Goal: Task Accomplishment & Management: Manage account settings

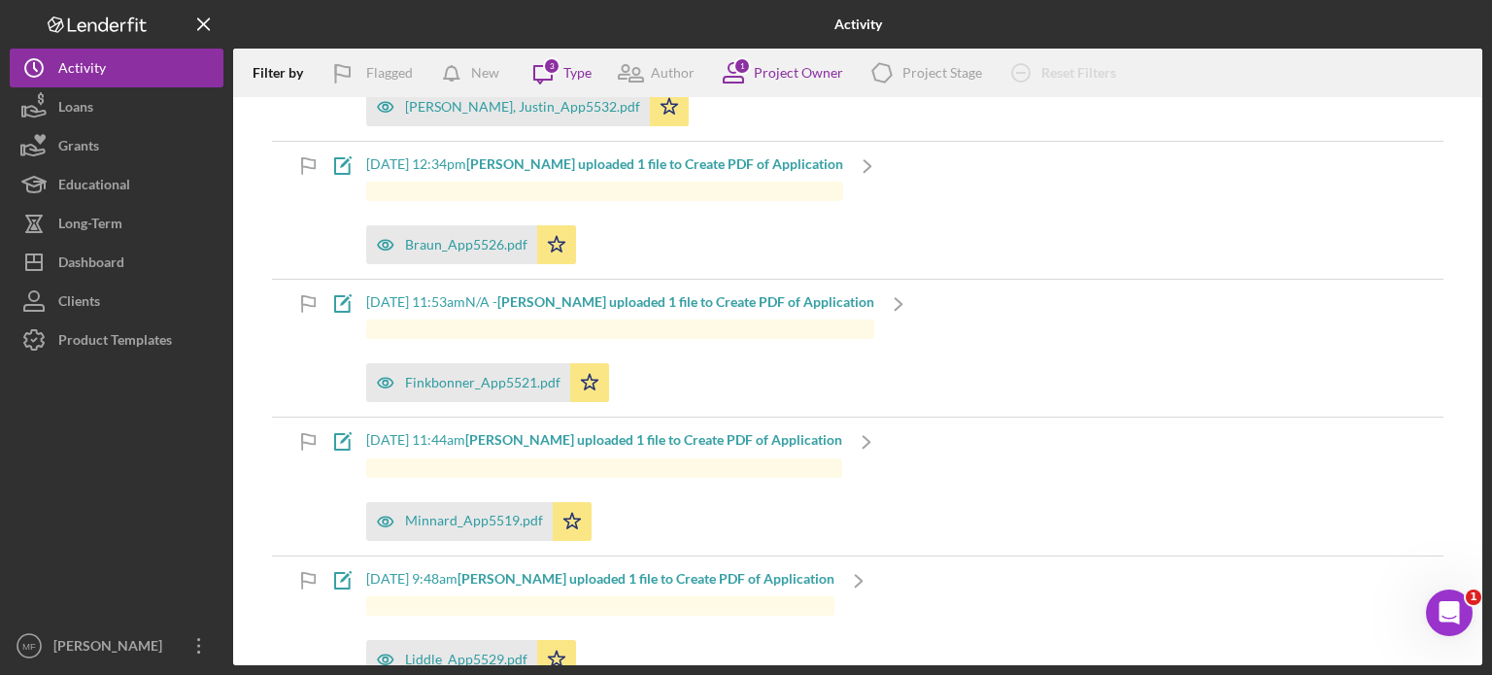
scroll to position [1166, 0]
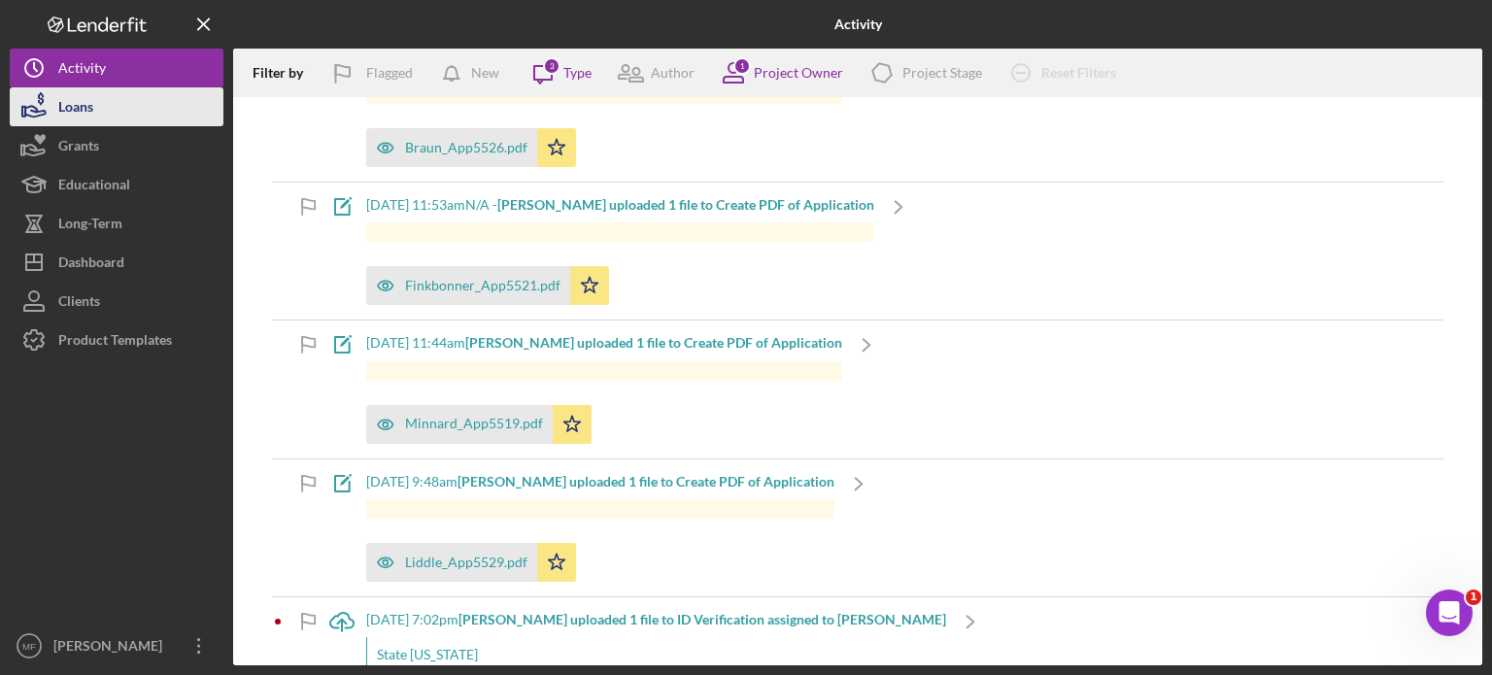
click at [74, 103] on div "Loans" at bounding box center [75, 109] width 35 height 44
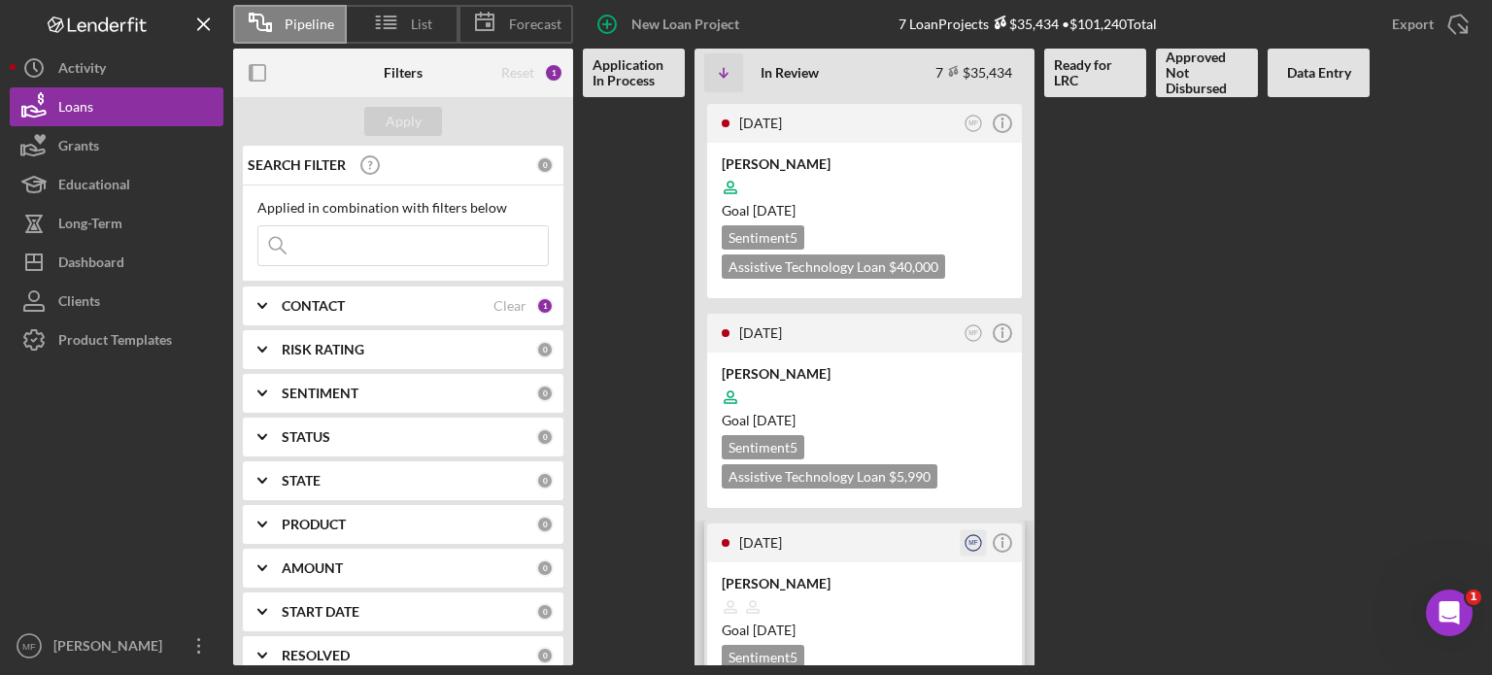
scroll to position [680, 0]
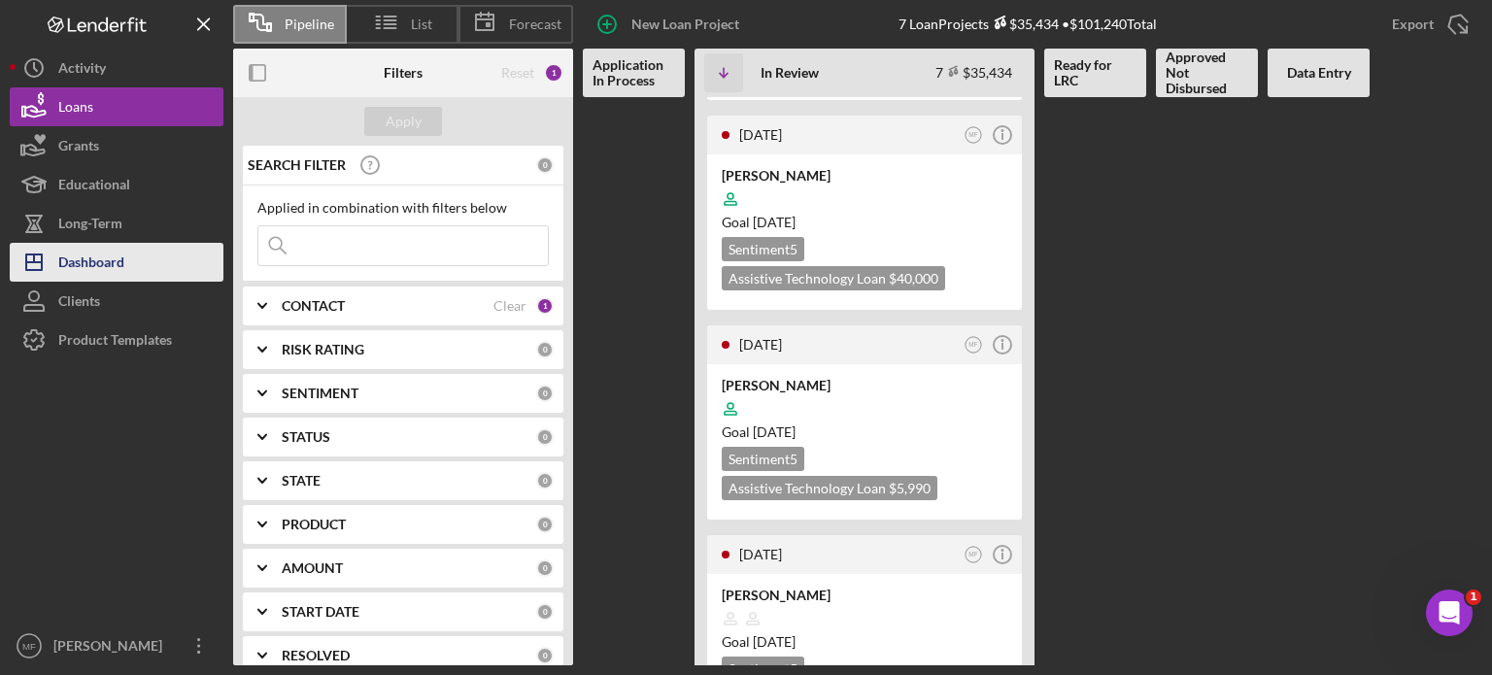
click at [88, 267] on div "Dashboard" at bounding box center [91, 265] width 66 height 44
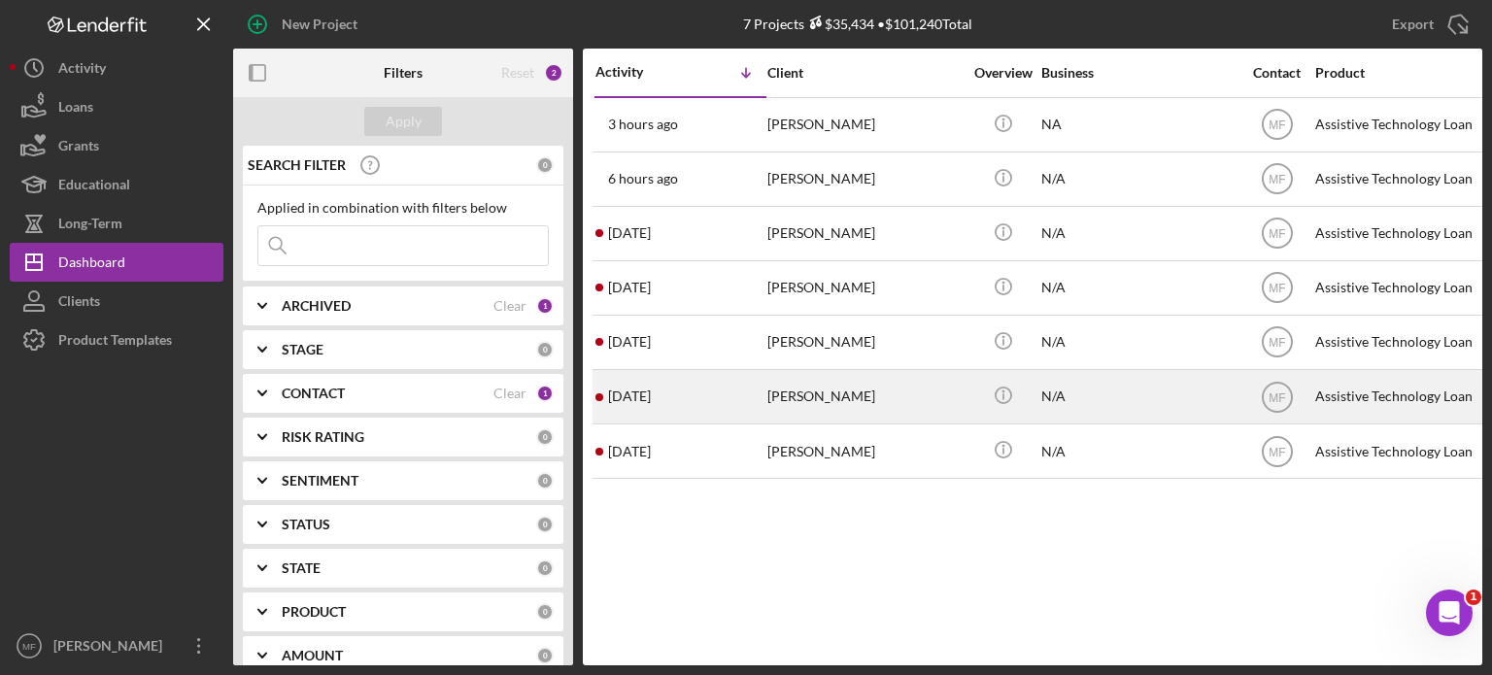
click at [840, 403] on div "[PERSON_NAME]" at bounding box center [865, 396] width 194 height 51
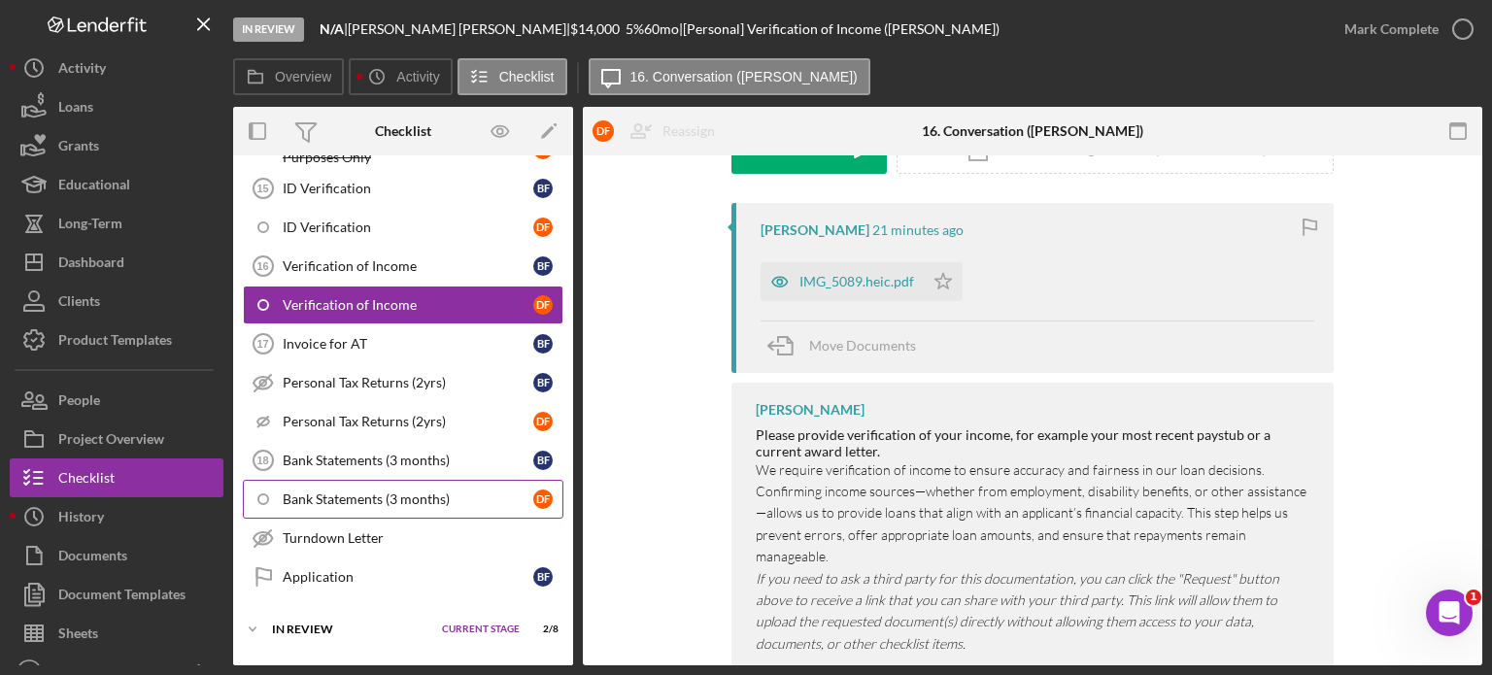
scroll to position [1159, 0]
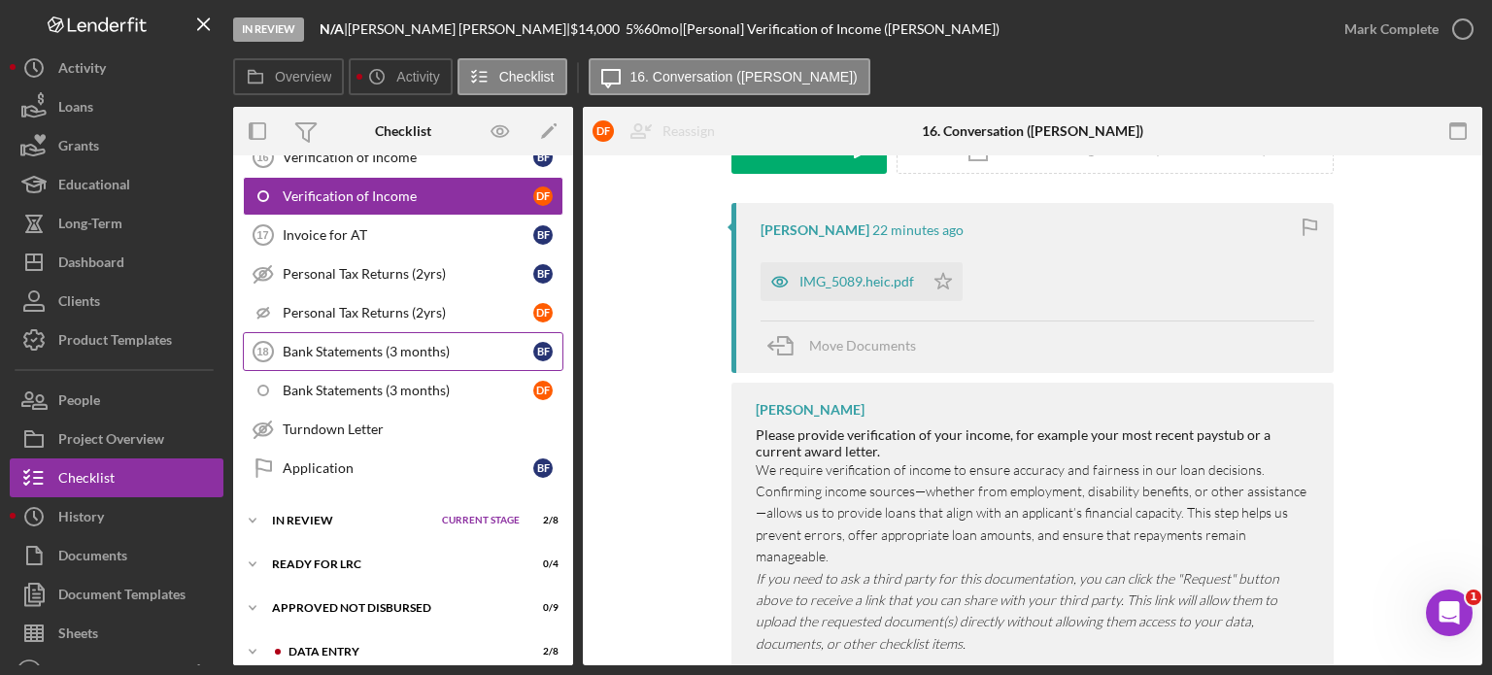
click at [362, 345] on link "Bank Statements (3 months) 18 Bank Statements (3 months) B F" at bounding box center [403, 351] width 321 height 39
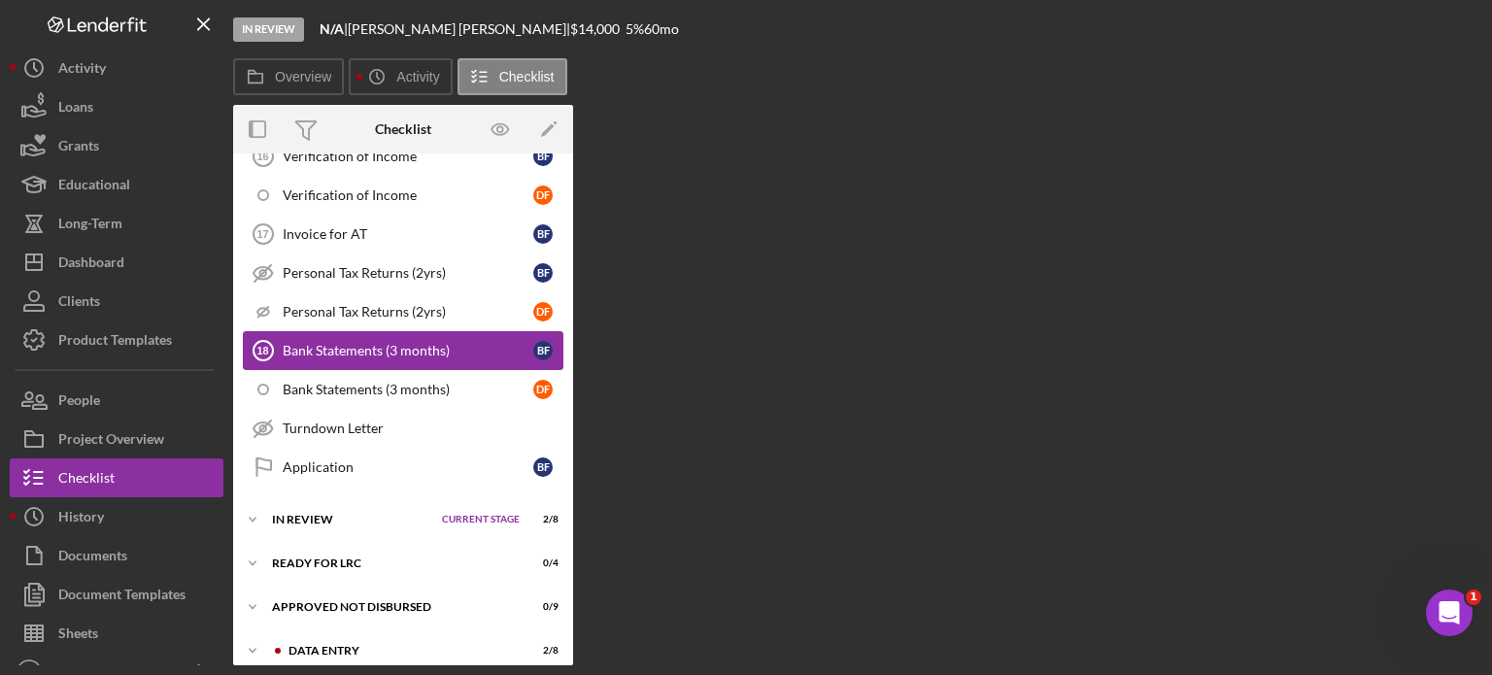
click at [362, 345] on link "Bank Statements (3 months) 18 Bank Statements (3 months) B F" at bounding box center [403, 350] width 321 height 39
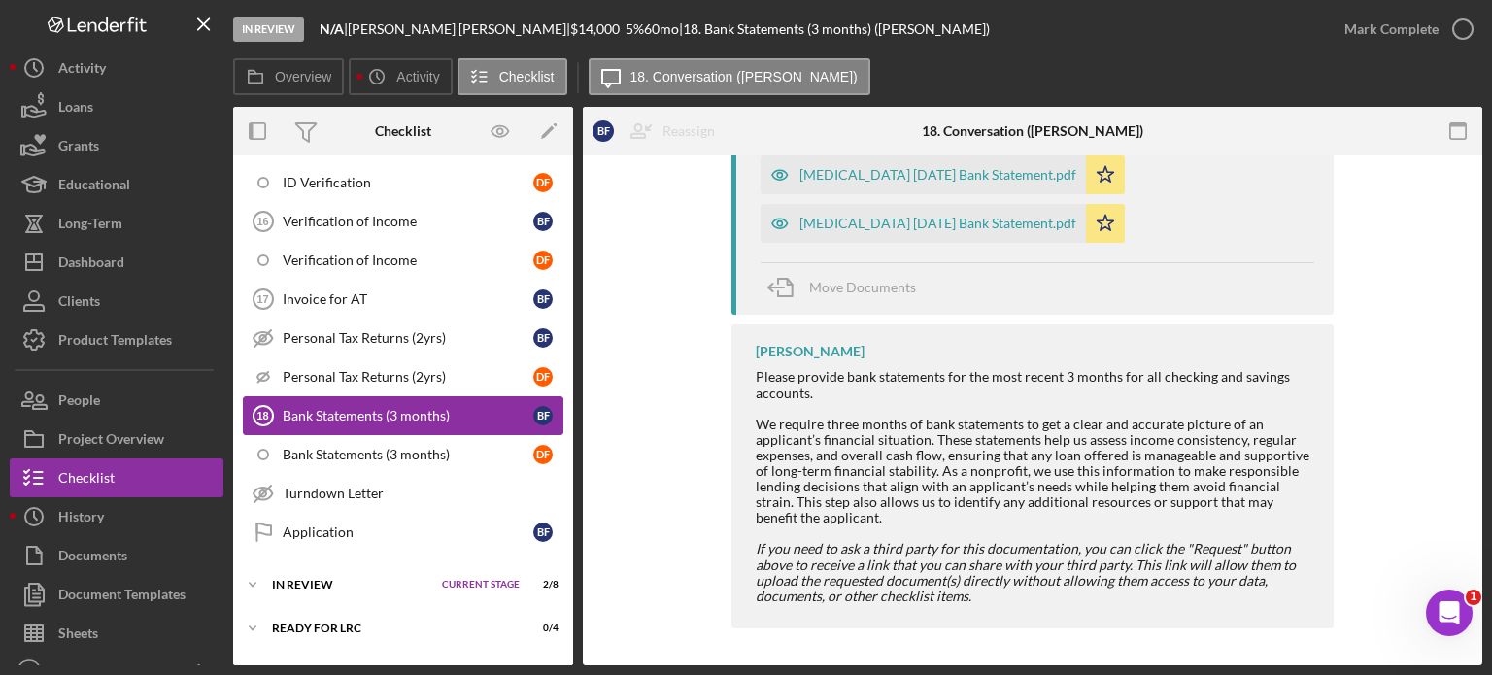
scroll to position [965, 0]
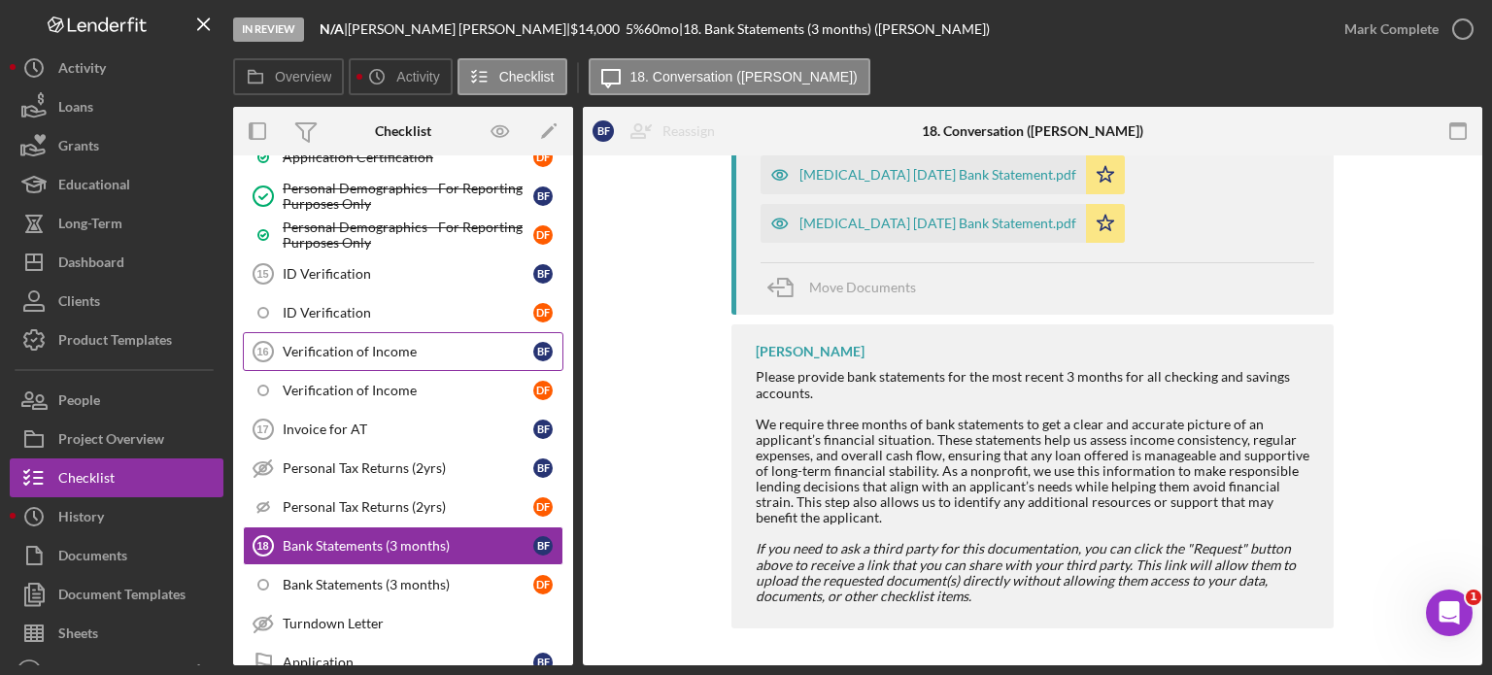
click at [351, 344] on div "Verification of Income" at bounding box center [408, 352] width 251 height 16
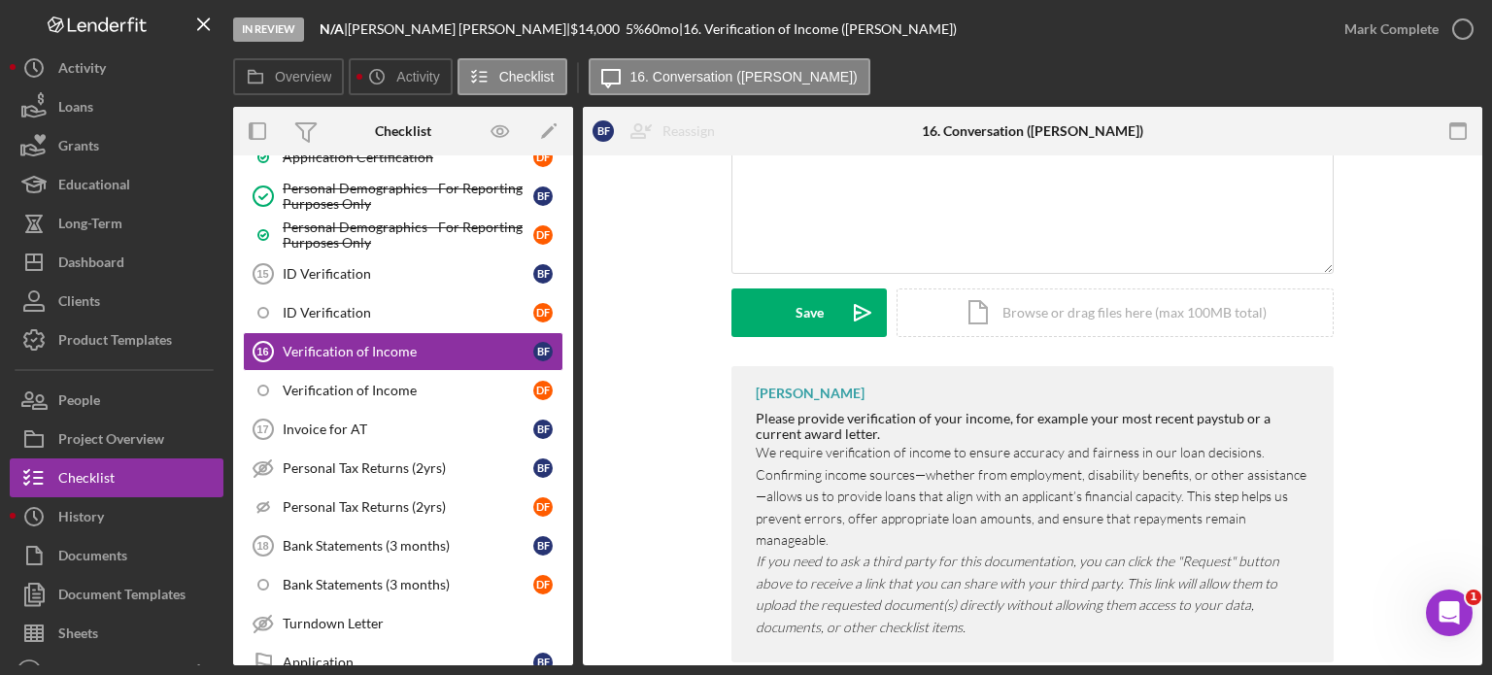
scroll to position [432, 0]
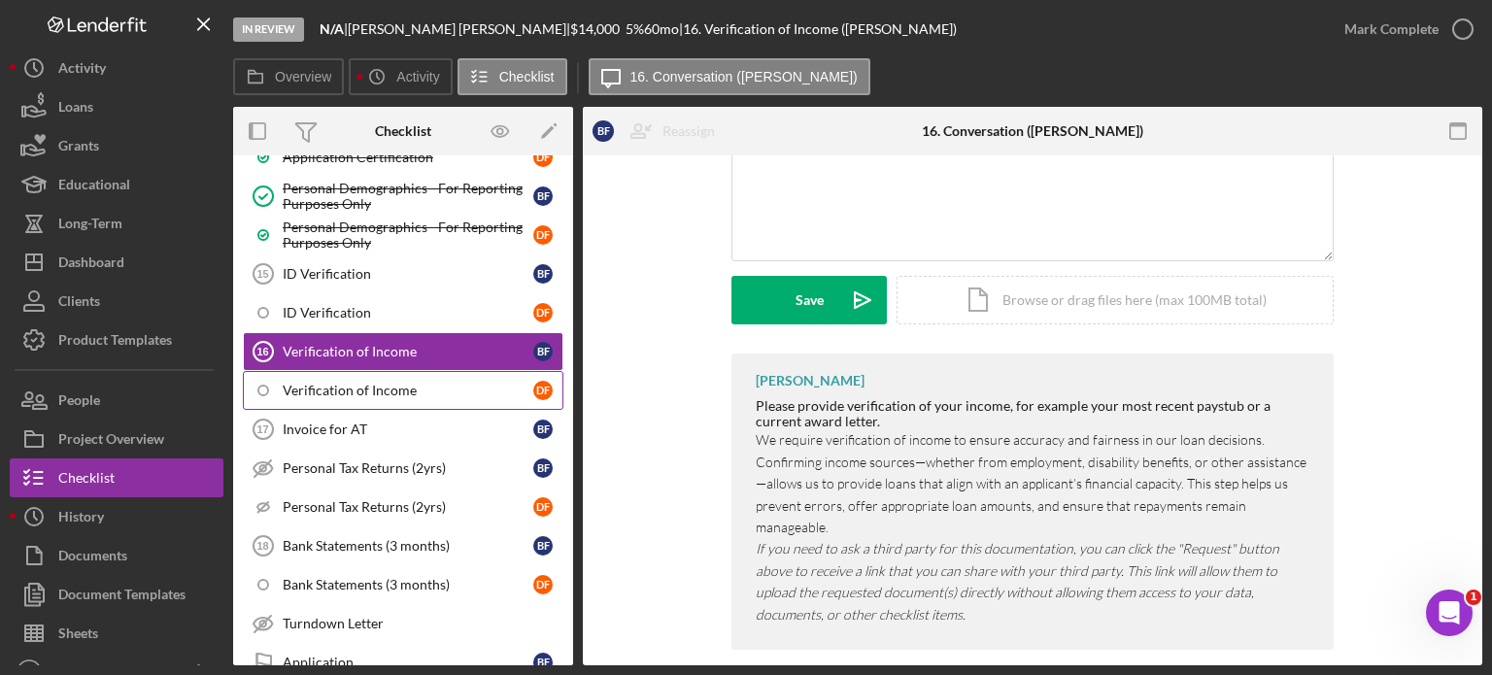
click at [358, 383] on div "Verification of Income" at bounding box center [408, 391] width 251 height 16
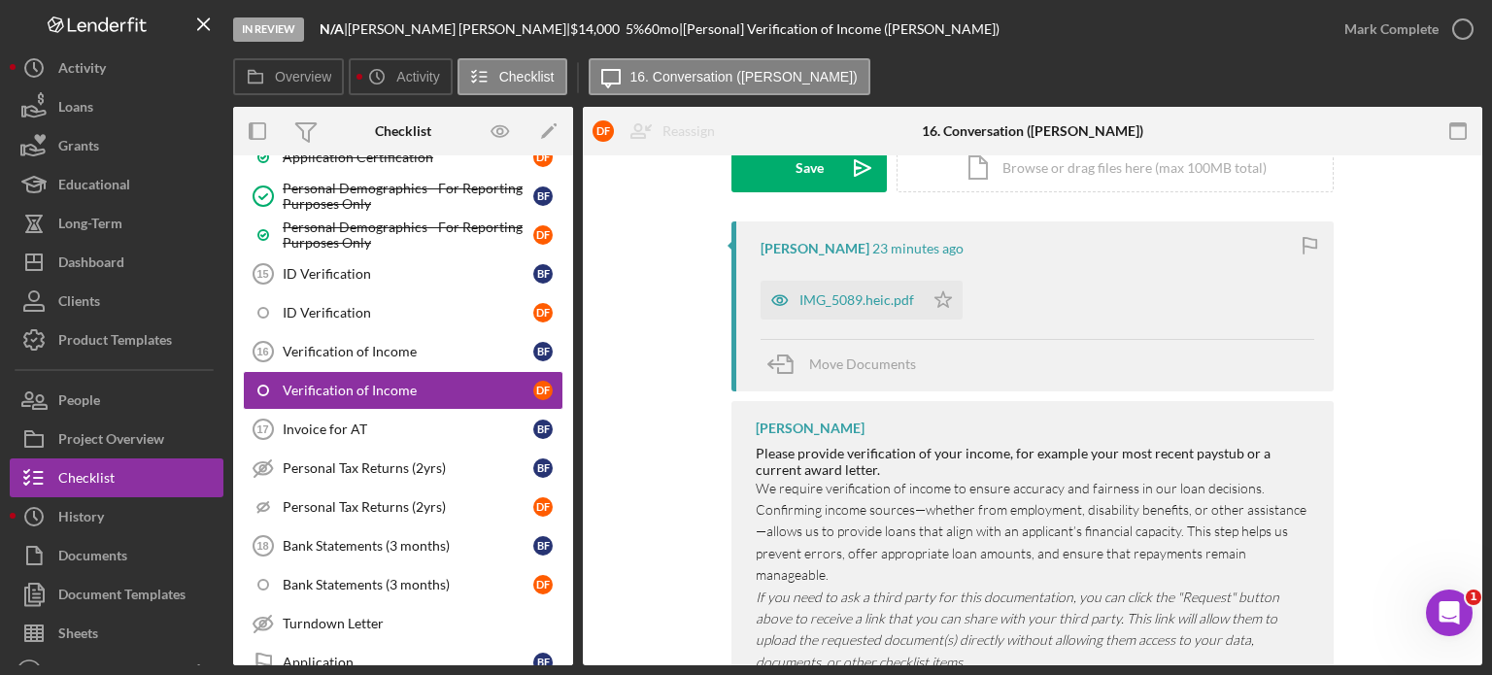
scroll to position [583, 0]
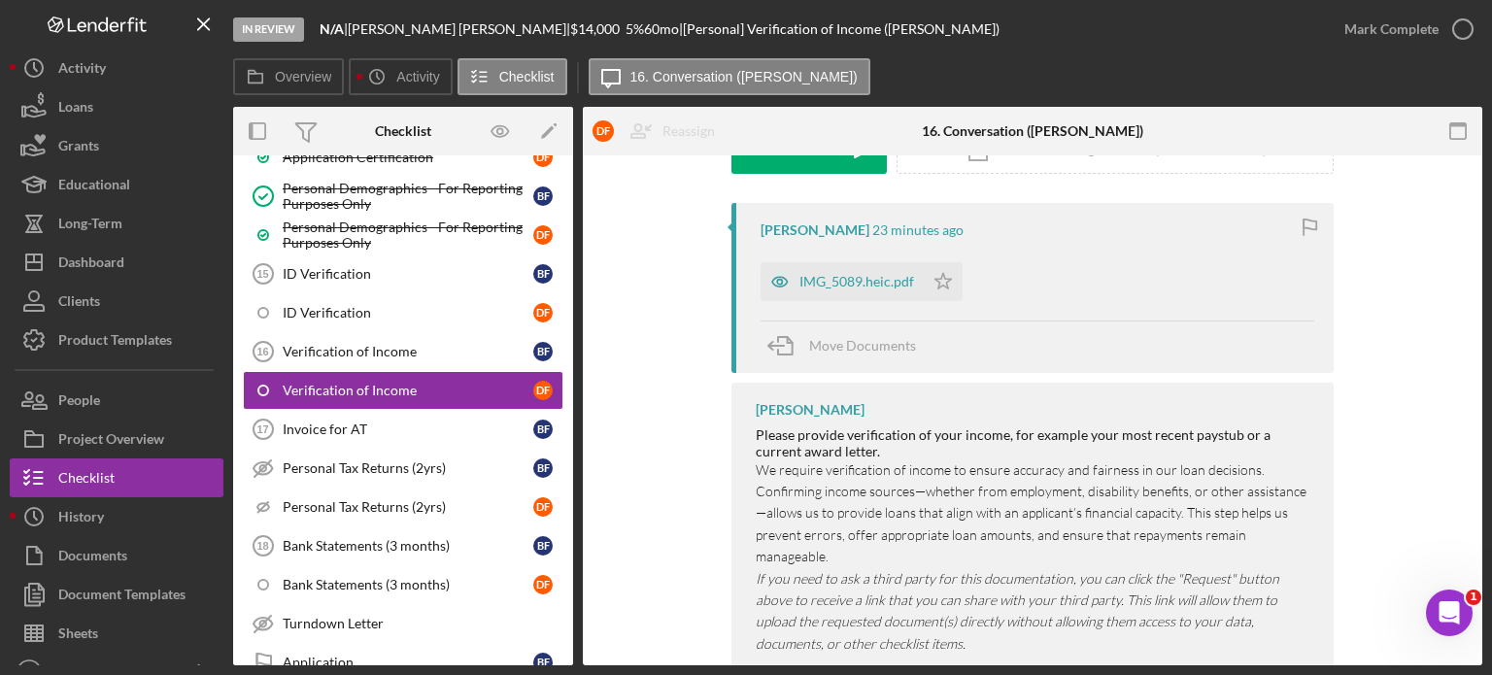
click at [669, 271] on div "[PERSON_NAME] 23 minutes ago IMG_5089.heic.pdf Icon/Star Move Documents [PERSON…" at bounding box center [1032, 446] width 841 height 486
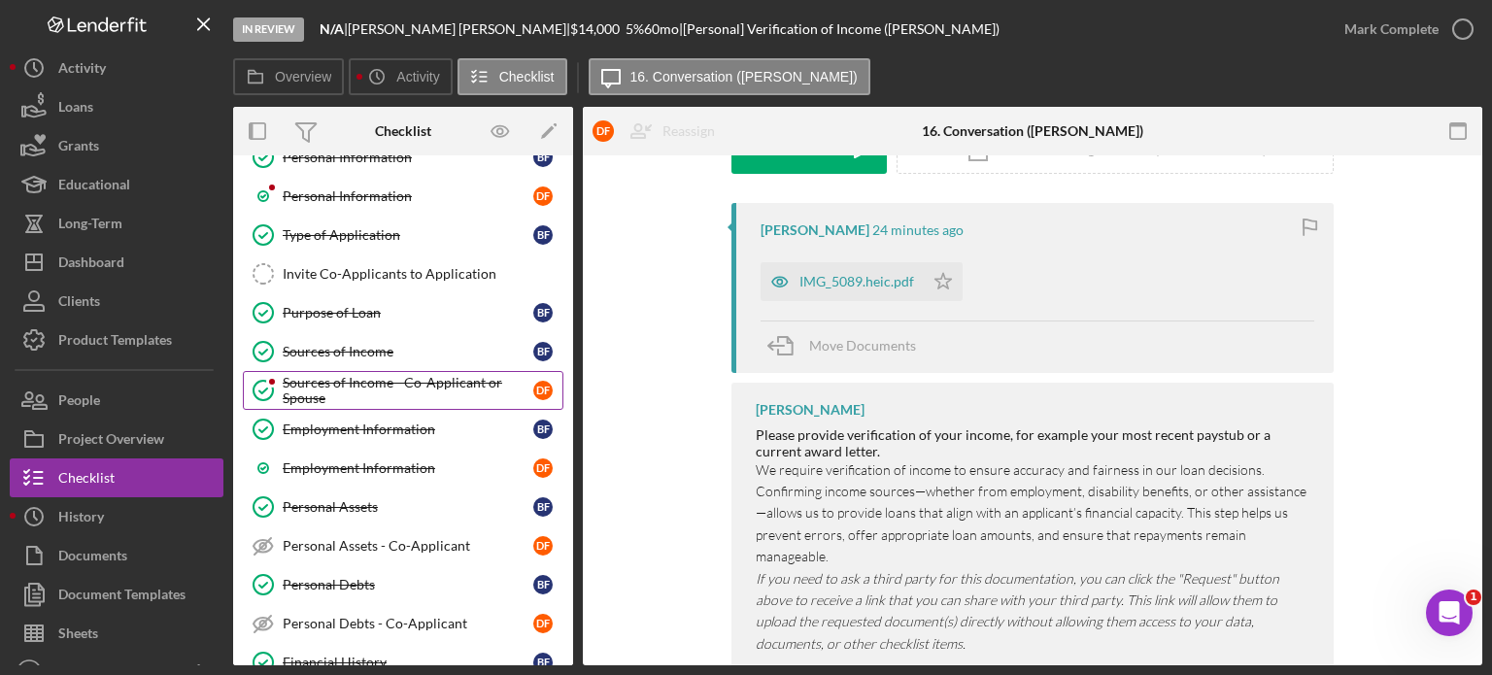
scroll to position [0, 0]
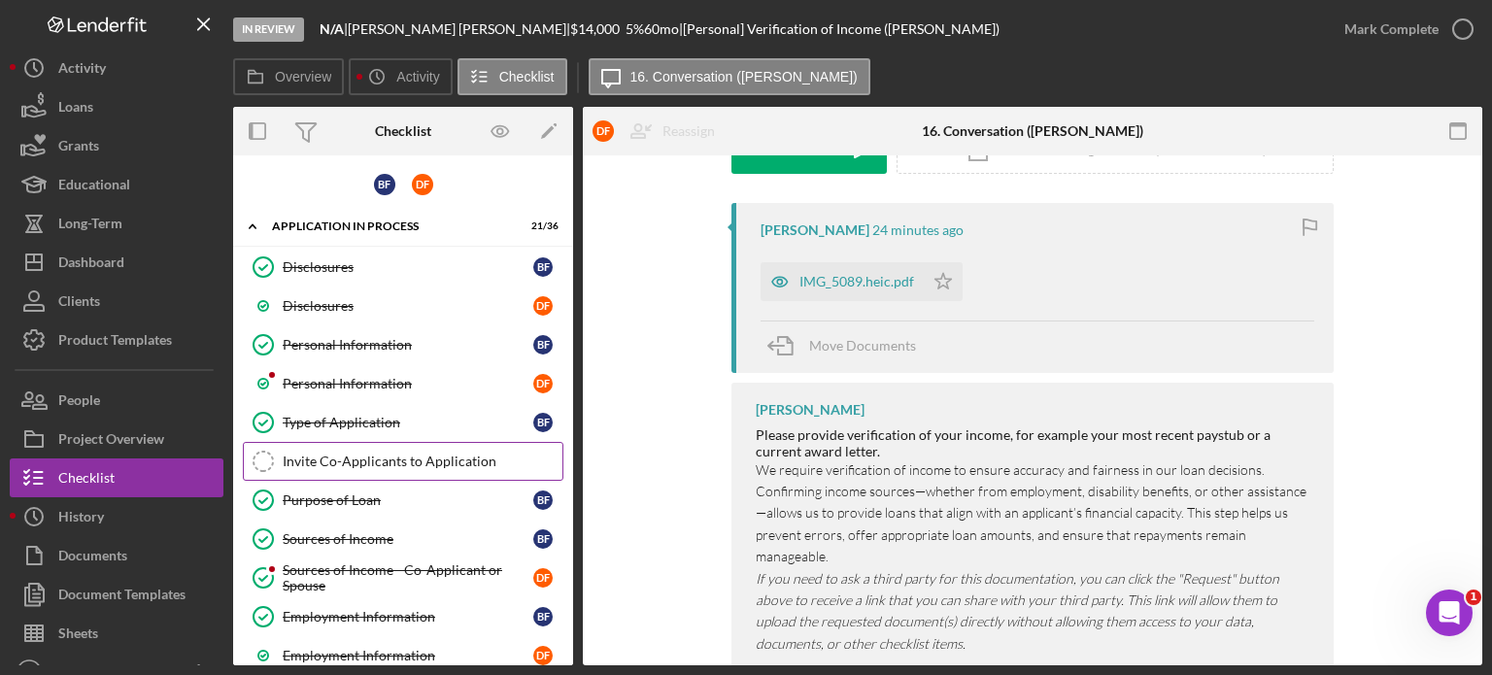
click at [415, 462] on div "Invite Co-Applicants to Application" at bounding box center [423, 462] width 280 height 16
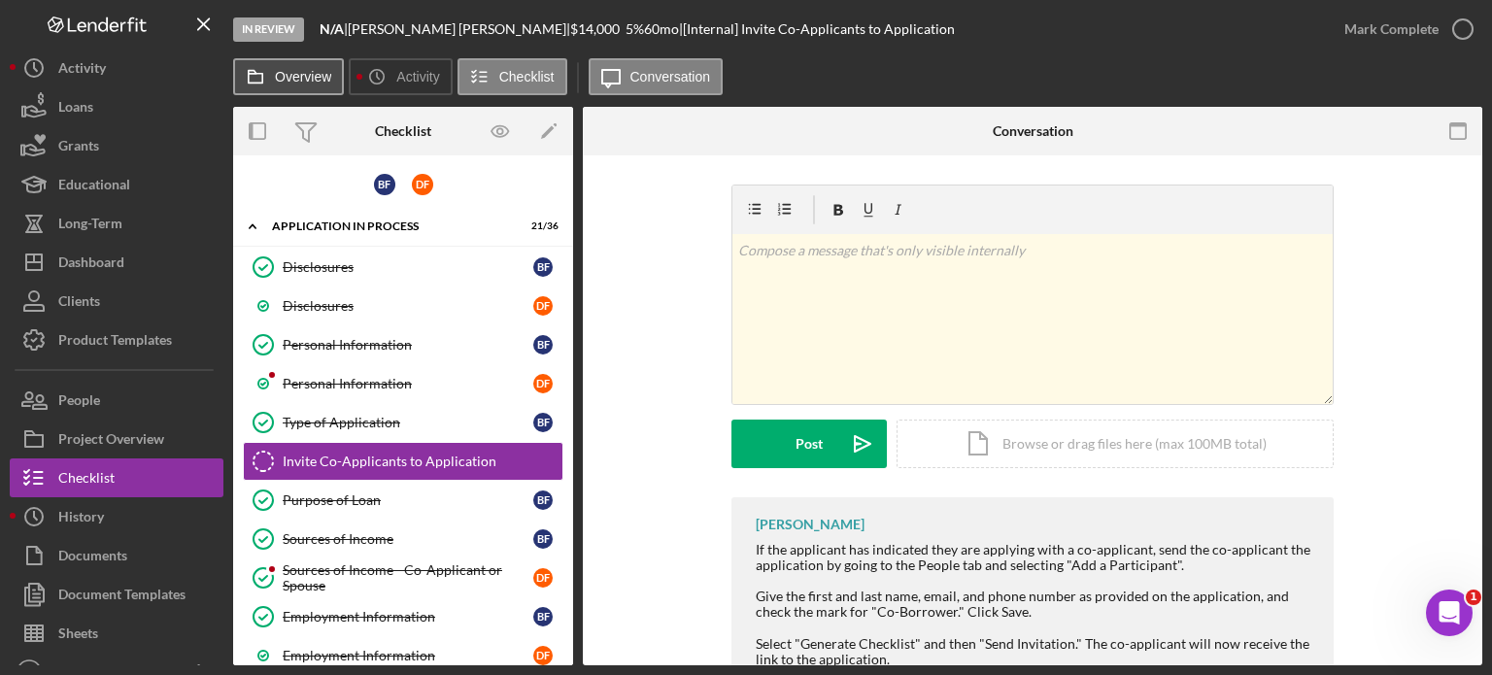
click at [276, 73] on label "Overview" at bounding box center [303, 77] width 56 height 16
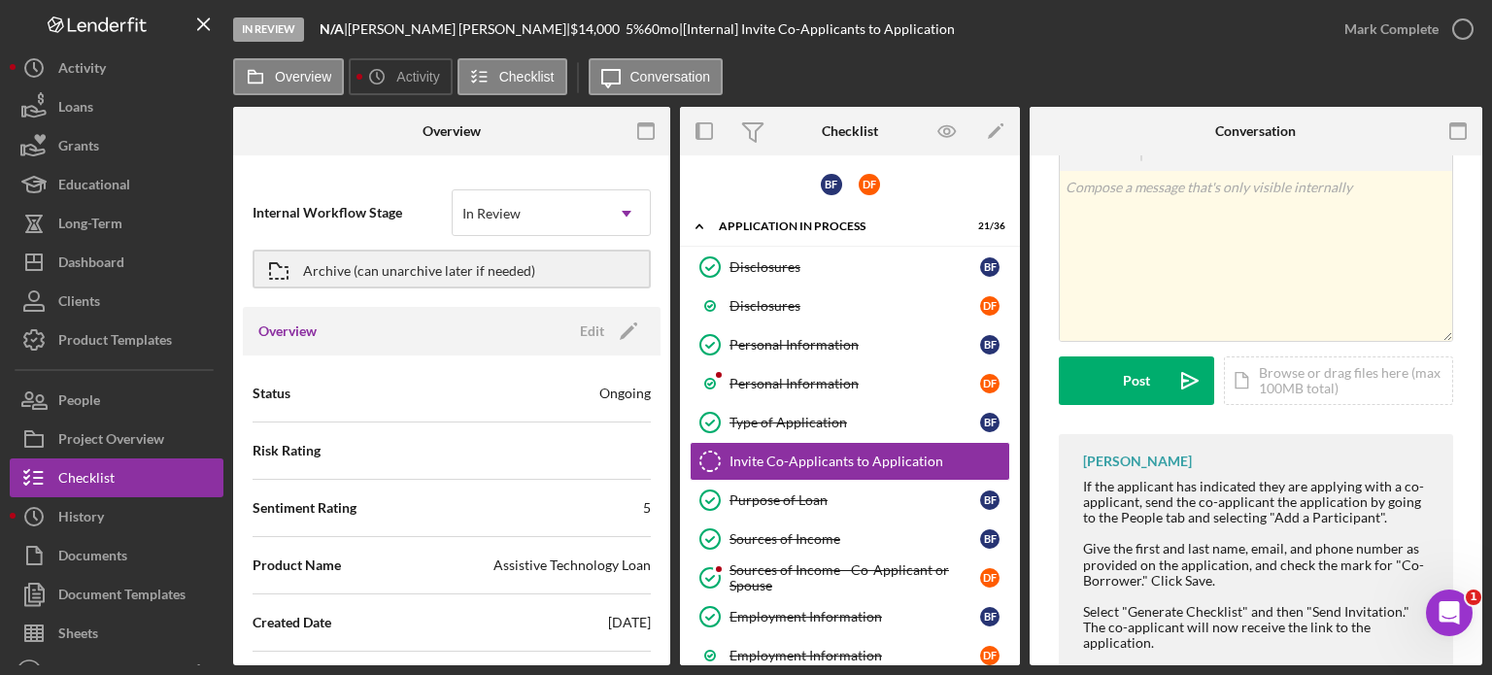
scroll to position [97, 0]
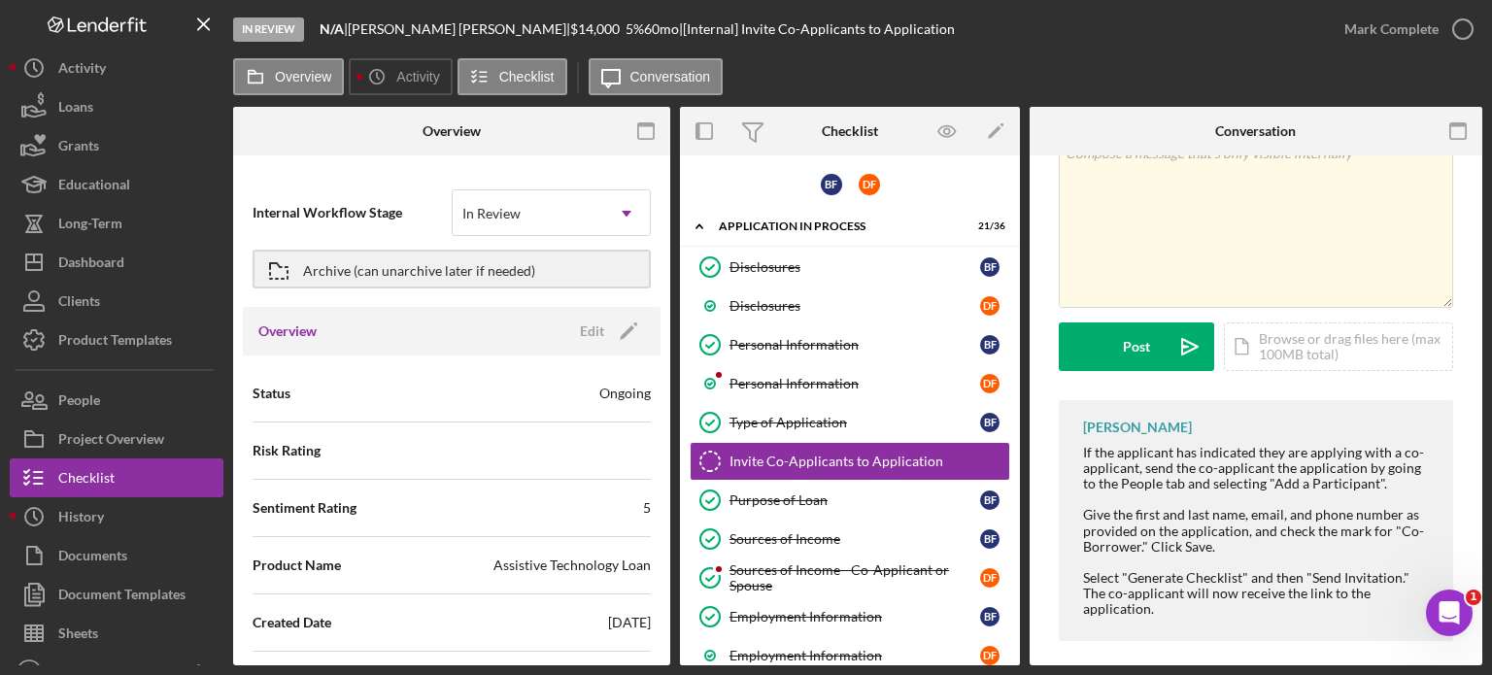
click at [635, 101] on div "Overview Icon/History Activity Checklist Icon/Message Conversation Overview Int…" at bounding box center [858, 361] width 1250 height 607
click at [656, 65] on button "Icon/Message Conversation" at bounding box center [656, 76] width 135 height 37
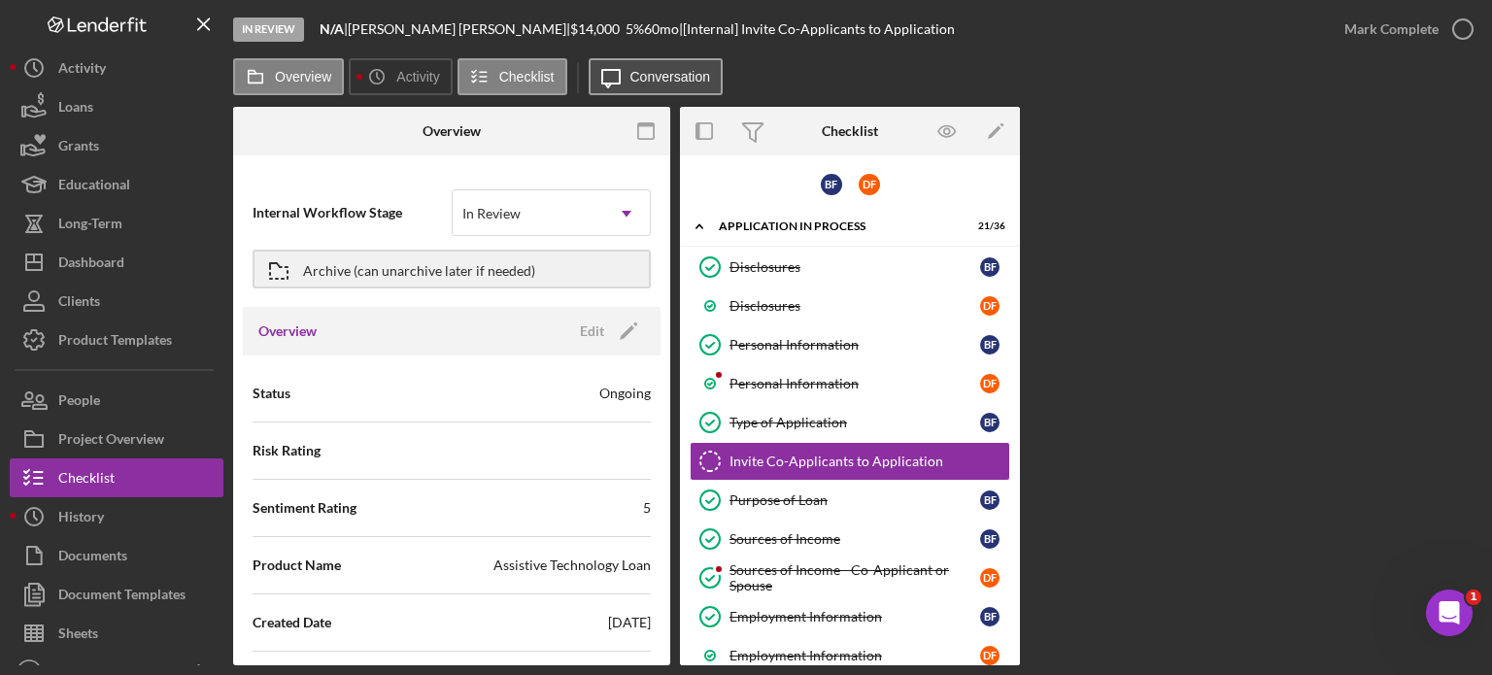
click at [641, 77] on label "Conversation" at bounding box center [671, 77] width 81 height 16
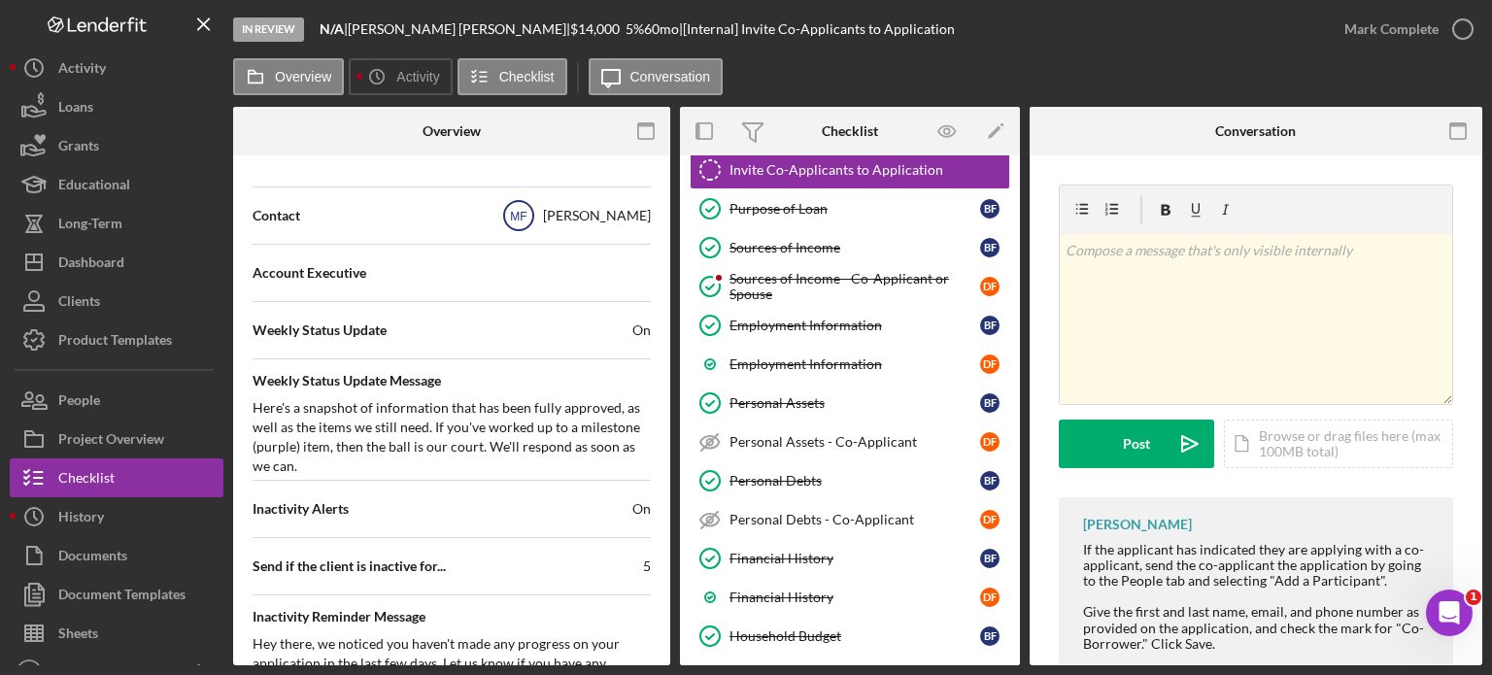
scroll to position [583, 0]
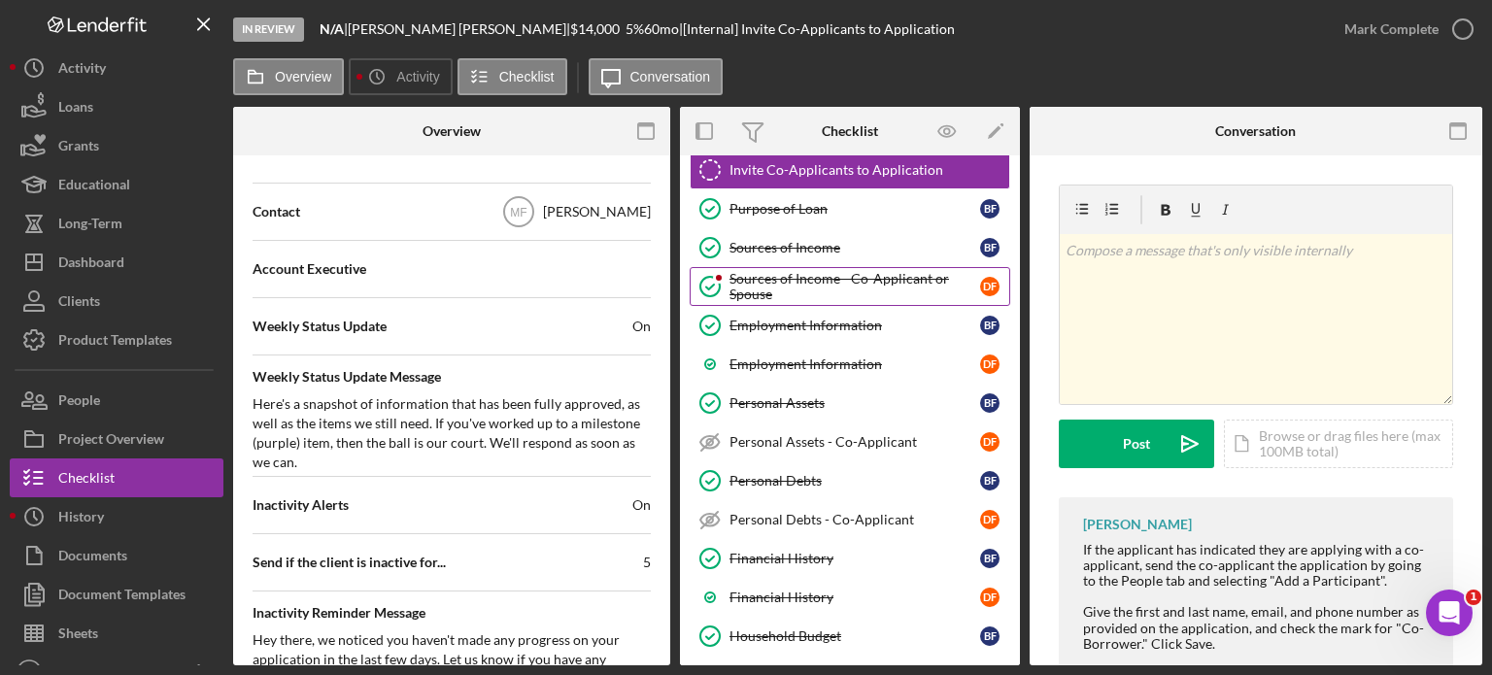
click at [814, 285] on div "Sources of Income - Co-Applicant or Spouse" at bounding box center [855, 286] width 251 height 31
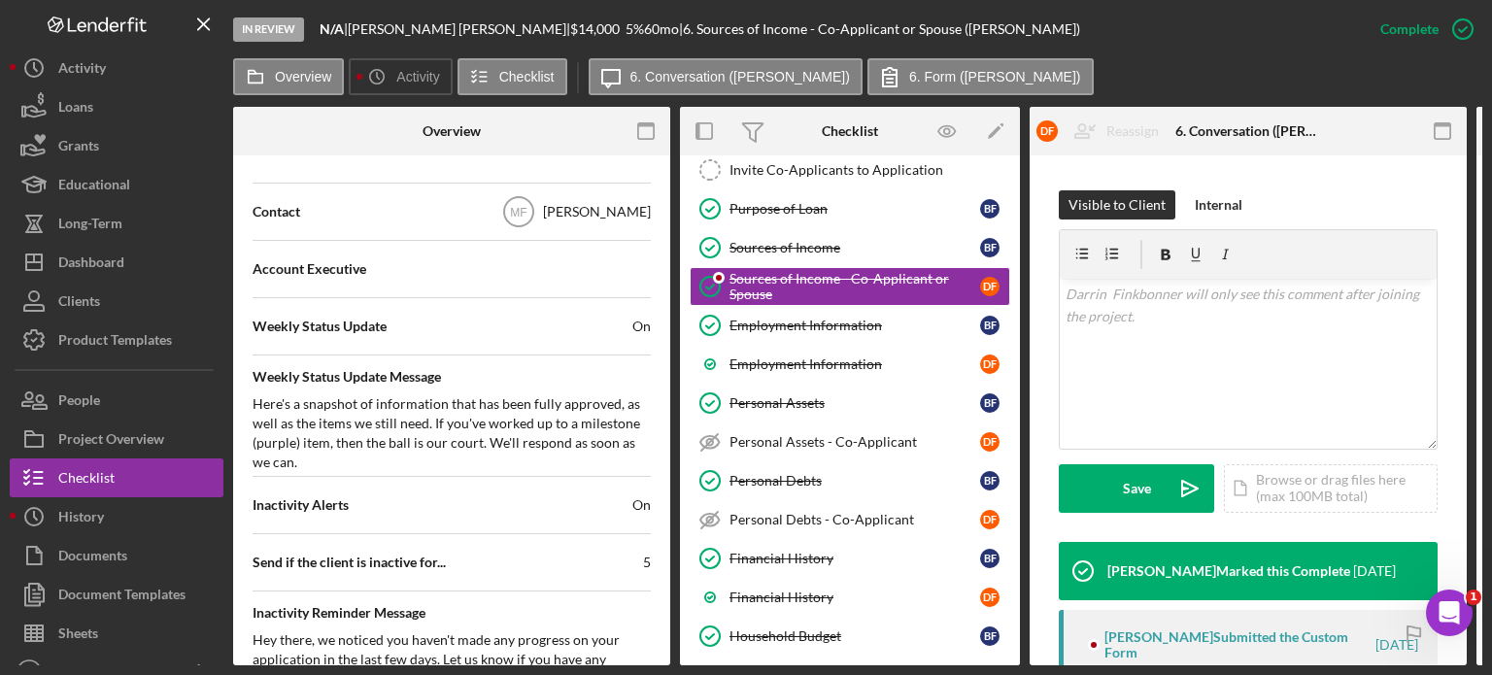
scroll to position [668, 0]
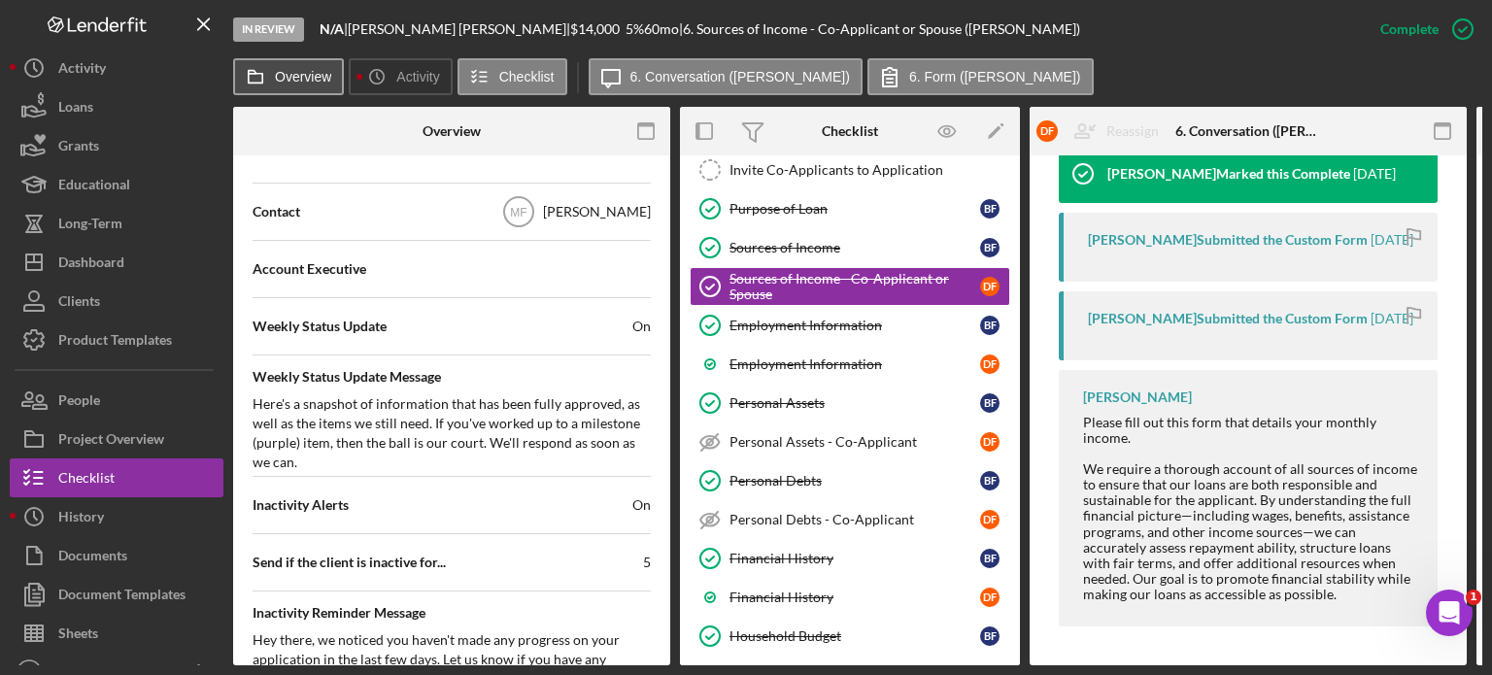
click at [277, 76] on label "Overview" at bounding box center [303, 77] width 56 height 16
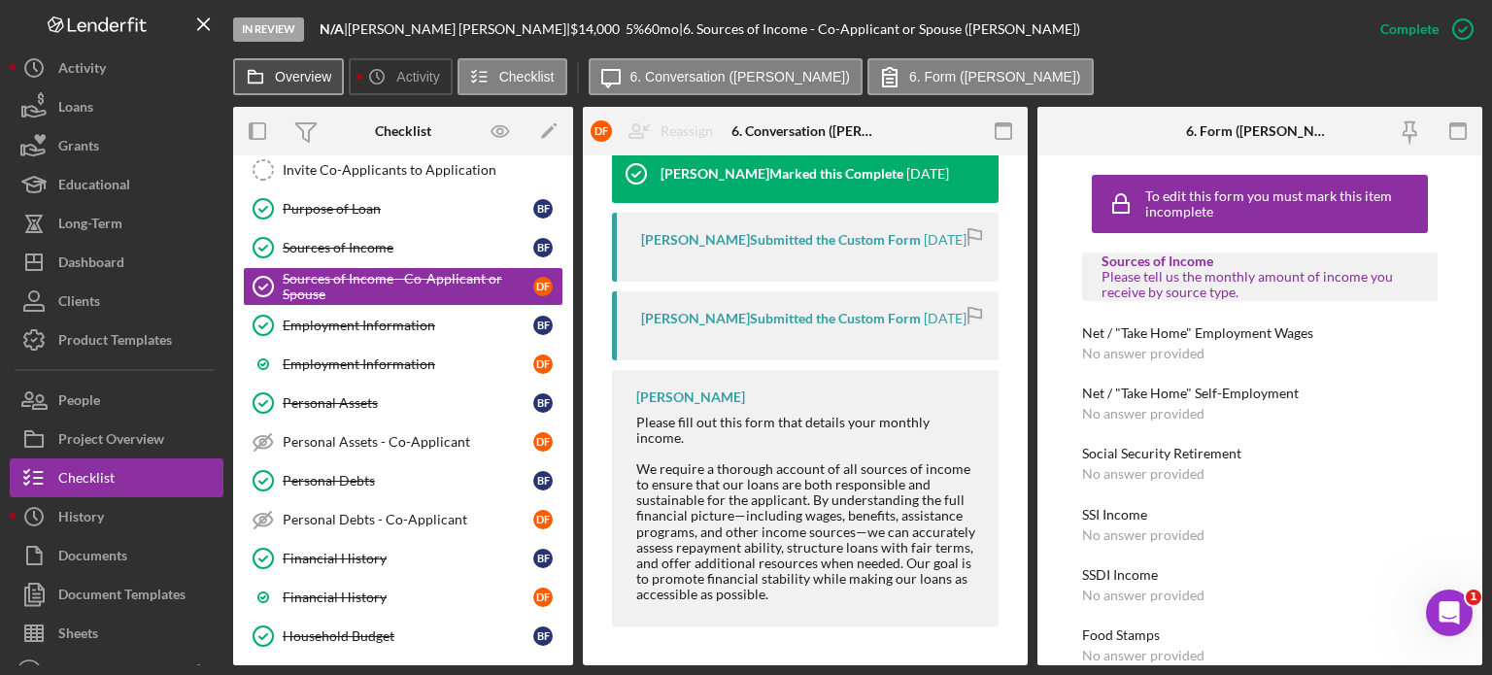
scroll to position [663, 0]
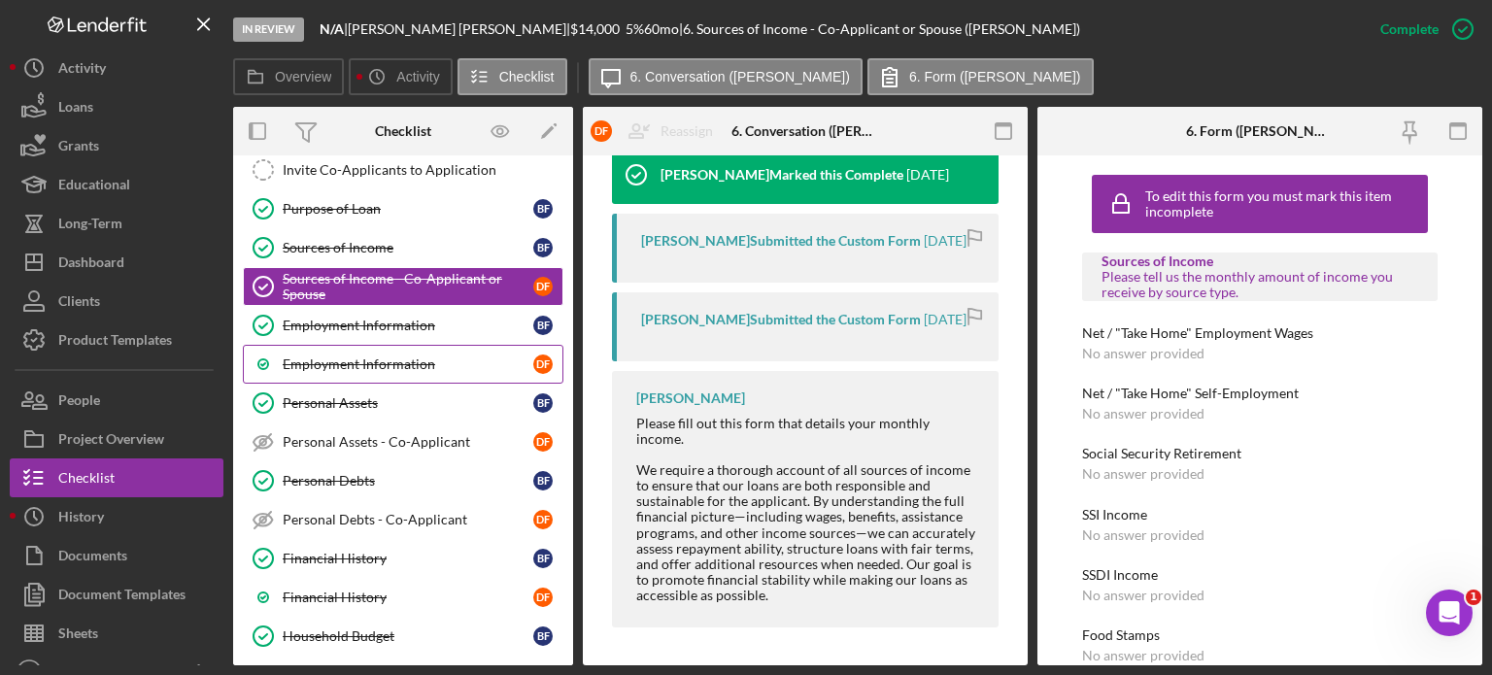
click at [355, 363] on div "Employment Information" at bounding box center [408, 365] width 251 height 16
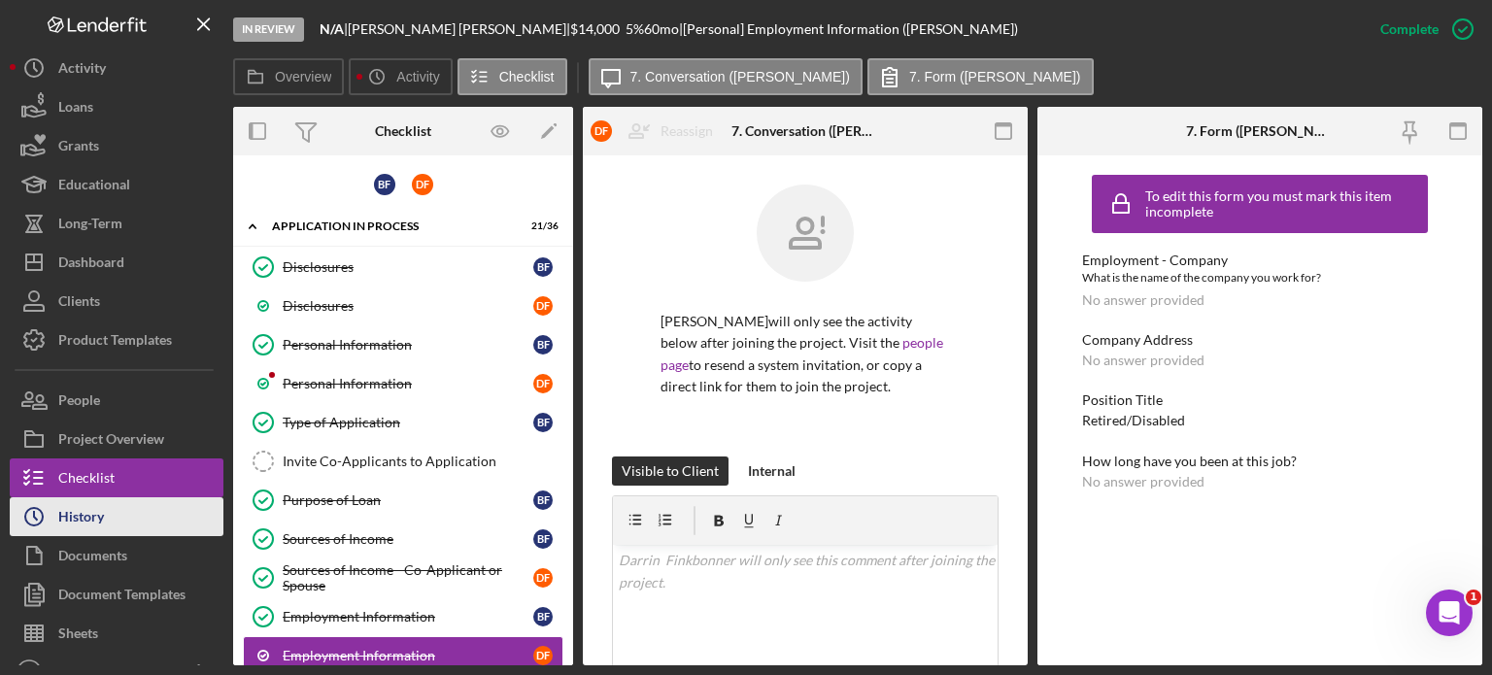
click at [89, 516] on div "History" at bounding box center [81, 519] width 46 height 44
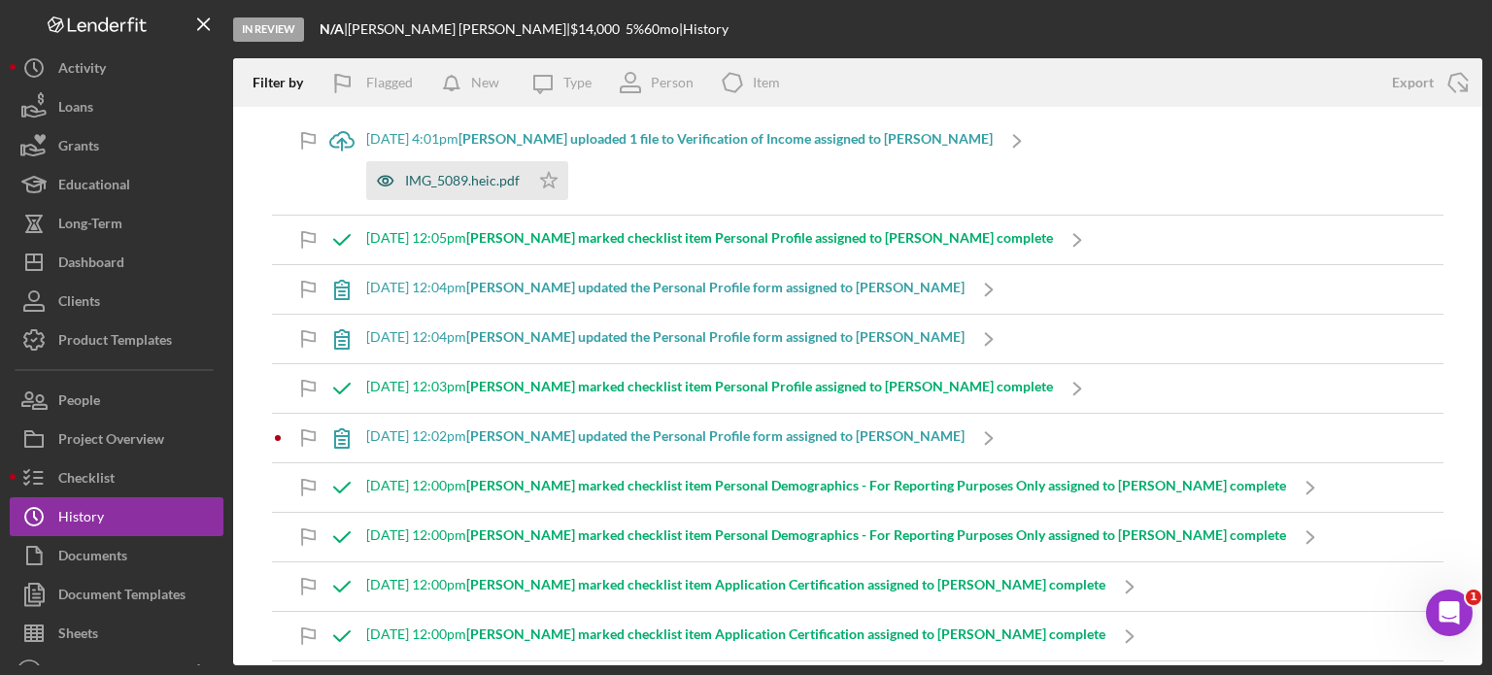
click at [453, 185] on div "IMG_5089.heic.pdf" at bounding box center [462, 181] width 115 height 16
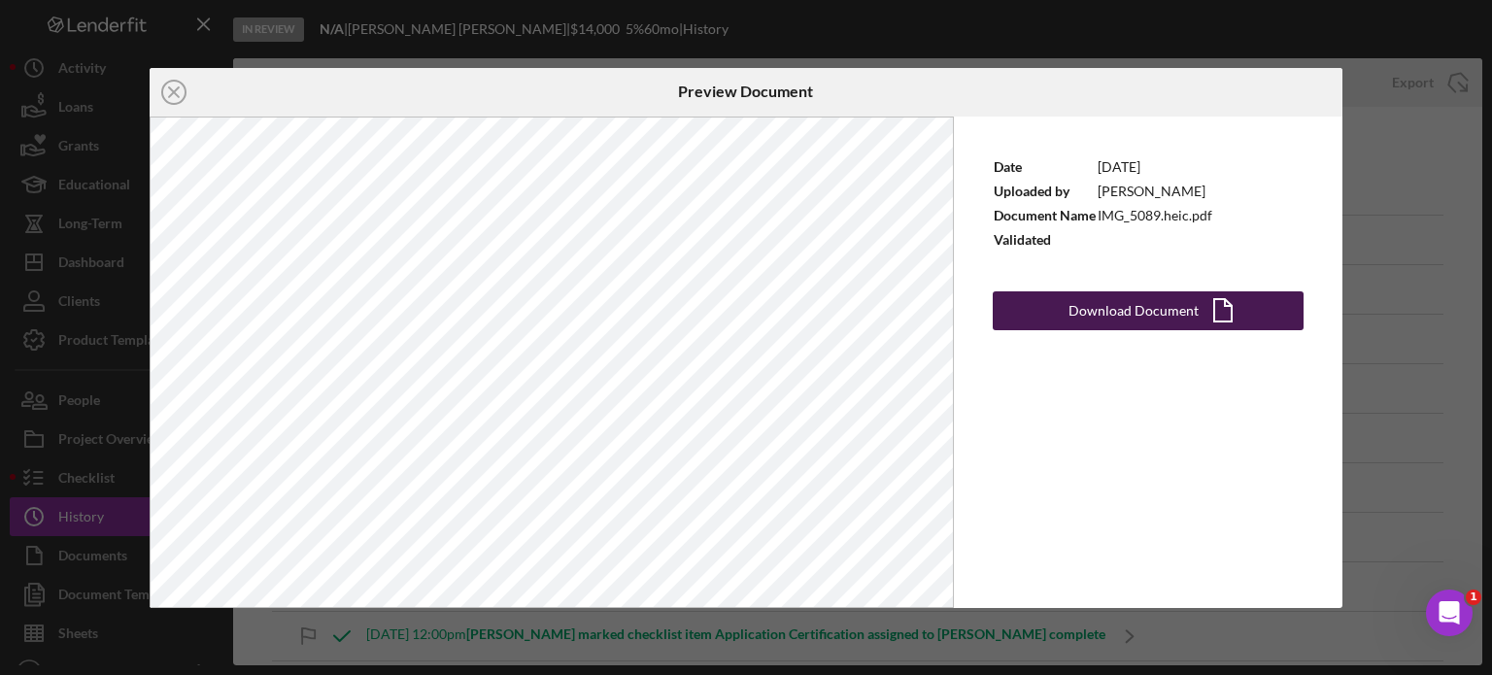
click at [1193, 311] on div "Download Document" at bounding box center [1134, 310] width 130 height 39
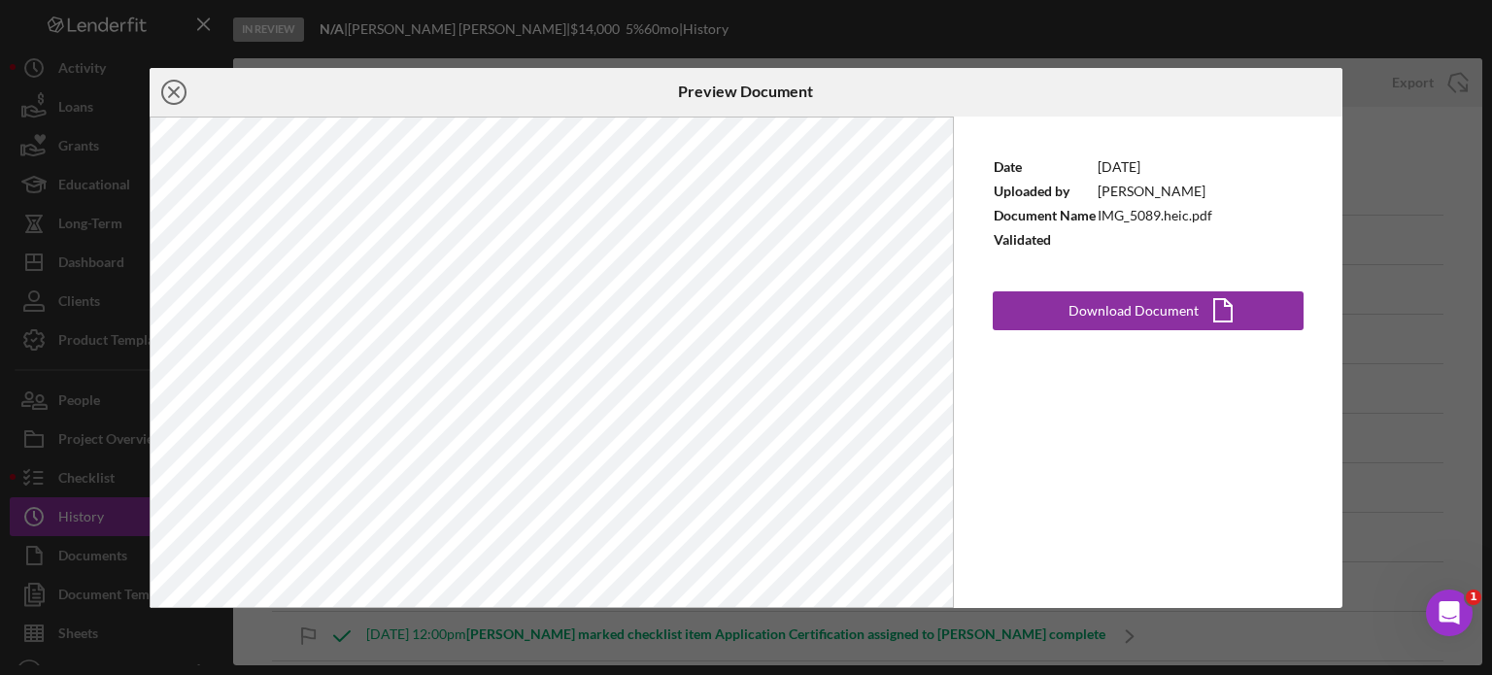
click at [166, 86] on icon "Icon/Close" at bounding box center [174, 92] width 49 height 49
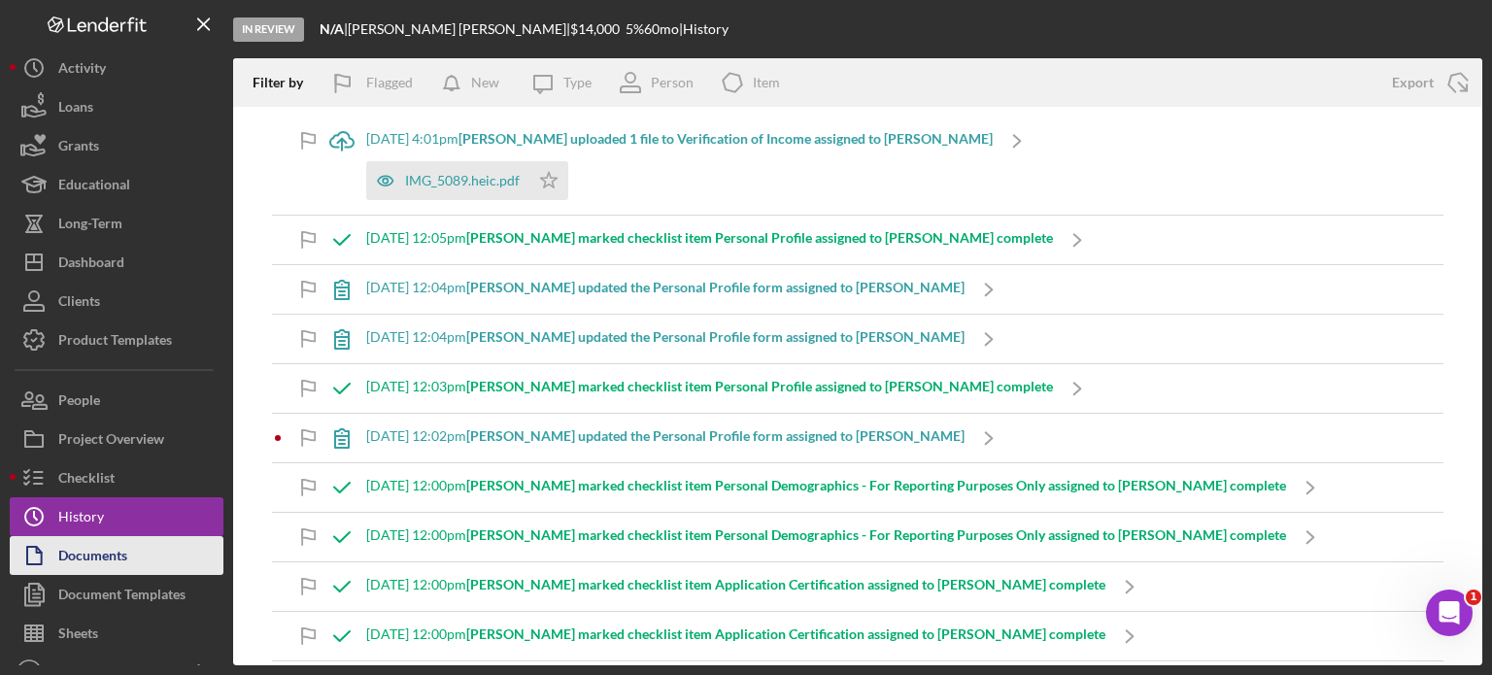
click at [122, 557] on div "Documents" at bounding box center [92, 558] width 69 height 44
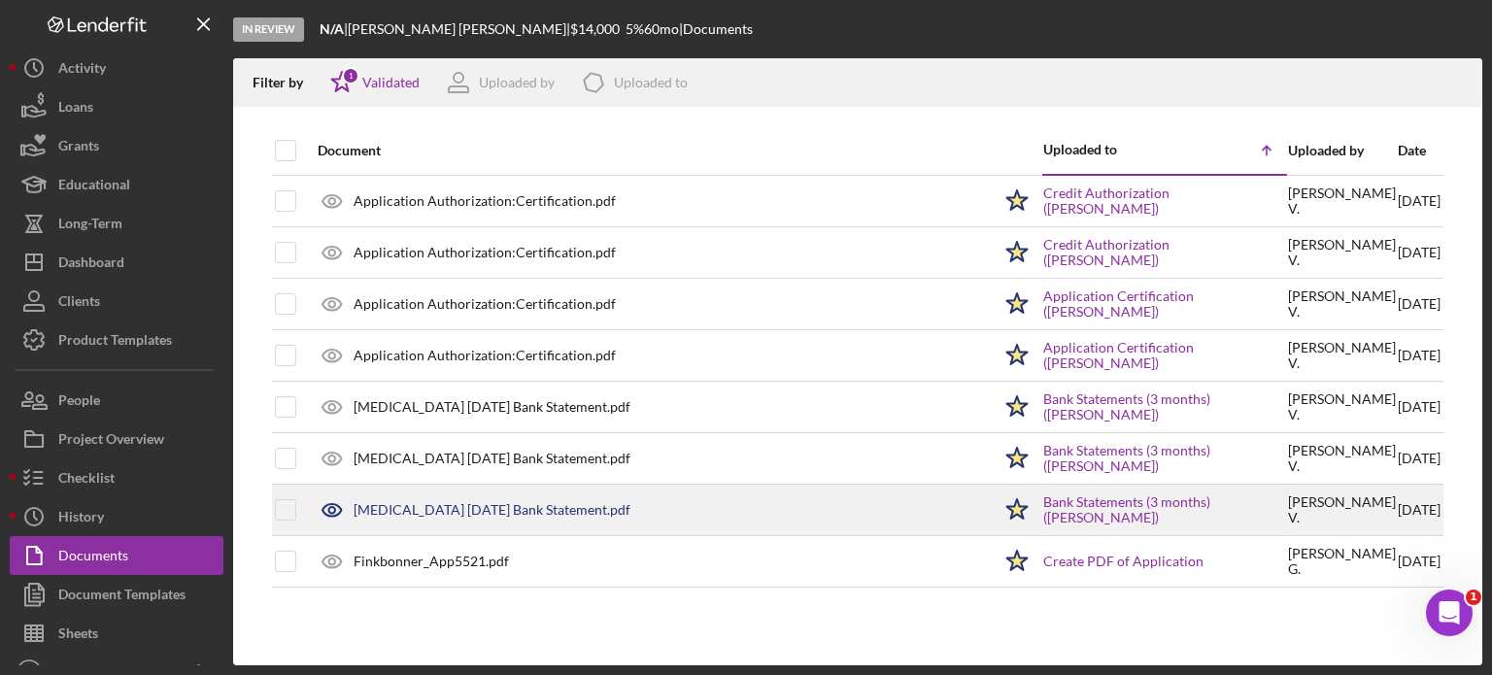
click at [420, 510] on div "[MEDICAL_DATA] [DATE] Bank Statement.pdf" at bounding box center [492, 510] width 277 height 16
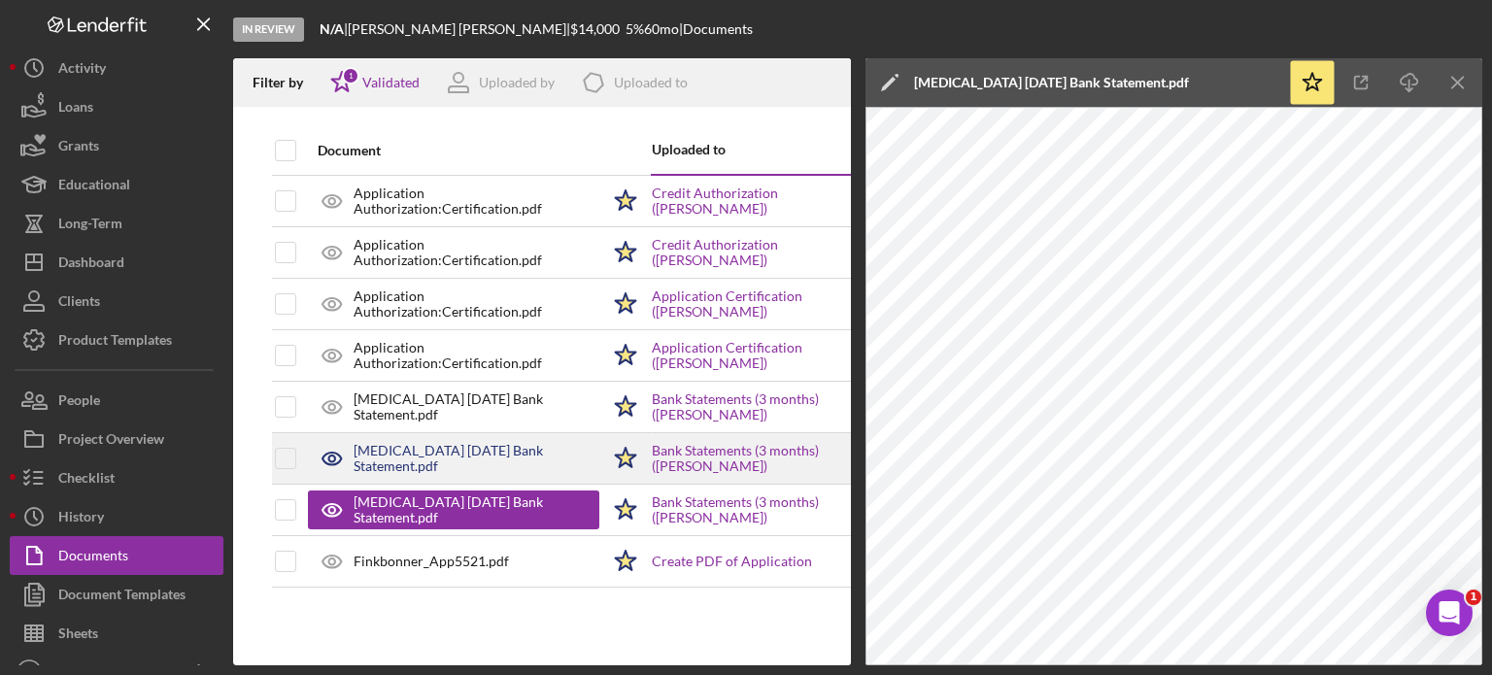
click at [486, 455] on div "[MEDICAL_DATA] [DATE] Bank Statement.pdf" at bounding box center [477, 458] width 246 height 31
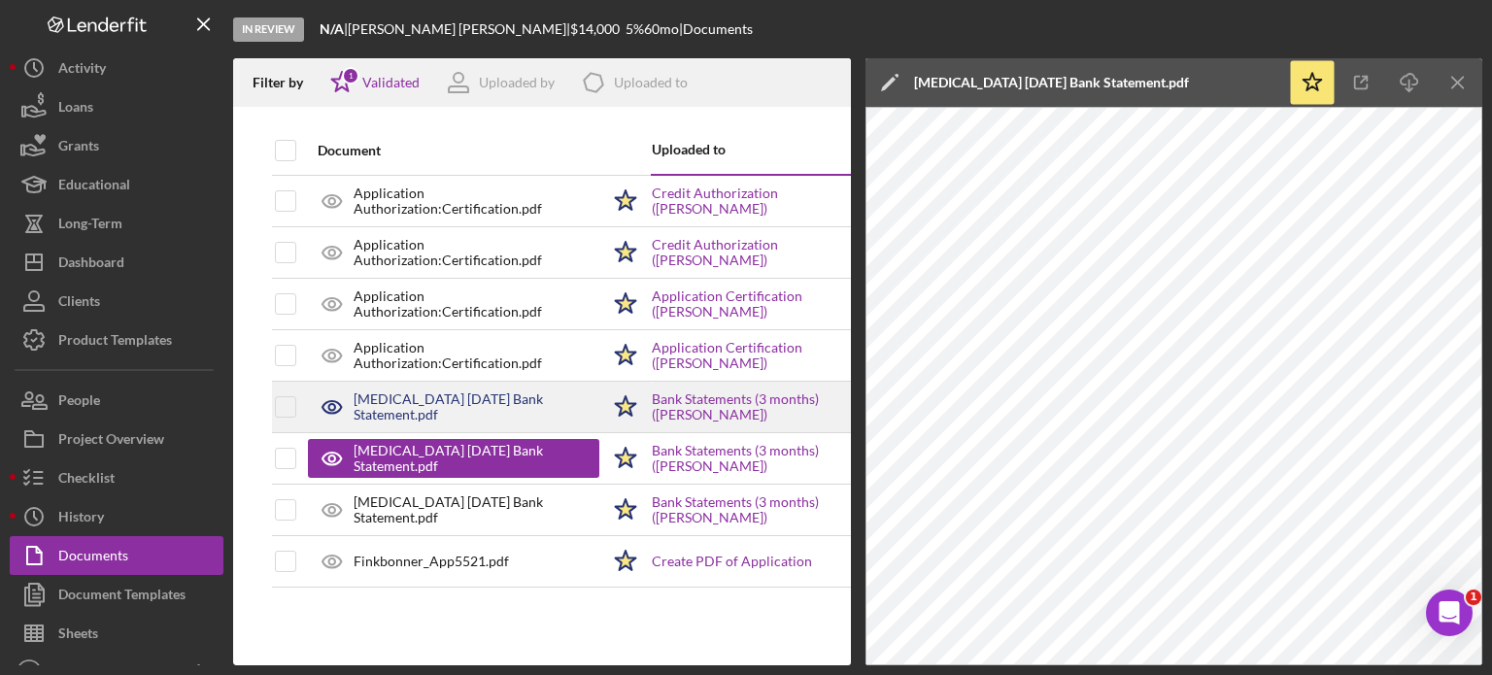
click at [479, 403] on div "[MEDICAL_DATA] [DATE] Bank Statement.pdf" at bounding box center [477, 407] width 246 height 31
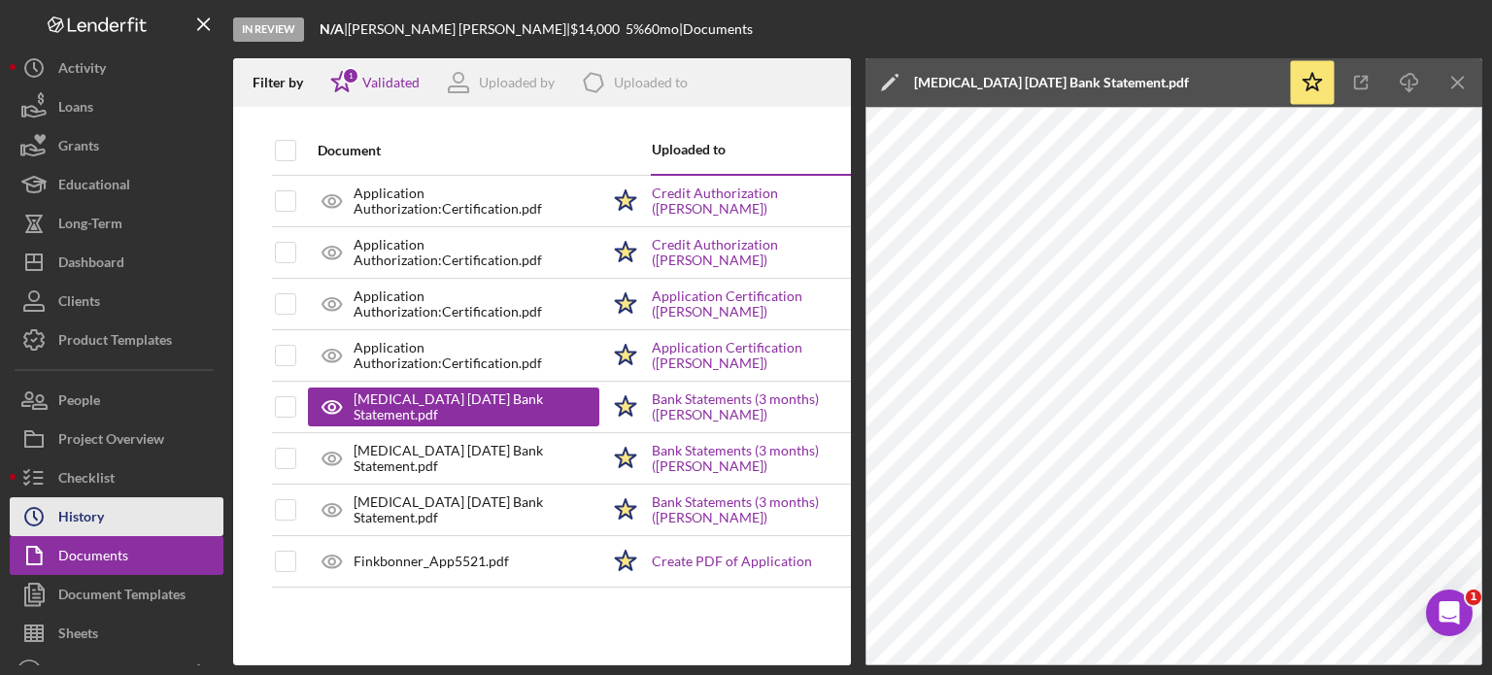
click at [97, 521] on div "History" at bounding box center [81, 519] width 46 height 44
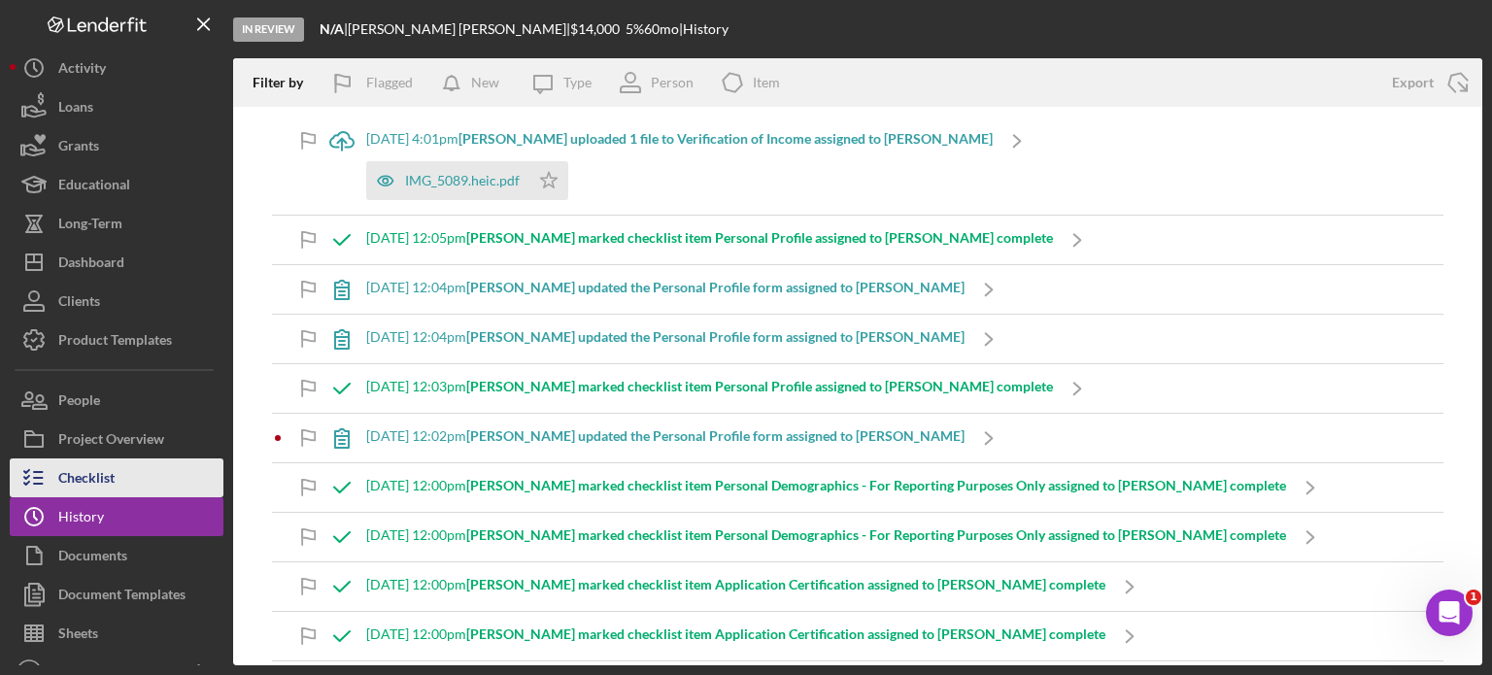
click at [90, 476] on div "Checklist" at bounding box center [86, 481] width 56 height 44
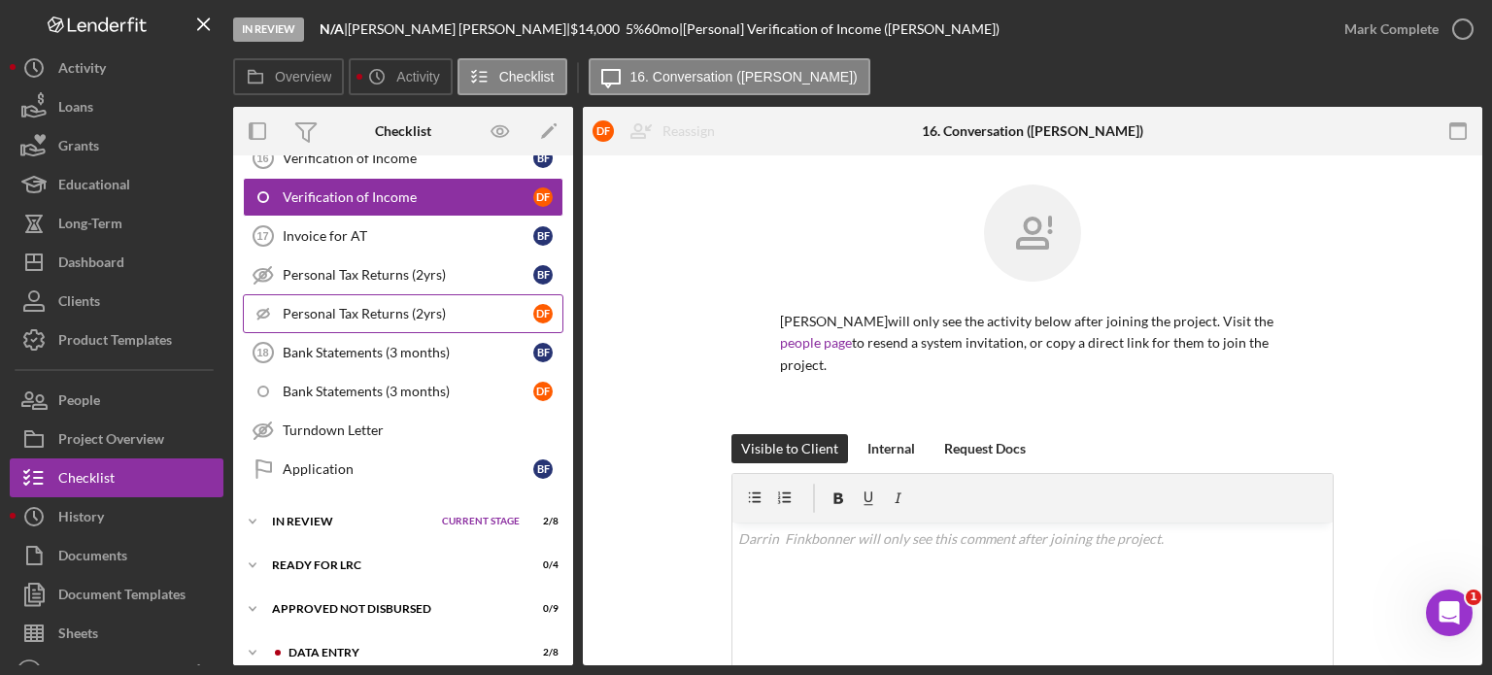
scroll to position [1159, 0]
click at [336, 501] on div "Icon/Expander In Review Current Stage 2 / 8 Set Stage" at bounding box center [403, 520] width 340 height 39
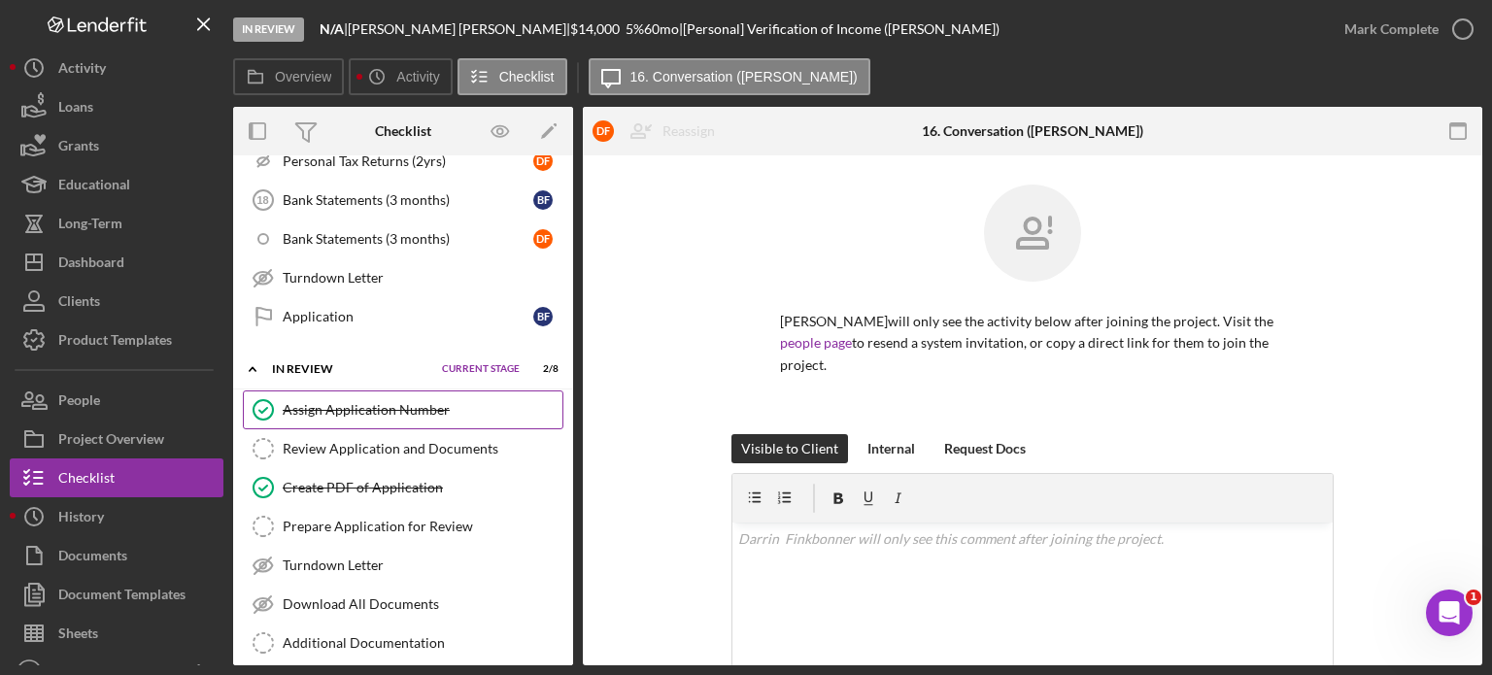
scroll to position [1353, 0]
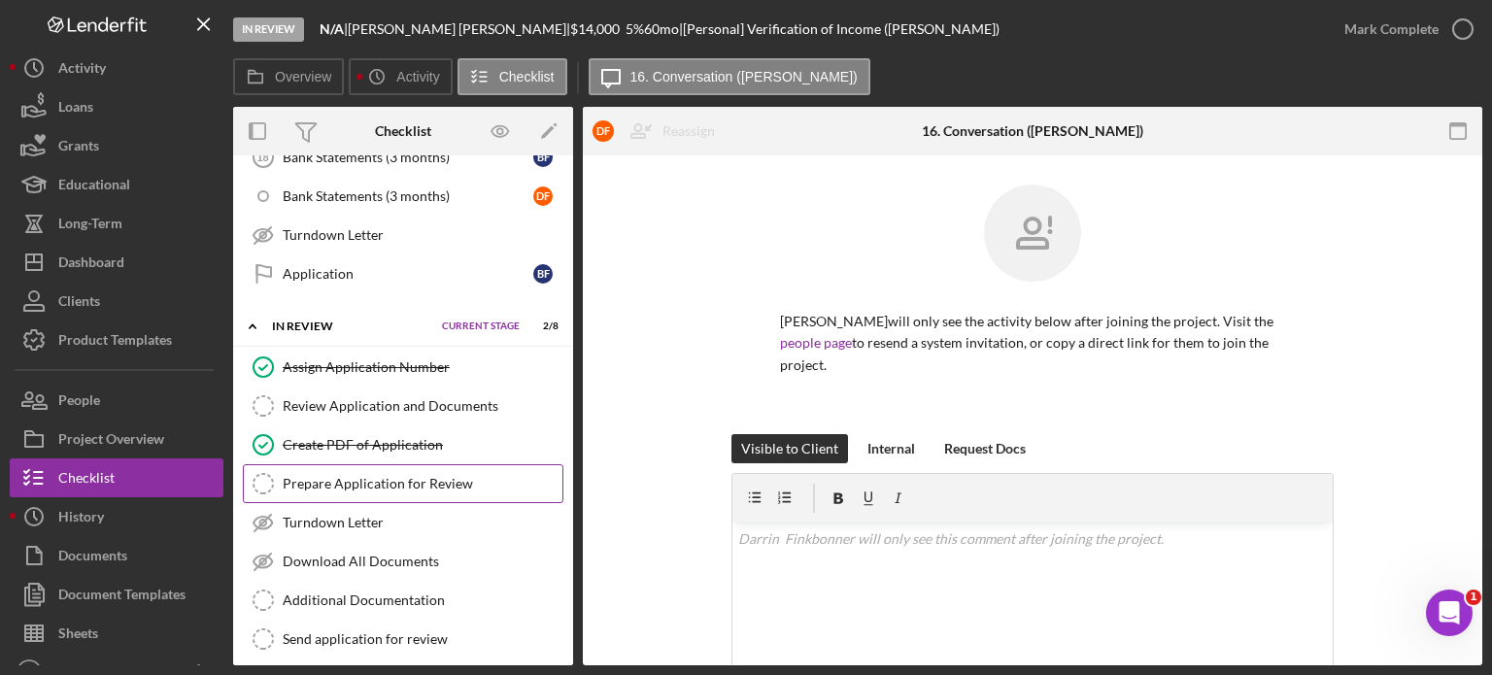
click at [344, 472] on link "Prepare Application for Review Prepare Application for Review" at bounding box center [403, 483] width 321 height 39
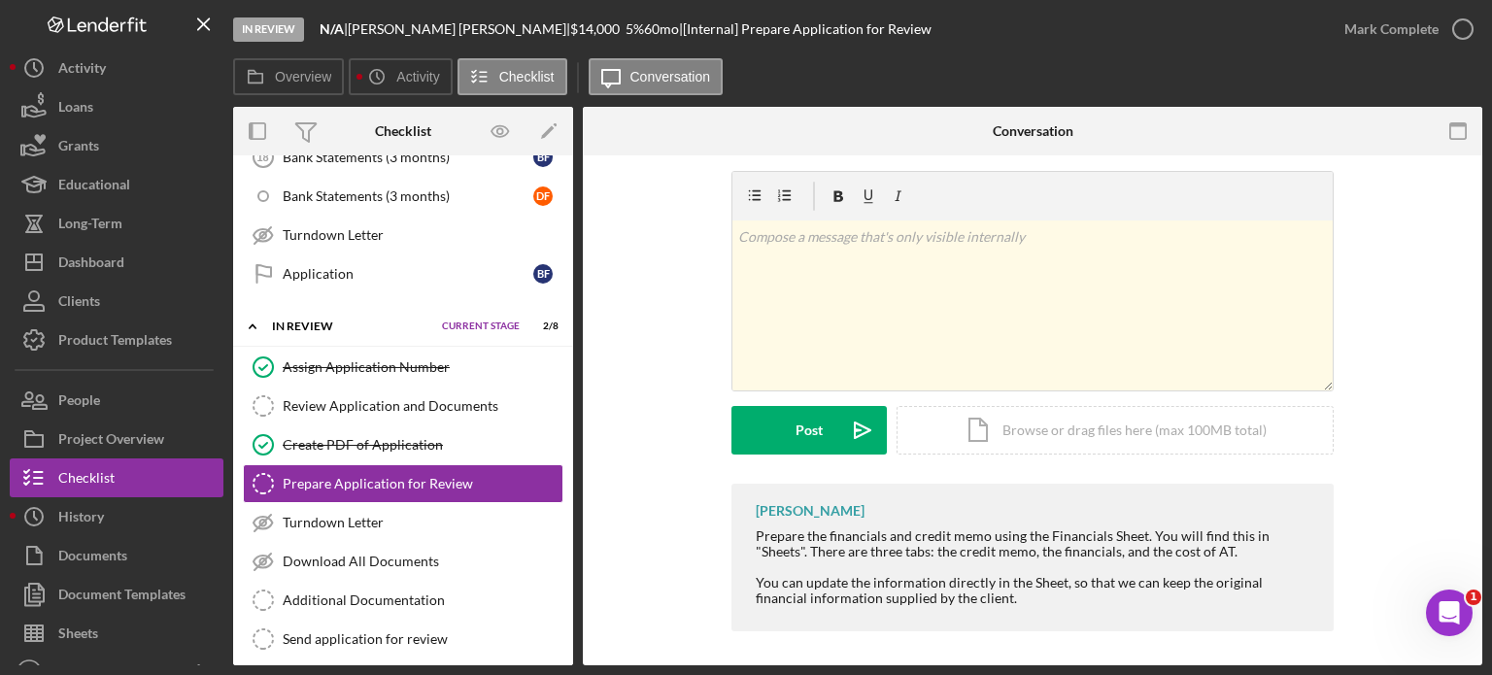
scroll to position [17, 0]
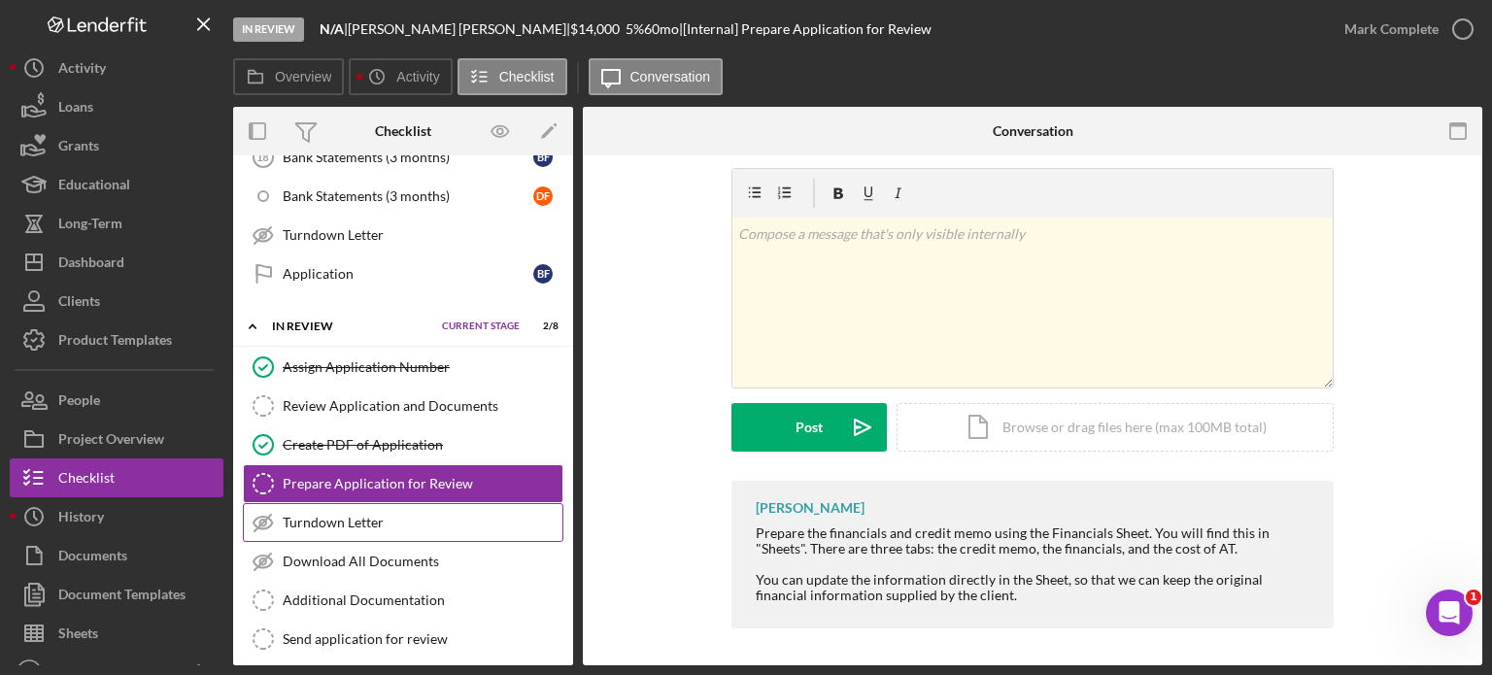
click at [351, 515] on div "Turndown Letter" at bounding box center [423, 523] width 280 height 16
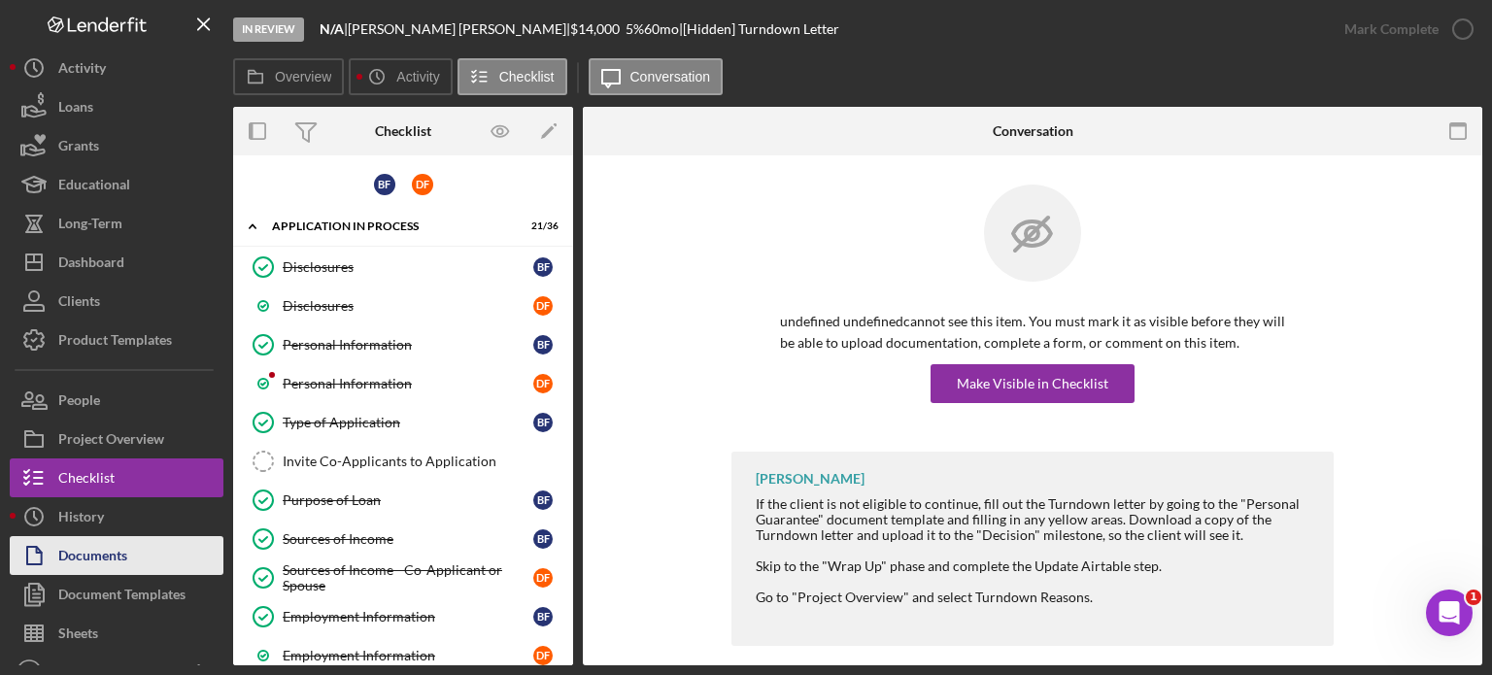
click at [98, 551] on div "Documents" at bounding box center [92, 558] width 69 height 44
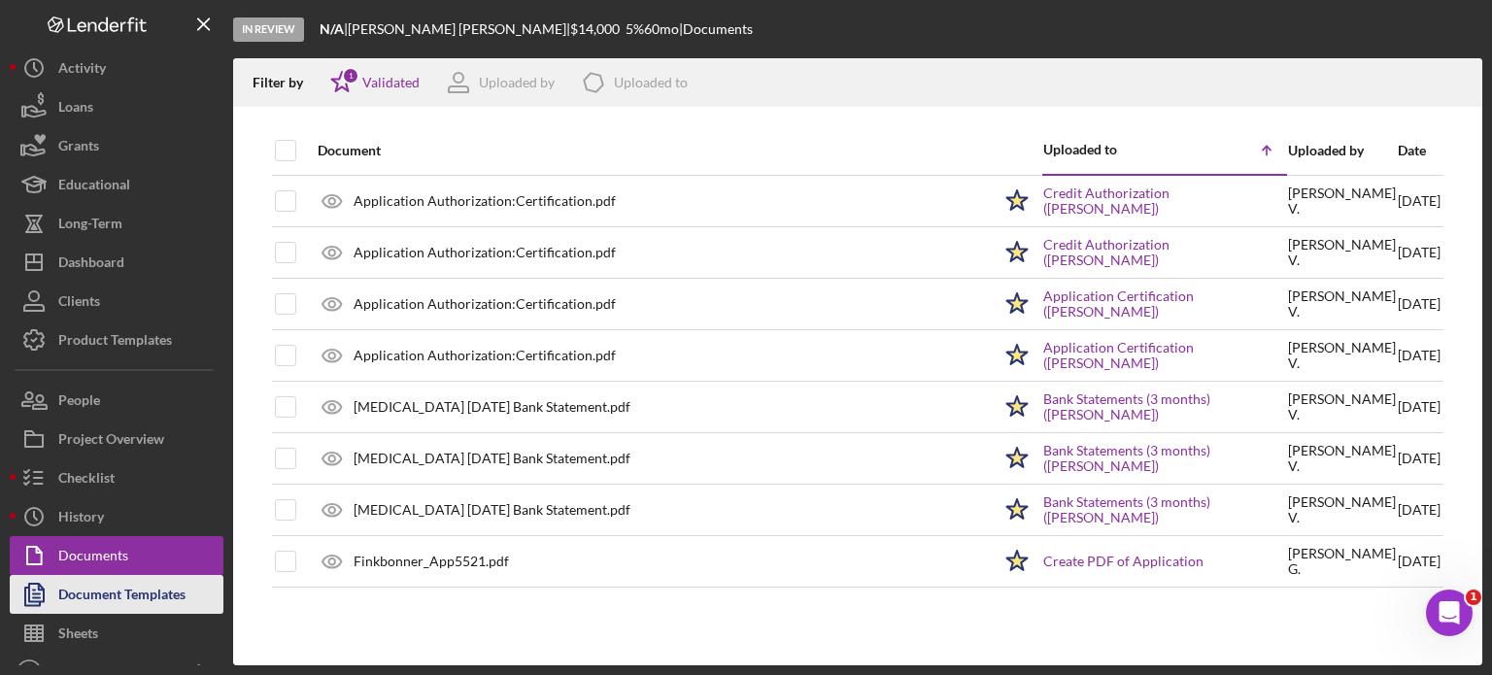
click at [109, 595] on div "Document Templates" at bounding box center [121, 597] width 127 height 44
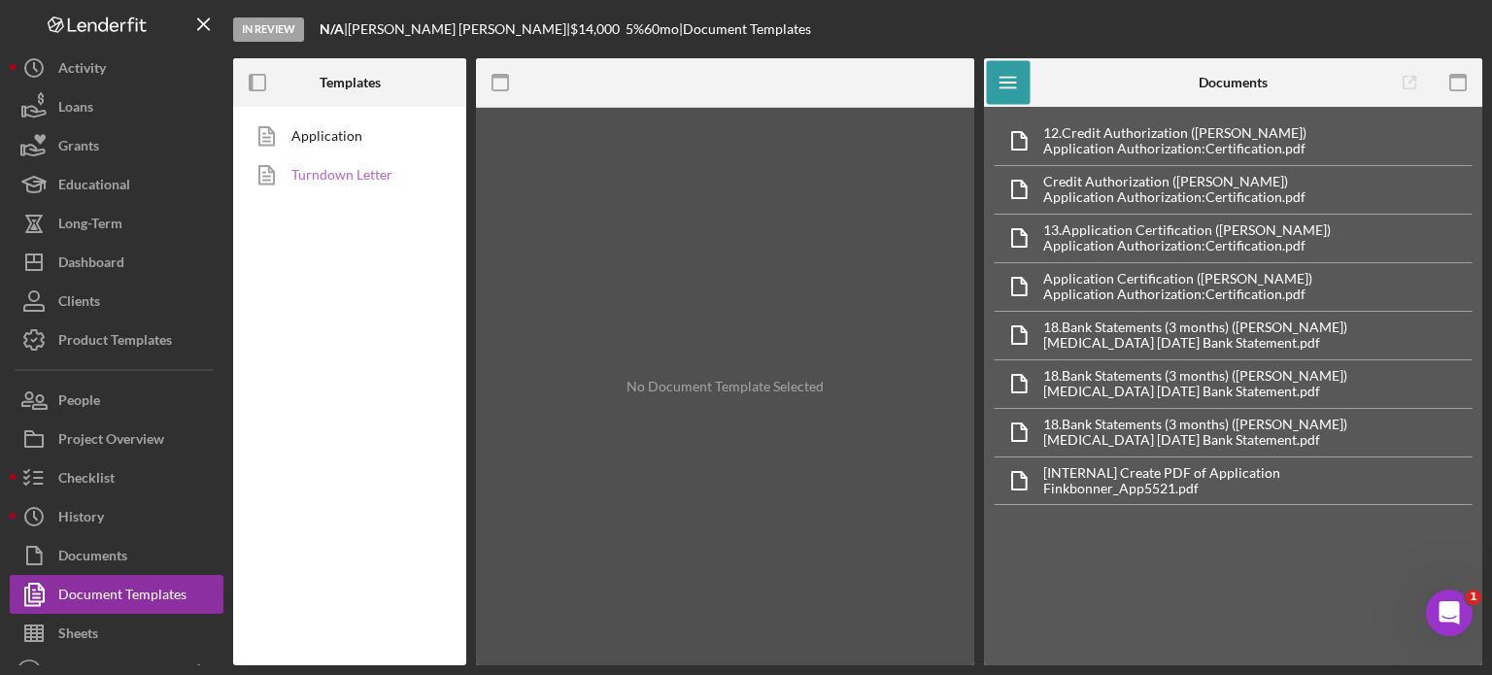
click at [346, 170] on link "Turndown Letter" at bounding box center [345, 174] width 204 height 39
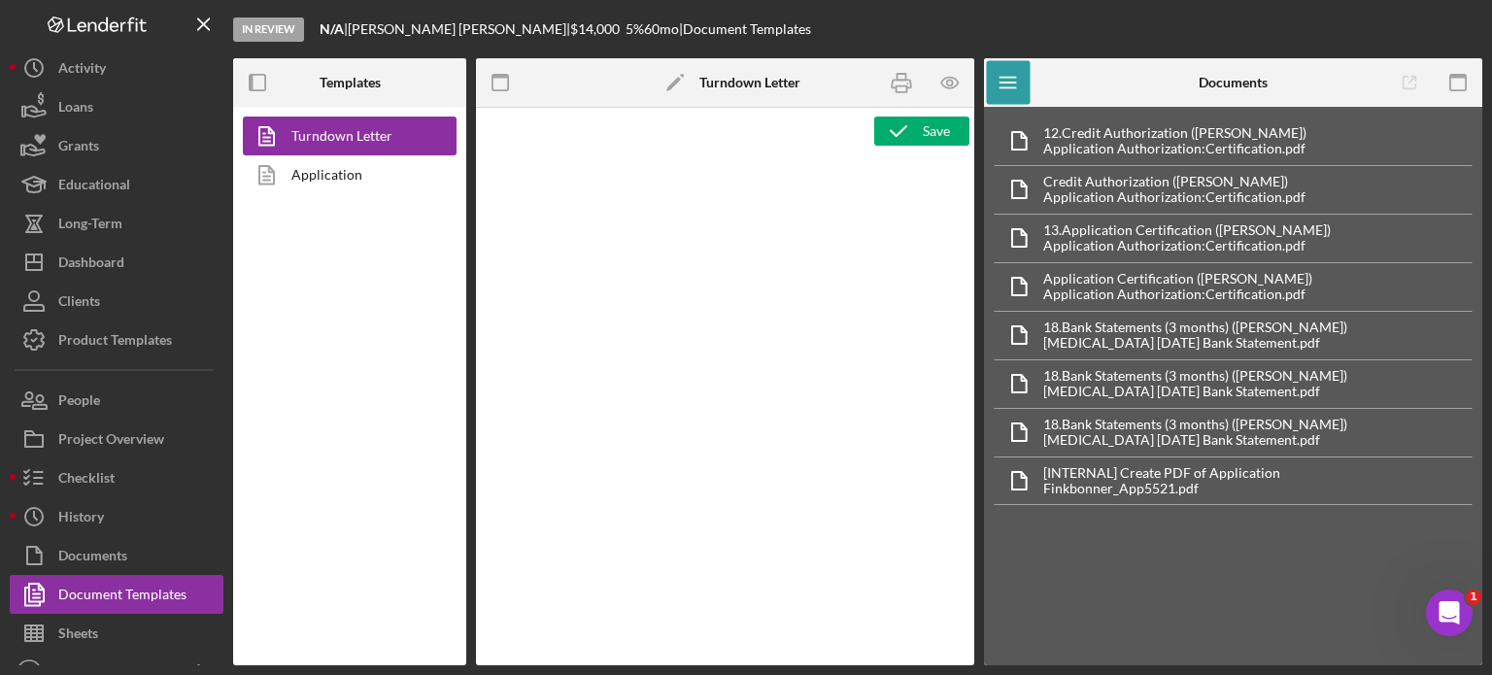
type textarea "<p style="margin: 0in; font-size: 12pt; font-family: Arial, sans-serif;"><br><i…"
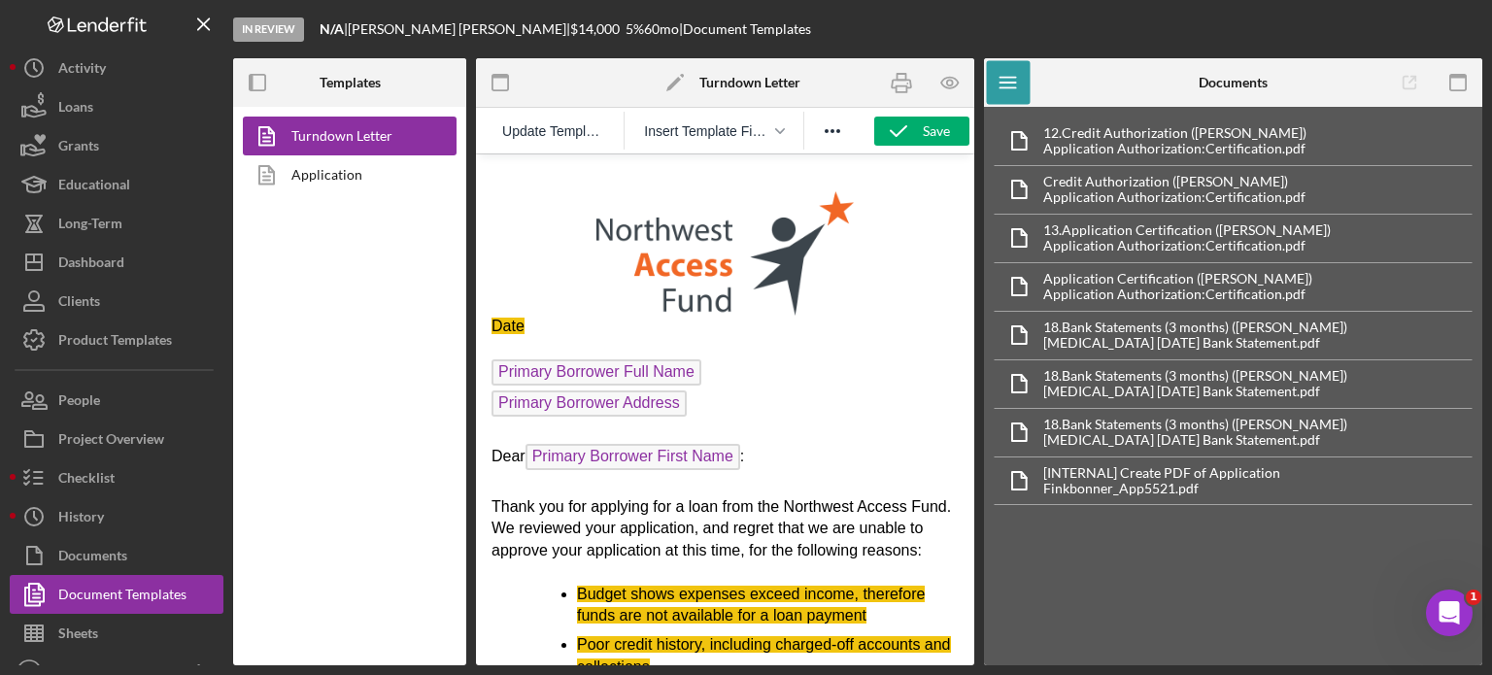
click at [540, 316] on p "Date" at bounding box center [725, 326] width 467 height 21
click at [665, 366] on span "Primary Borrower Full Name" at bounding box center [597, 373] width 210 height 26
click at [628, 324] on p "[DATE]﻿" at bounding box center [725, 326] width 467 height 21
drag, startPoint x: 628, startPoint y: 324, endPoint x: 509, endPoint y: 321, distance: 118.6
click at [508, 321] on p "[DATE]﻿" at bounding box center [725, 326] width 467 height 21
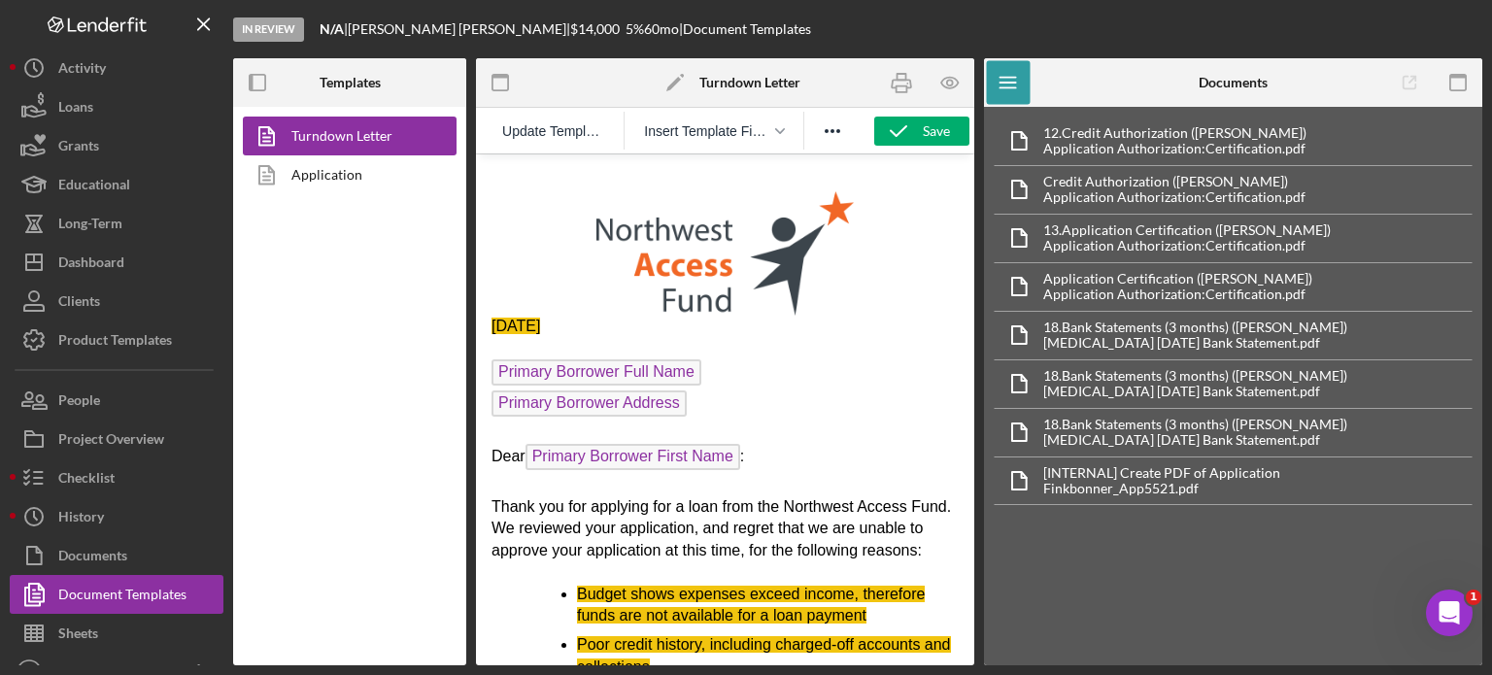
drag, startPoint x: 532, startPoint y: 320, endPoint x: 517, endPoint y: 213, distance: 108.0
click at [517, 213] on p "Rich Text Area. Press ALT-0 for help." at bounding box center [725, 243] width 467 height 146
click at [682, 334] on p "[DATE]﻿" at bounding box center [725, 326] width 467 height 21
click at [640, 373] on span "Primary Borrower Full Name" at bounding box center [597, 373] width 210 height 26
click at [569, 371] on span "Primary Borrower Full Name" at bounding box center [597, 373] width 210 height 26
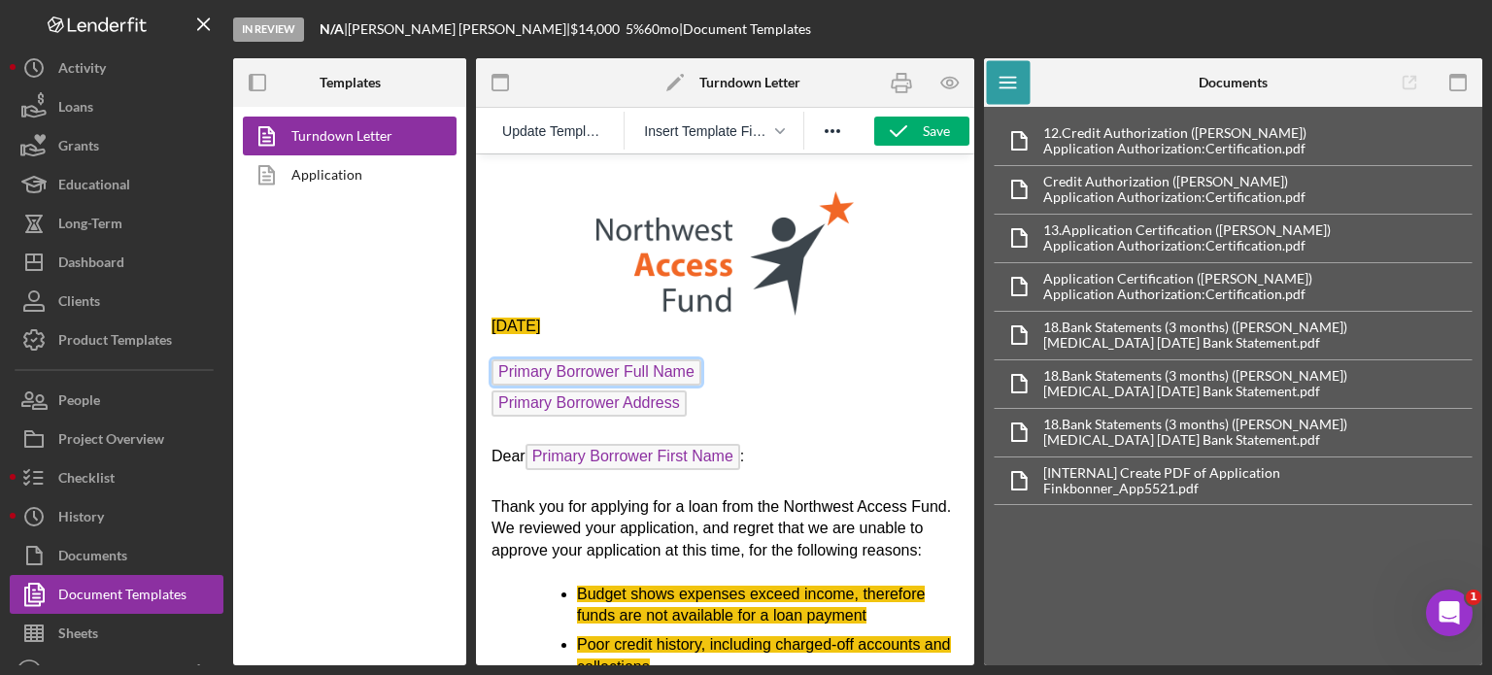
click at [569, 371] on span "Primary Borrower Full Name" at bounding box center [597, 373] width 210 height 26
click at [715, 139] on span "Insert Template Field" at bounding box center [706, 131] width 124 height 16
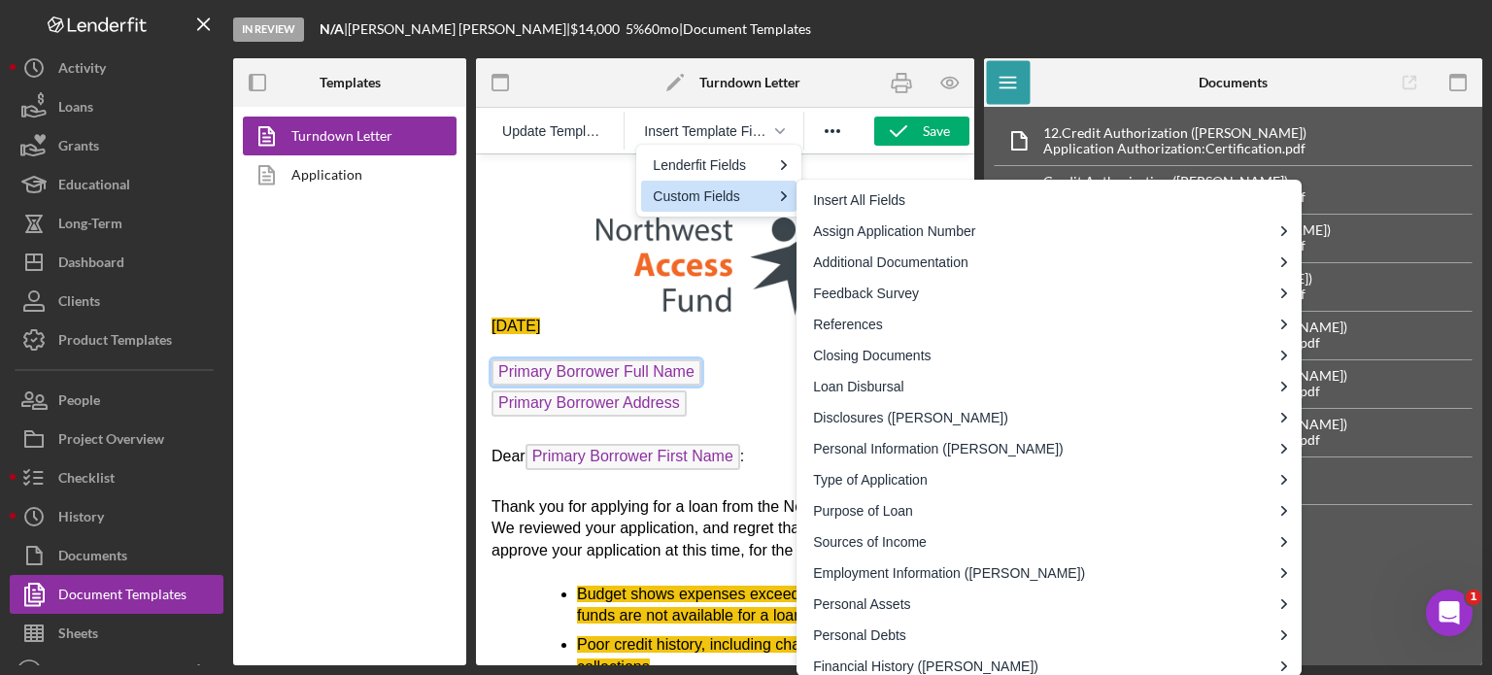
click at [544, 199] on p "Rich Text Area. Press ALT-0 for help." at bounding box center [725, 243] width 467 height 146
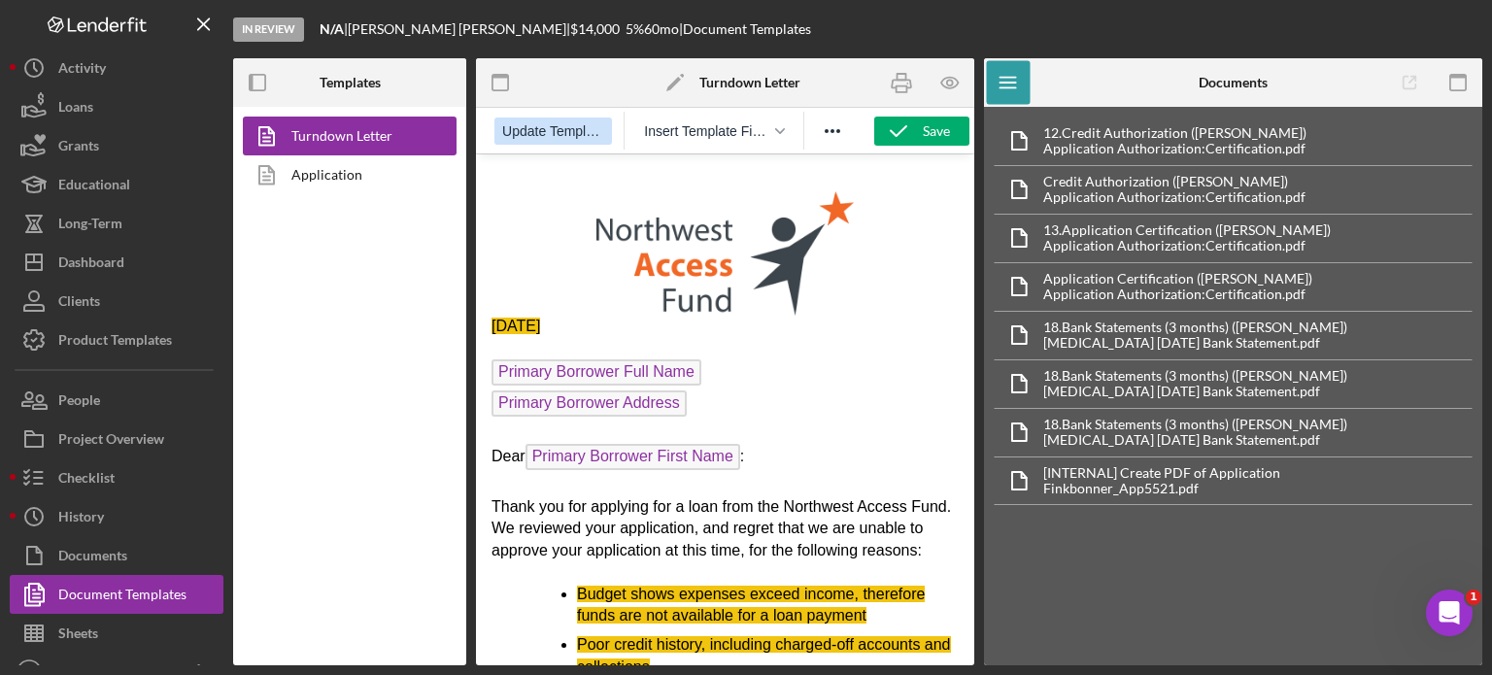
click at [532, 129] on span "Update Template" at bounding box center [553, 131] width 102 height 16
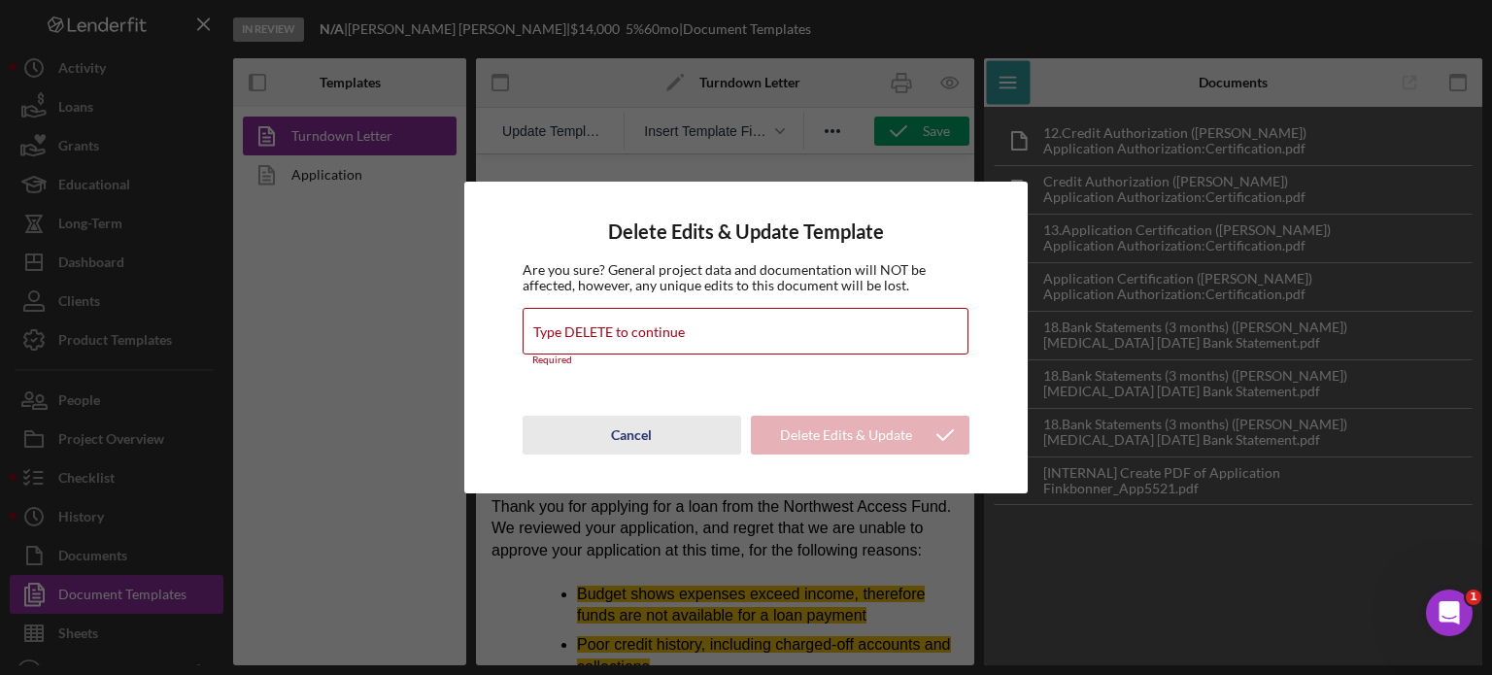
click at [638, 427] on div "Cancel" at bounding box center [631, 435] width 41 height 39
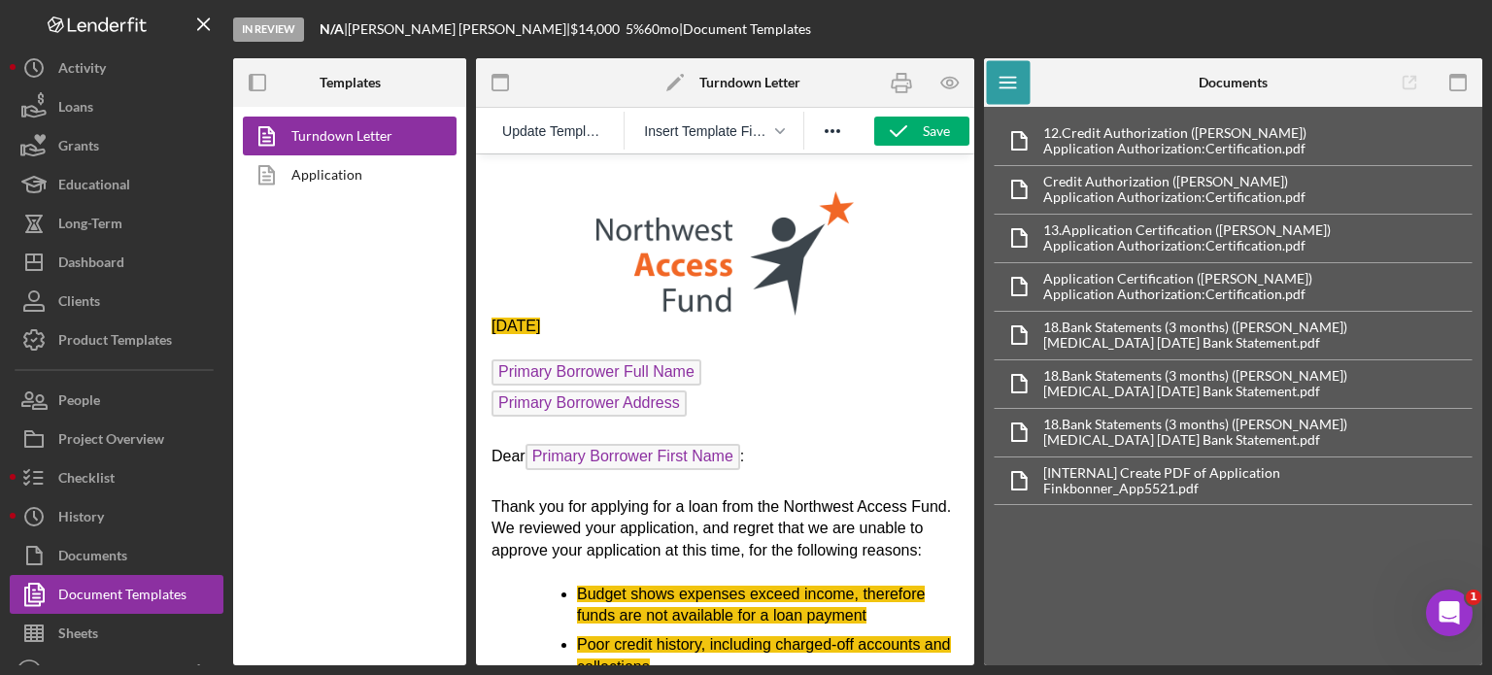
click at [650, 327] on p "[DATE]﻿" at bounding box center [725, 326] width 467 height 21
click at [690, 333] on p "[DATE]﻿" at bounding box center [725, 326] width 467 height 21
click at [923, 135] on div "Save" at bounding box center [936, 131] width 27 height 29
click at [541, 123] on span "Update Template" at bounding box center [553, 131] width 102 height 16
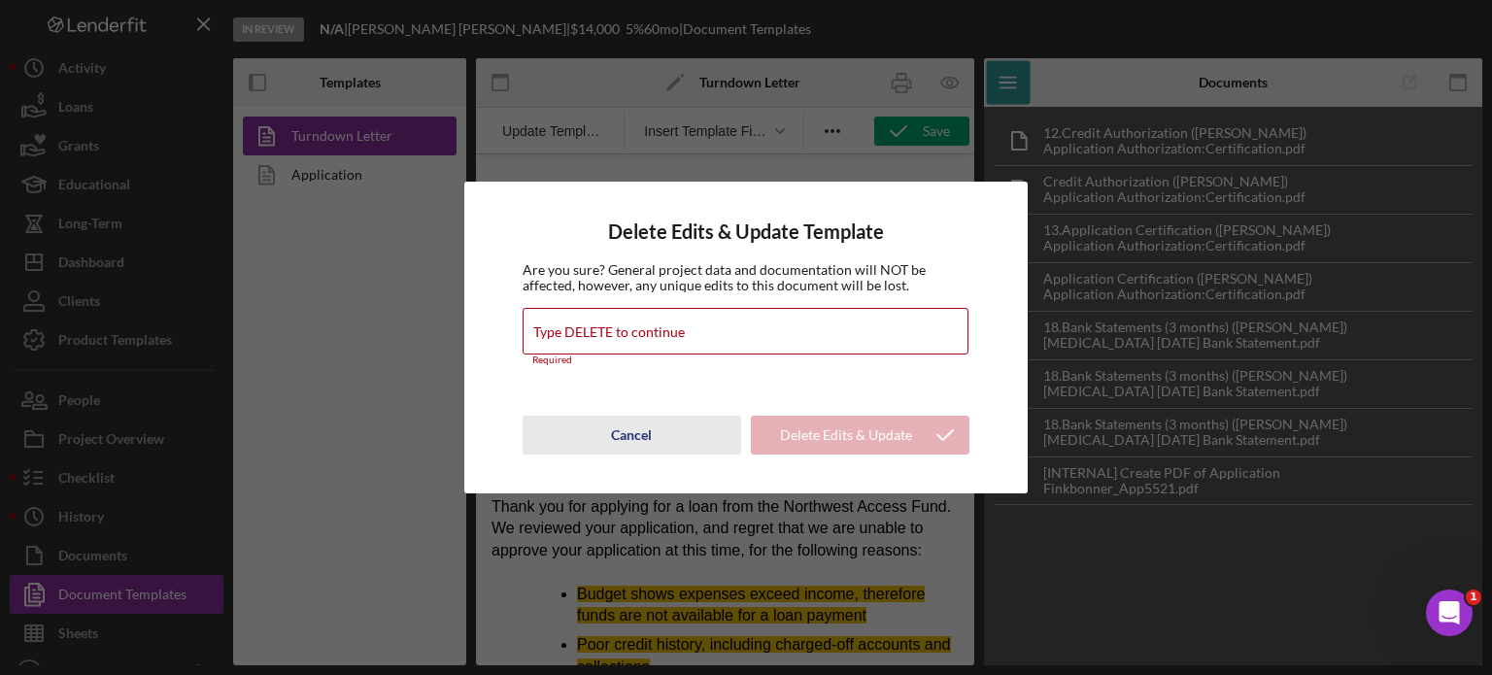
click at [642, 434] on div "Cancel" at bounding box center [631, 435] width 41 height 39
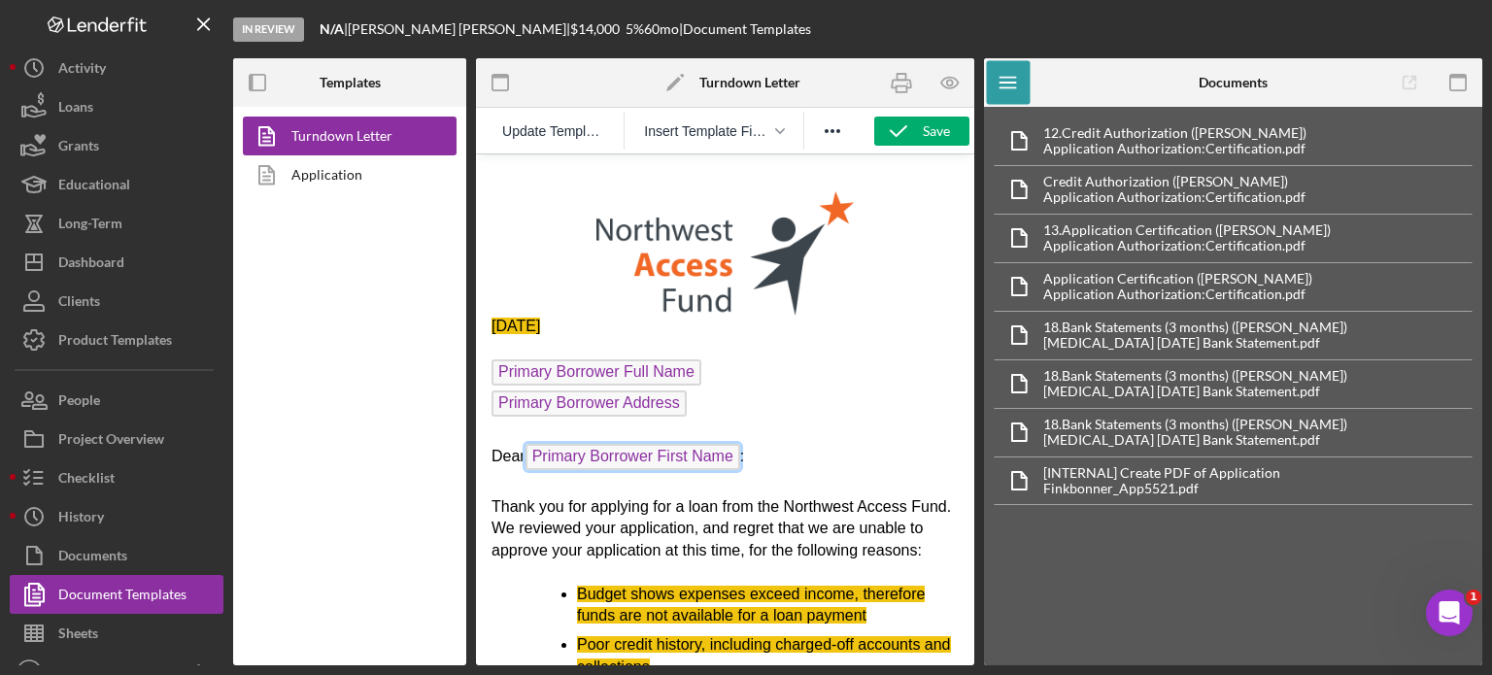
click at [649, 455] on span "Primary Borrower First Name" at bounding box center [633, 457] width 215 height 26
click at [100, 489] on div "Checklist" at bounding box center [86, 481] width 56 height 44
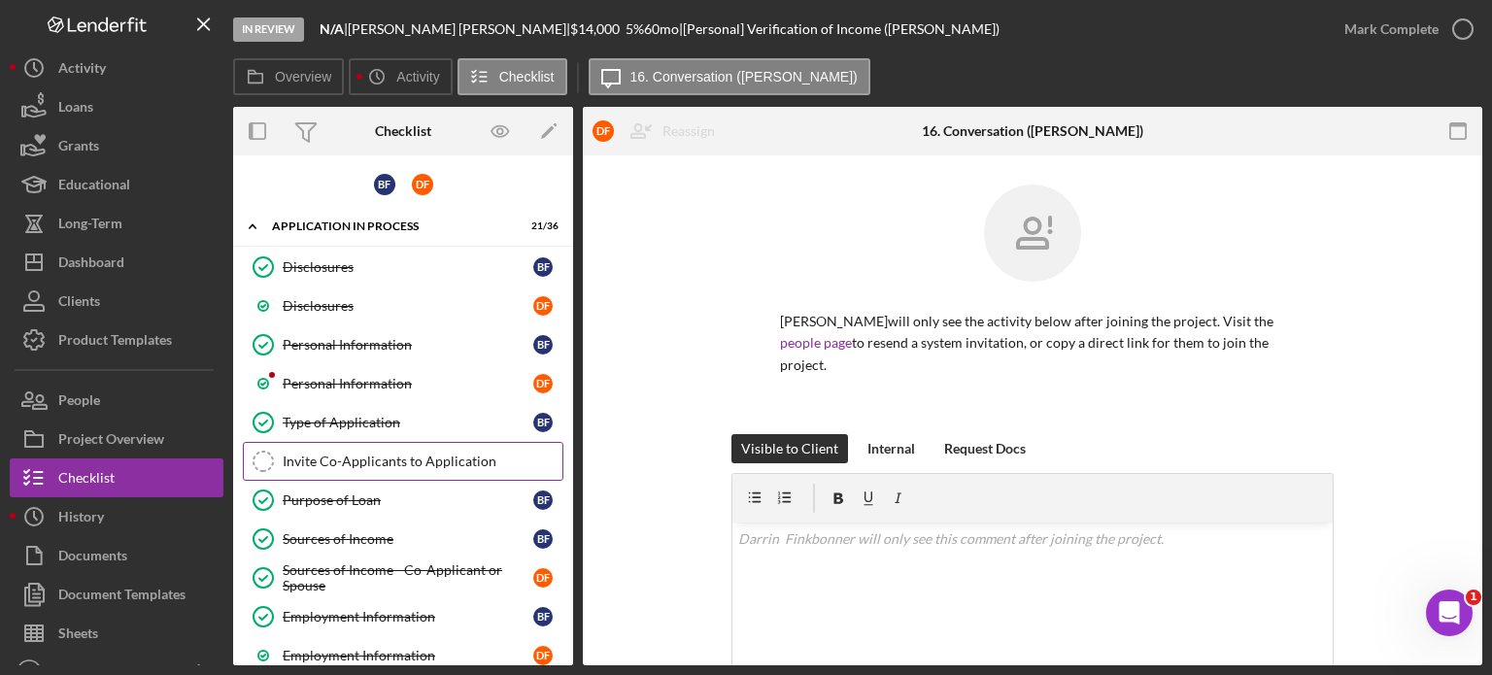
click at [404, 456] on div "Invite Co-Applicants to Application" at bounding box center [423, 462] width 280 height 16
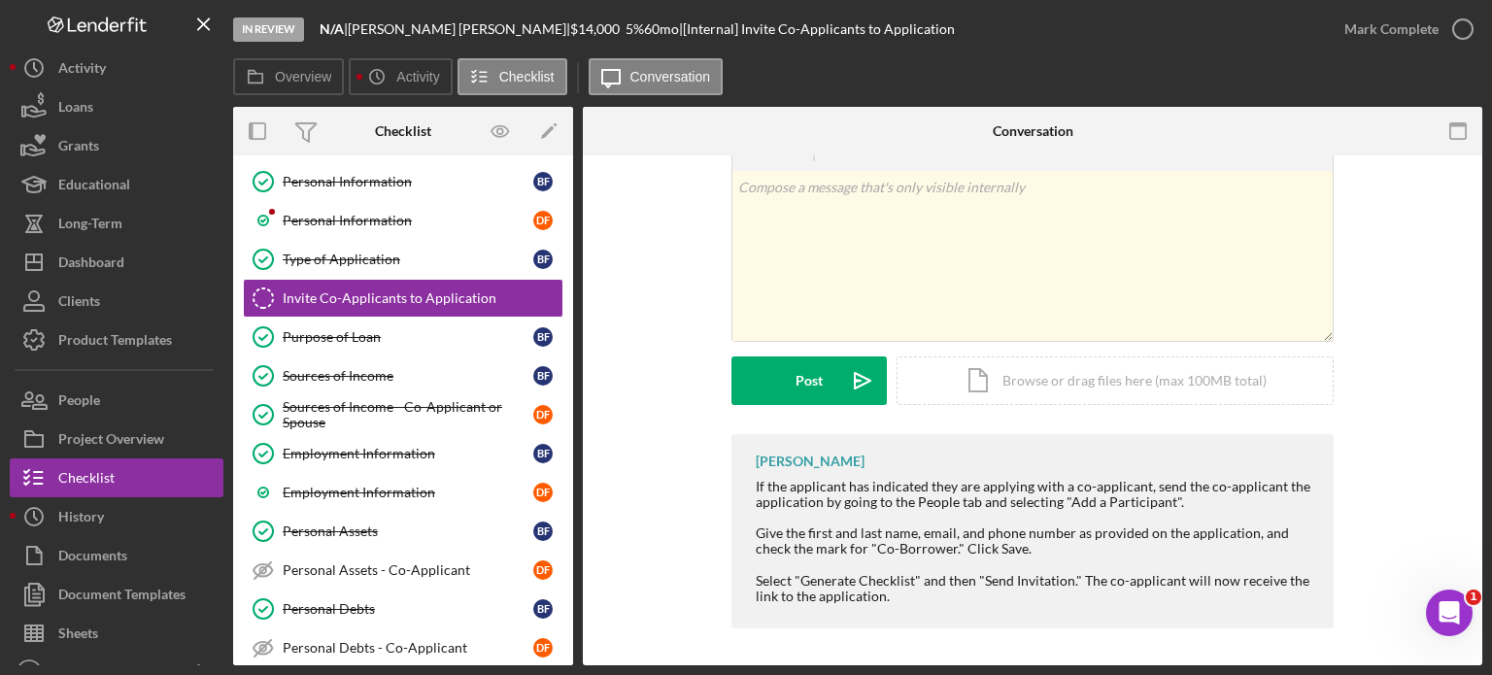
scroll to position [194, 0]
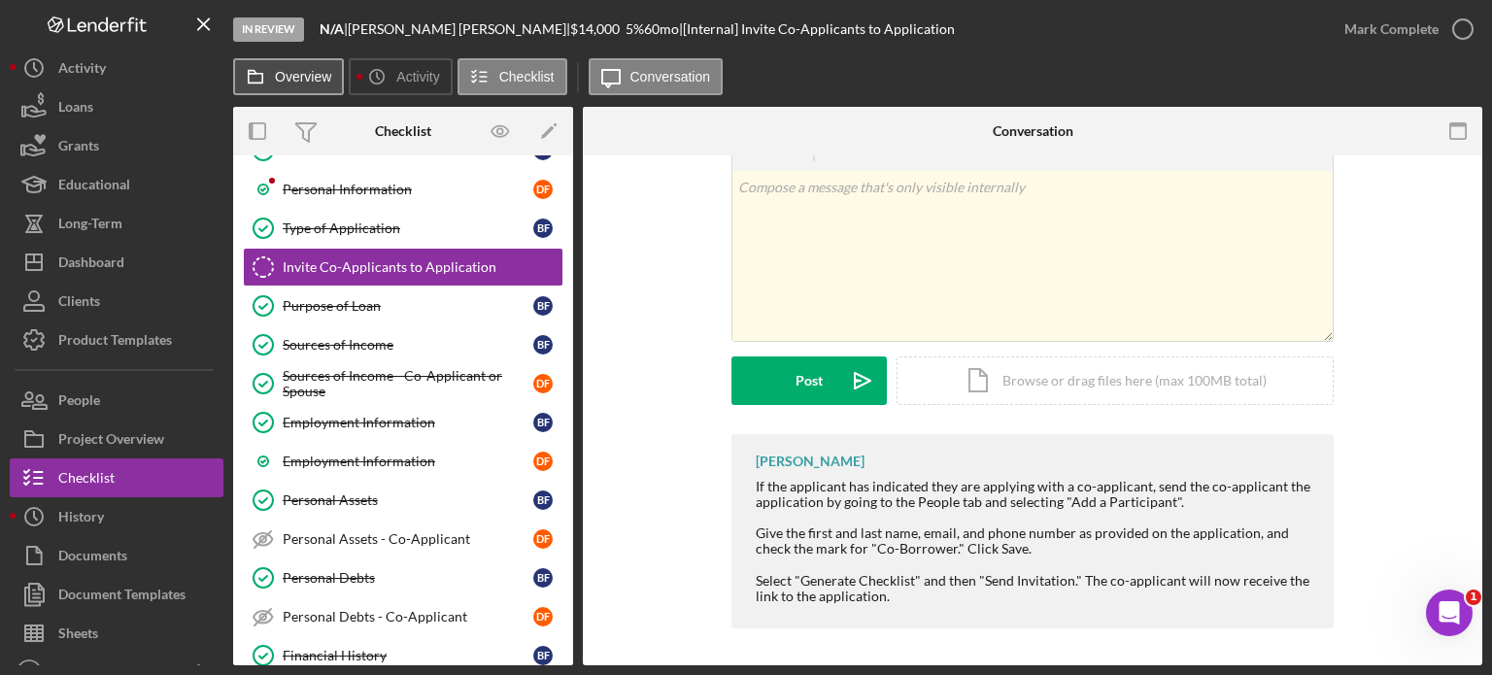
click at [295, 78] on label "Overview" at bounding box center [303, 77] width 56 height 16
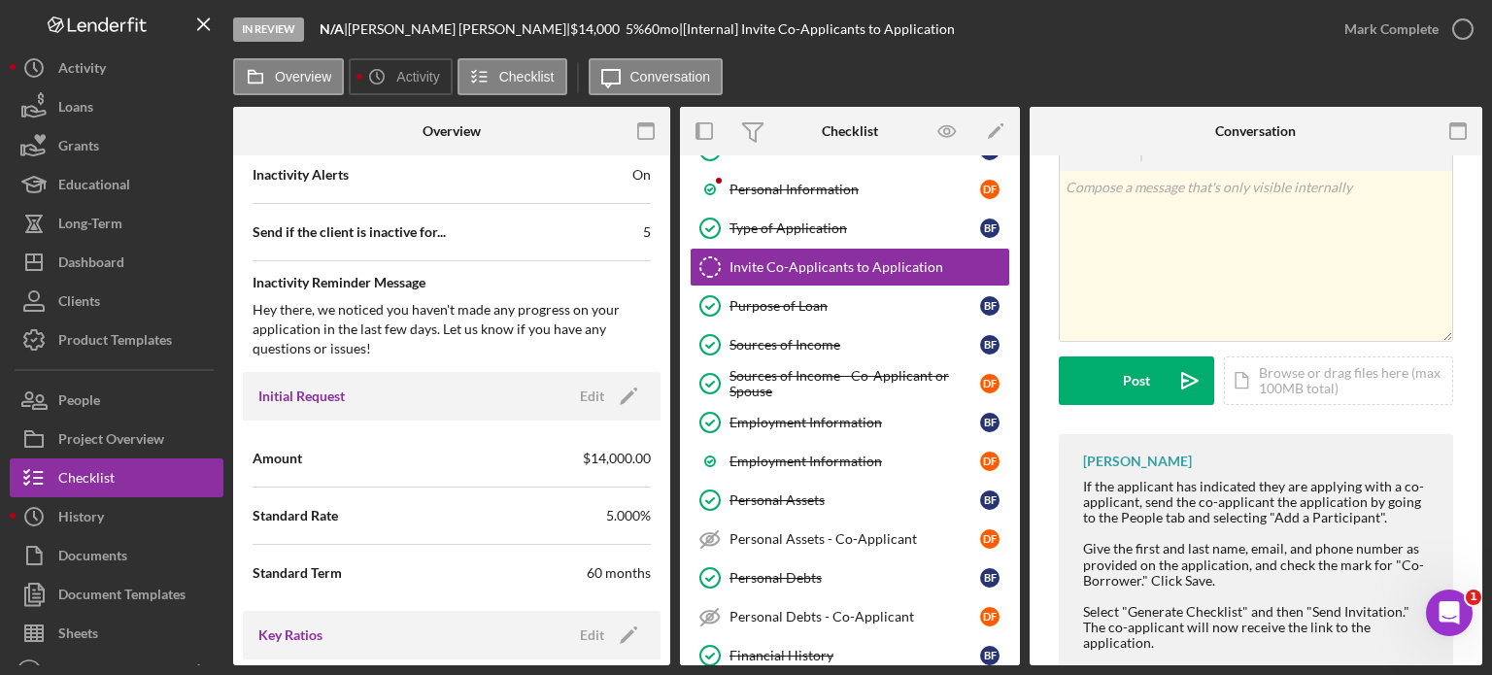
scroll to position [972, 0]
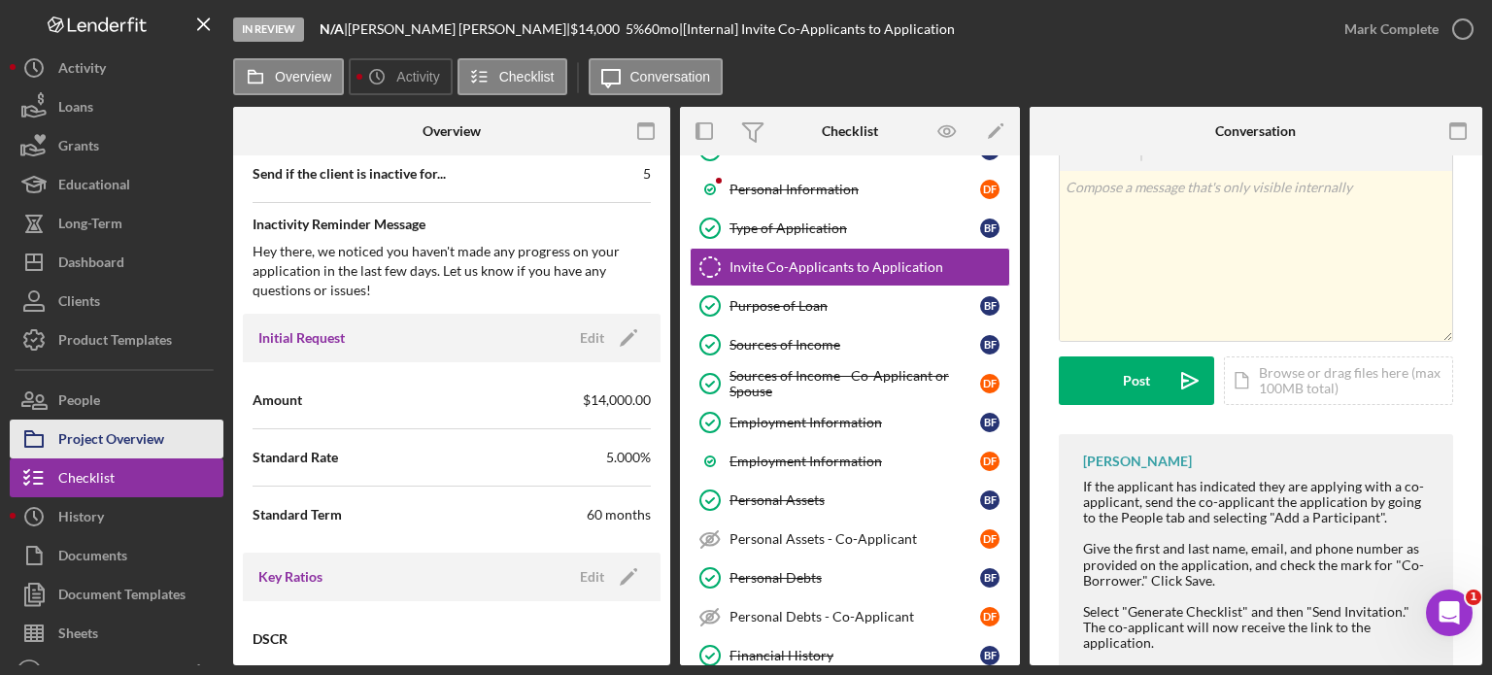
click at [91, 434] on div "Project Overview" at bounding box center [111, 442] width 106 height 44
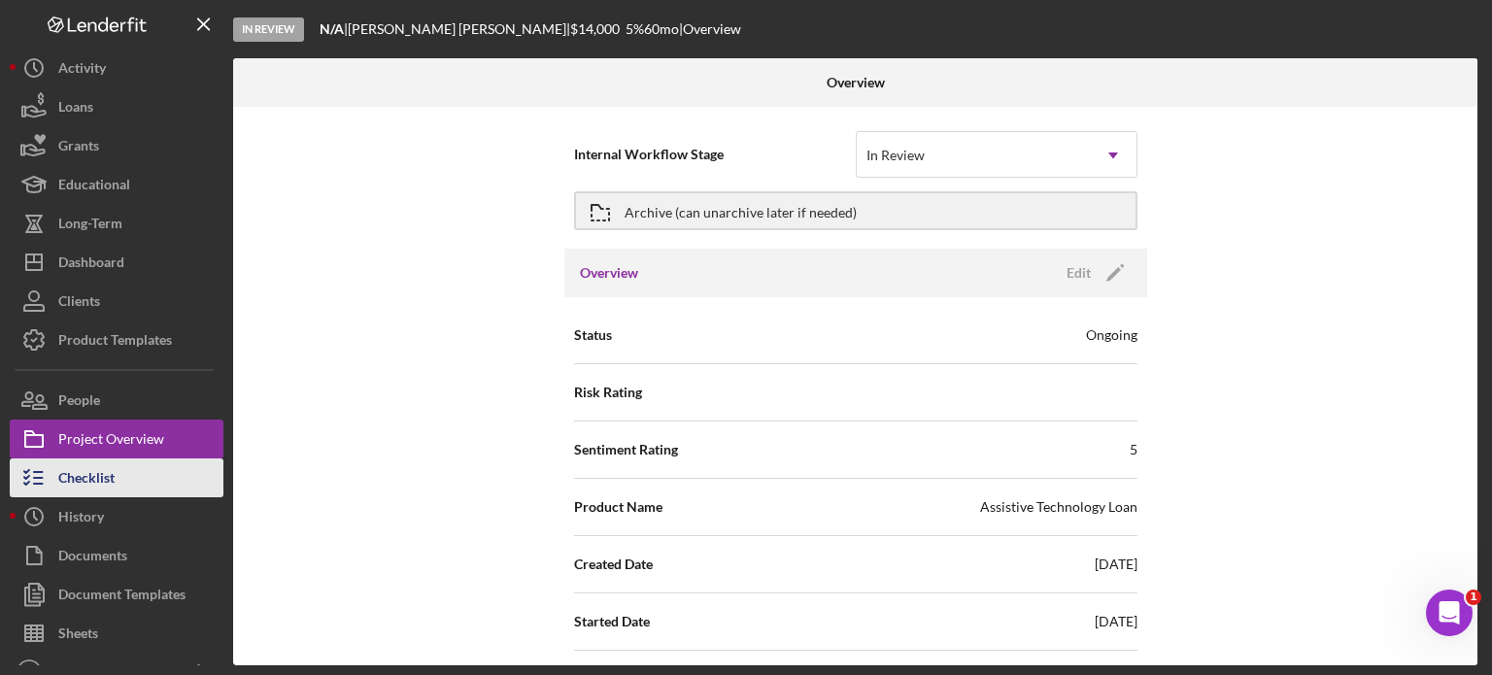
click at [83, 481] on div "Checklist" at bounding box center [86, 481] width 56 height 44
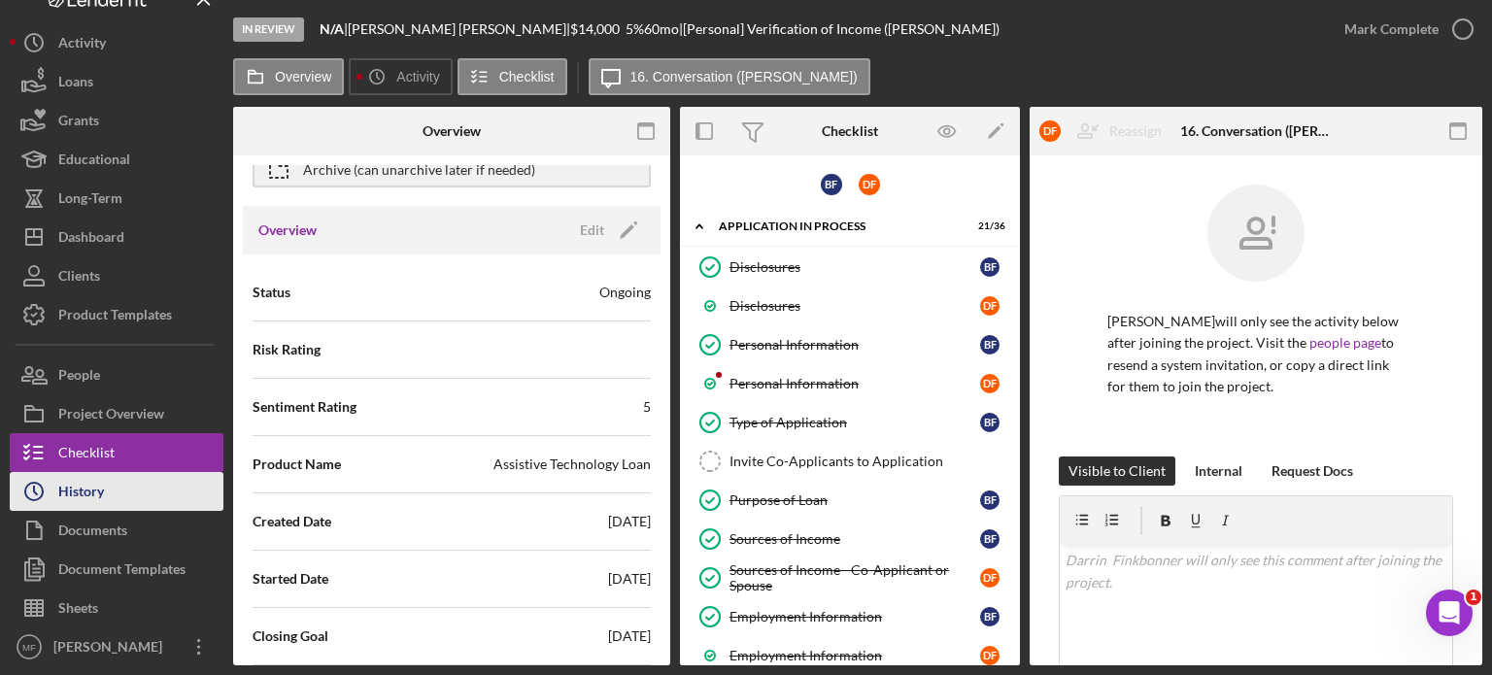
scroll to position [97, 0]
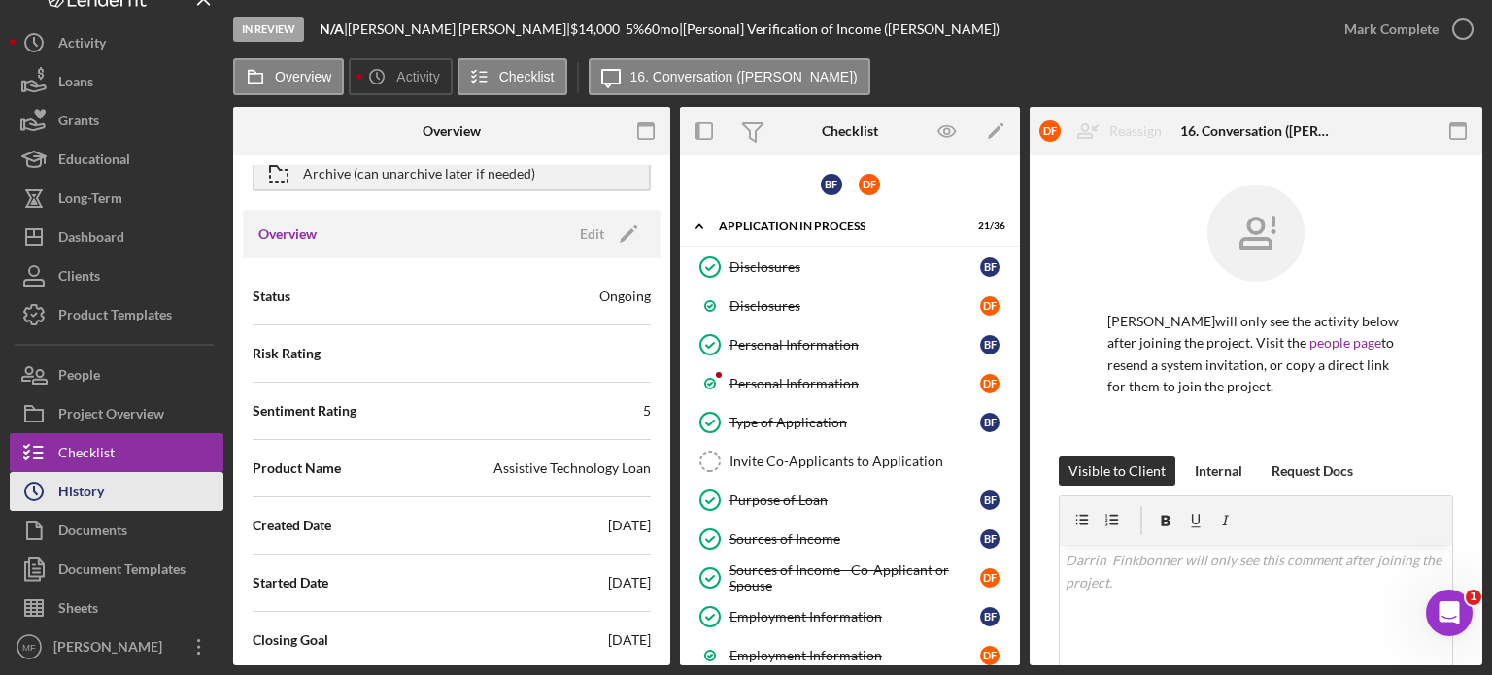
click at [93, 497] on div "History" at bounding box center [81, 494] width 46 height 44
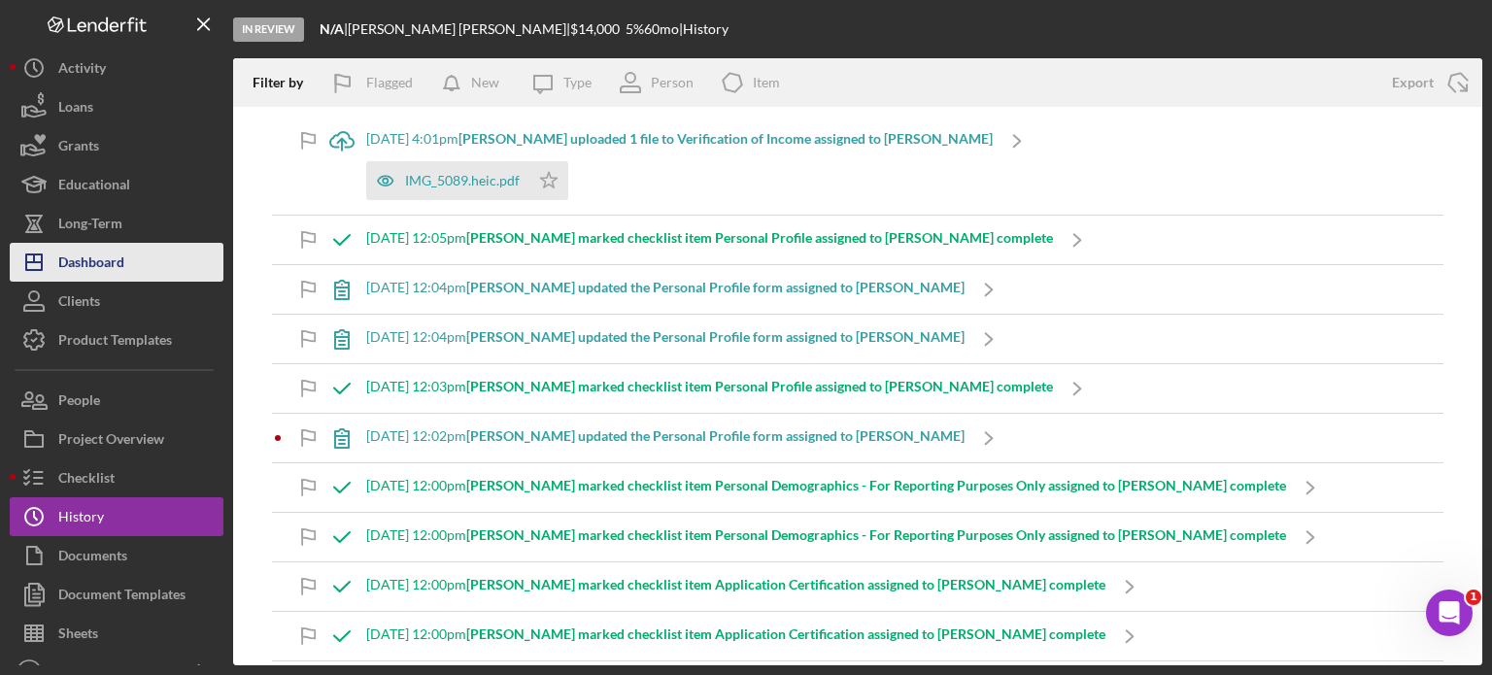
click at [112, 263] on div "Dashboard" at bounding box center [91, 265] width 66 height 44
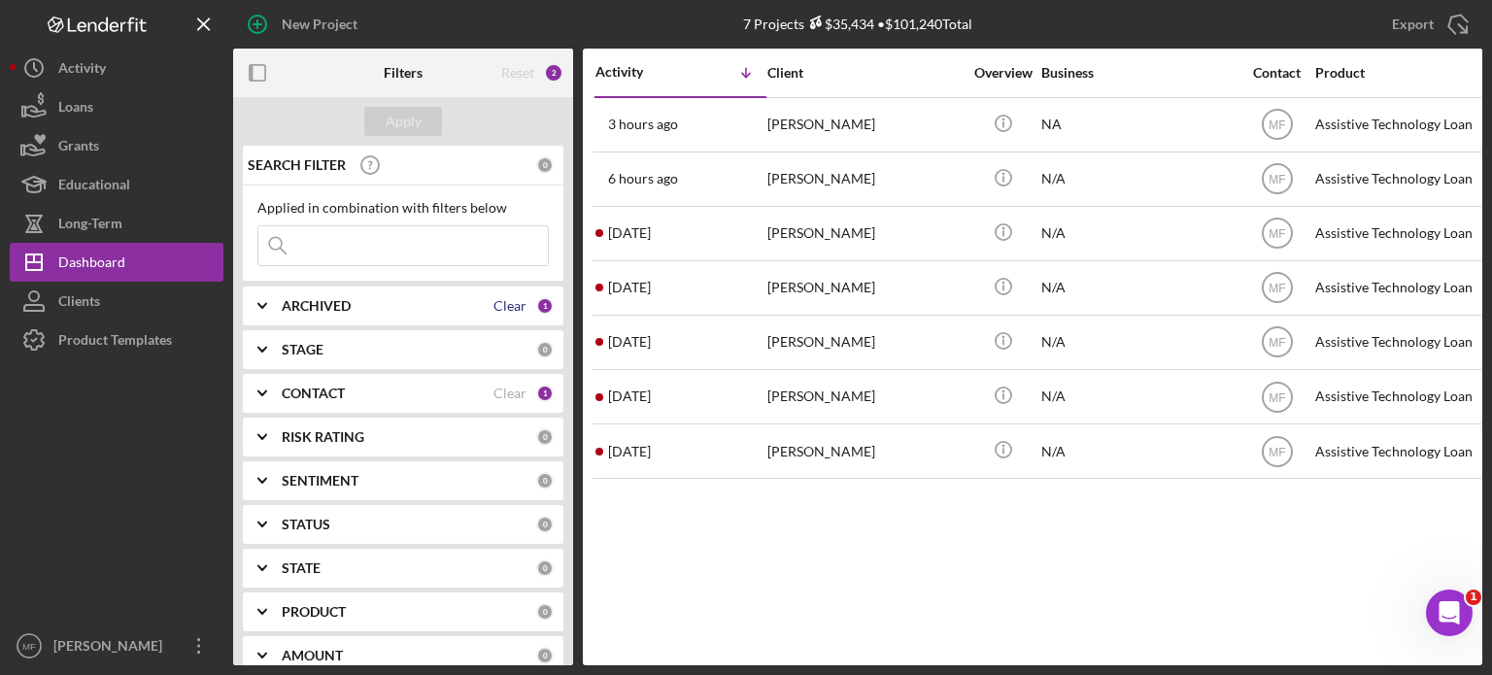
click at [497, 303] on div "Clear" at bounding box center [510, 306] width 33 height 16
click at [536, 306] on div "0" at bounding box center [544, 305] width 17 height 17
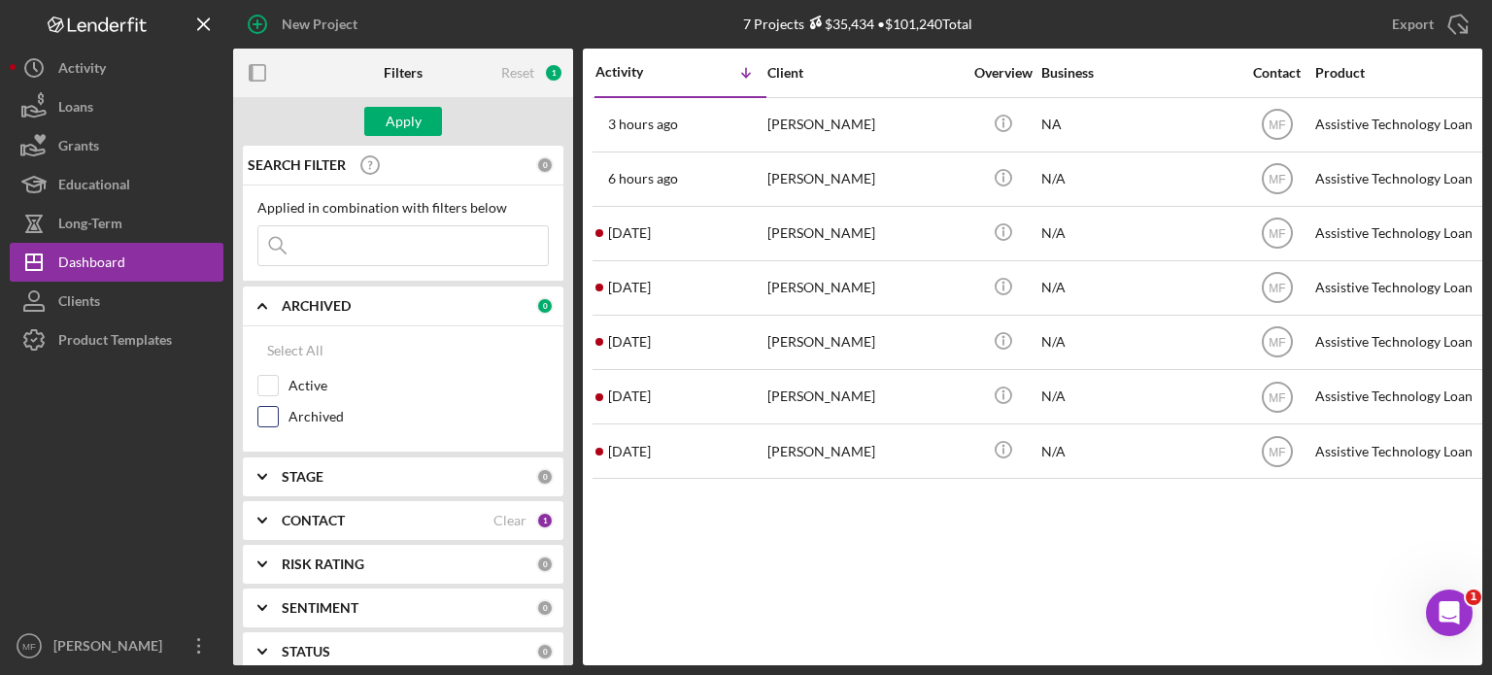
click at [269, 415] on input "Archived" at bounding box center [267, 416] width 19 height 19
checkbox input "true"
click at [394, 116] on div "Apply" at bounding box center [404, 121] width 36 height 29
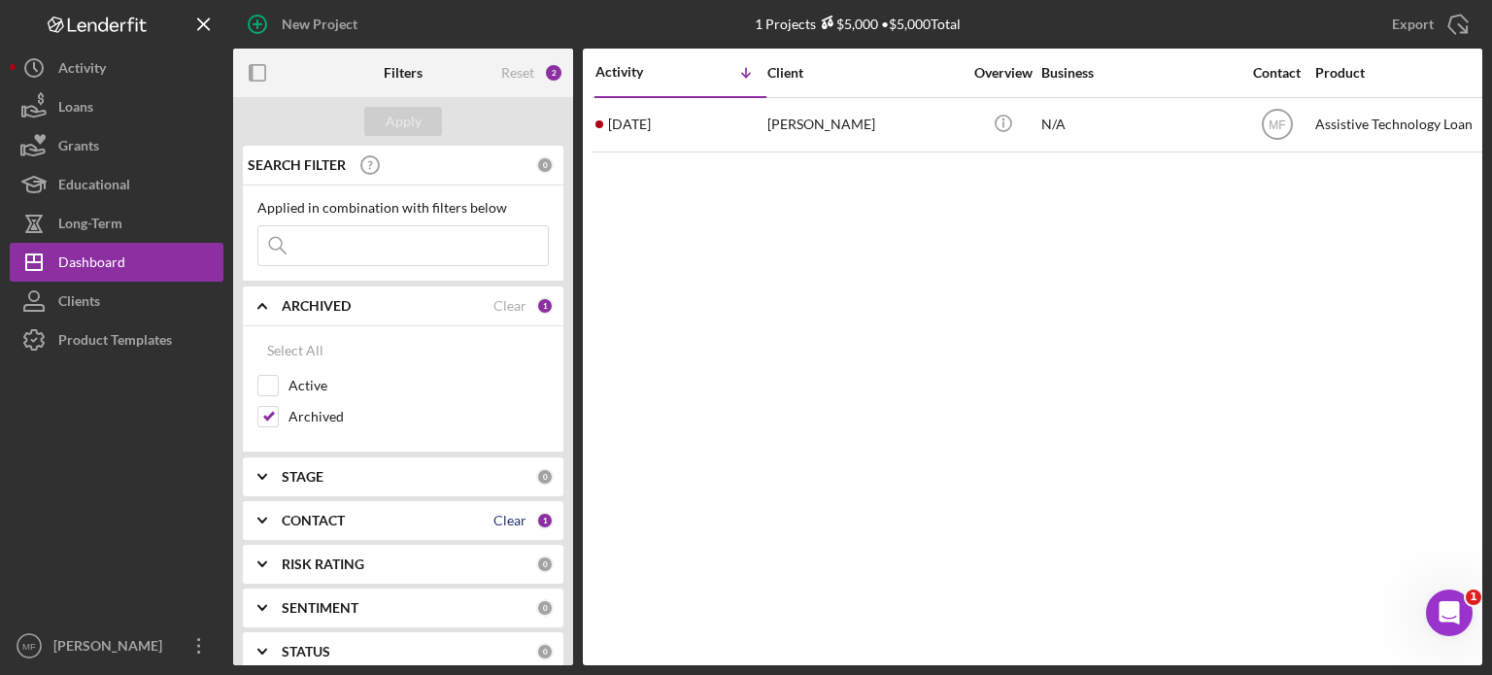
click at [521, 519] on div "Clear" at bounding box center [510, 521] width 33 height 16
click at [537, 517] on div "0" at bounding box center [544, 520] width 17 height 17
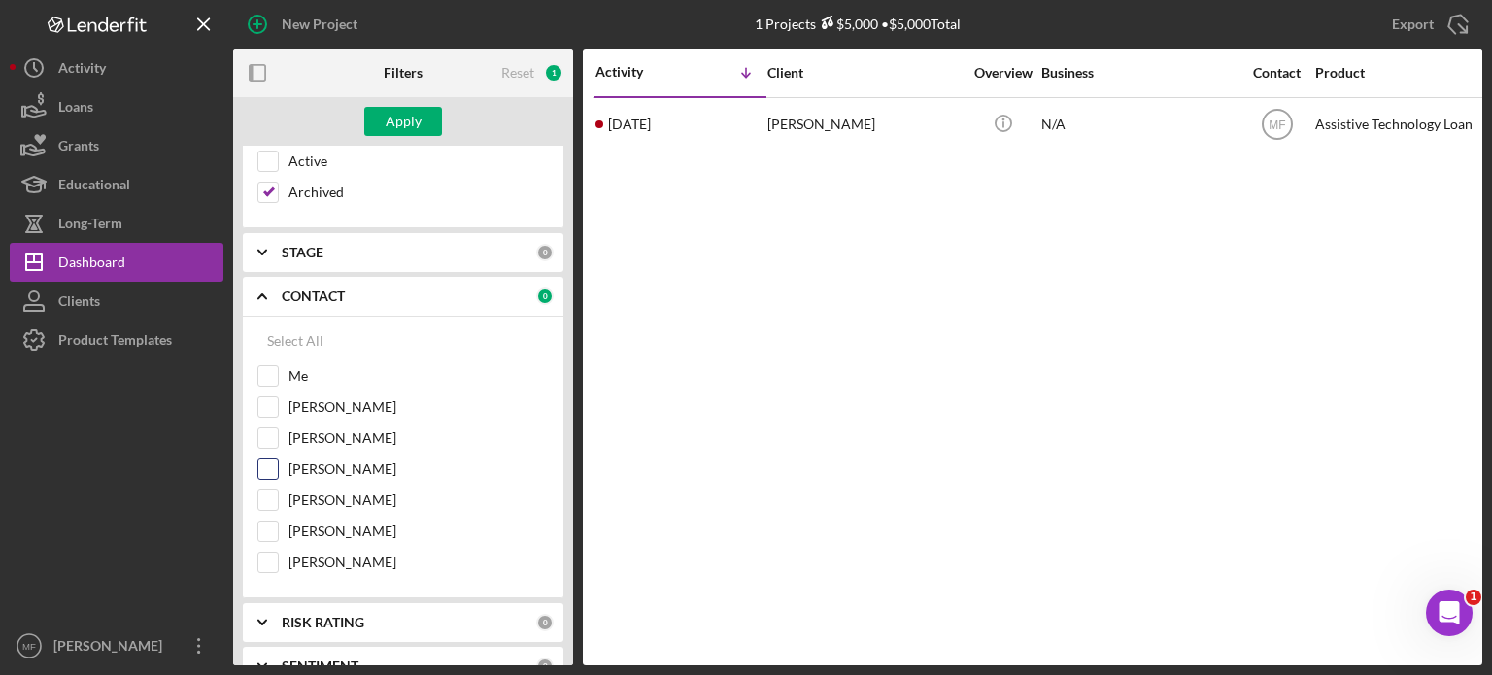
scroll to position [97, 0]
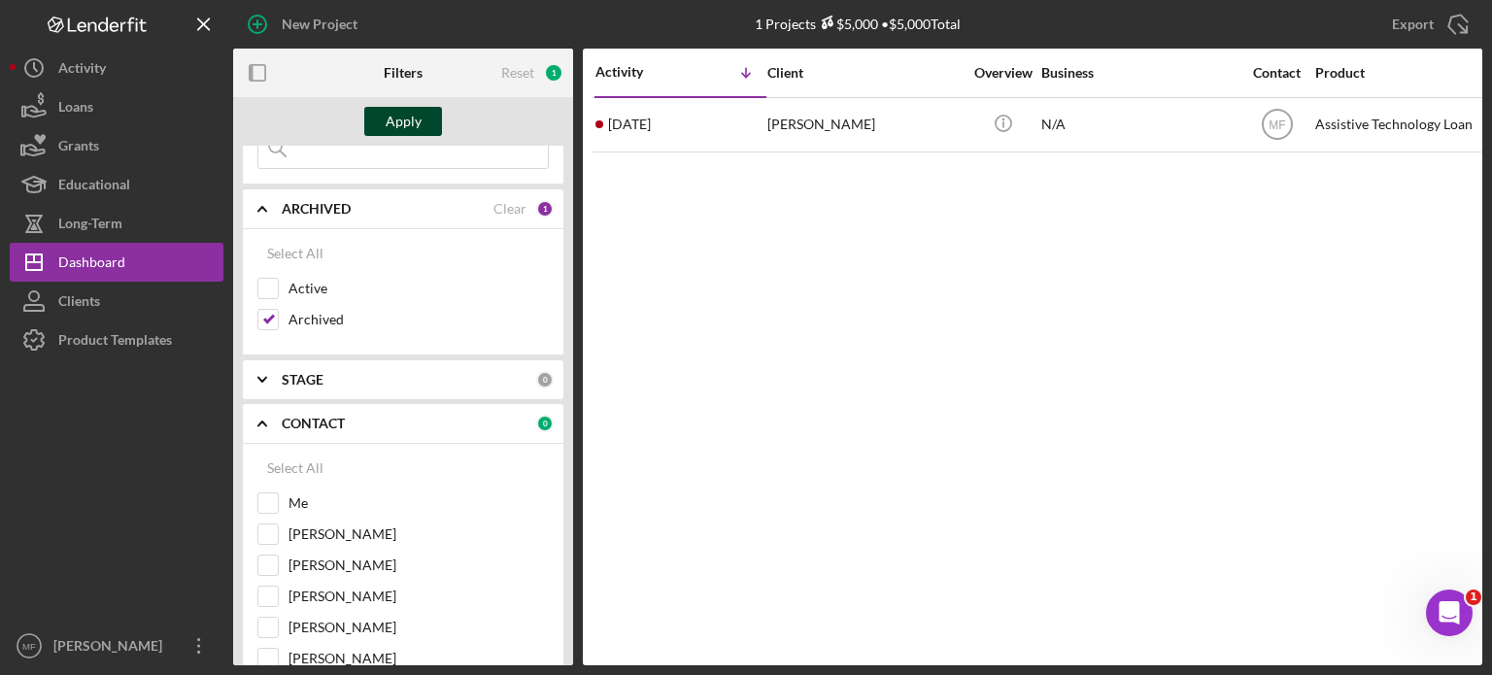
click at [408, 125] on div "Apply" at bounding box center [404, 121] width 36 height 29
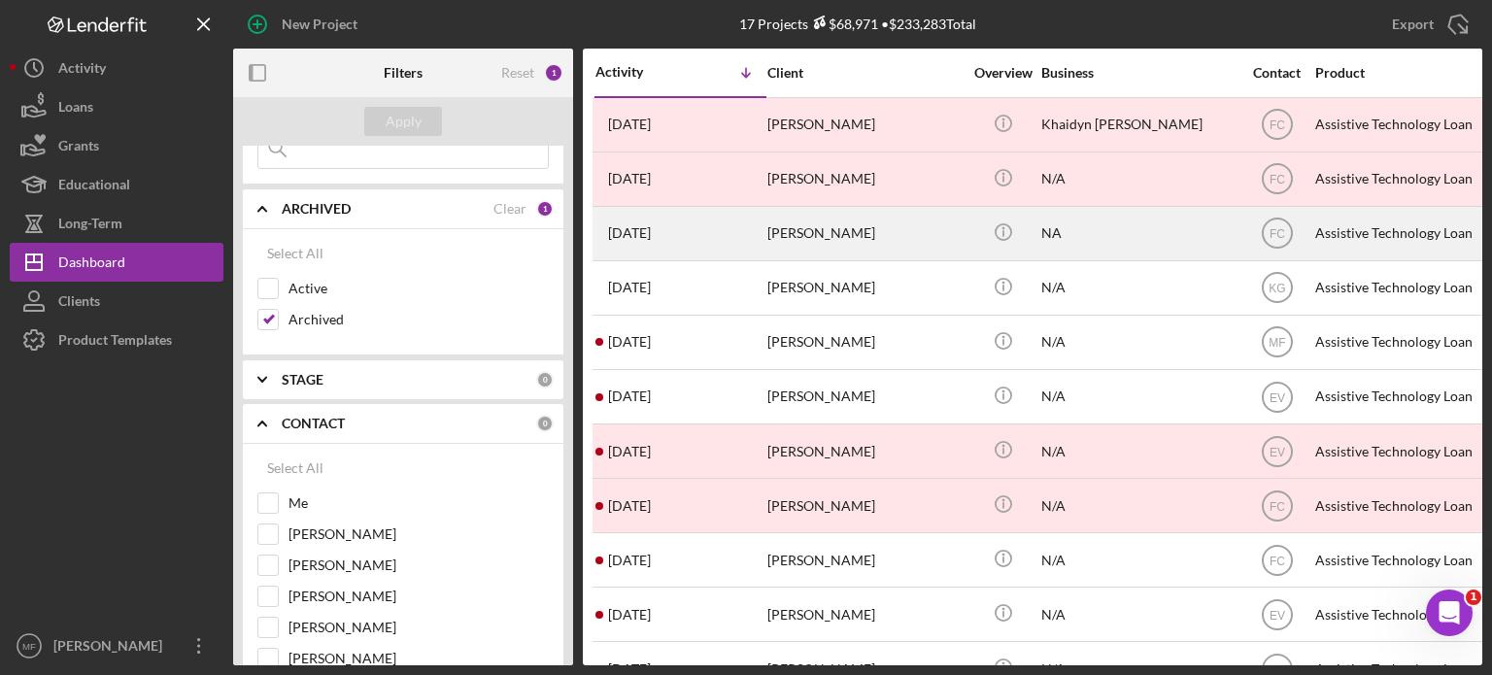
click at [874, 239] on div "[PERSON_NAME]" at bounding box center [865, 233] width 194 height 51
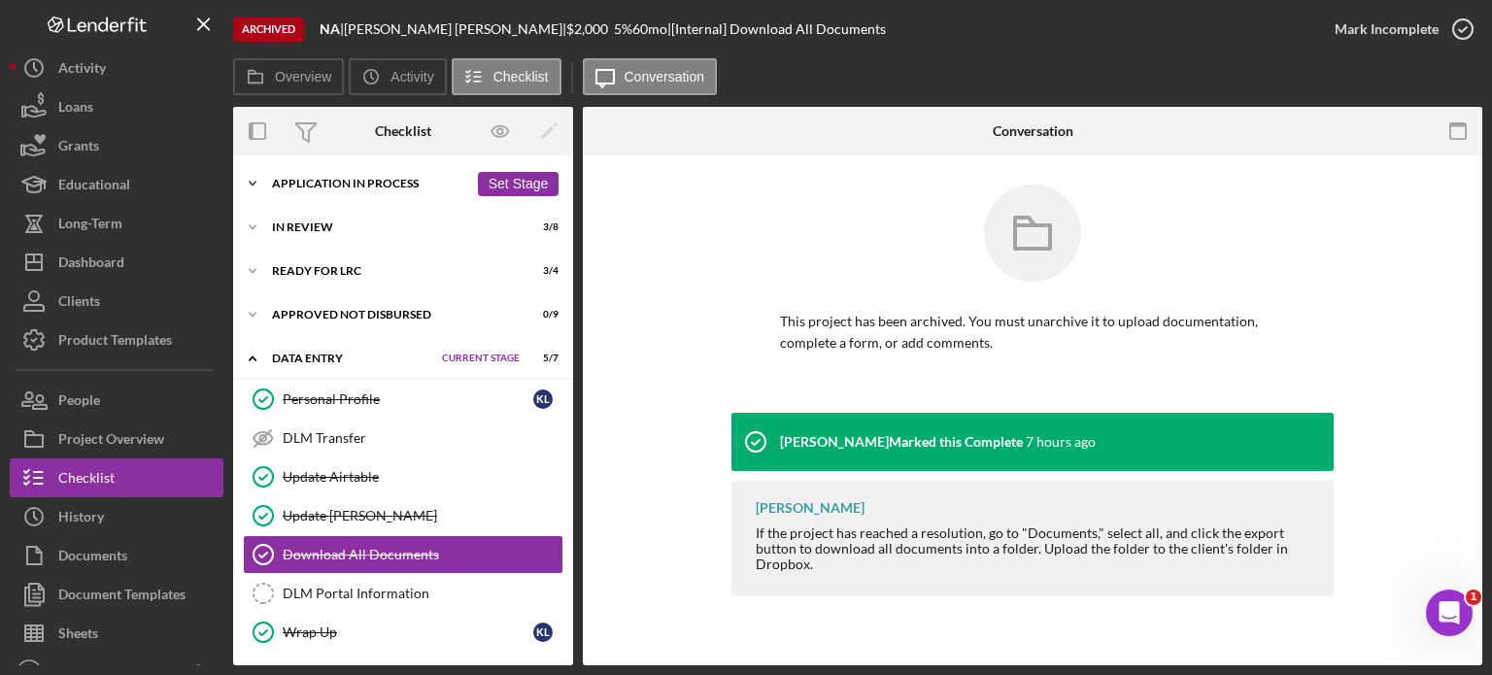
click at [400, 182] on div "Application In Process" at bounding box center [370, 184] width 196 height 12
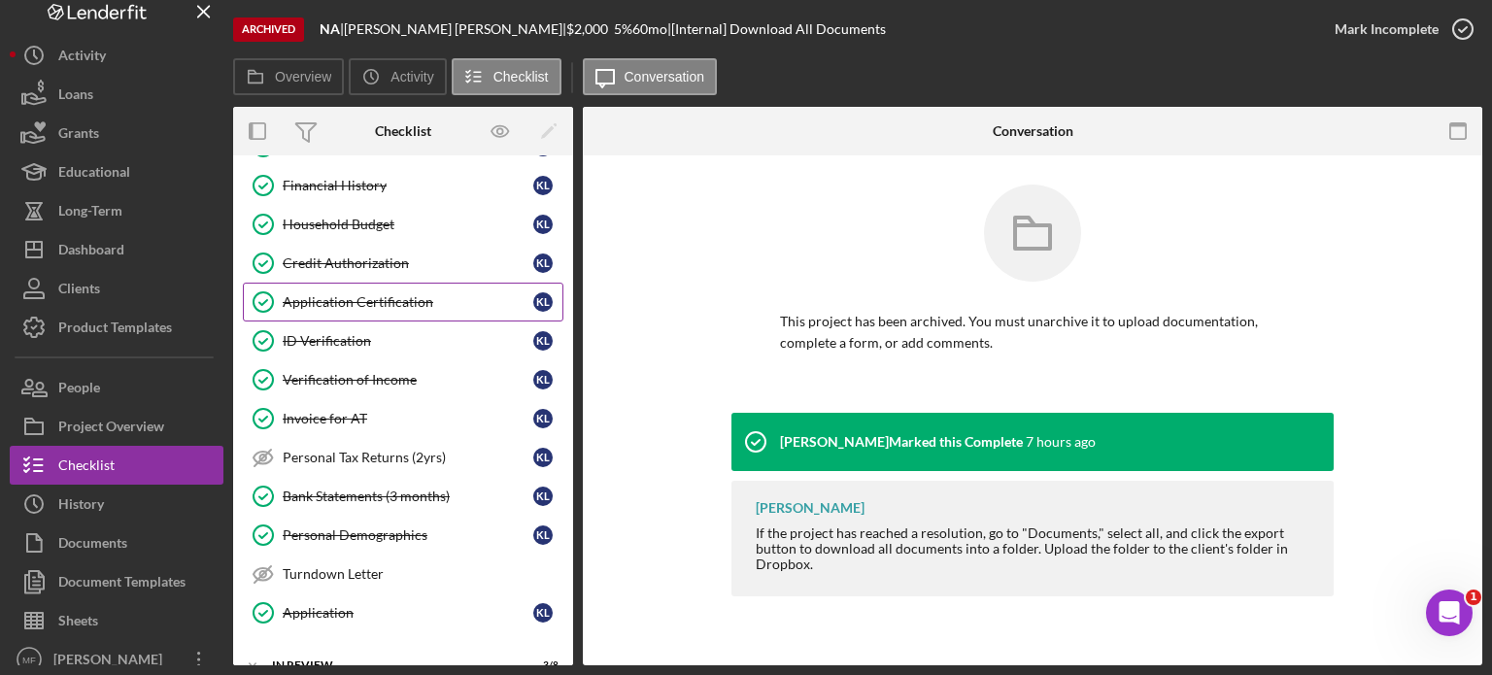
scroll to position [25, 0]
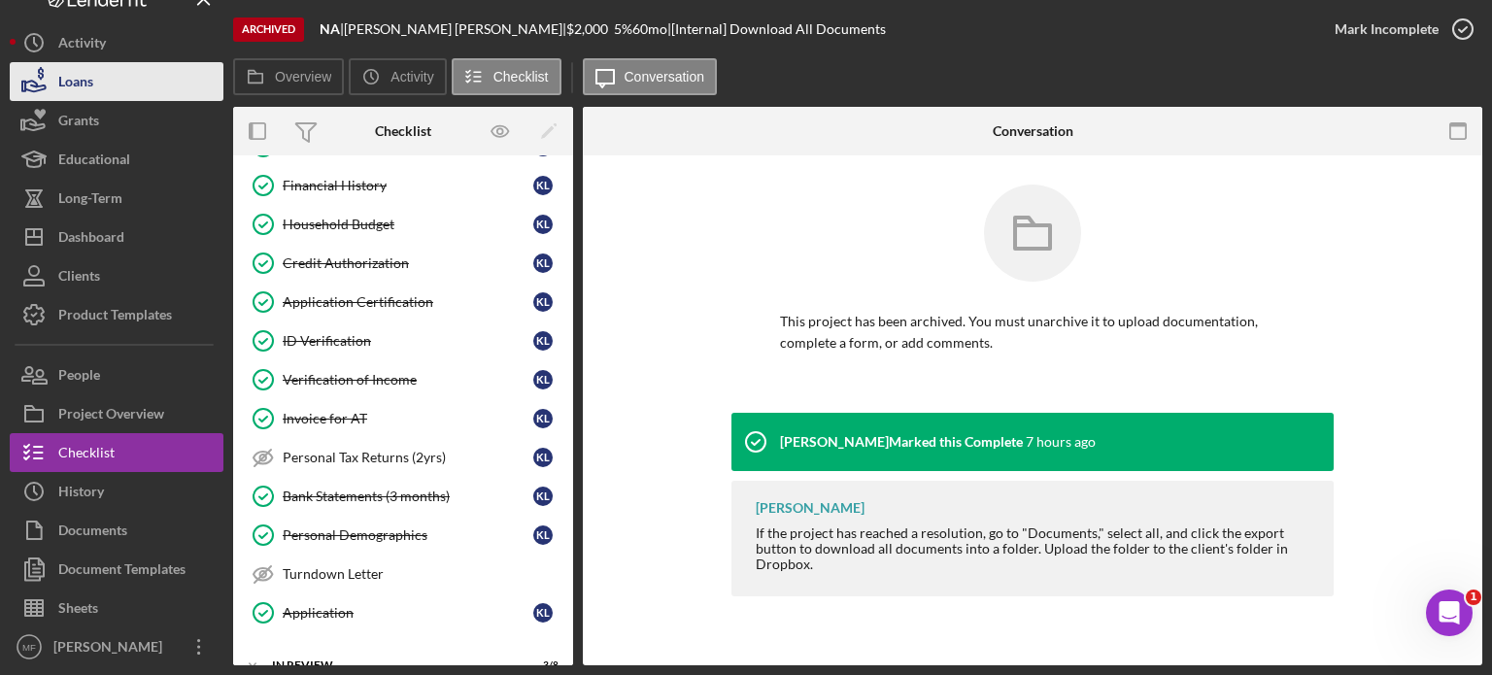
click at [75, 86] on div "Loans" at bounding box center [75, 84] width 35 height 44
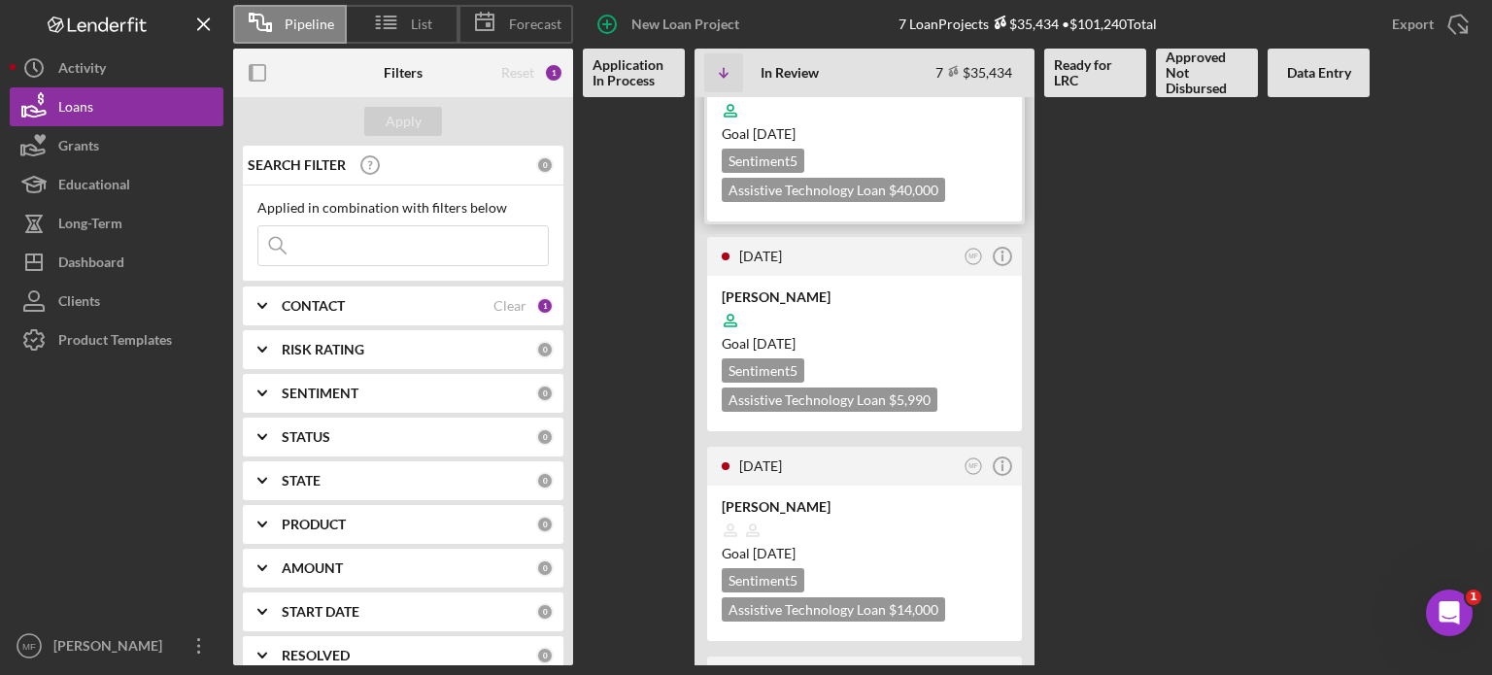
scroll to position [874, 0]
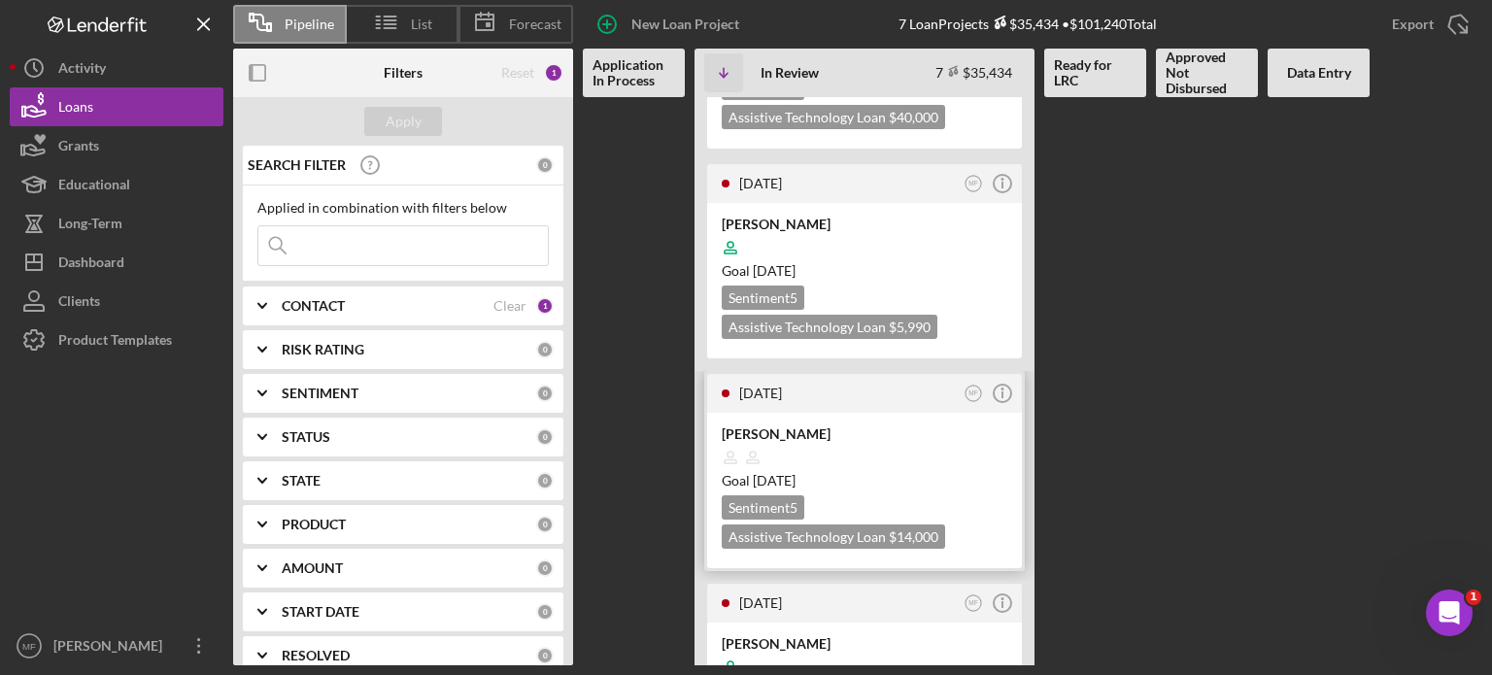
click at [923, 439] on div at bounding box center [865, 457] width 286 height 37
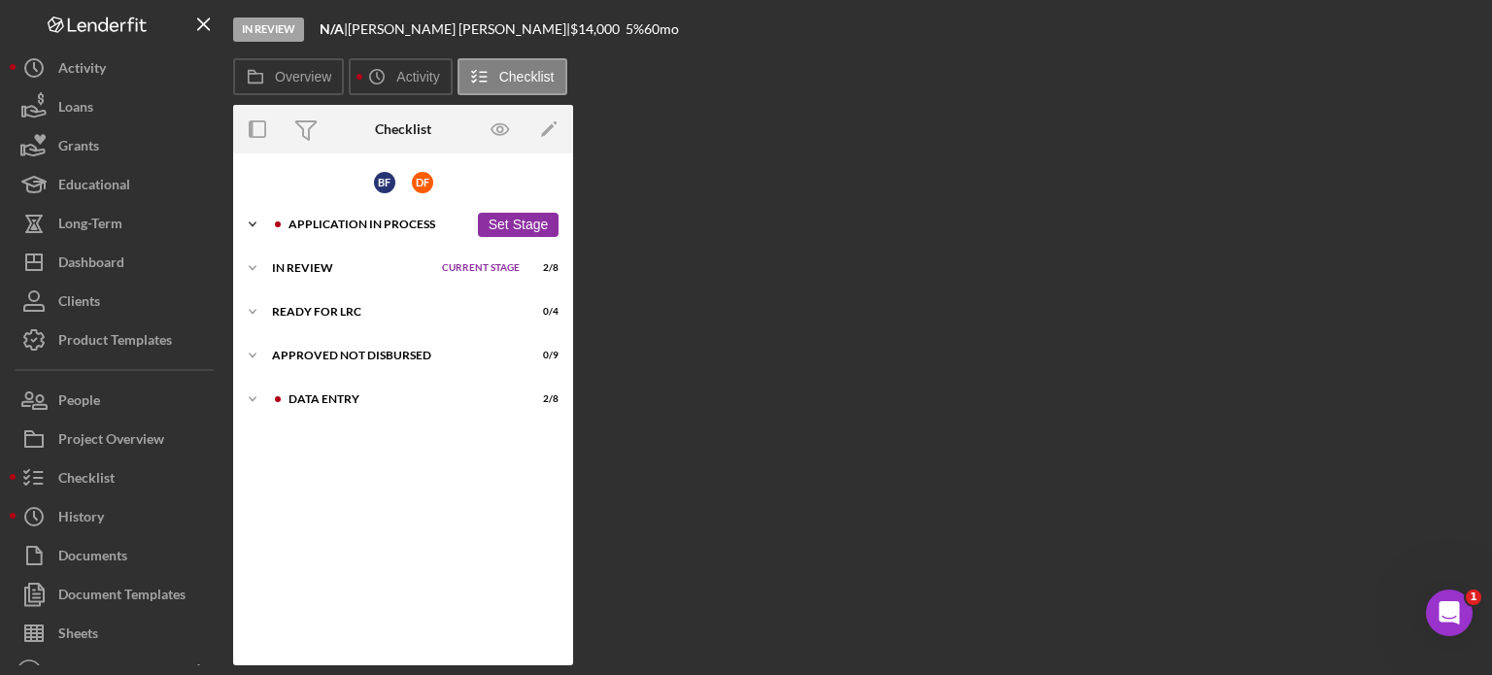
click at [367, 232] on div "Icon/Expander Application In Process 21 / 36 Set Stage" at bounding box center [403, 224] width 340 height 39
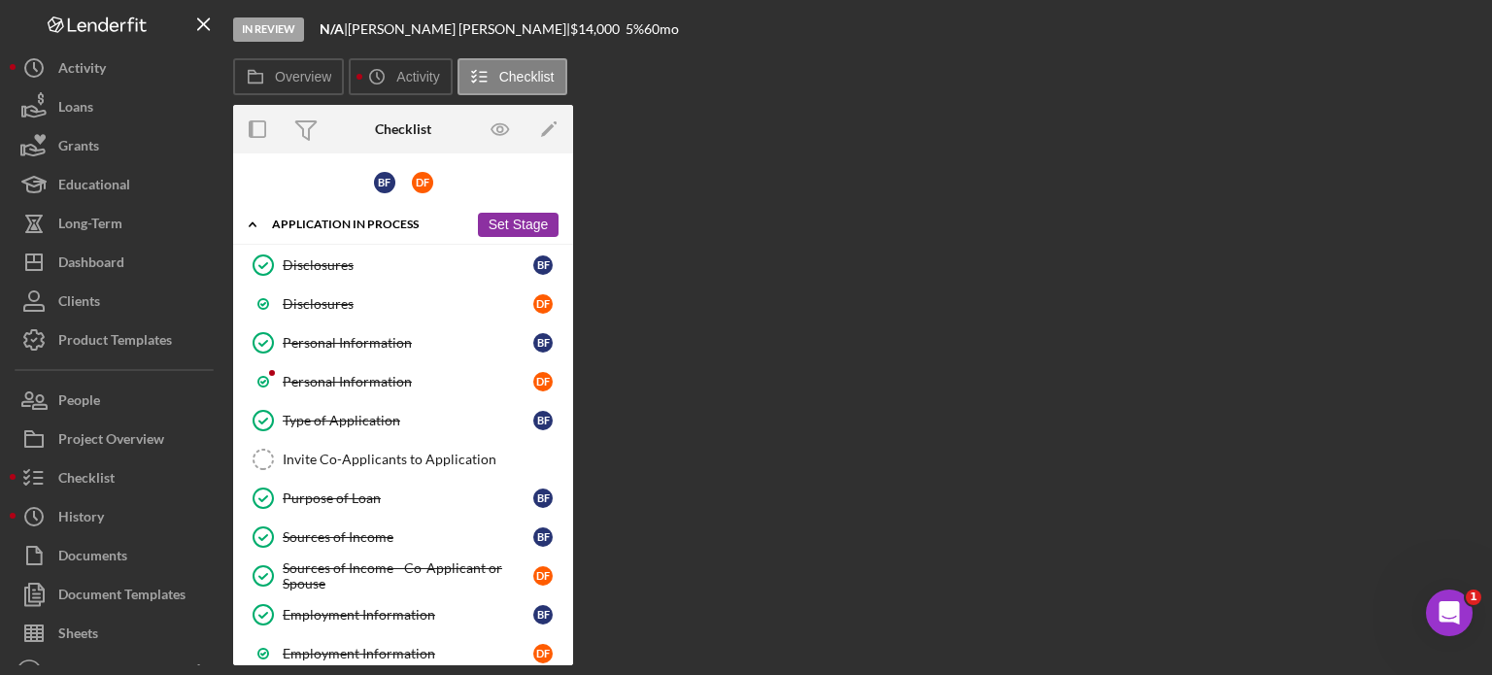
click at [519, 219] on button "Set Stage" at bounding box center [518, 225] width 81 height 24
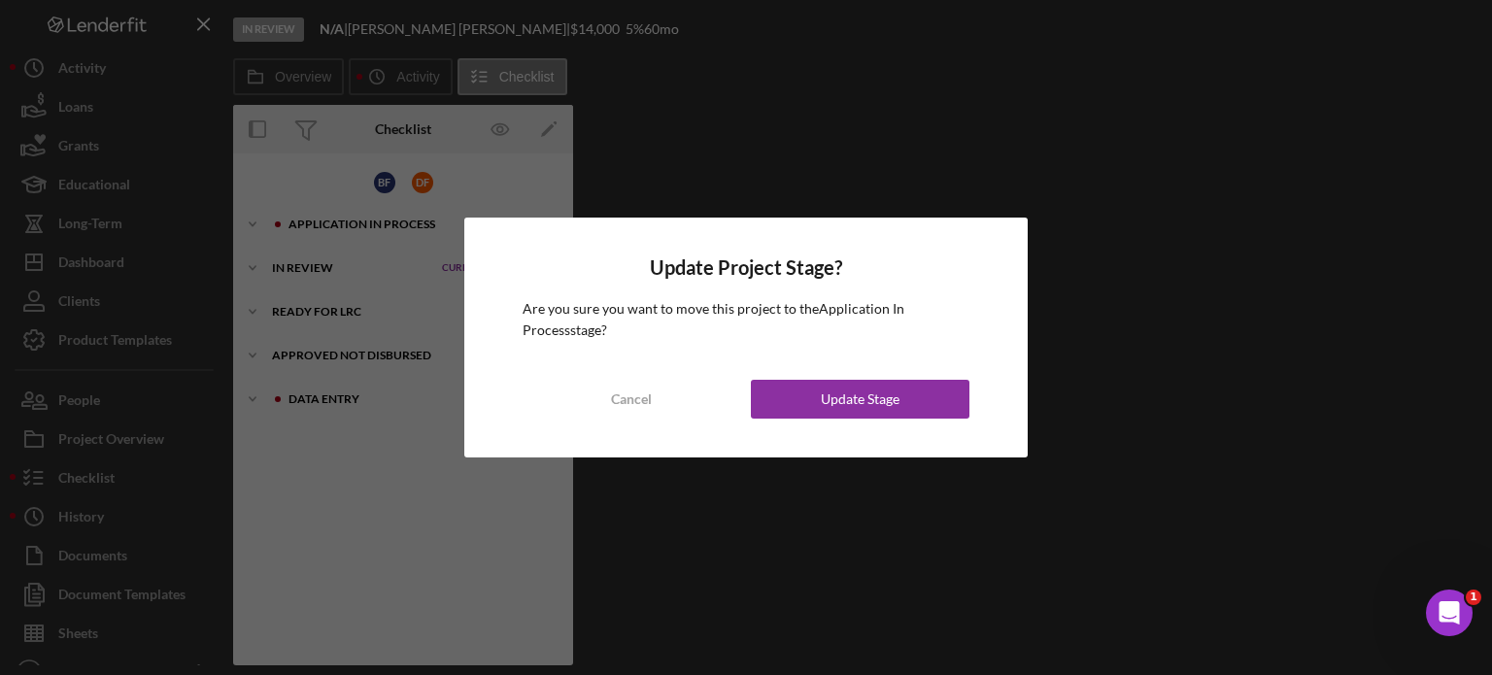
click at [695, 152] on div "Update Project Stage? Are you sure you want to move this project to the Applica…" at bounding box center [746, 337] width 1492 height 675
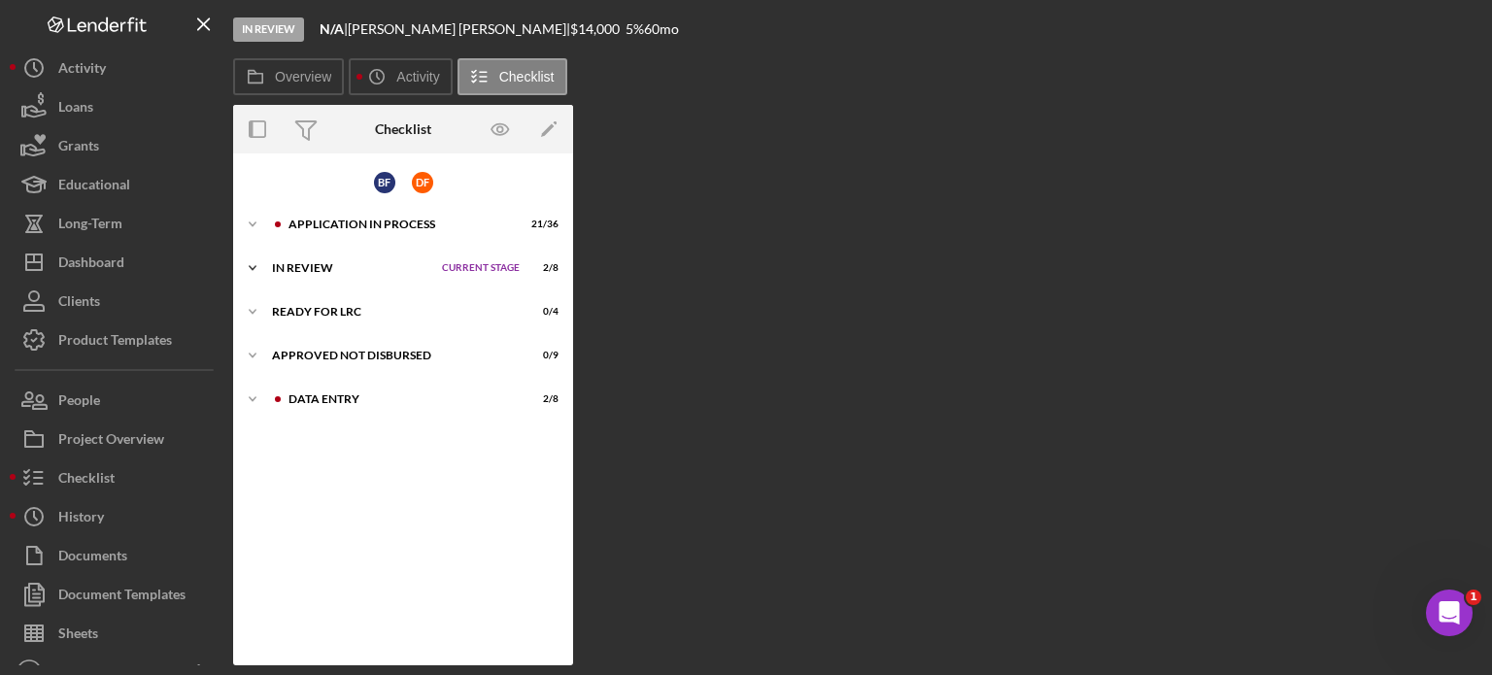
click at [455, 266] on span "Current Stage" at bounding box center [481, 268] width 78 height 12
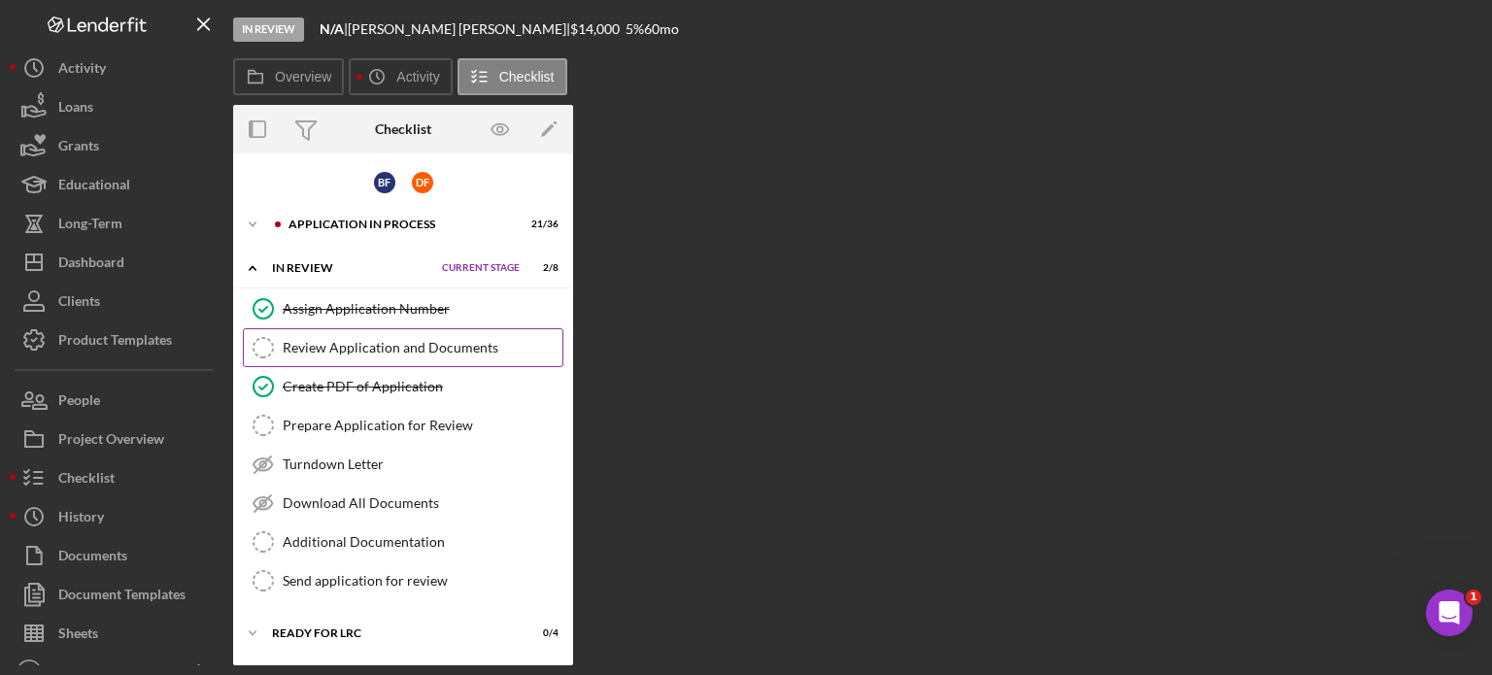
click at [345, 345] on div "Review Application and Documents" at bounding box center [423, 348] width 280 height 16
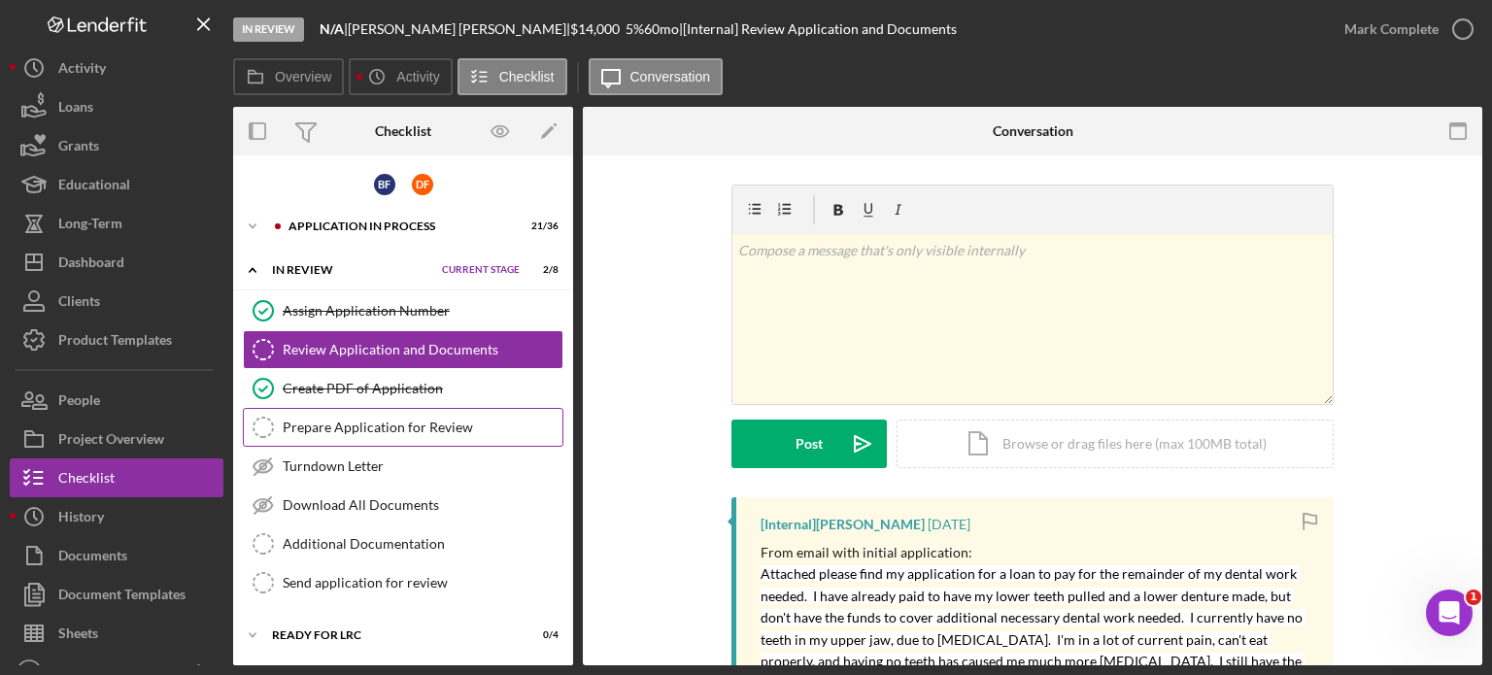
click at [365, 426] on div "Prepare Application for Review" at bounding box center [423, 428] width 280 height 16
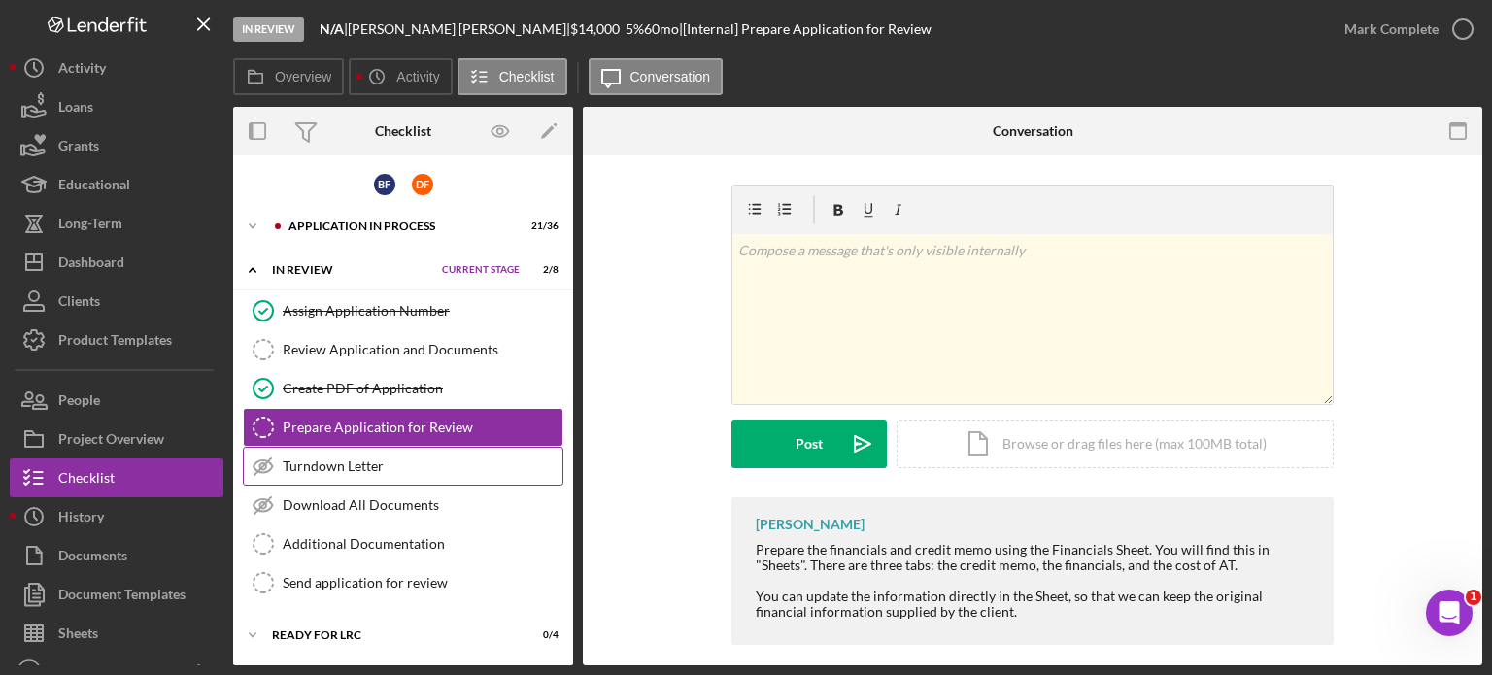
click at [358, 464] on div "Turndown Letter" at bounding box center [423, 467] width 280 height 16
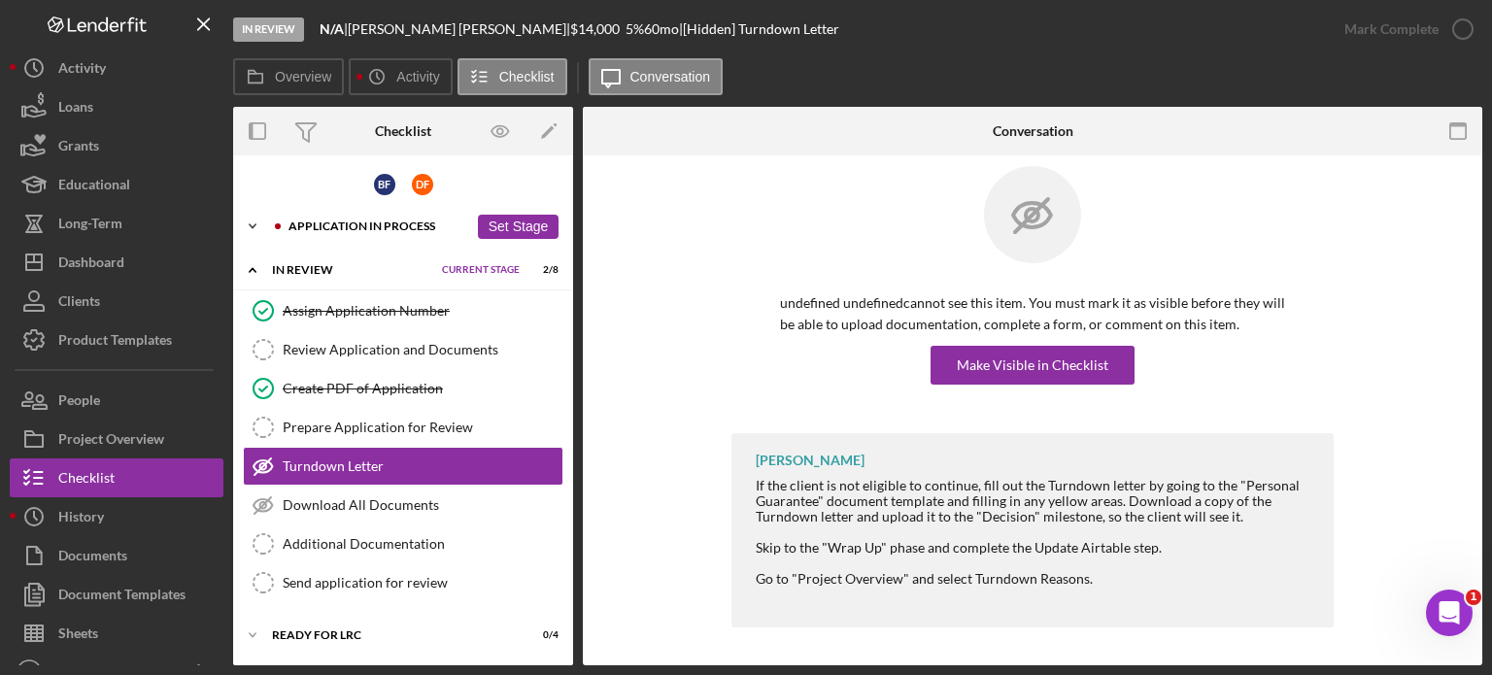
click at [385, 223] on div "Application In Process" at bounding box center [379, 227] width 180 height 12
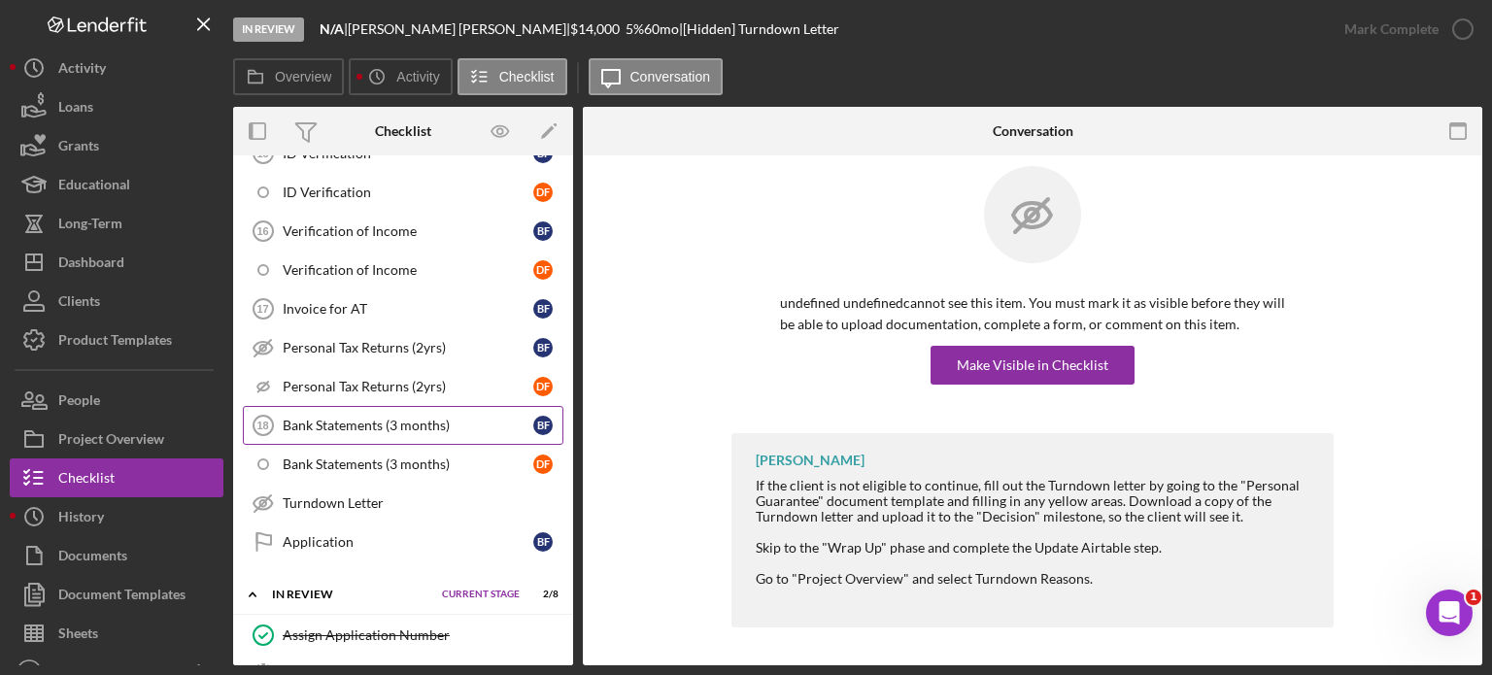
scroll to position [1166, 0]
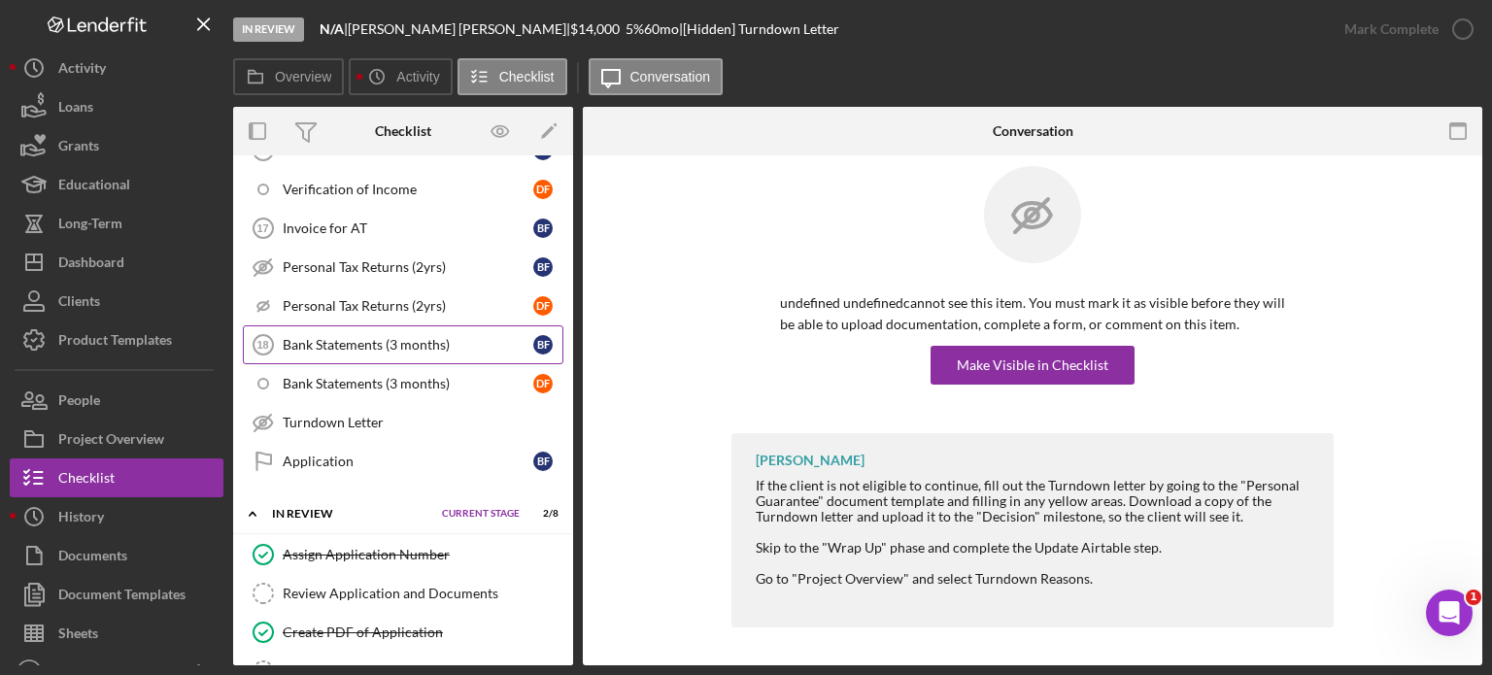
click at [341, 337] on div "Bank Statements (3 months)" at bounding box center [408, 345] width 251 height 16
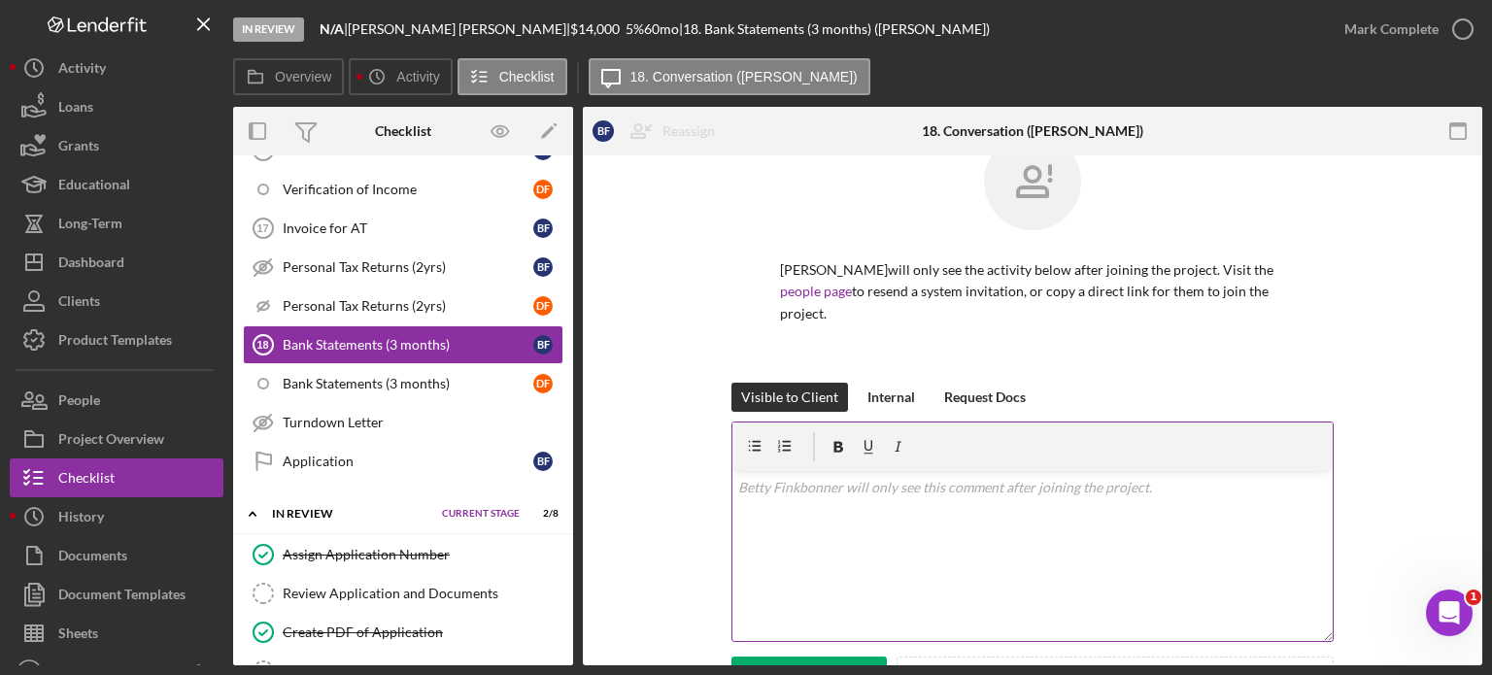
scroll to position [97, 0]
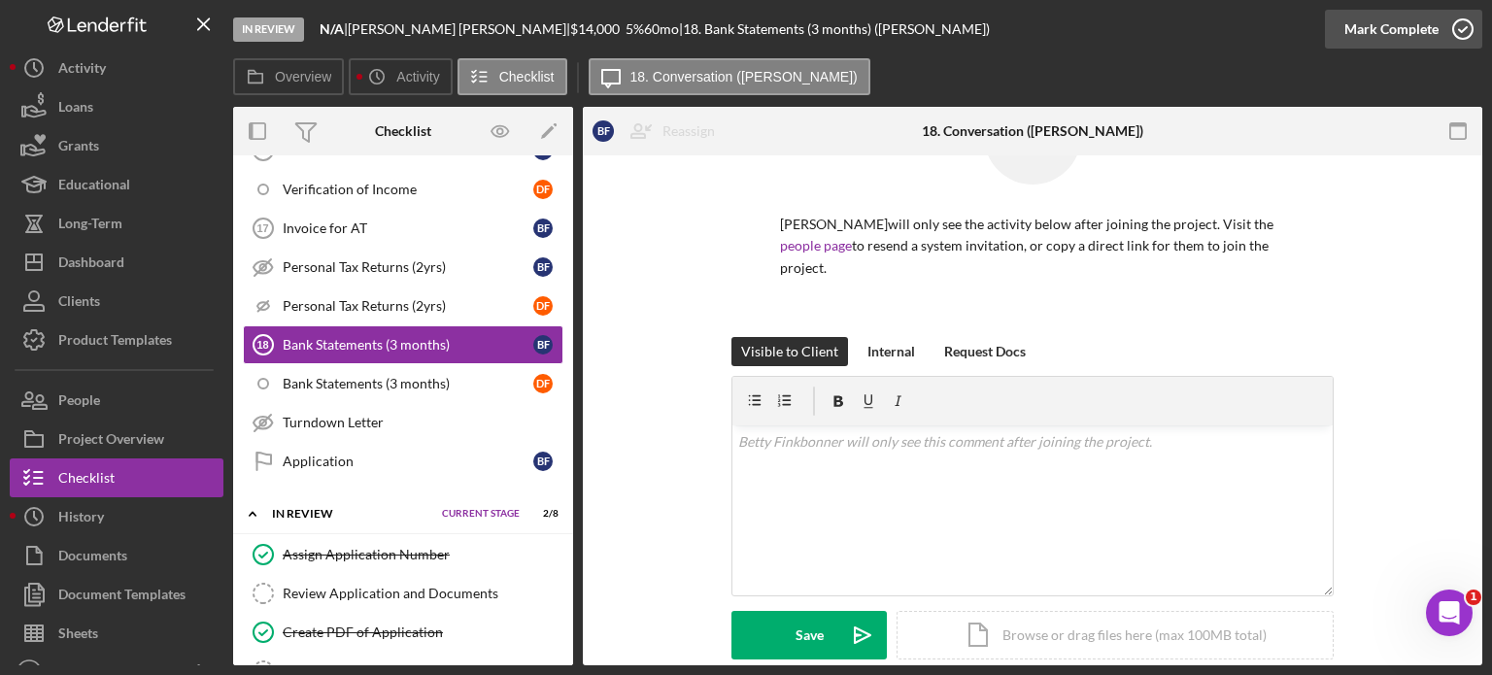
click at [1463, 34] on icon "button" at bounding box center [1463, 29] width 49 height 49
click at [350, 376] on div "Bank Statements (3 months)" at bounding box center [408, 384] width 251 height 16
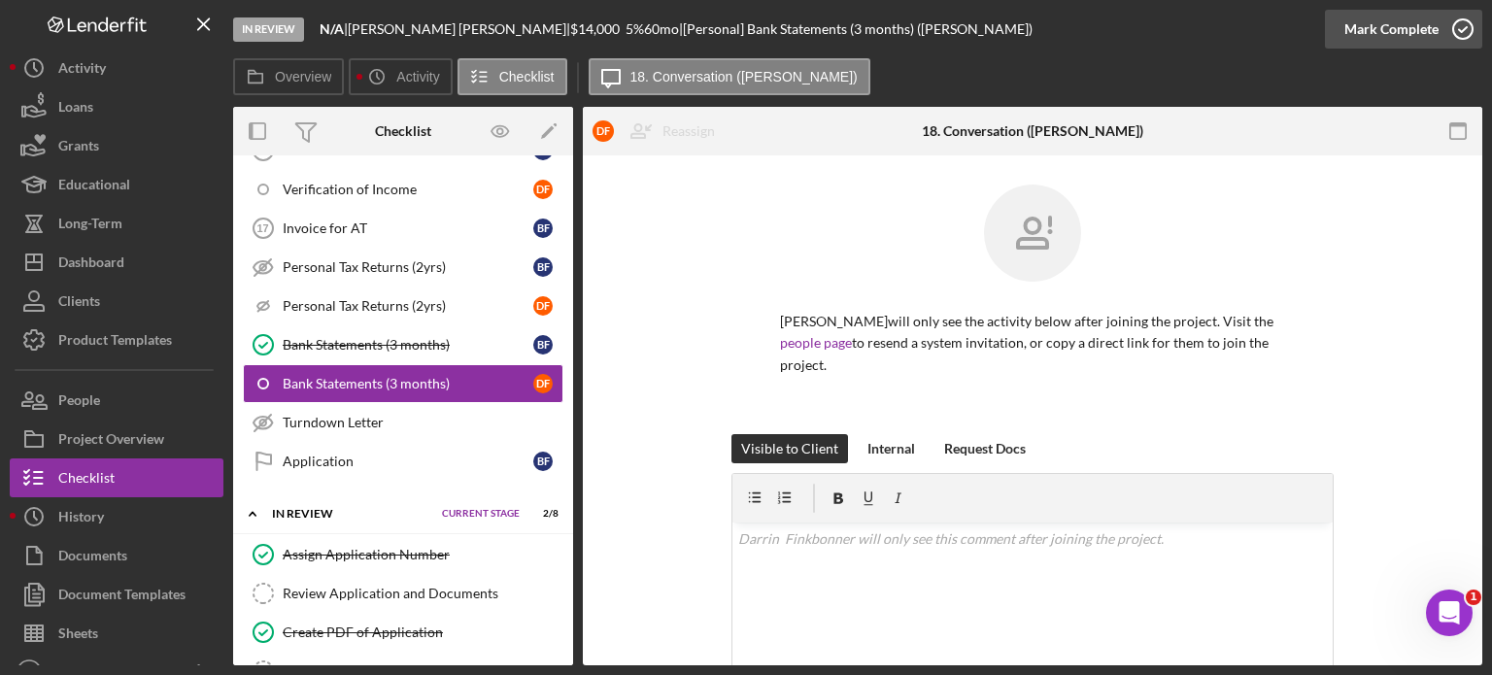
click at [1461, 29] on icon "button" at bounding box center [1463, 29] width 49 height 49
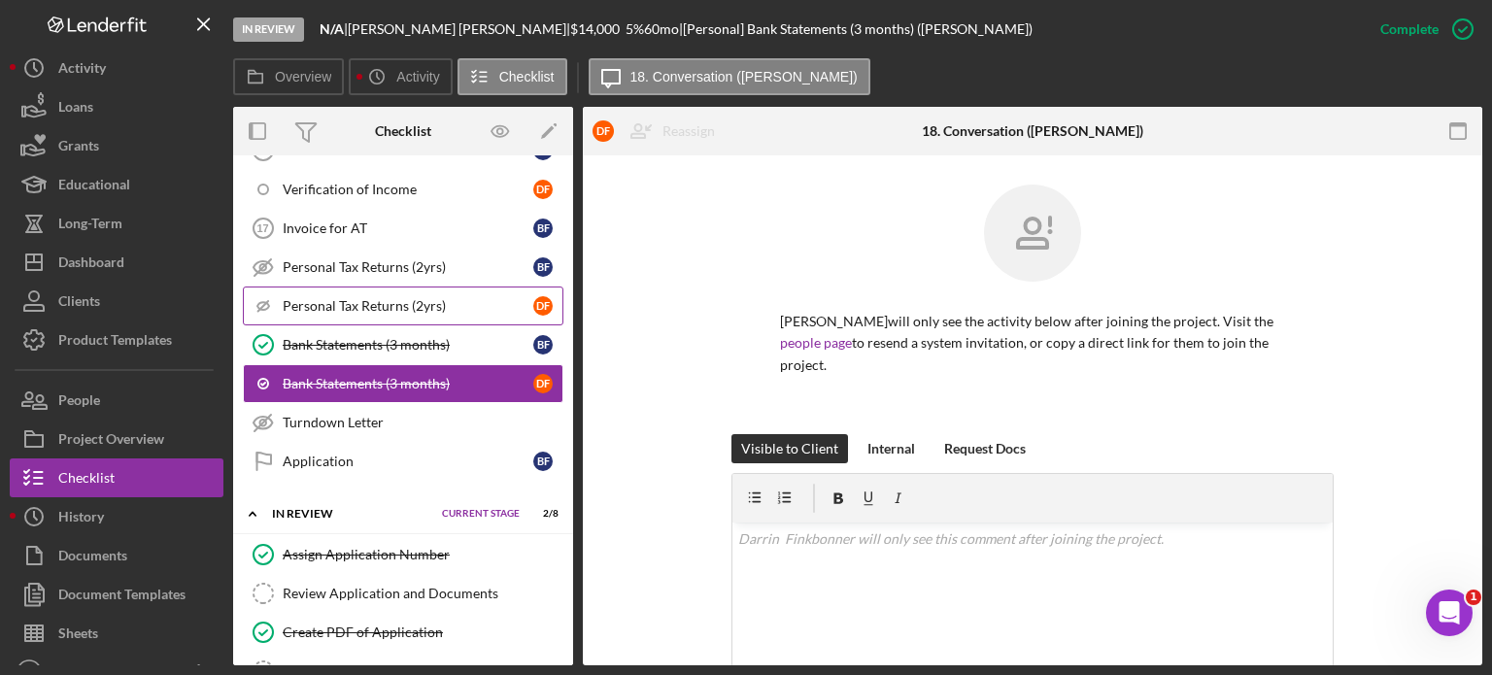
click at [389, 298] on div "Personal Tax Returns (2yrs)" at bounding box center [408, 306] width 251 height 16
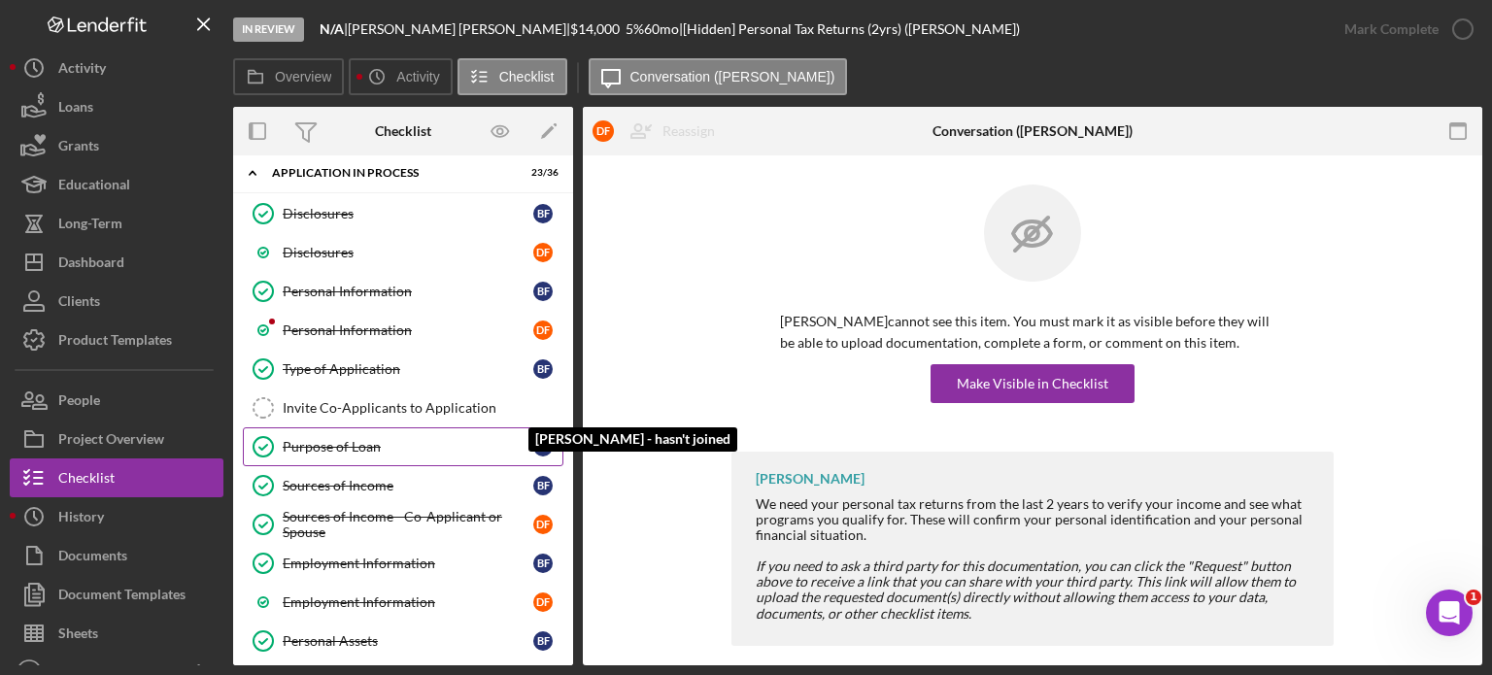
scroll to position [97, 0]
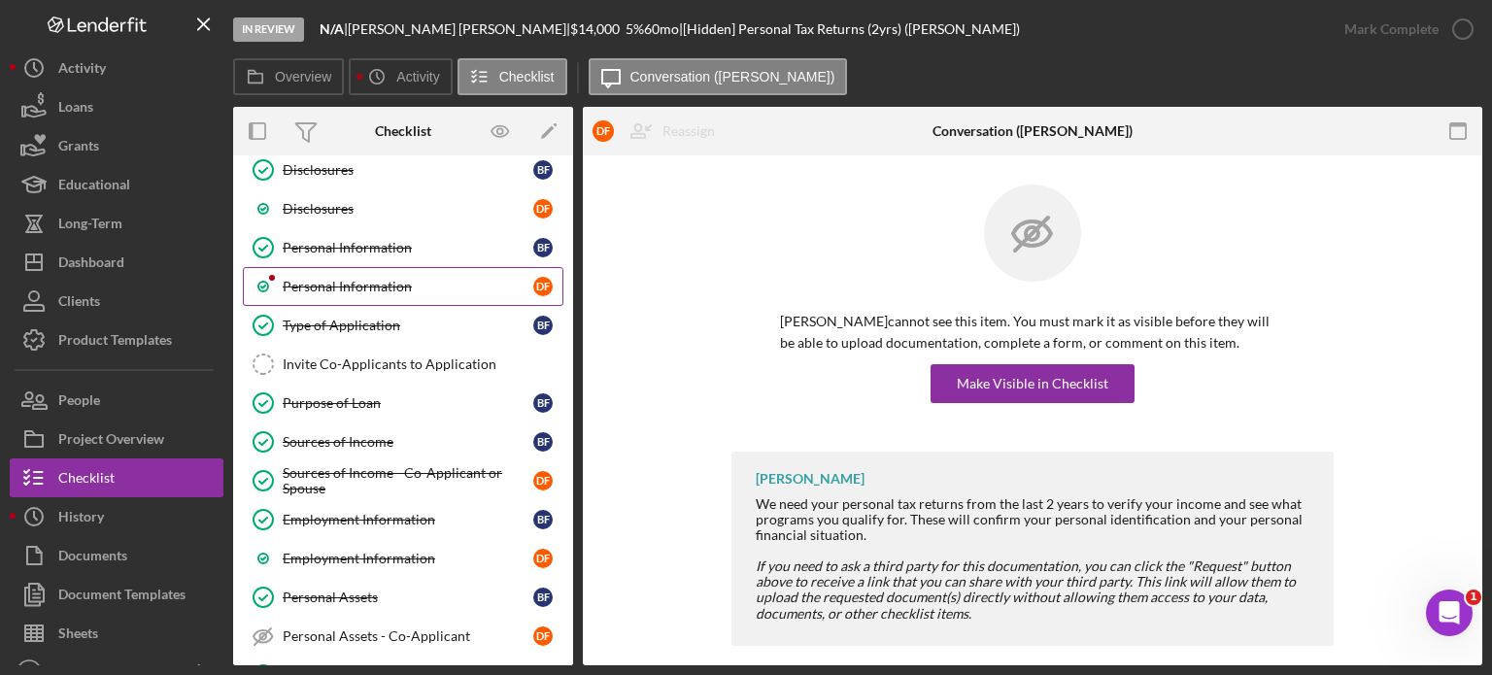
click at [337, 282] on div "Personal Information" at bounding box center [408, 287] width 251 height 16
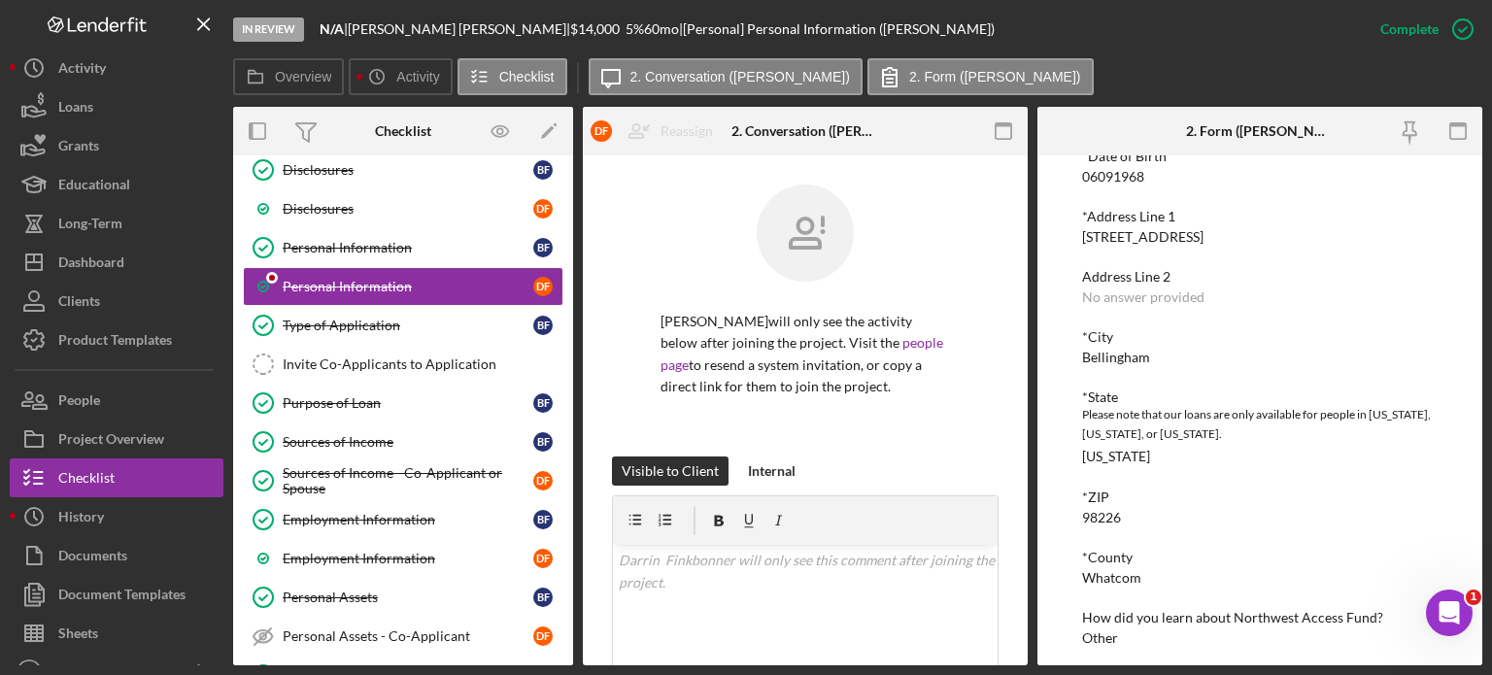
scroll to position [295, 0]
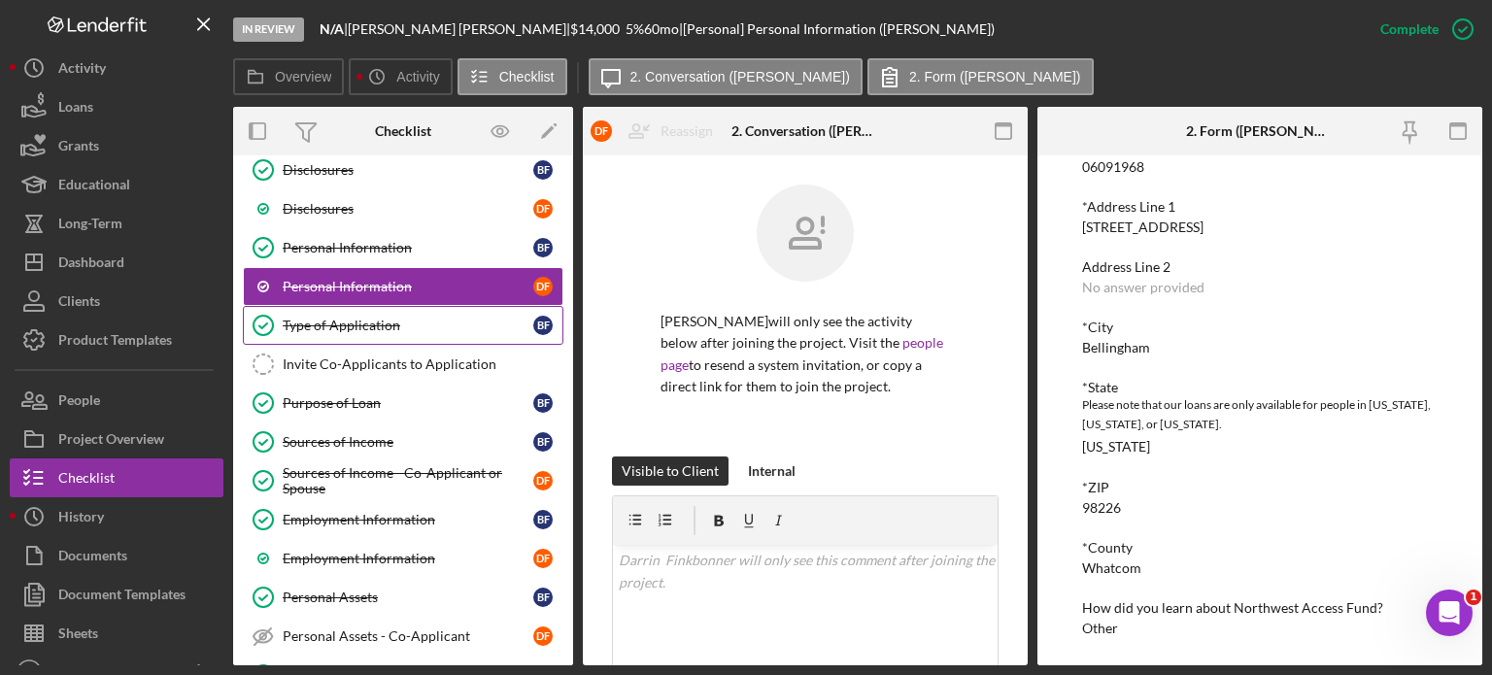
click at [366, 329] on div "Type of Application" at bounding box center [408, 326] width 251 height 16
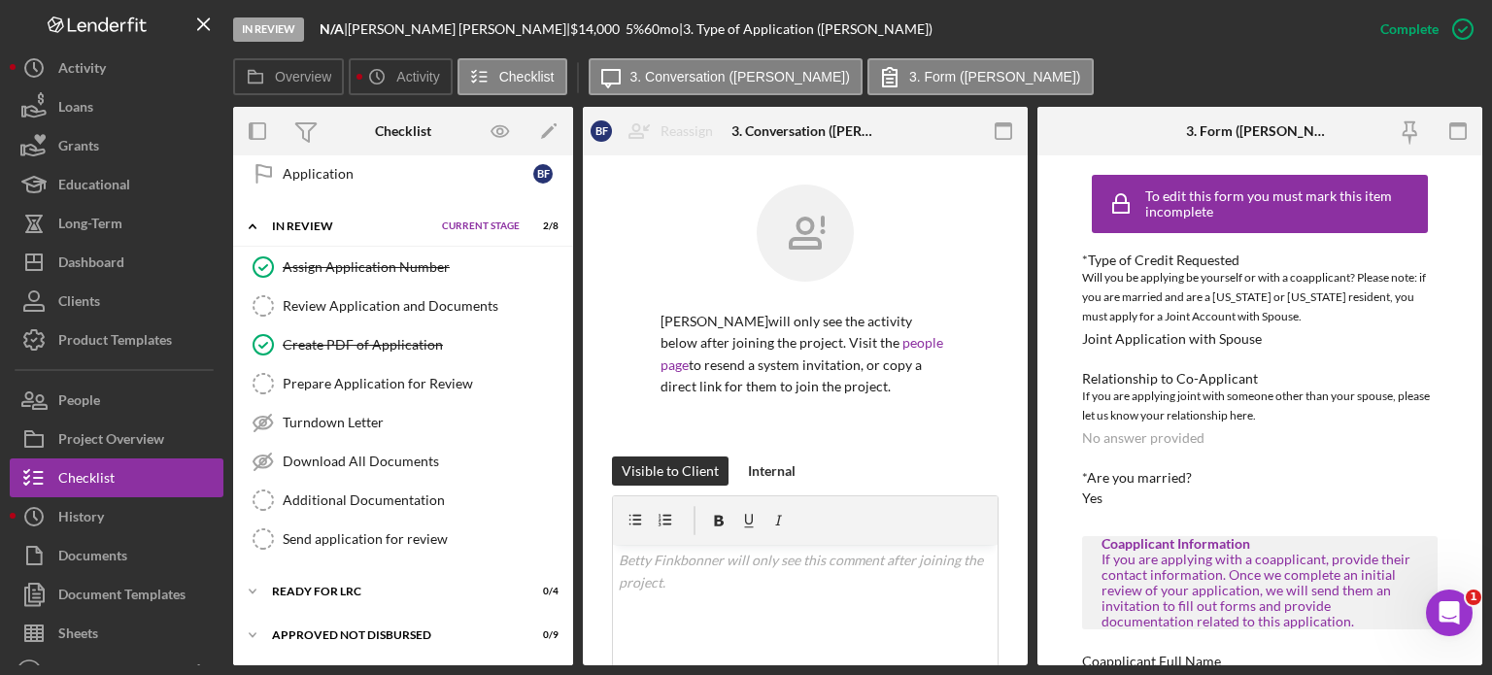
scroll to position [1457, 0]
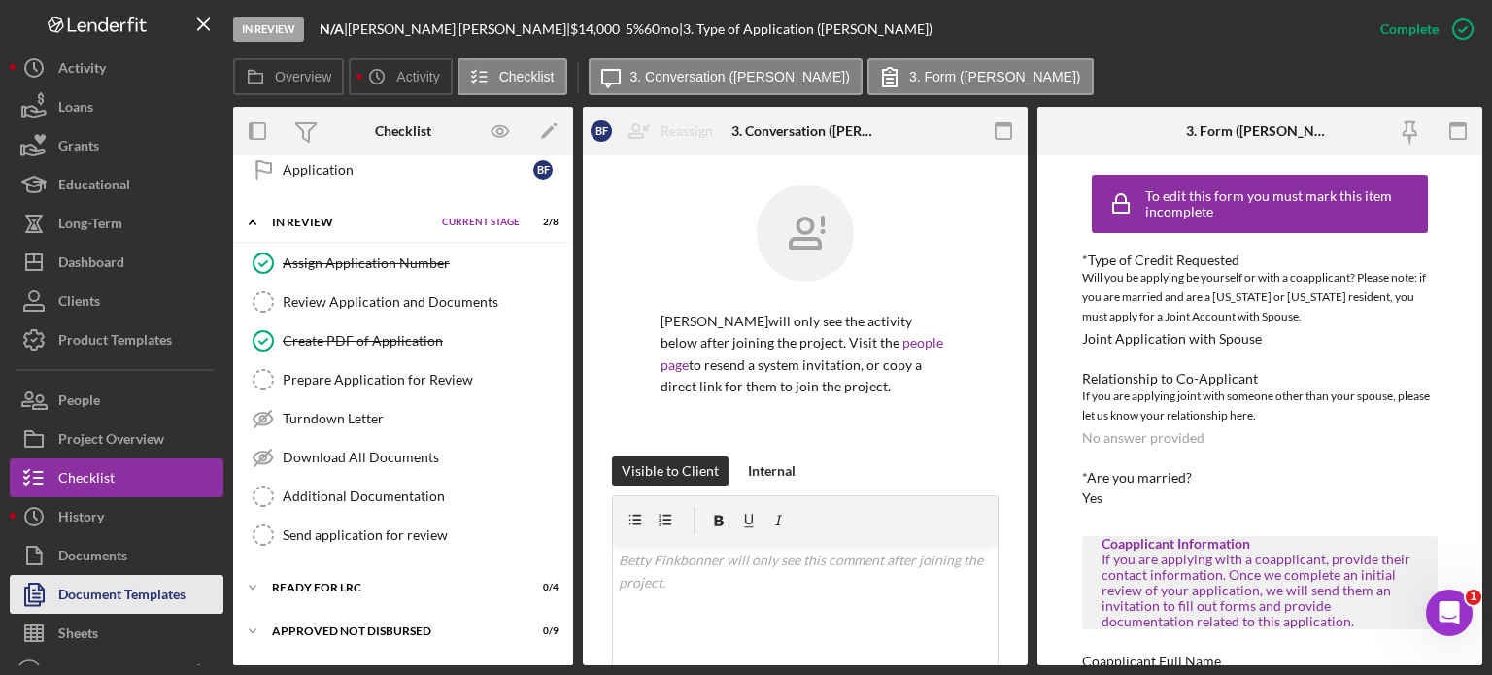
click at [152, 586] on div "Document Templates" at bounding box center [121, 597] width 127 height 44
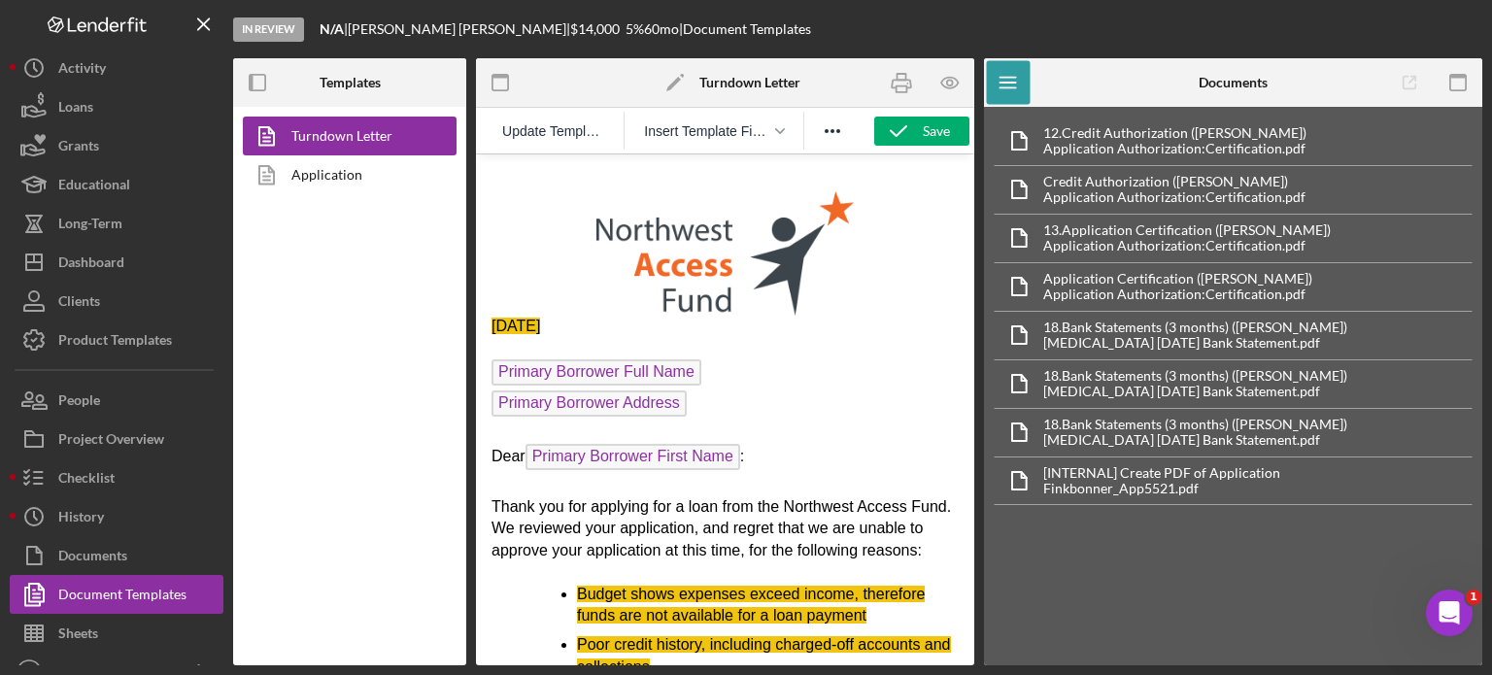
click at [666, 330] on p "[DATE]" at bounding box center [725, 326] width 467 height 21
click at [767, 124] on span "Insert Template Field" at bounding box center [706, 131] width 124 height 16
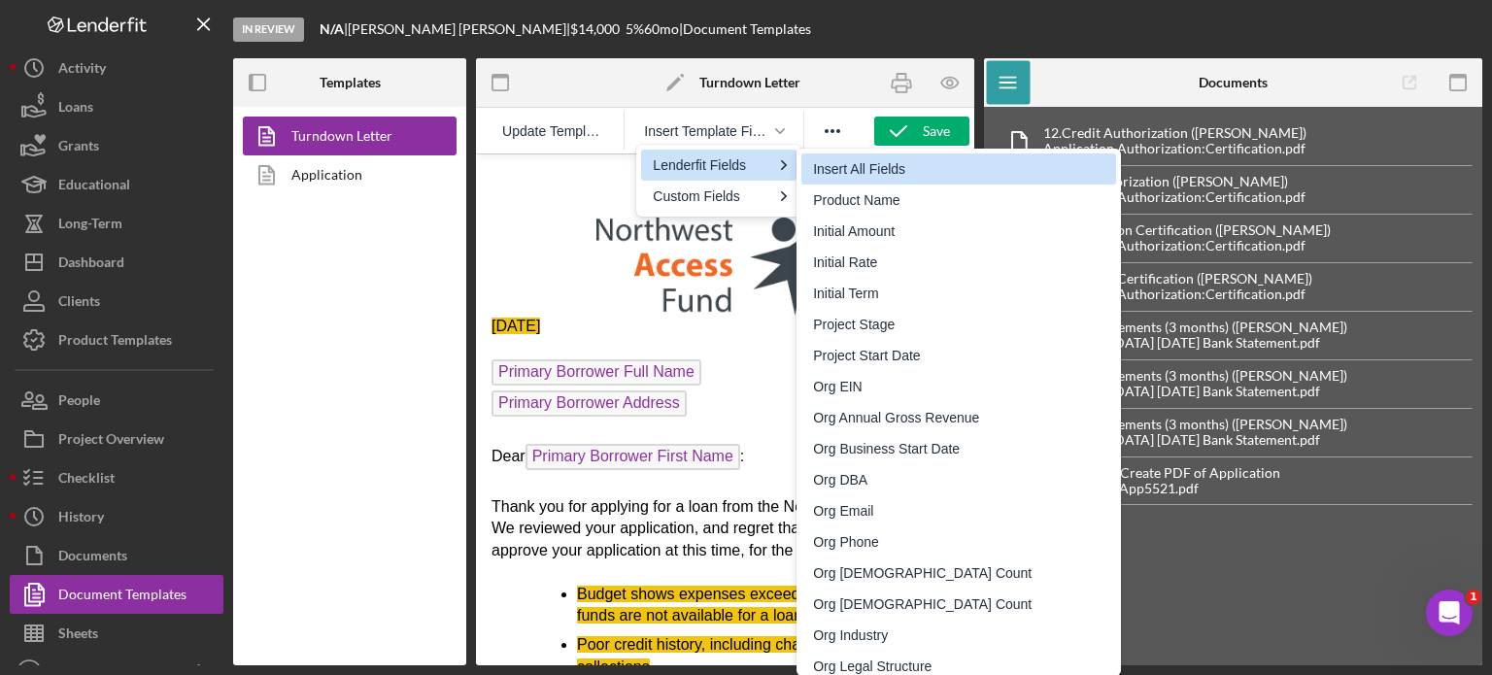
click at [865, 168] on div "Insert All Fields" at bounding box center [960, 168] width 295 height 23
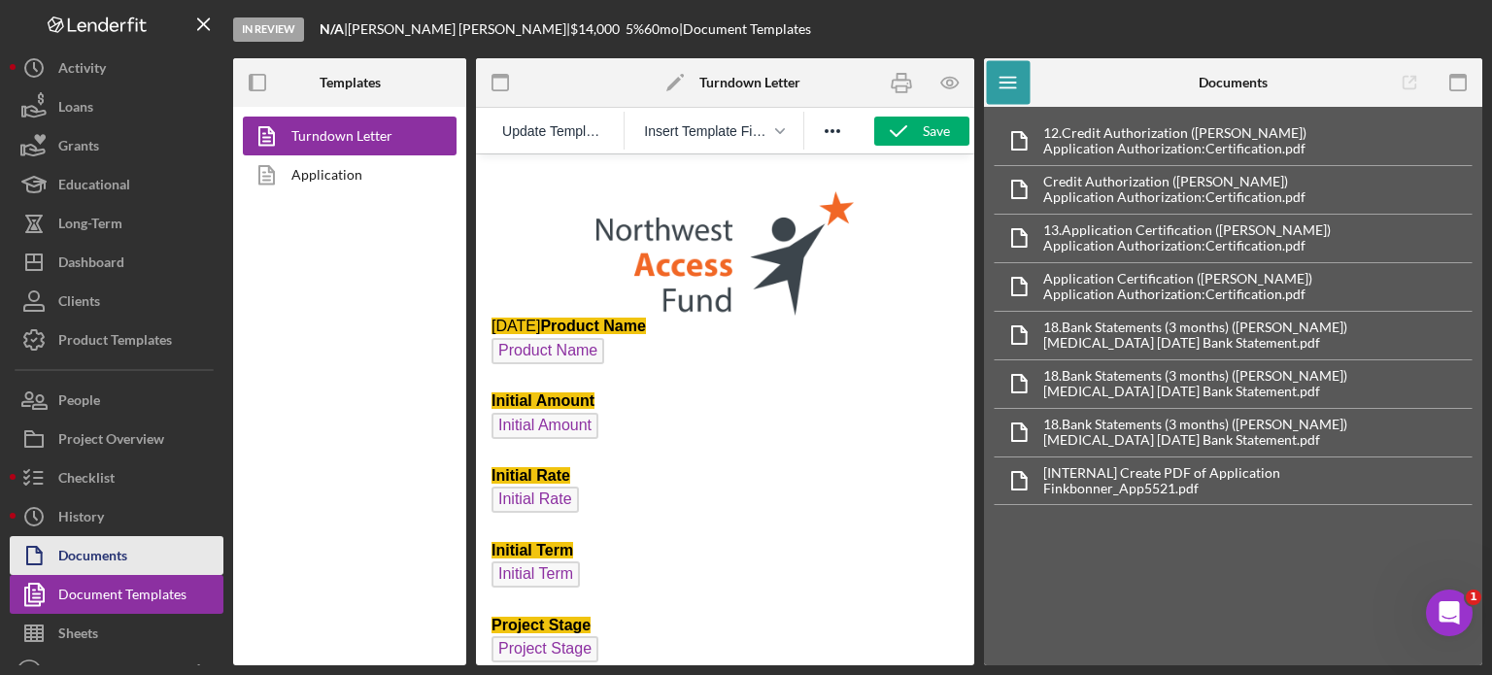
click at [125, 547] on div "Documents" at bounding box center [92, 558] width 69 height 44
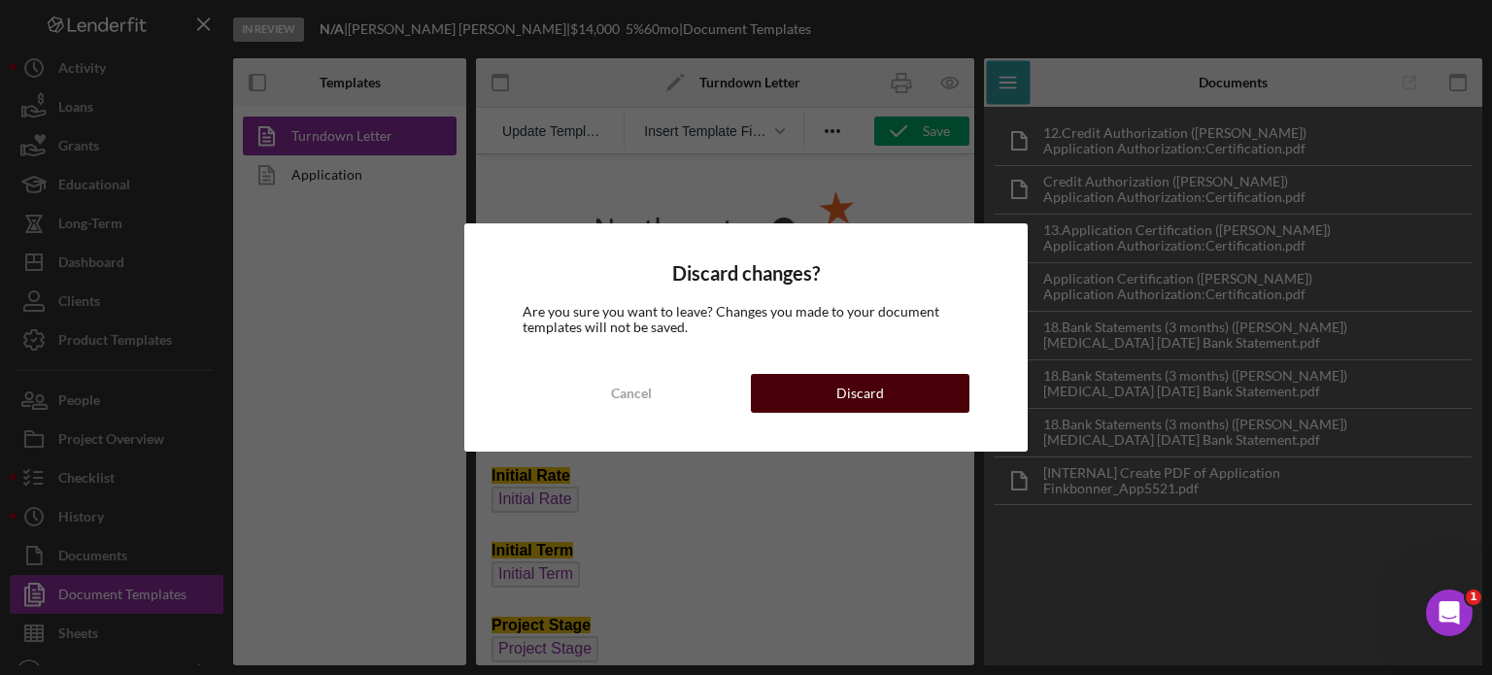
click at [883, 395] on button "Discard" at bounding box center [860, 393] width 219 height 39
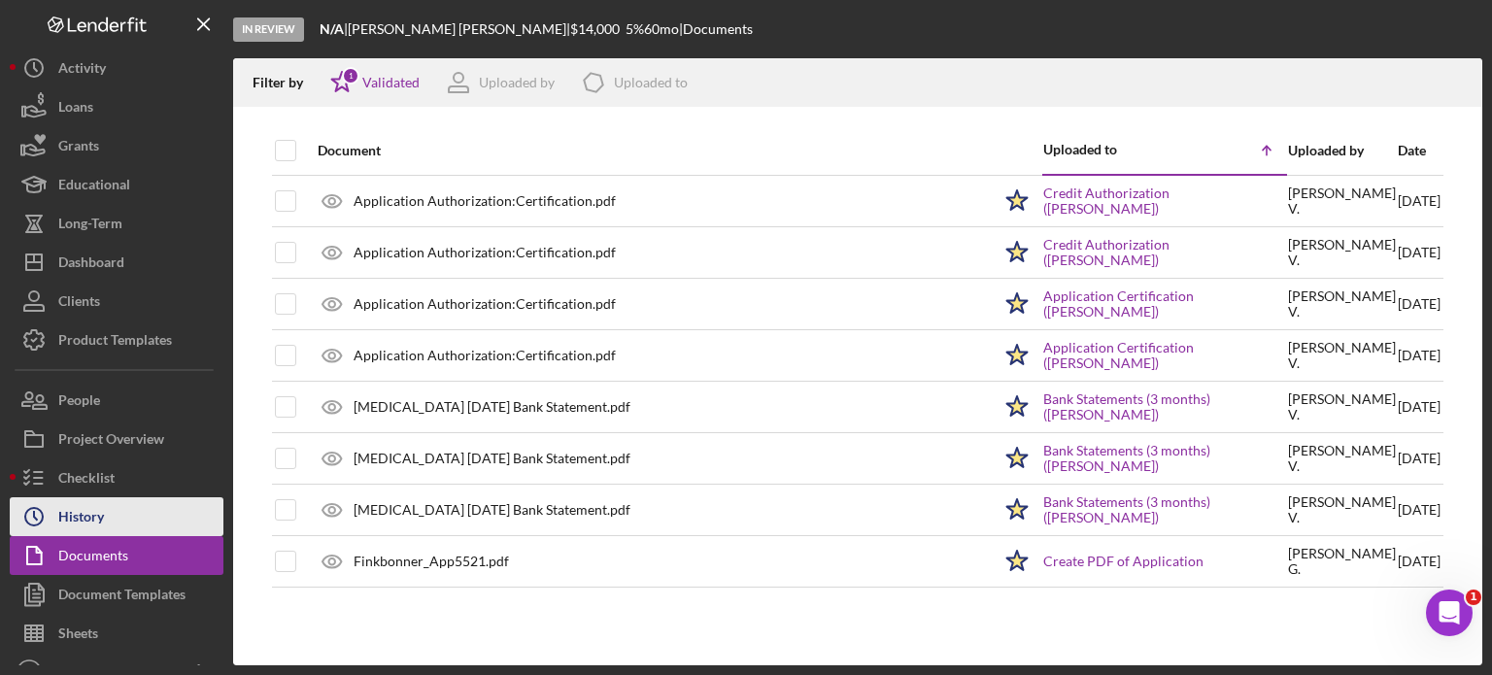
click at [89, 524] on div "History" at bounding box center [81, 519] width 46 height 44
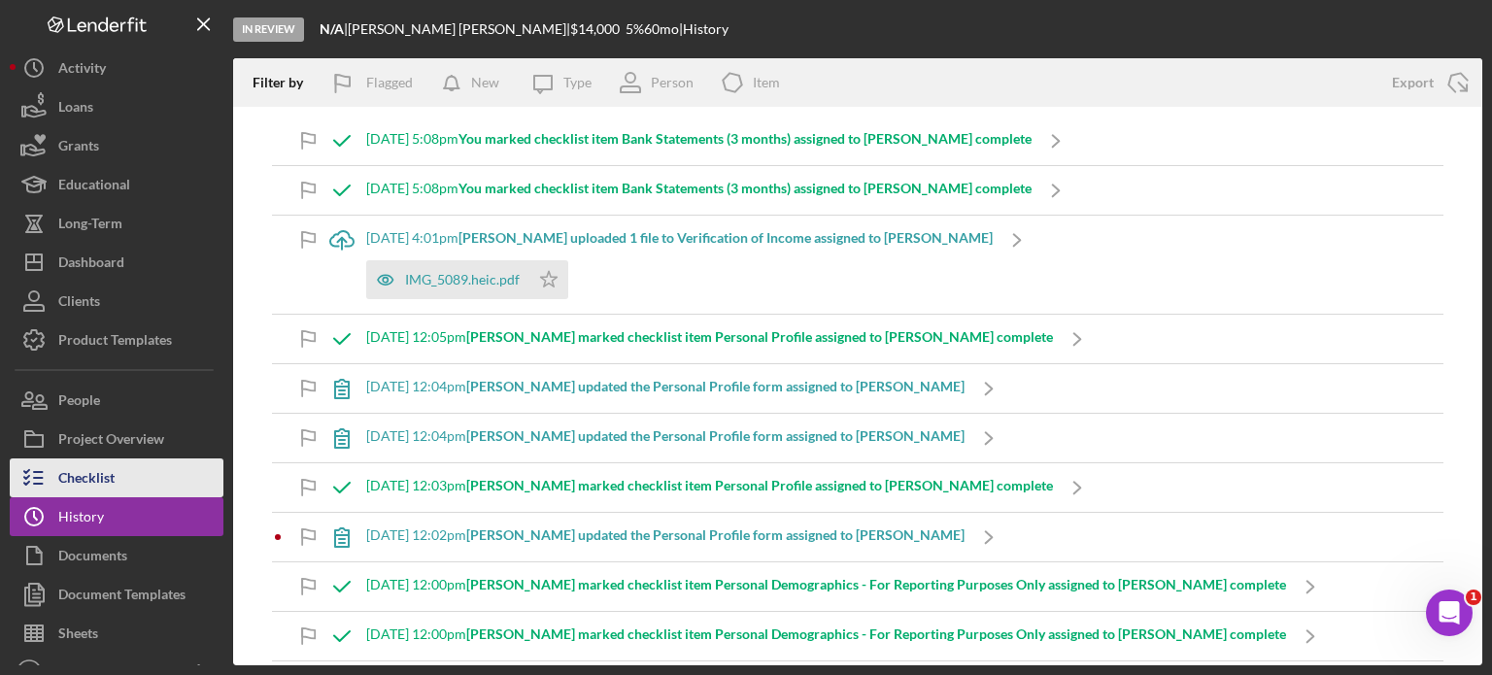
click at [86, 474] on div "Checklist" at bounding box center [86, 481] width 56 height 44
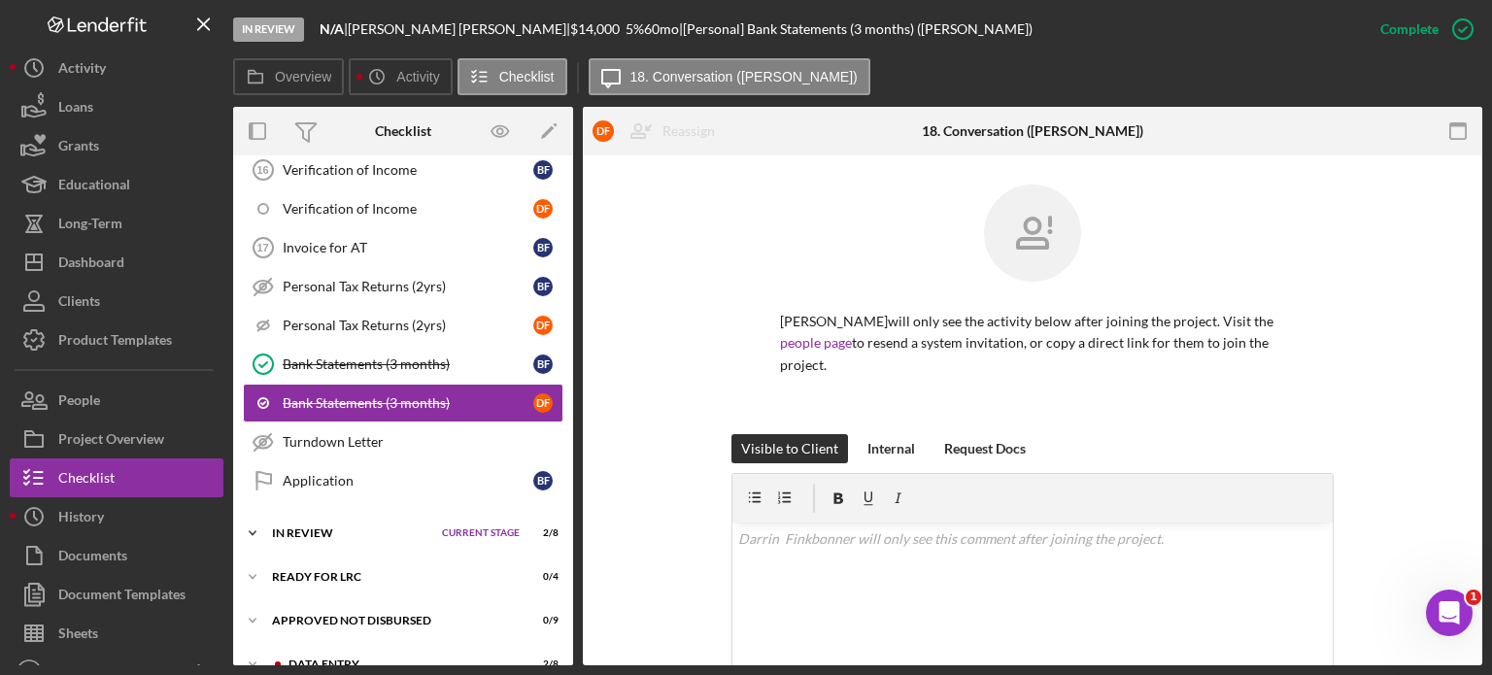
scroll to position [1159, 0]
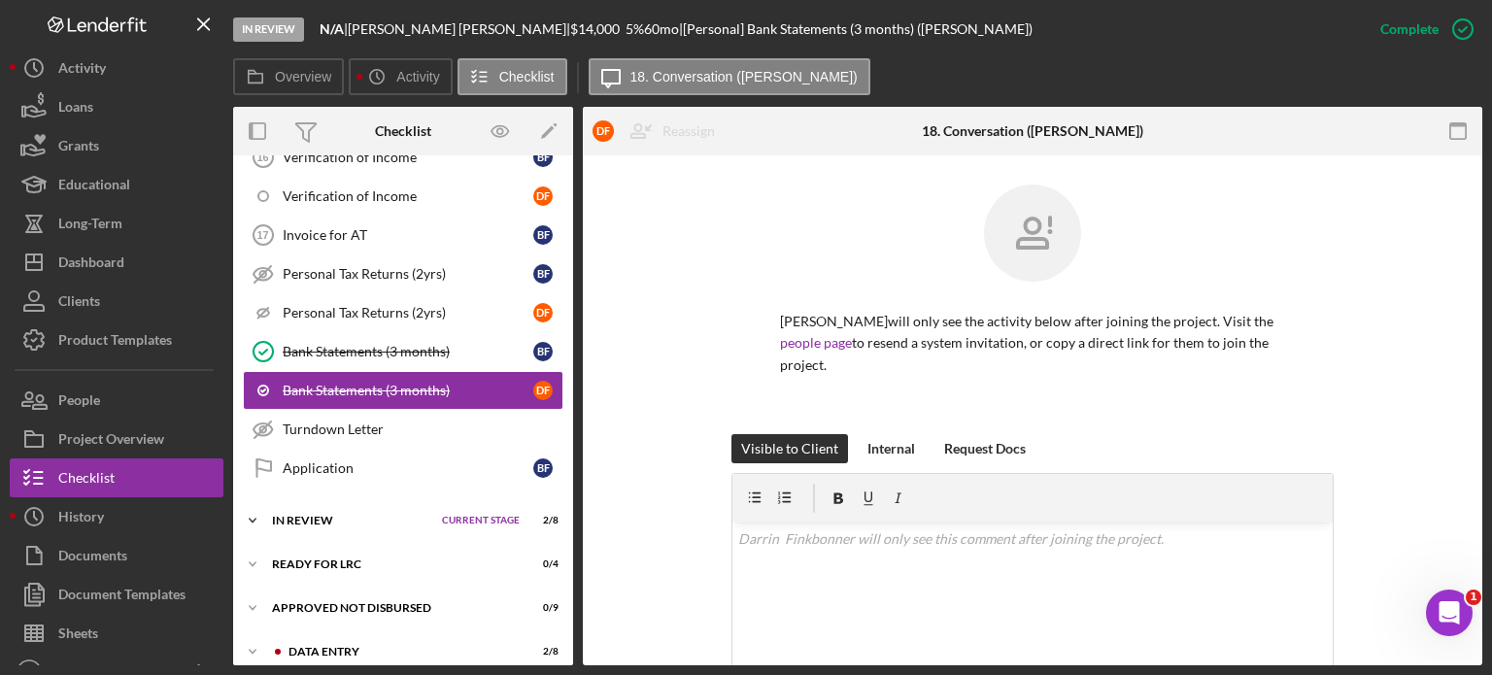
click at [330, 501] on div "Icon/Expander In Review Current Stage 2 / 8 Set Stage" at bounding box center [403, 520] width 340 height 39
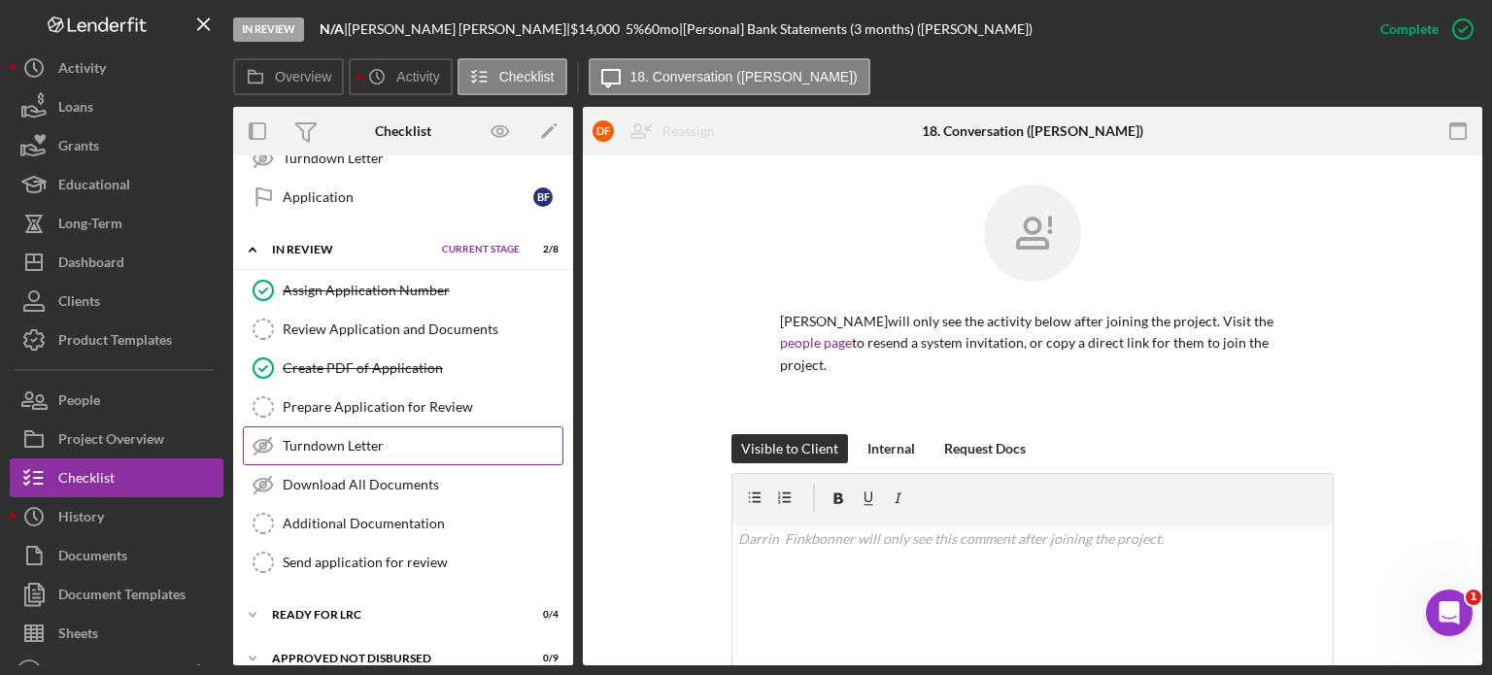
scroll to position [1451, 0]
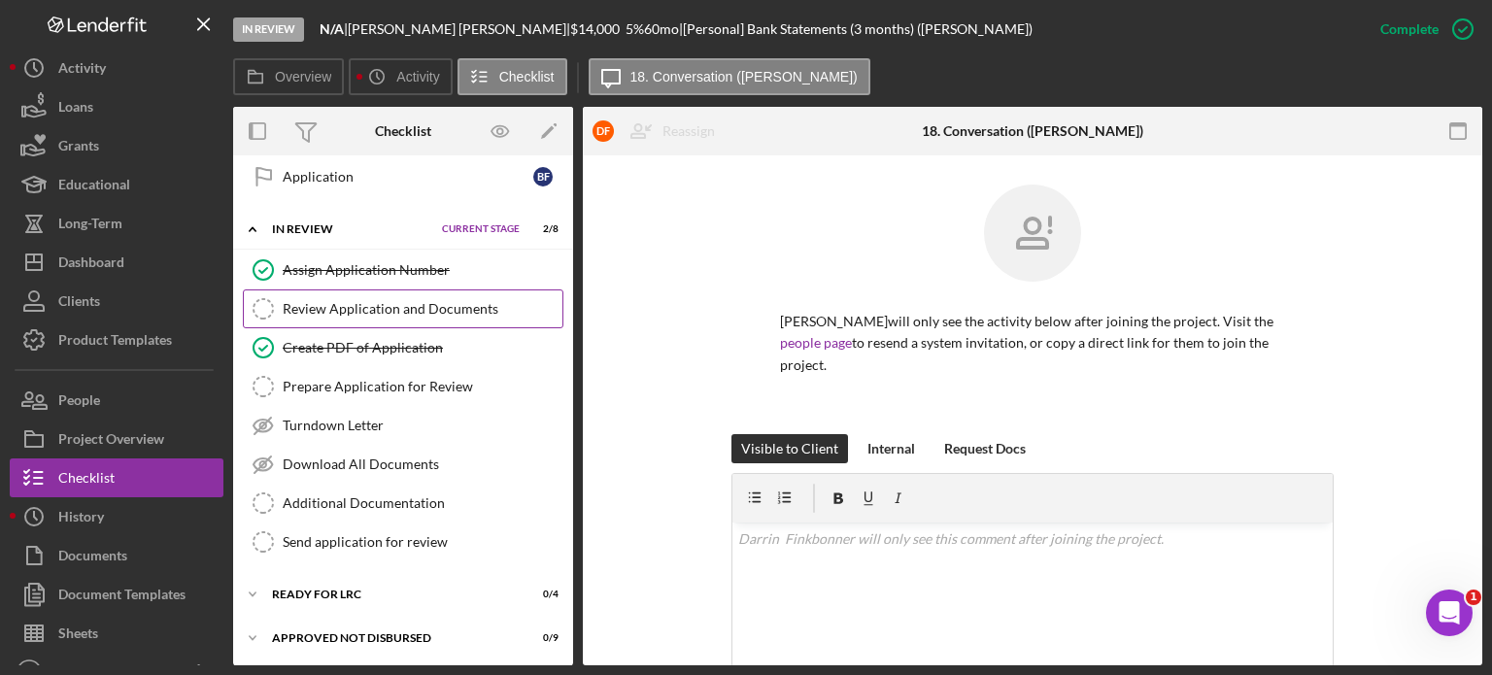
click at [412, 301] on div "Review Application and Documents" at bounding box center [423, 309] width 280 height 16
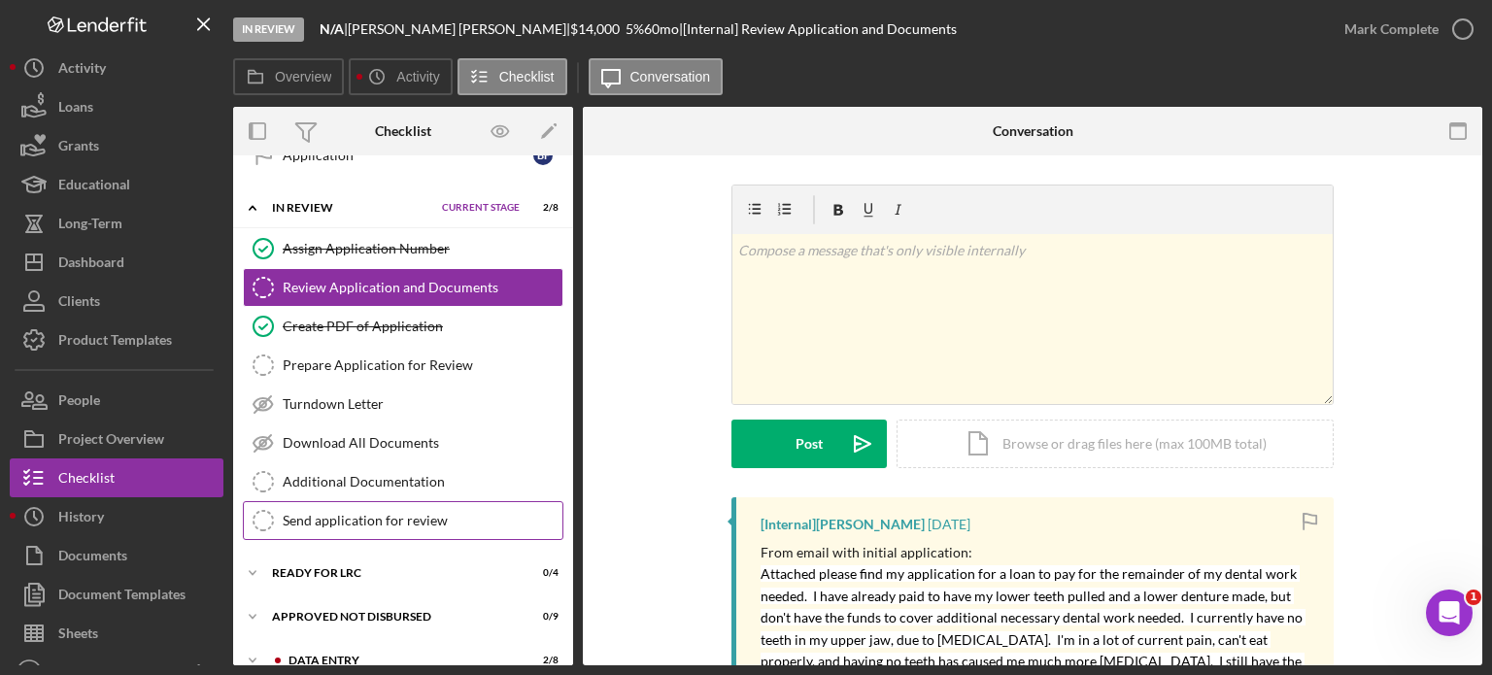
scroll to position [1478, 0]
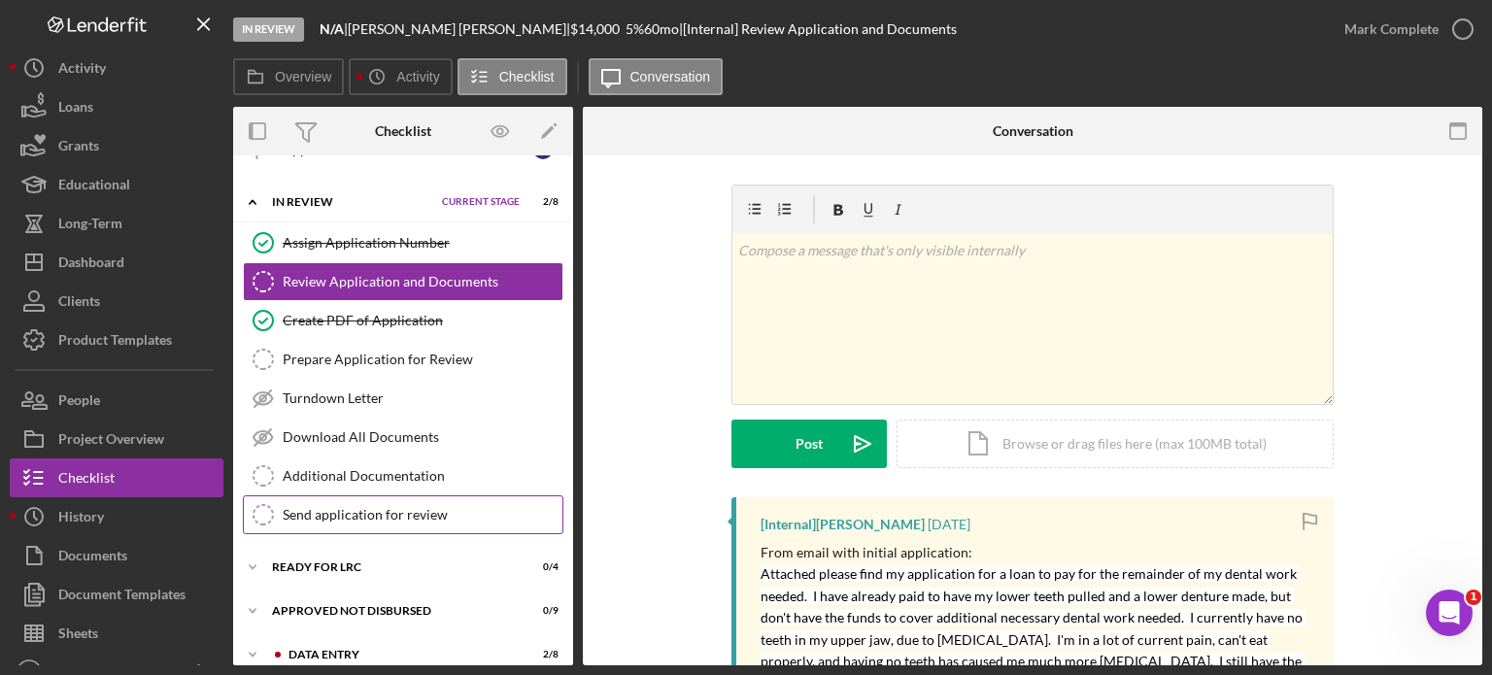
click at [401, 507] on div "Send application for review" at bounding box center [423, 515] width 280 height 16
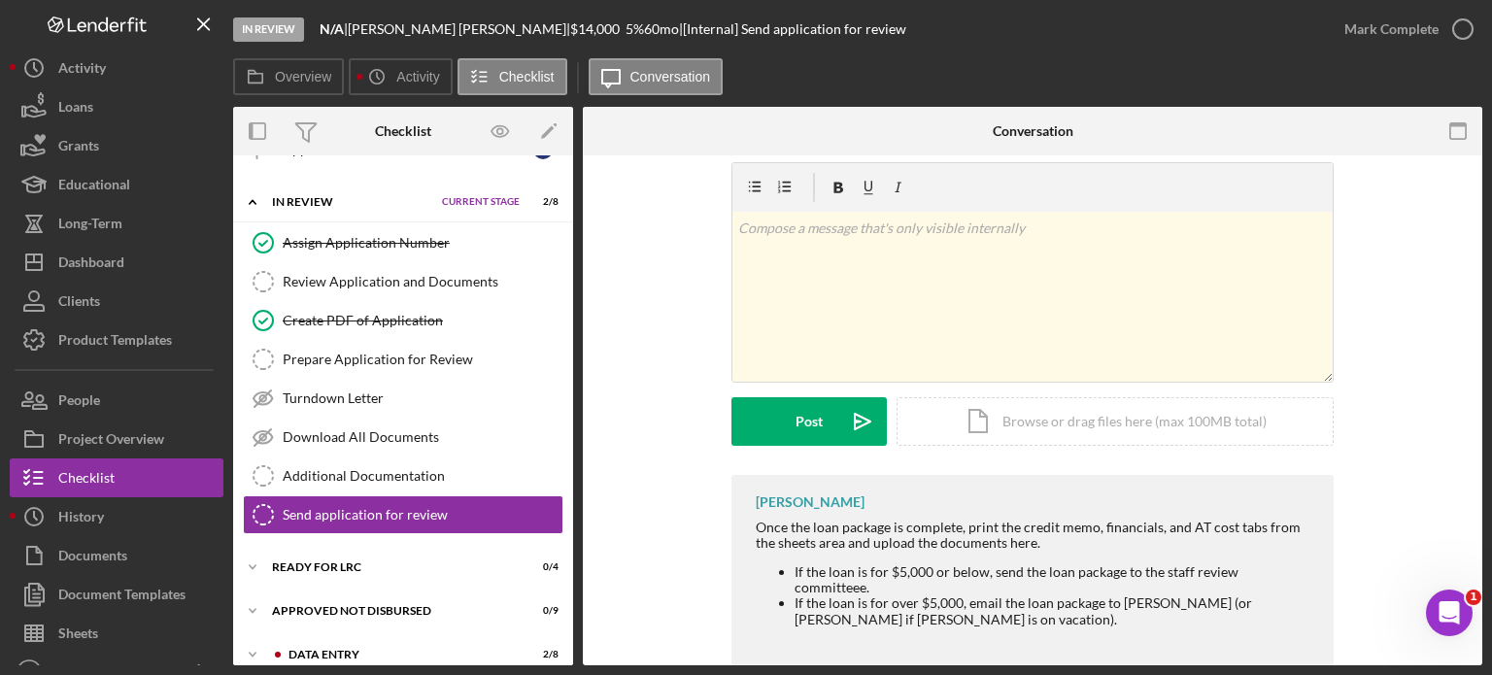
scroll to position [44, 0]
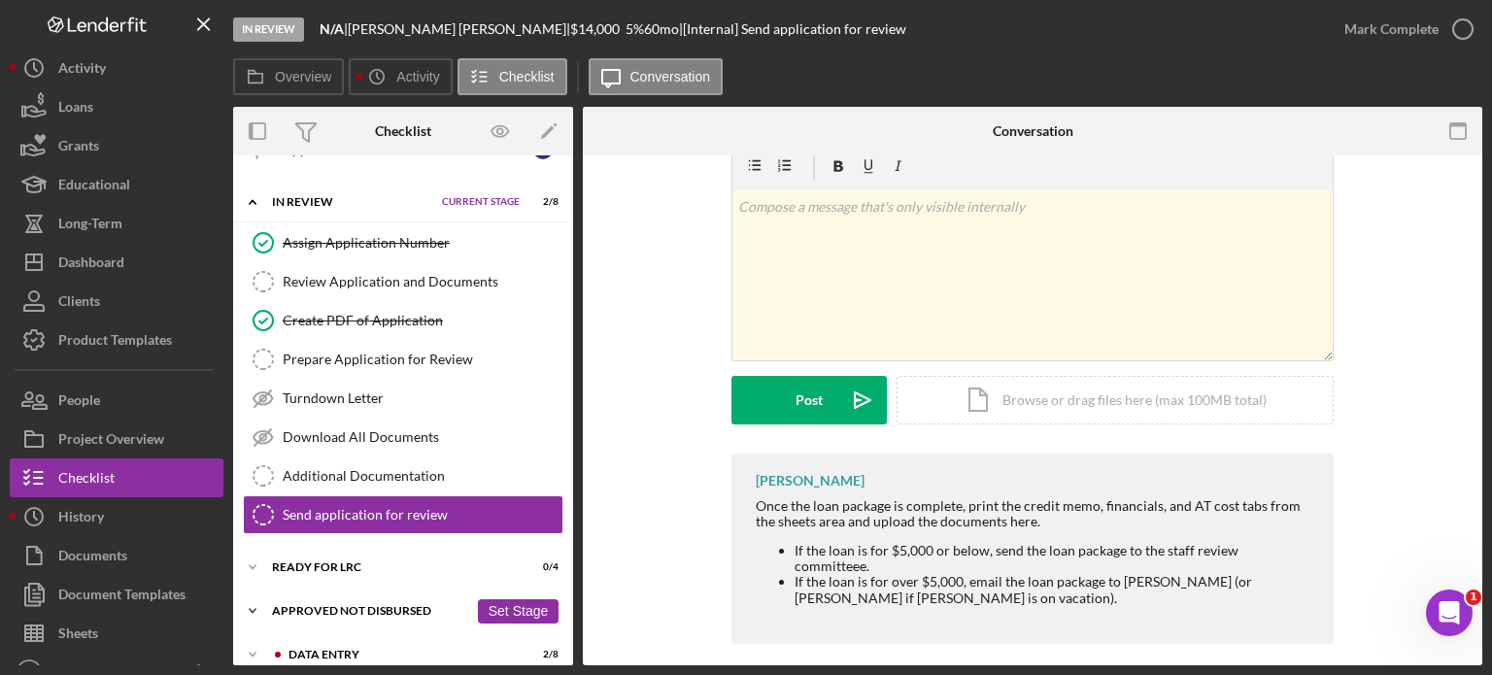
click at [378, 605] on div "Approved Not Disbursed" at bounding box center [370, 611] width 196 height 12
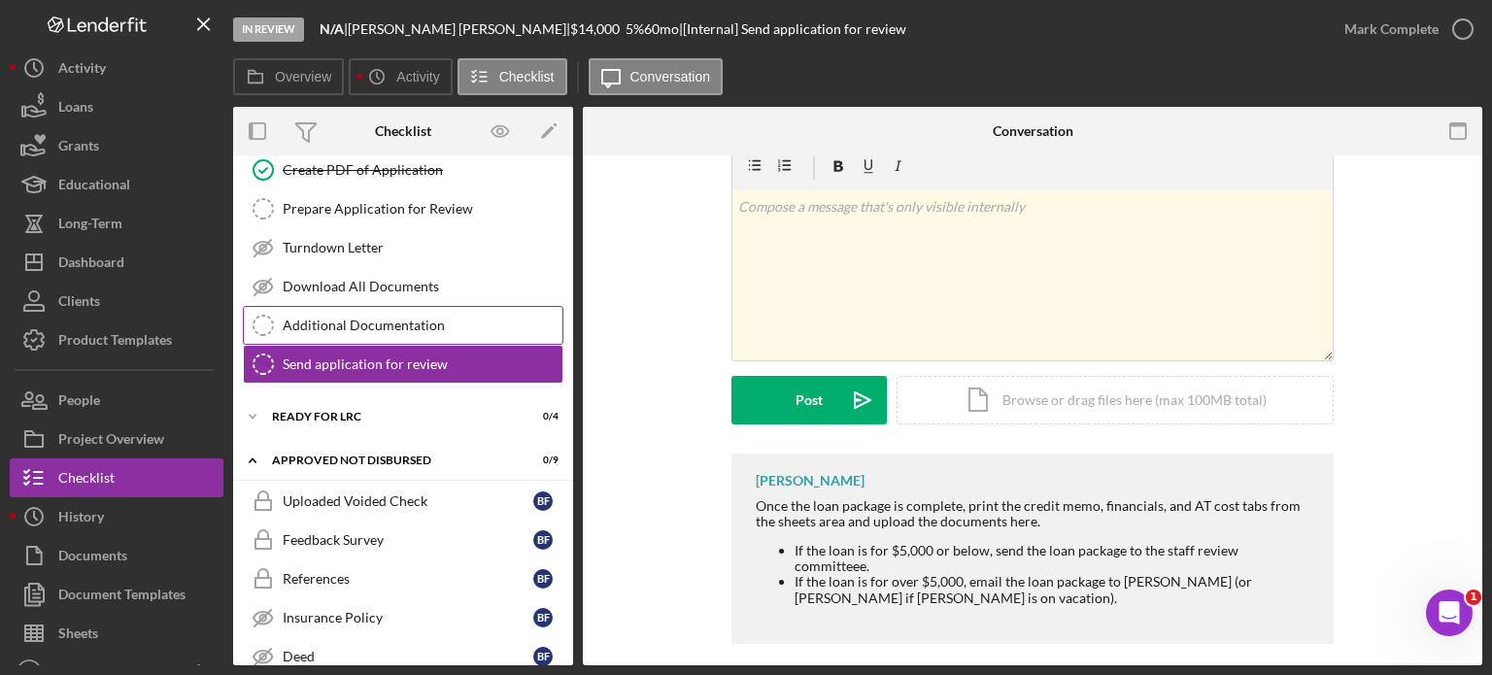
scroll to position [1640, 0]
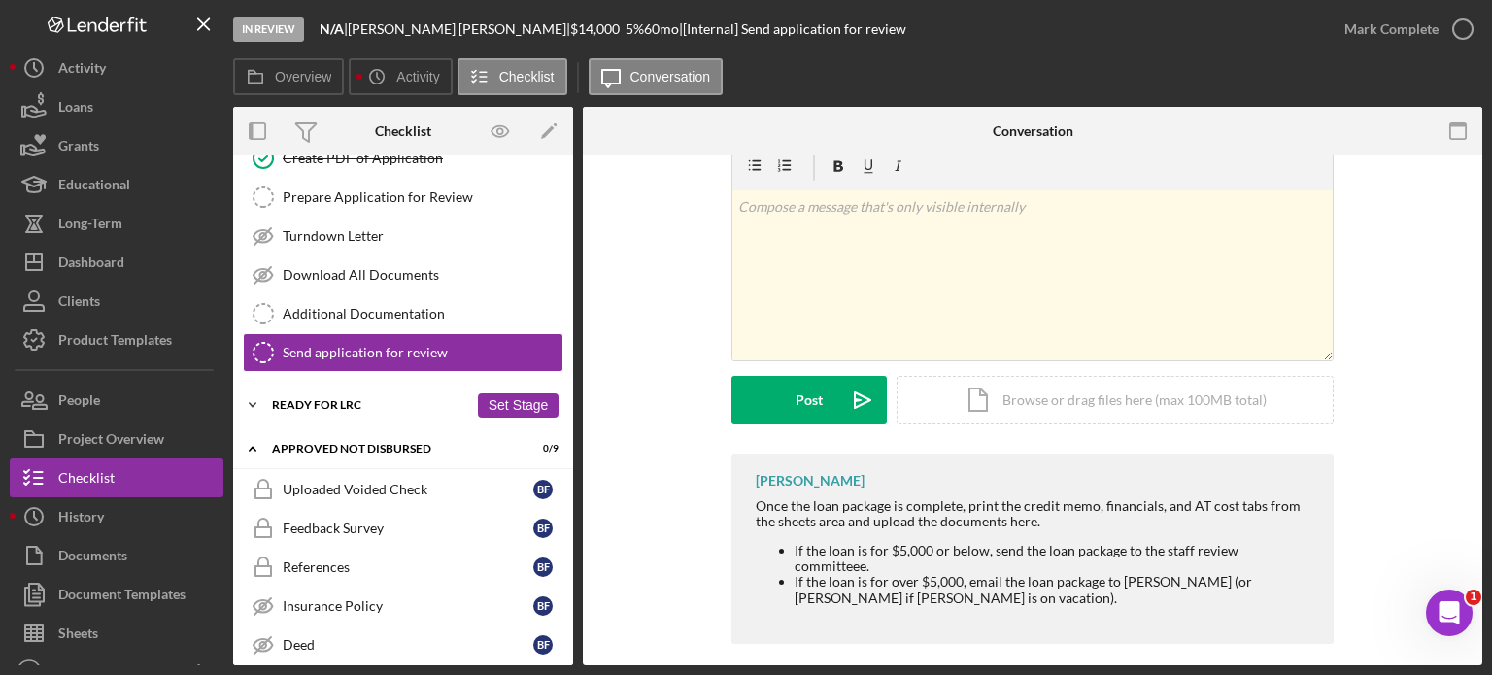
click at [361, 399] on div "Ready for LRC" at bounding box center [370, 405] width 196 height 12
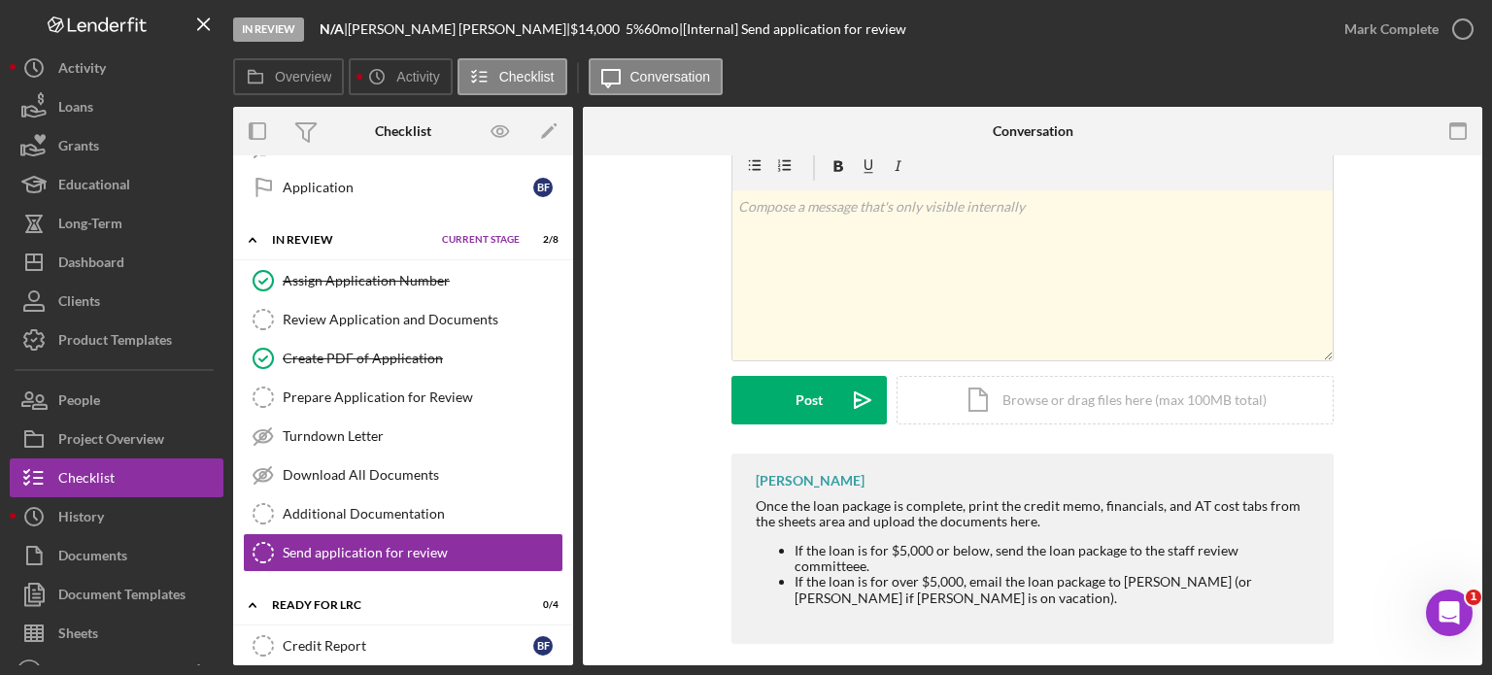
scroll to position [1416, 0]
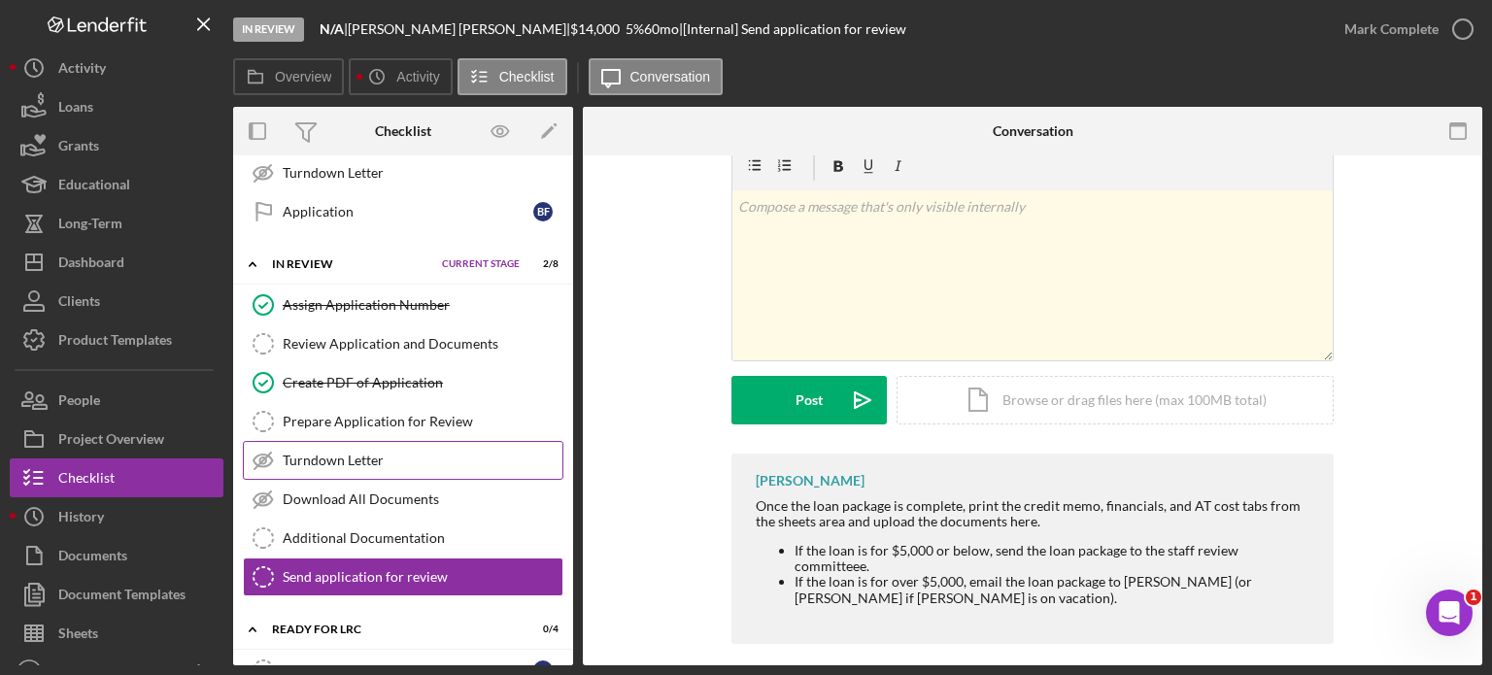
click at [367, 453] on div "Turndown Letter" at bounding box center [423, 461] width 280 height 16
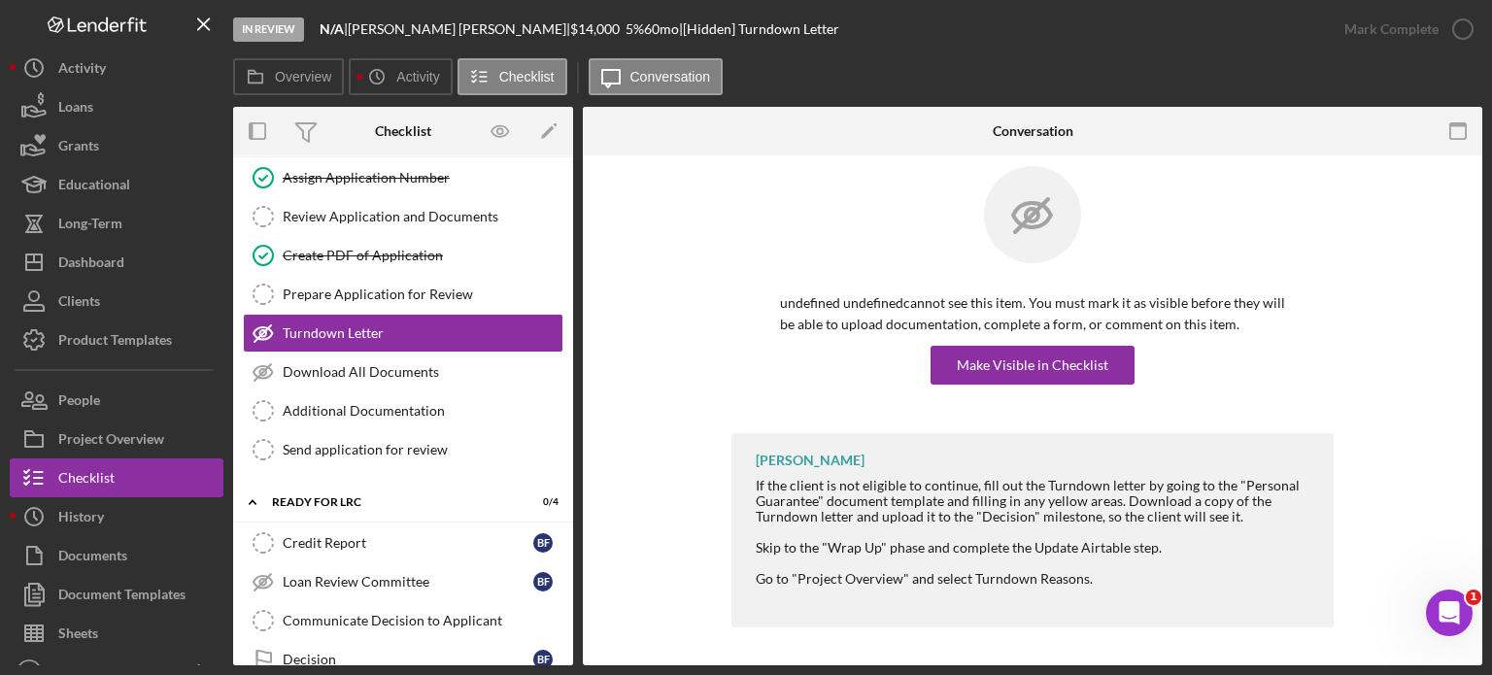
scroll to position [1707, 0]
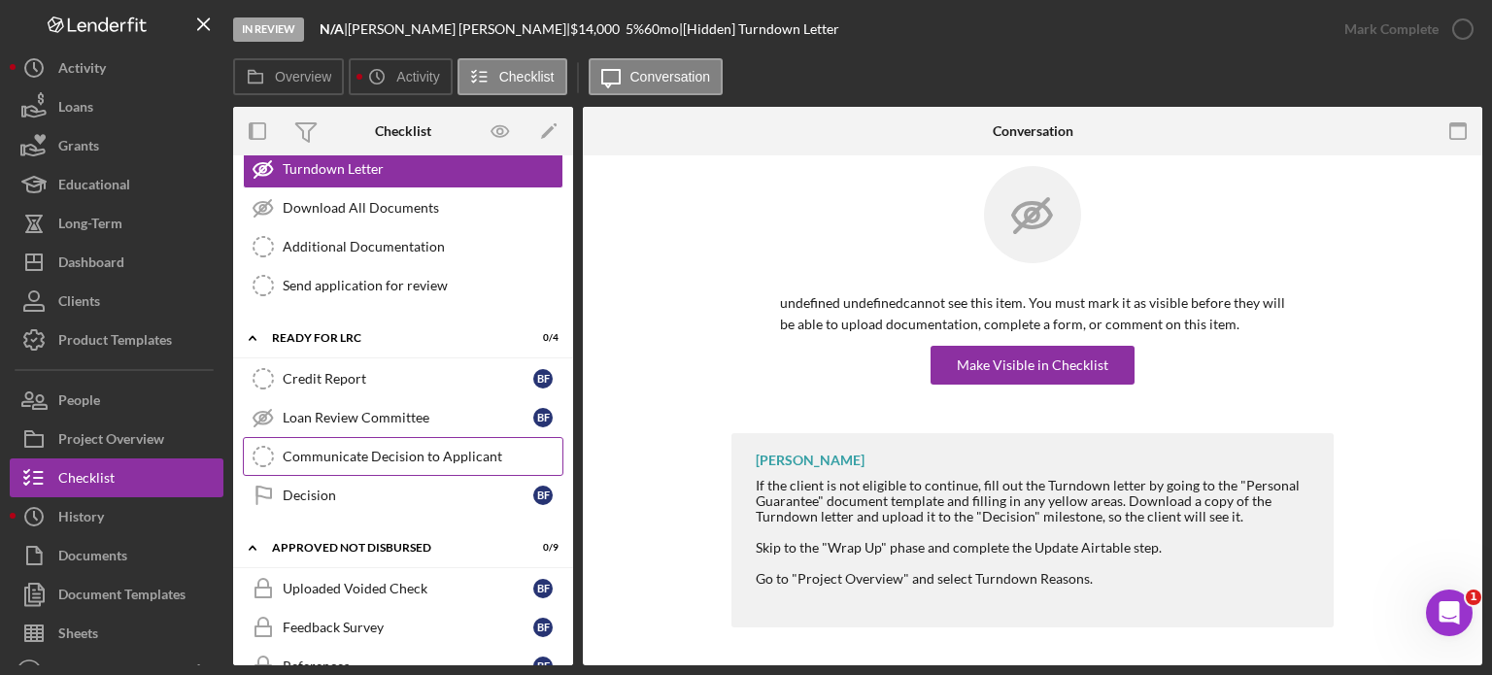
click at [477, 449] on div "Communicate Decision to Applicant" at bounding box center [423, 457] width 280 height 16
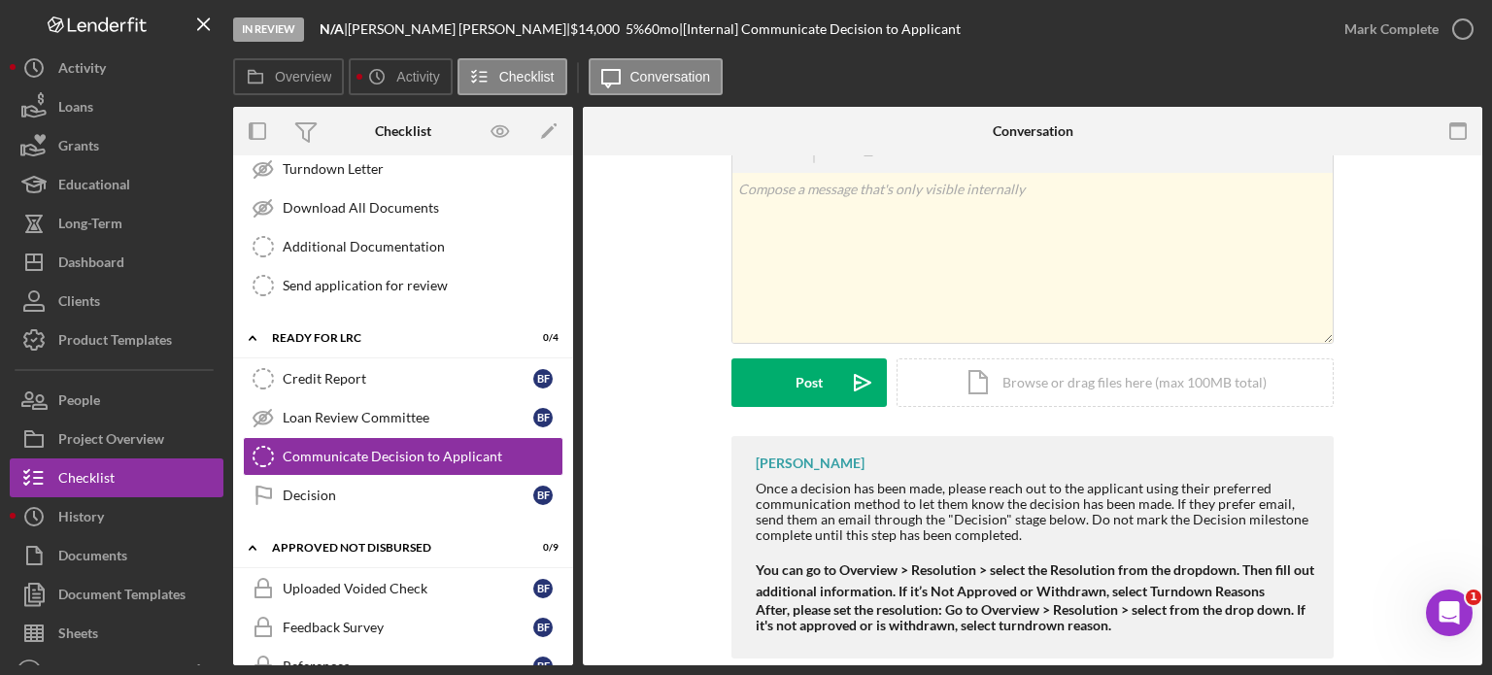
scroll to position [91, 0]
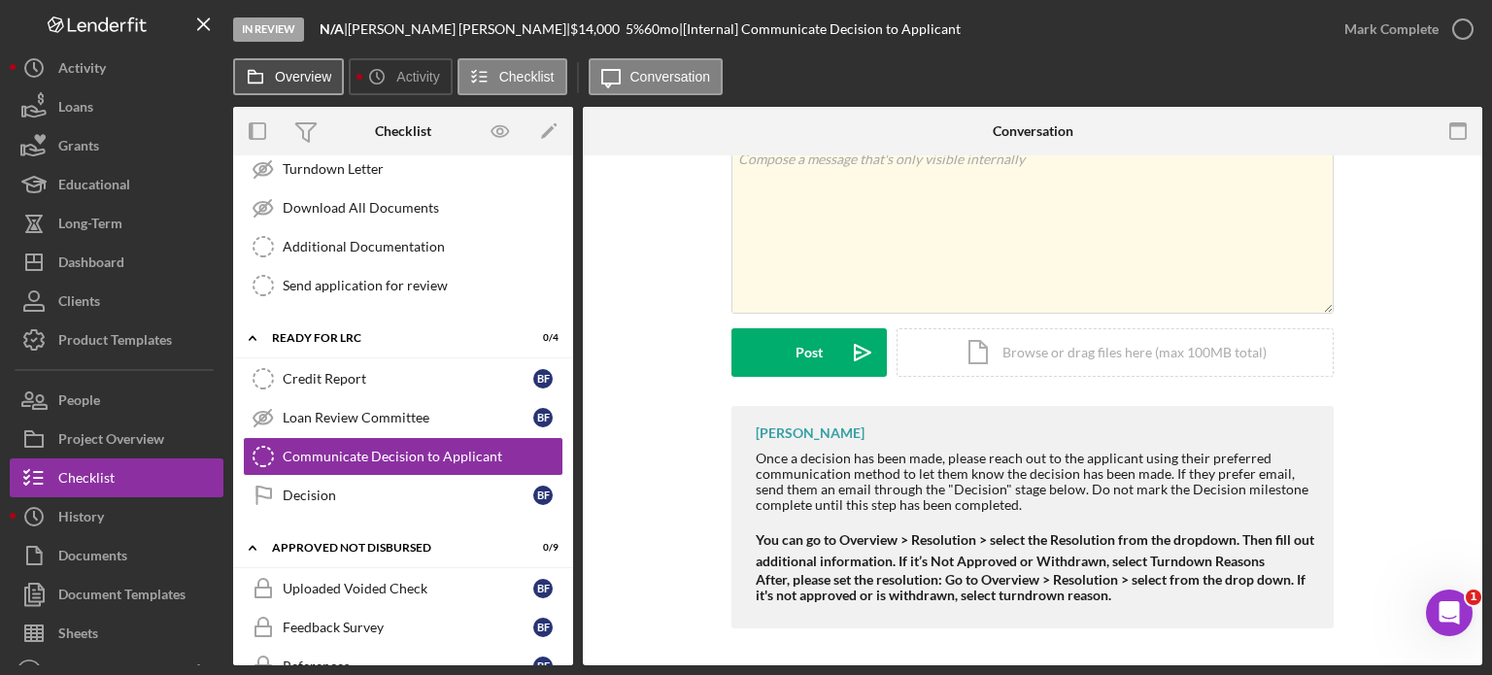
click at [303, 81] on label "Overview" at bounding box center [303, 77] width 56 height 16
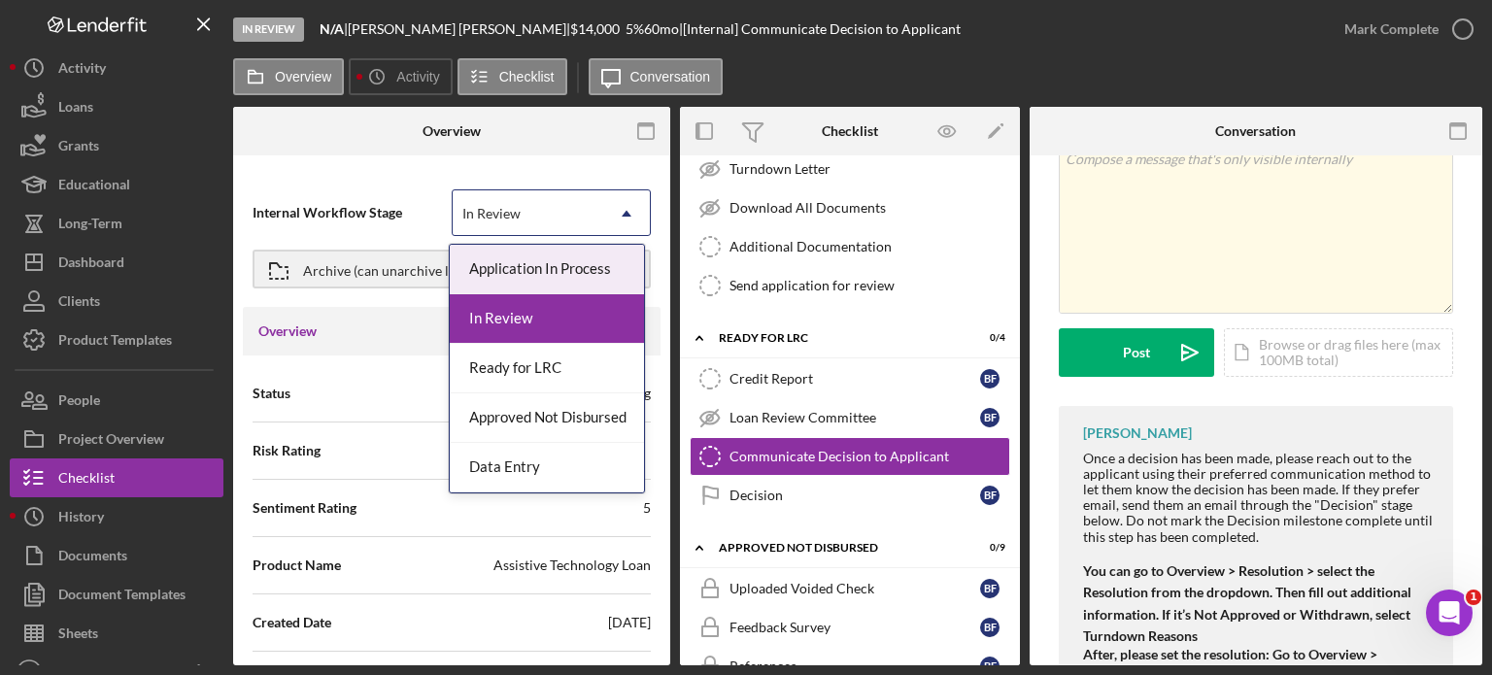
click at [591, 206] on div "In Review" at bounding box center [528, 213] width 151 height 45
click at [560, 276] on div "Application In Process" at bounding box center [547, 270] width 194 height 50
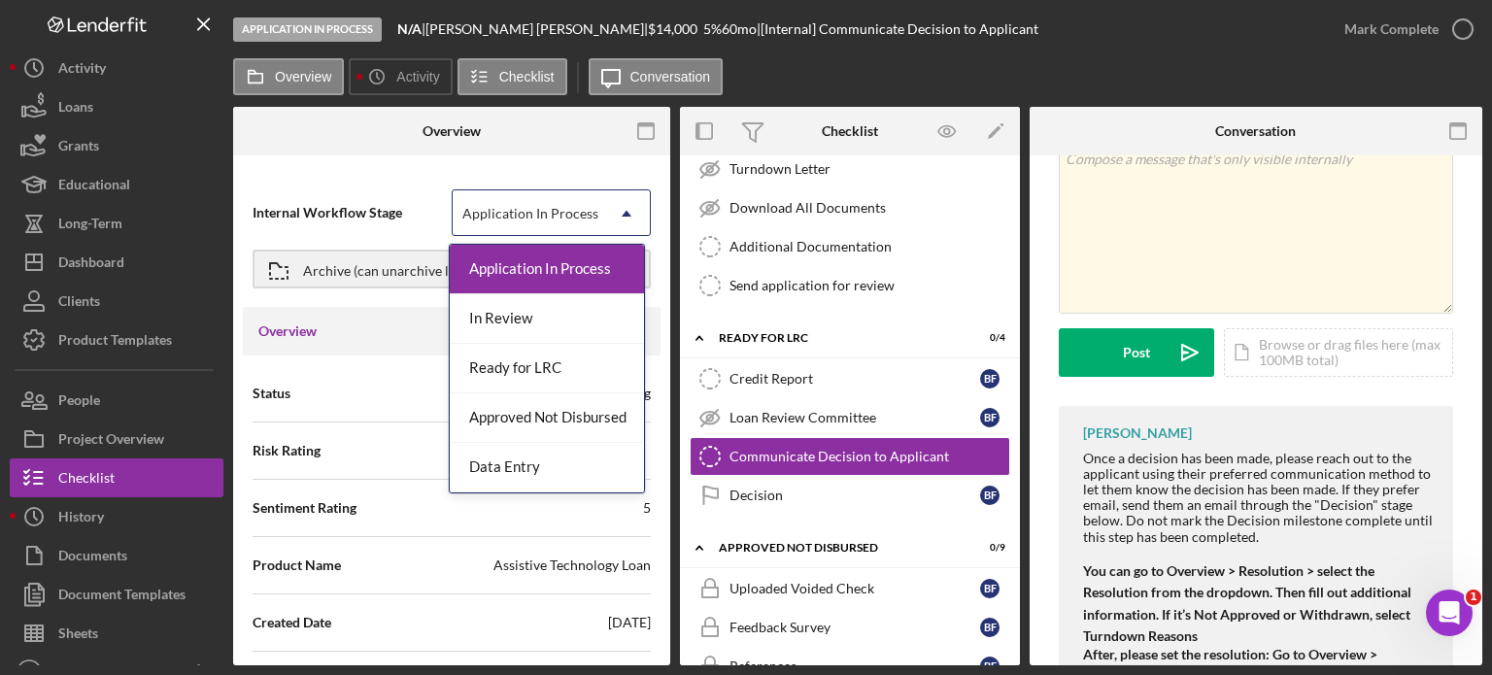
click at [596, 212] on div "Application In Process" at bounding box center [528, 213] width 151 height 45
click at [560, 324] on div "In Review" at bounding box center [547, 319] width 194 height 50
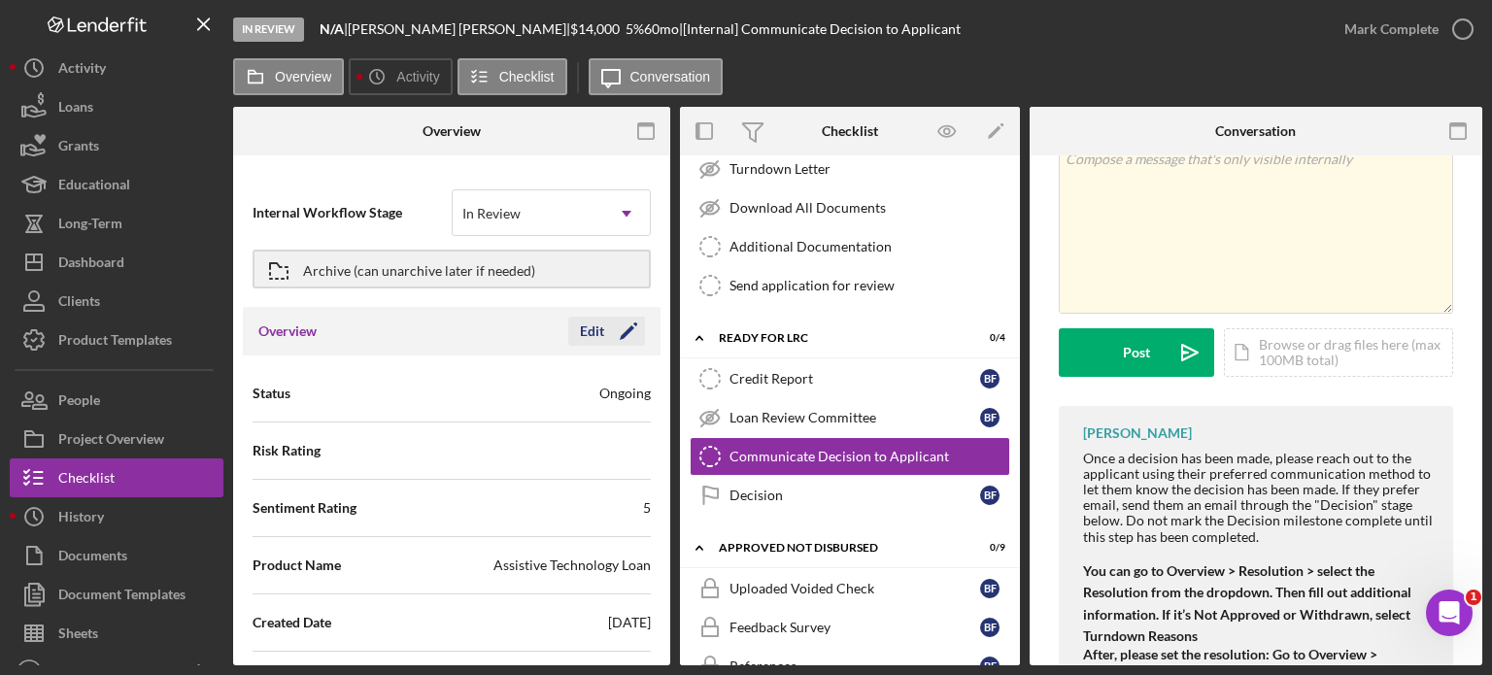
click at [584, 335] on div "Edit" at bounding box center [592, 331] width 24 height 29
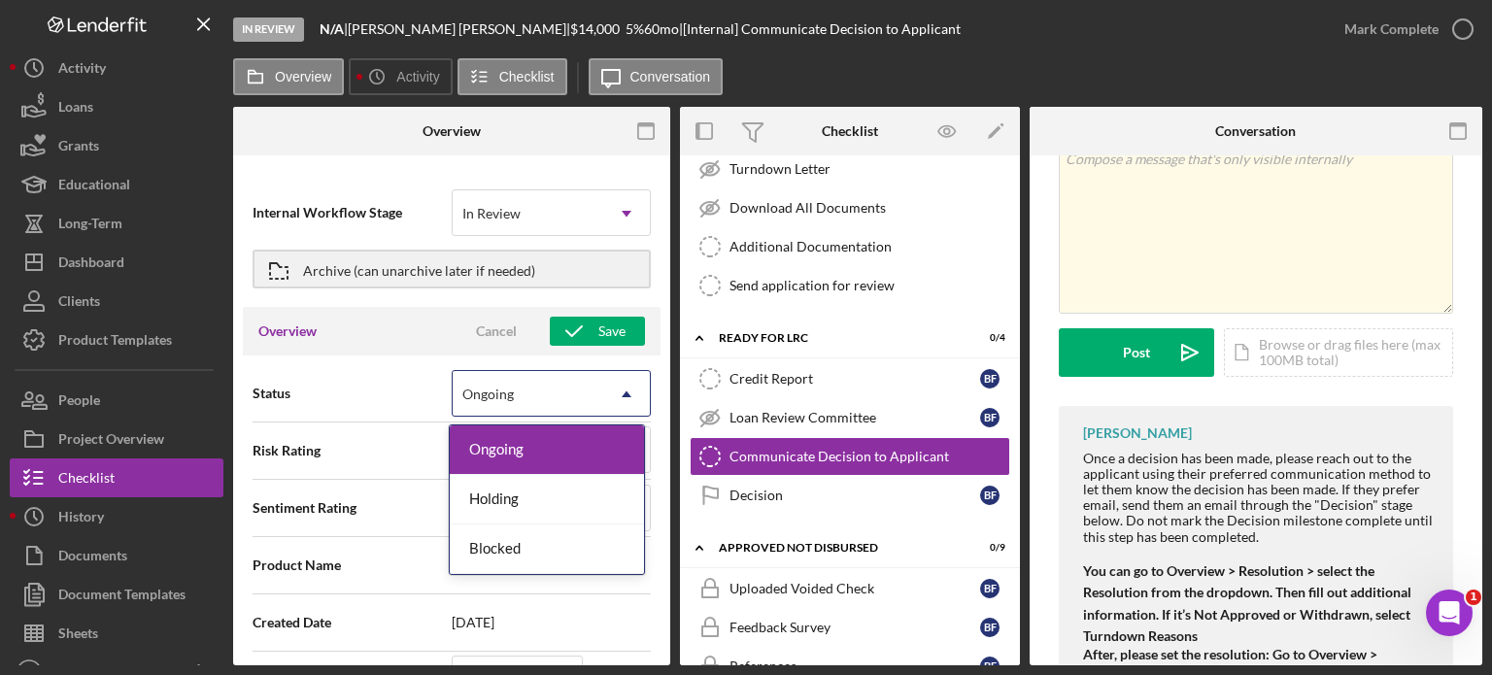
click at [596, 386] on div "Ongoing" at bounding box center [528, 394] width 151 height 45
click at [386, 395] on span "Status" at bounding box center [352, 393] width 199 height 19
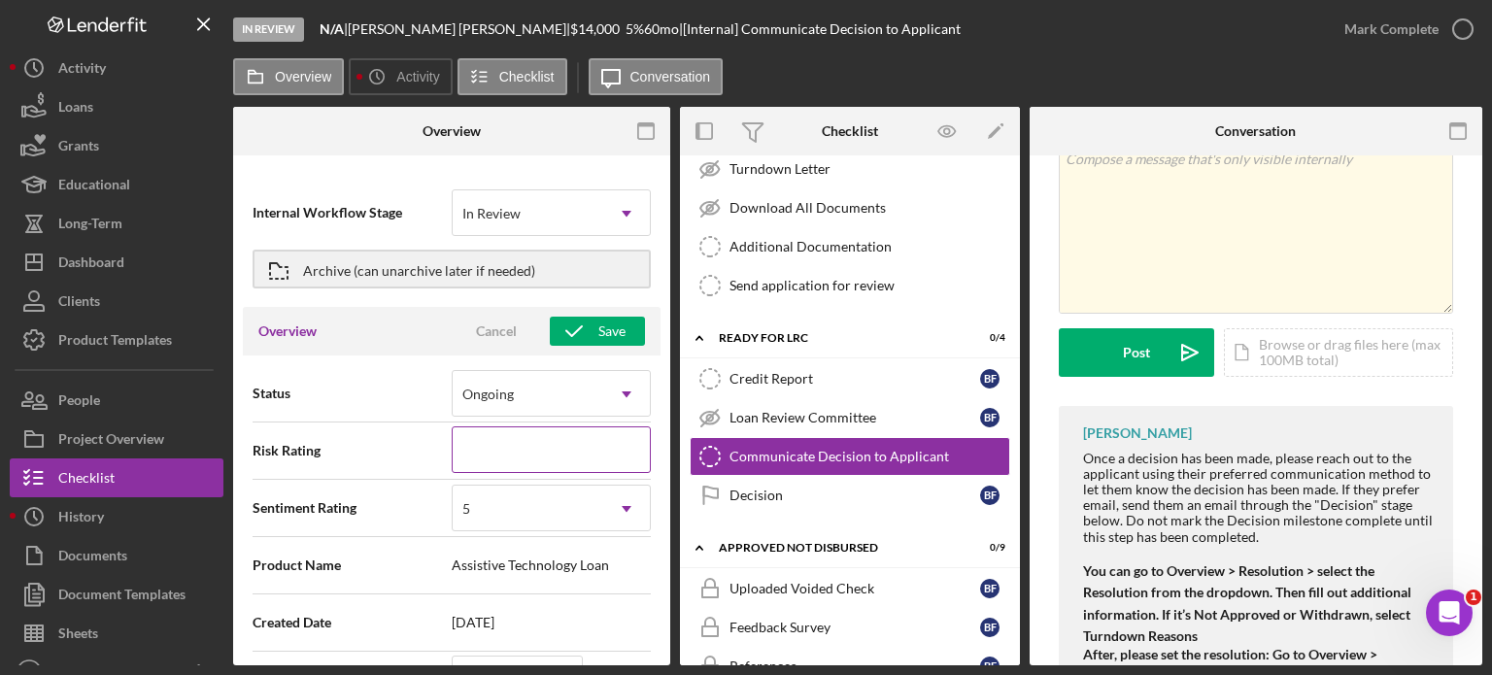
click at [579, 457] on input at bounding box center [551, 450] width 199 height 47
type textarea "Here's a snapshot of information that has been fully approved, as well as the i…"
click at [405, 427] on div "Risk Rating" at bounding box center [452, 451] width 398 height 49
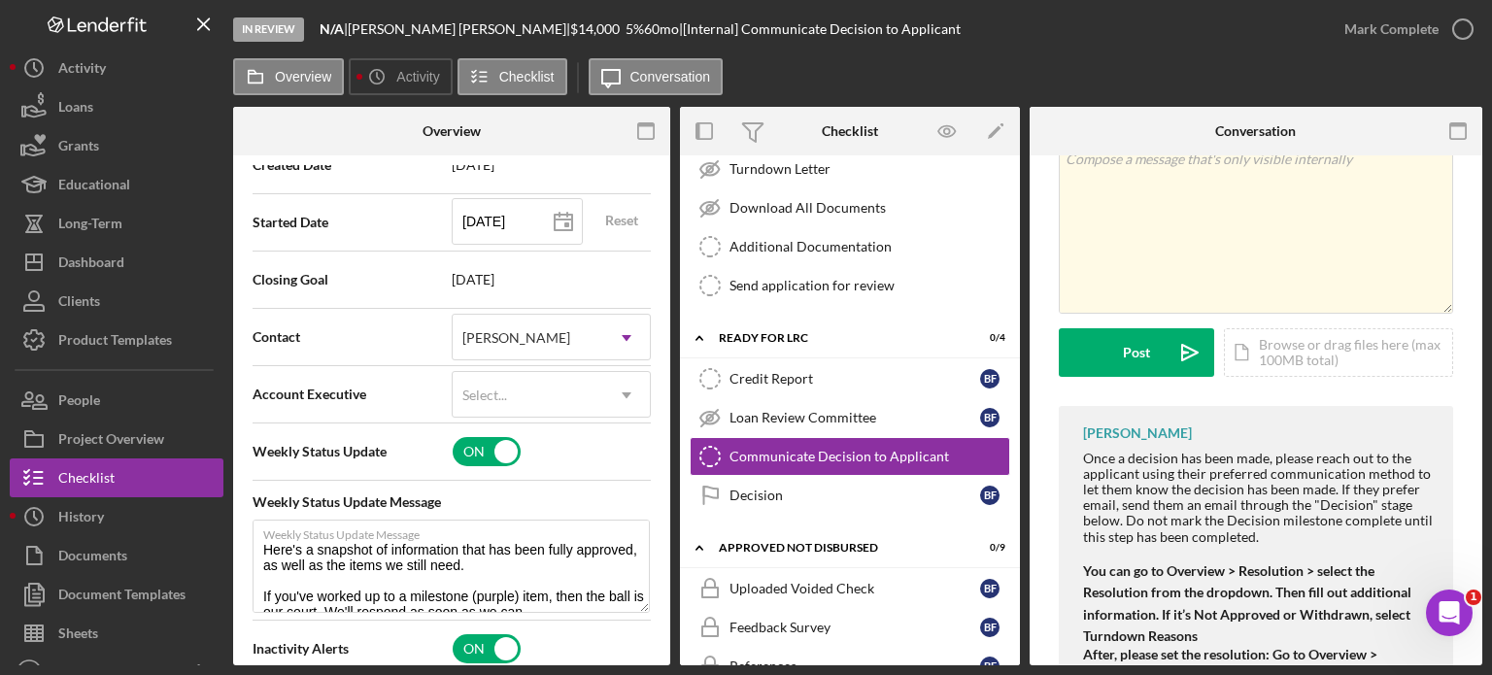
scroll to position [486, 0]
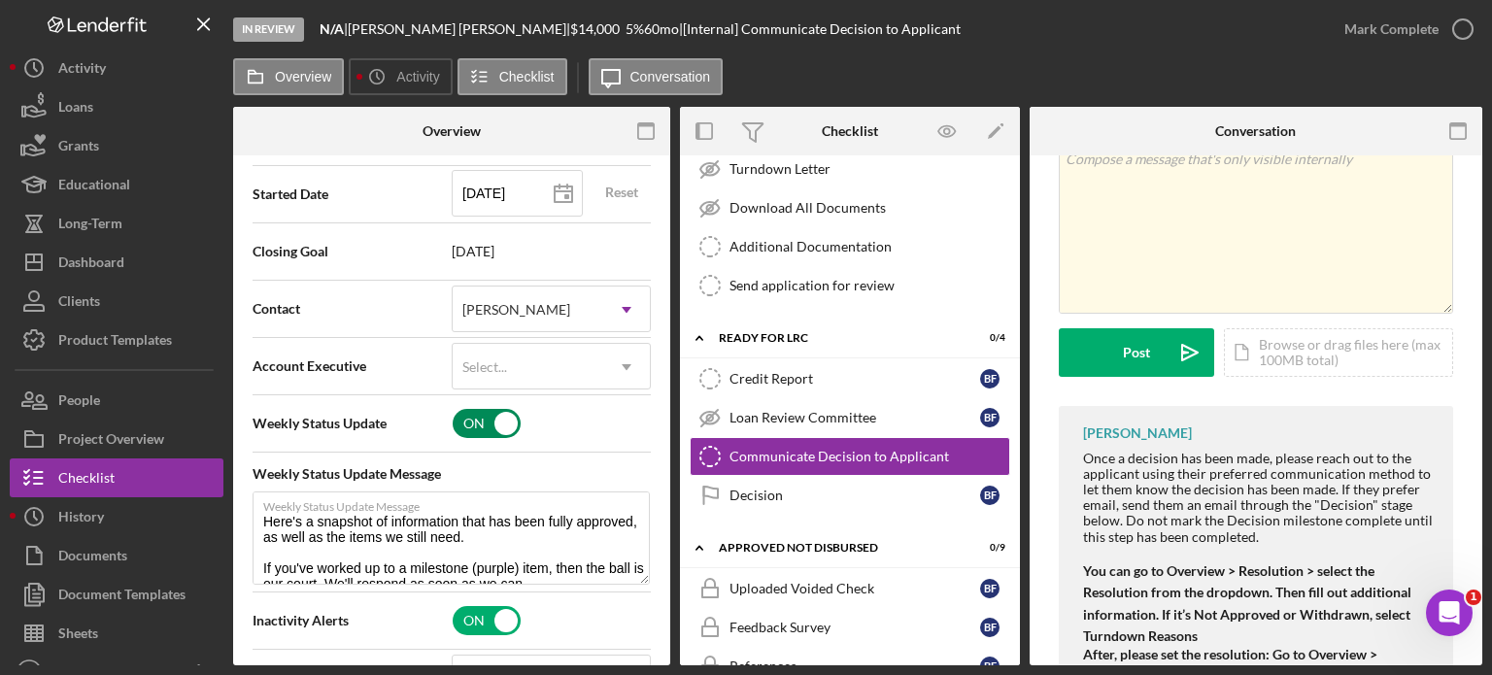
click at [497, 418] on input "checkbox" at bounding box center [487, 423] width 68 height 29
checkbox input "false"
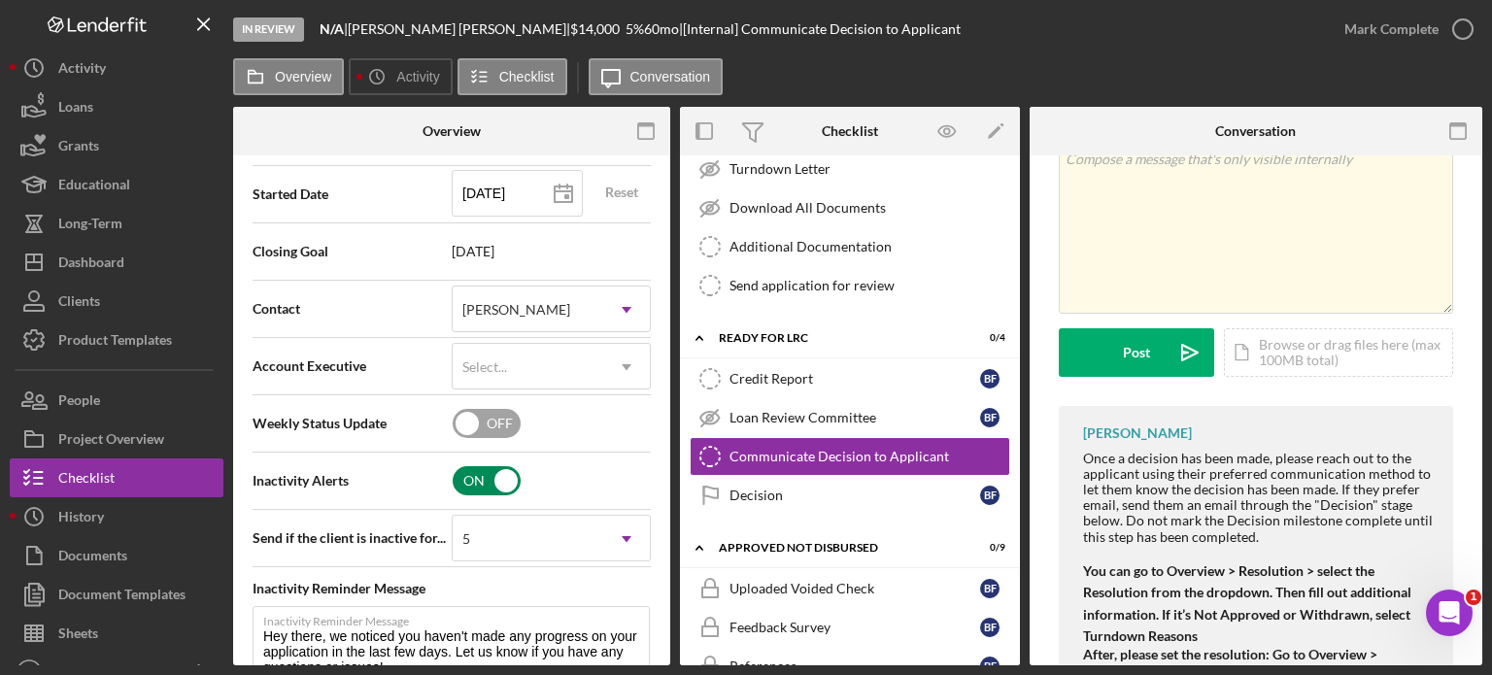
click at [497, 487] on input "checkbox" at bounding box center [487, 480] width 68 height 29
checkbox input "false"
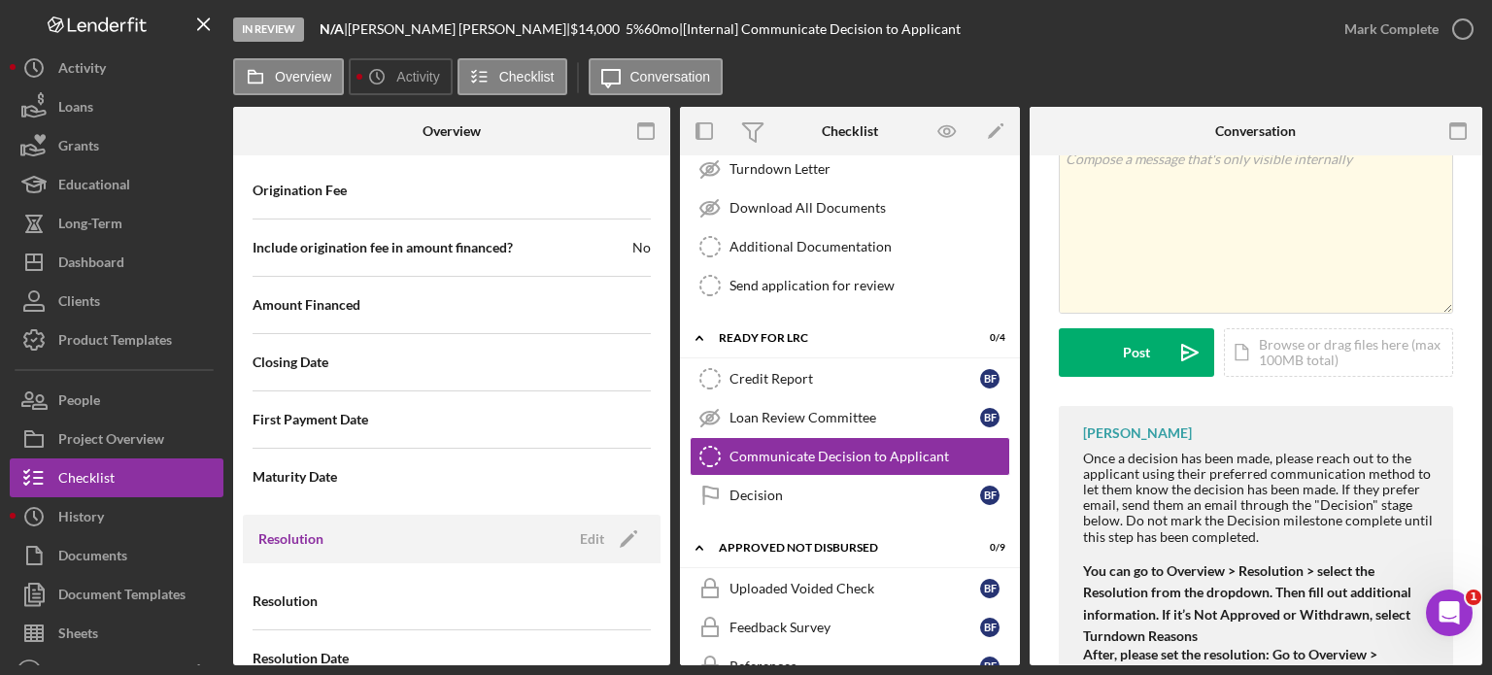
scroll to position [2101, 0]
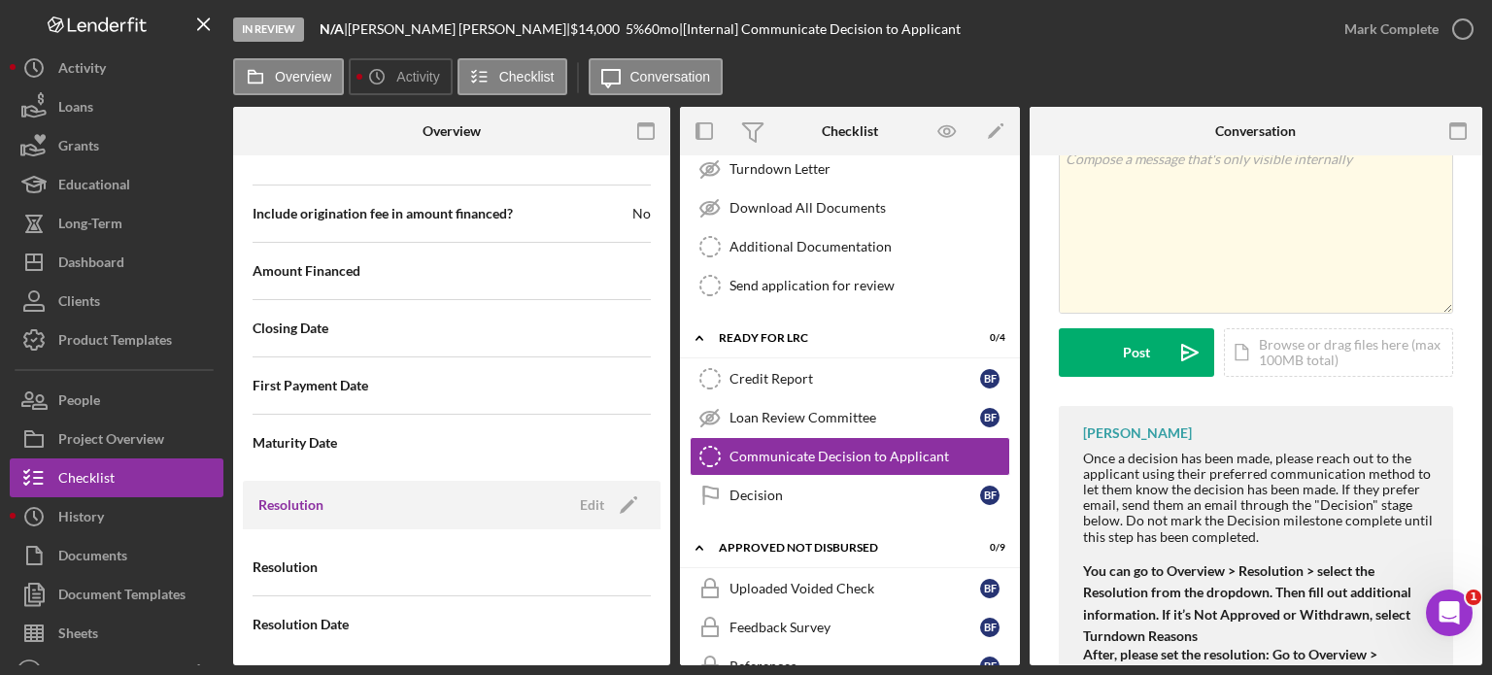
click at [431, 563] on div "Resolution" at bounding box center [452, 567] width 398 height 49
click at [583, 497] on div "Edit" at bounding box center [592, 505] width 24 height 29
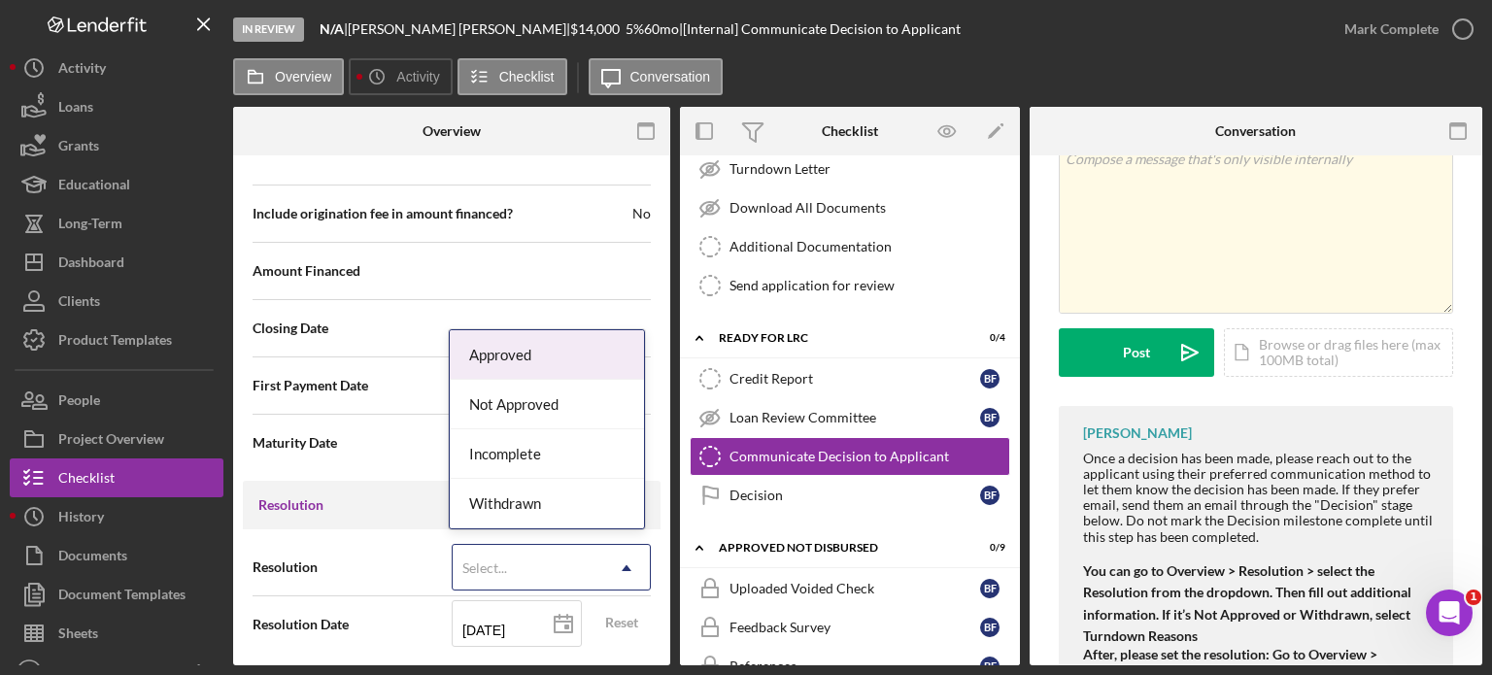
click at [604, 545] on icon "Icon/Dropdown Arrow" at bounding box center [626, 568] width 47 height 47
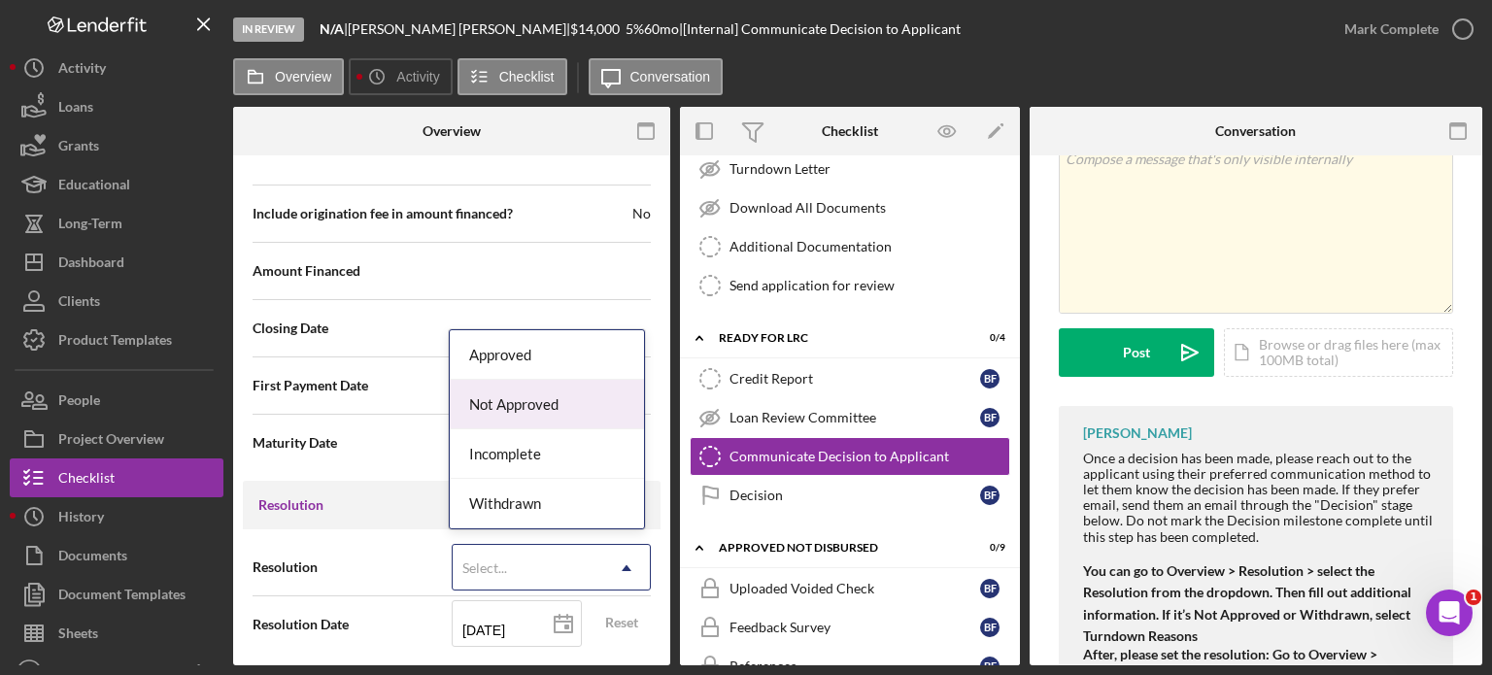
click at [531, 415] on div "Not Approved" at bounding box center [547, 405] width 194 height 50
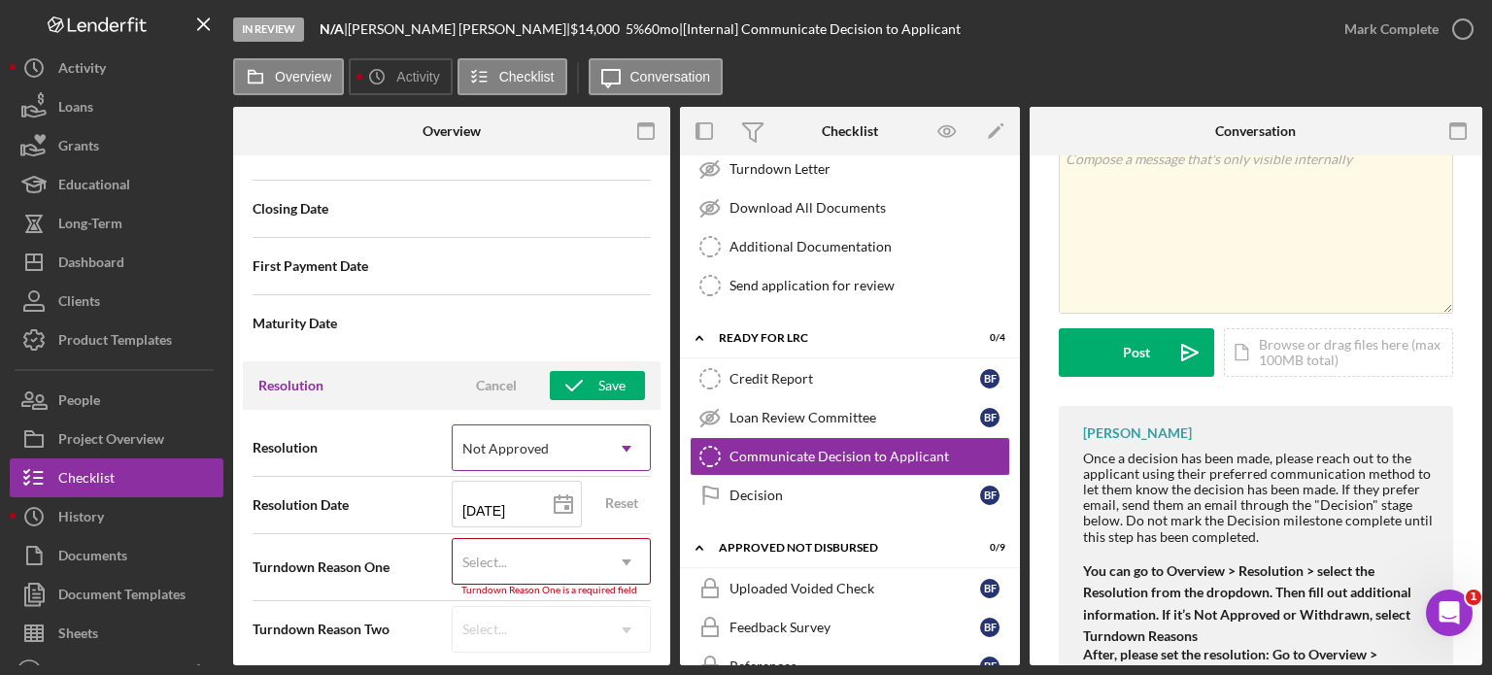
scroll to position [2223, 0]
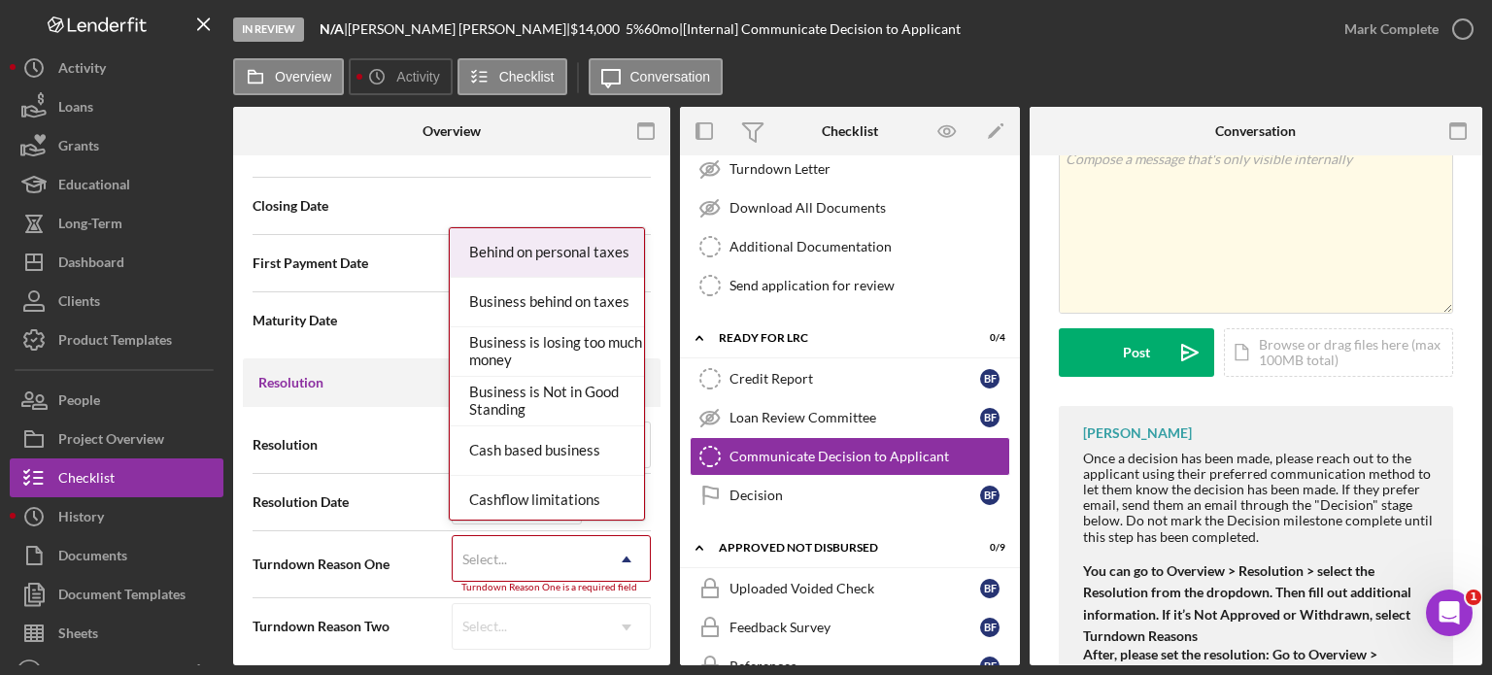
click at [531, 551] on div "Select..." at bounding box center [528, 559] width 151 height 45
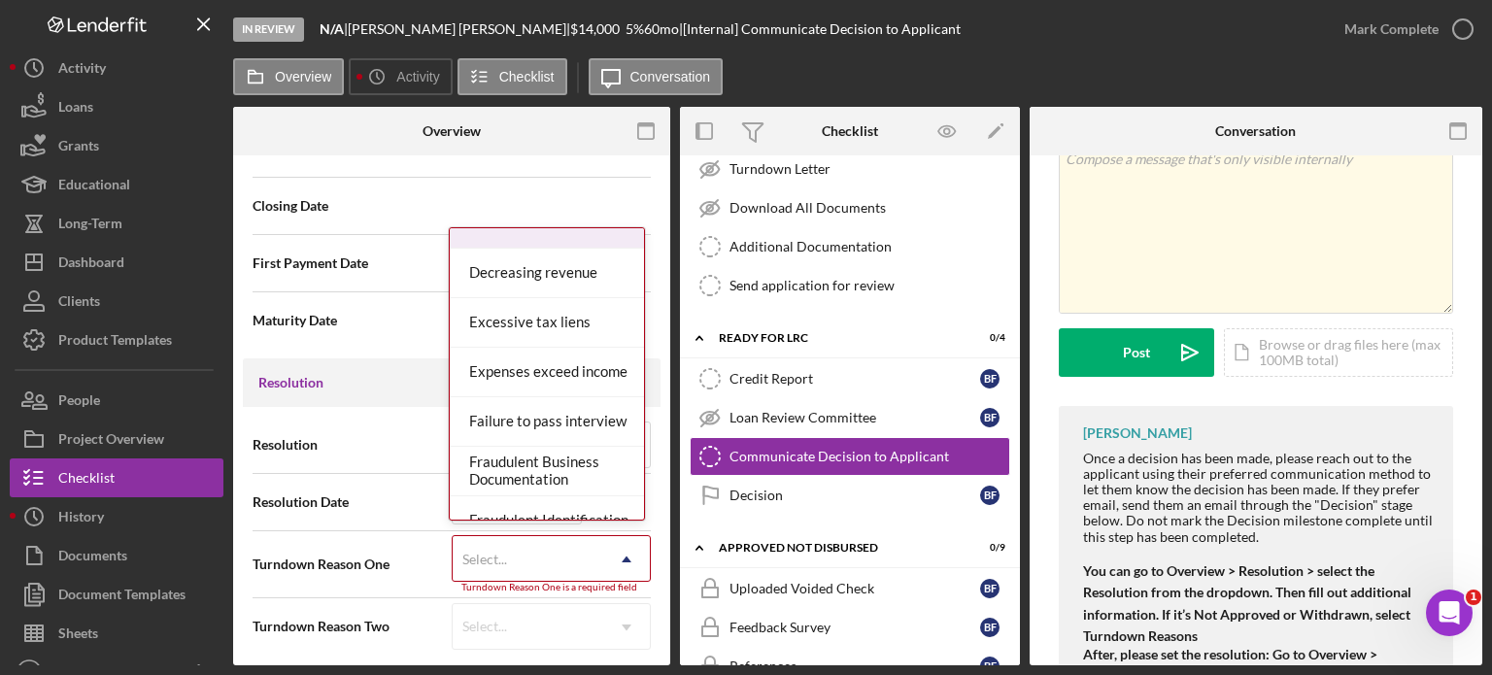
scroll to position [389, 0]
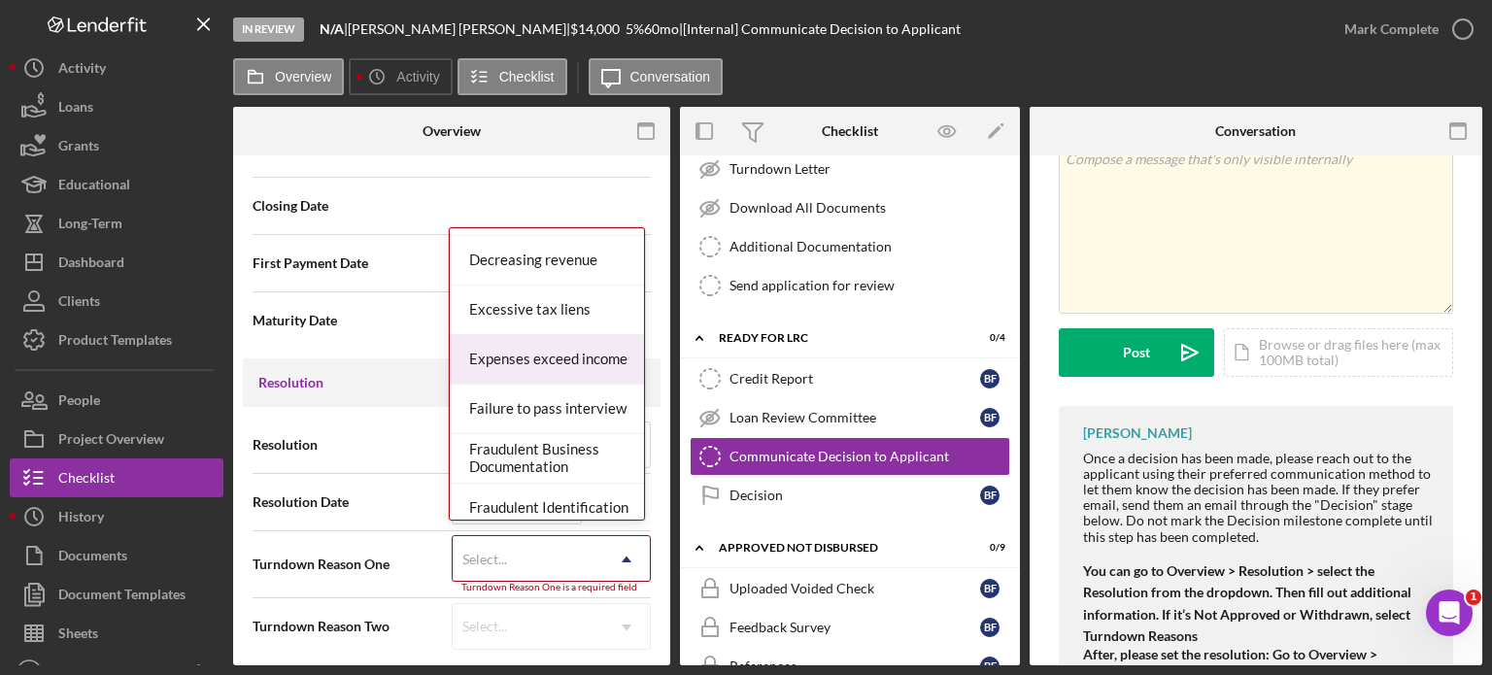
click at [578, 351] on div "Expenses exceed income" at bounding box center [547, 360] width 194 height 50
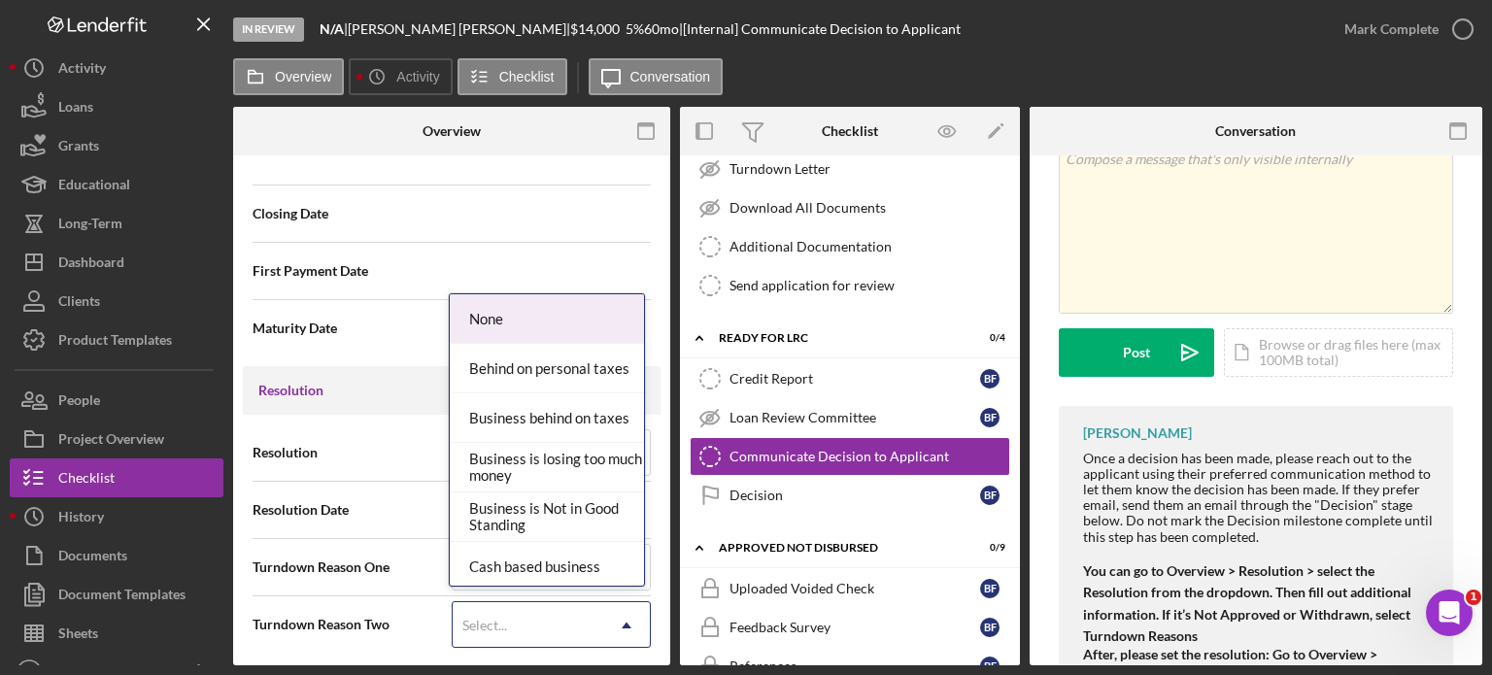
click at [622, 613] on icon "Icon/Dropdown Arrow" at bounding box center [626, 625] width 47 height 47
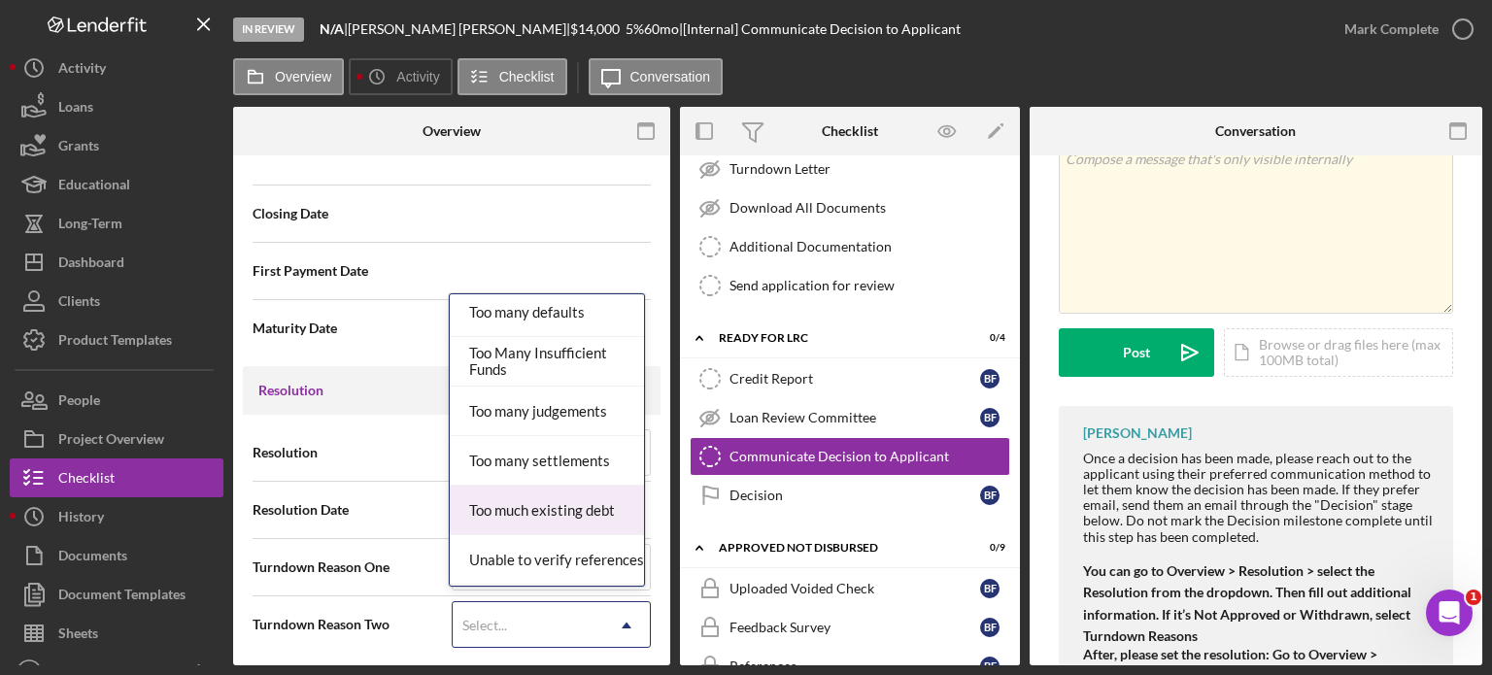
scroll to position [2226, 0]
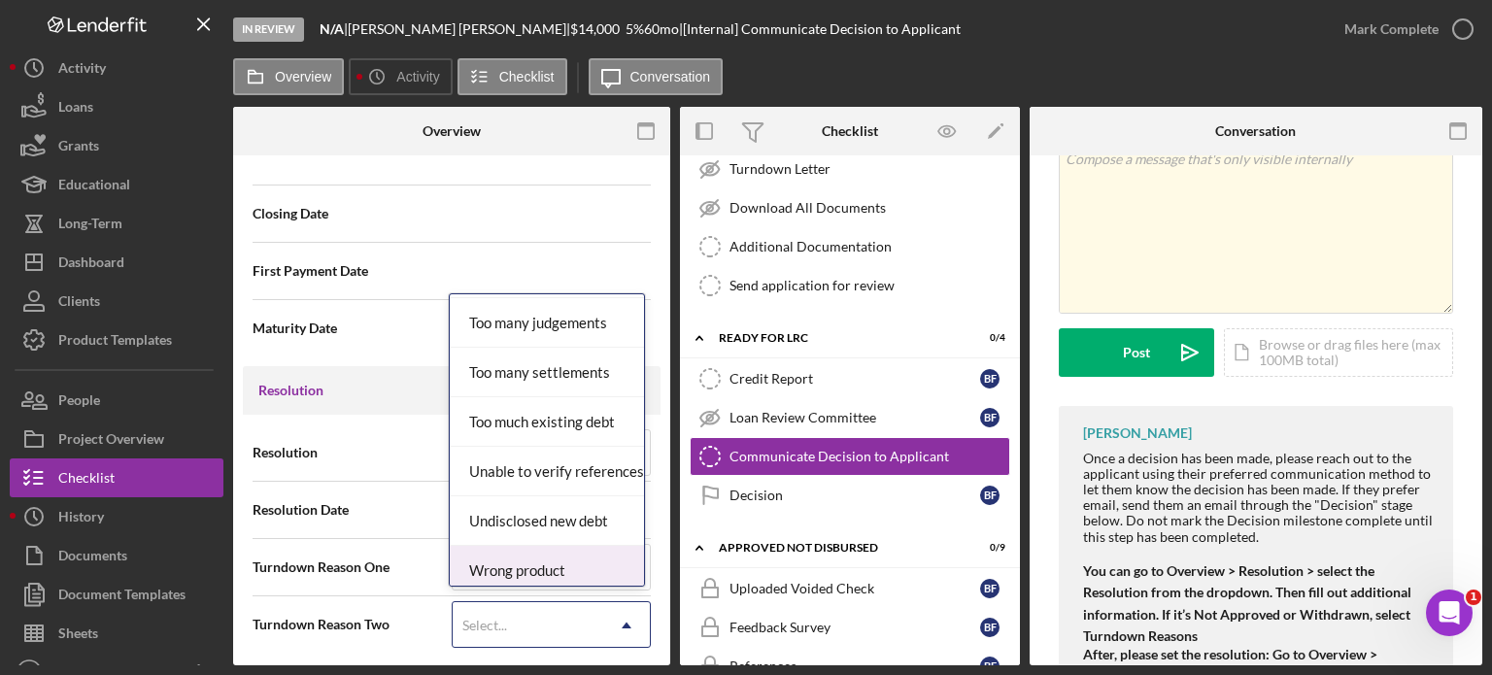
click at [411, 650] on div "Resolution Not Approved Icon/Dropdown Arrow Resolution Date [DATE] [DATE] Reset…" at bounding box center [452, 539] width 418 height 248
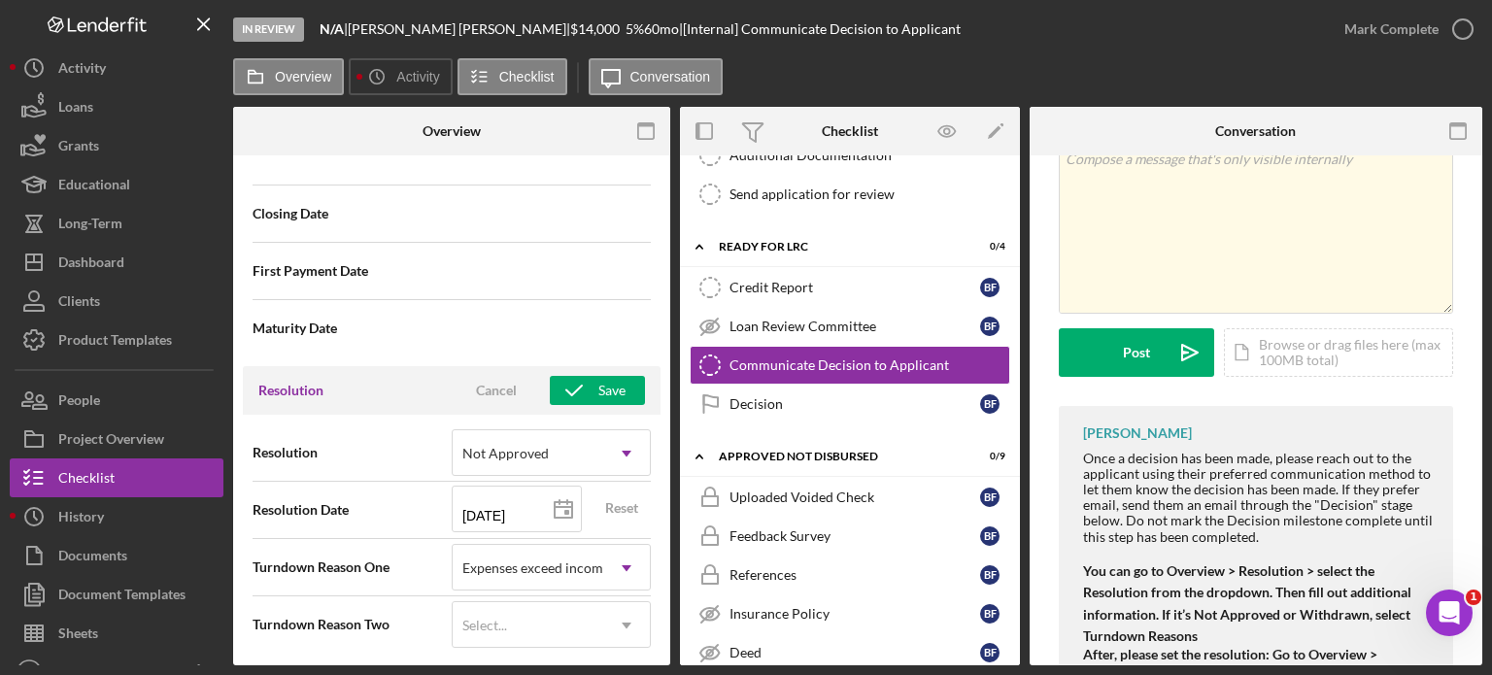
scroll to position [1999, 0]
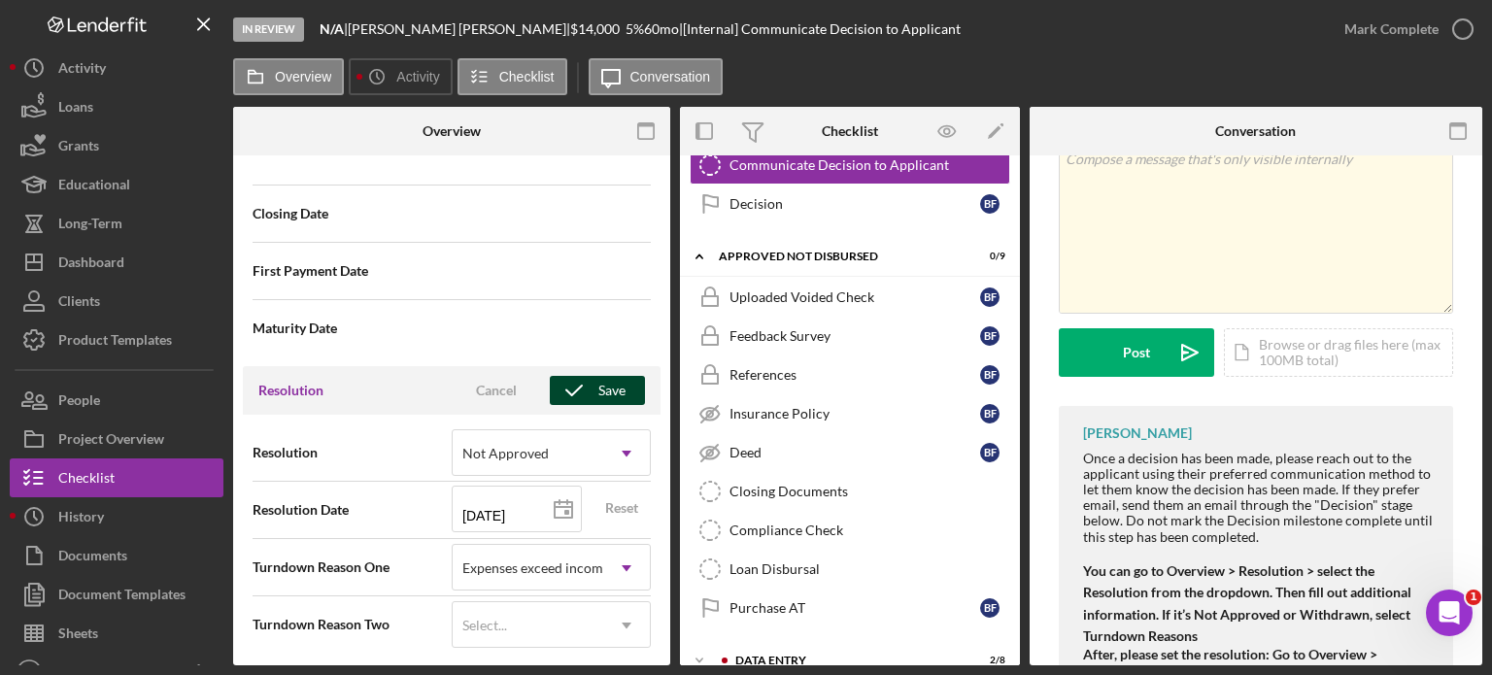
click at [599, 380] on div "Save" at bounding box center [612, 390] width 27 height 29
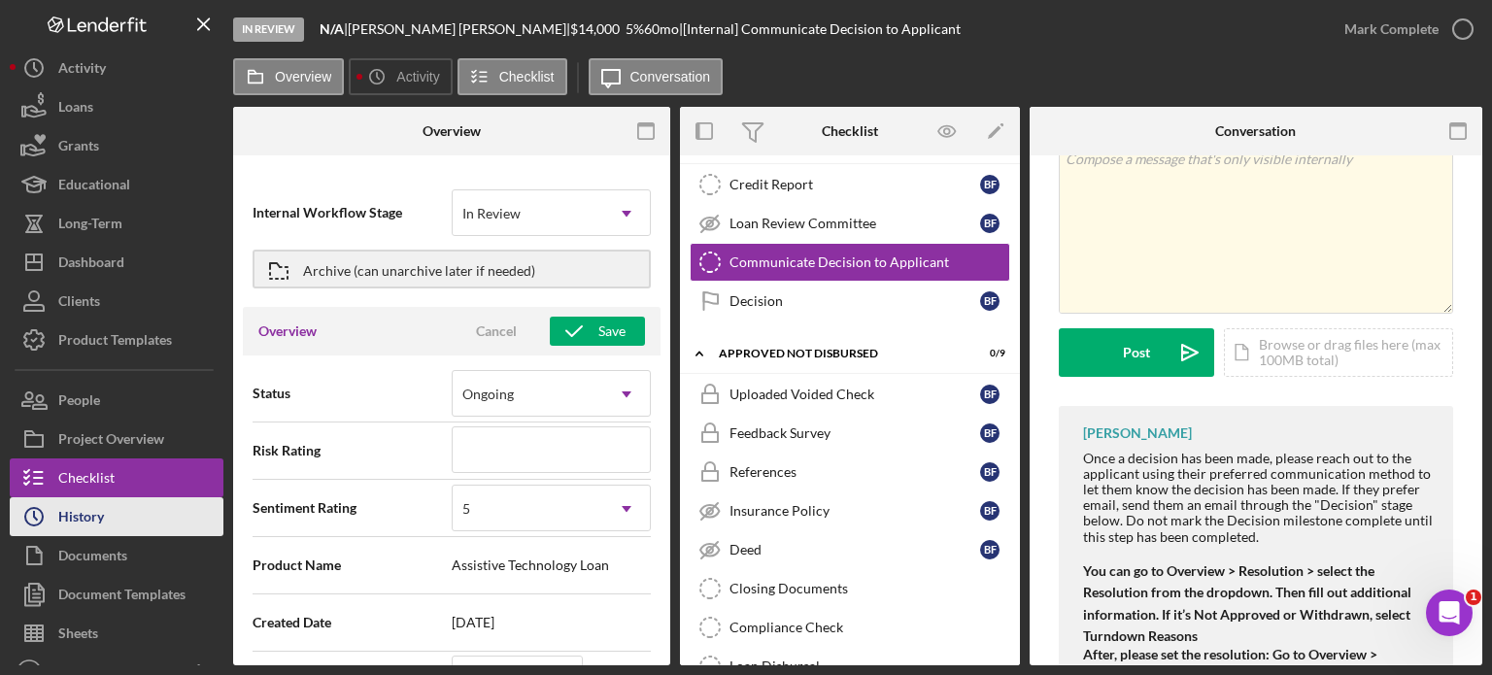
scroll to position [0, 0]
click at [66, 523] on div "History" at bounding box center [81, 519] width 46 height 44
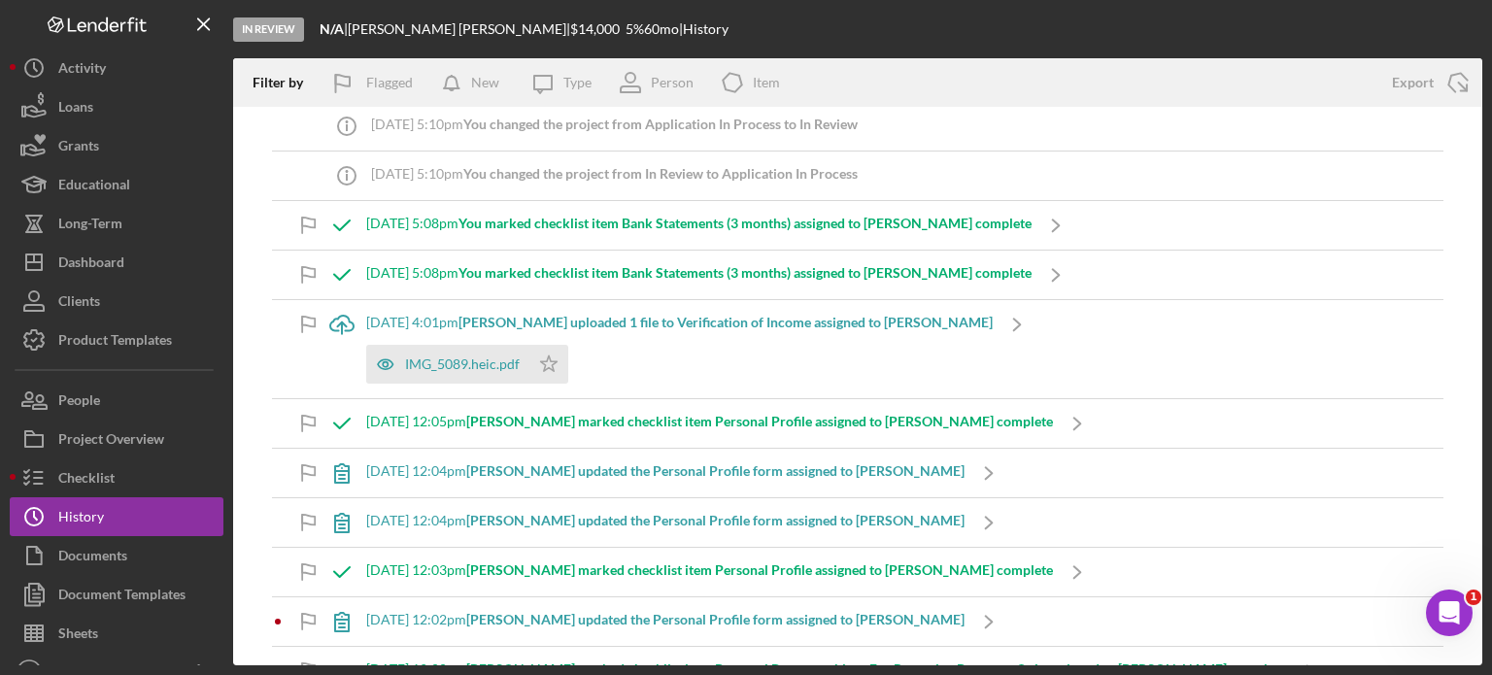
scroll to position [97, 0]
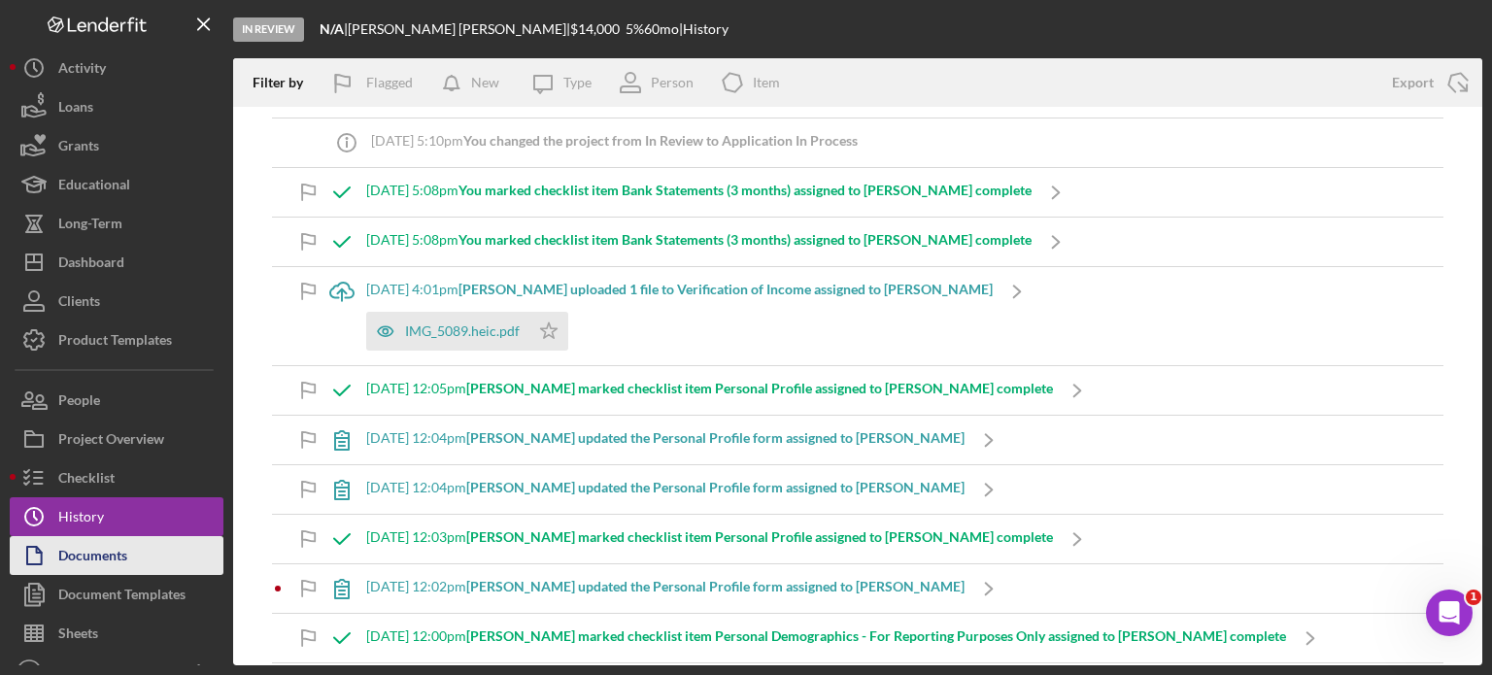
click at [83, 554] on div "Documents" at bounding box center [92, 558] width 69 height 44
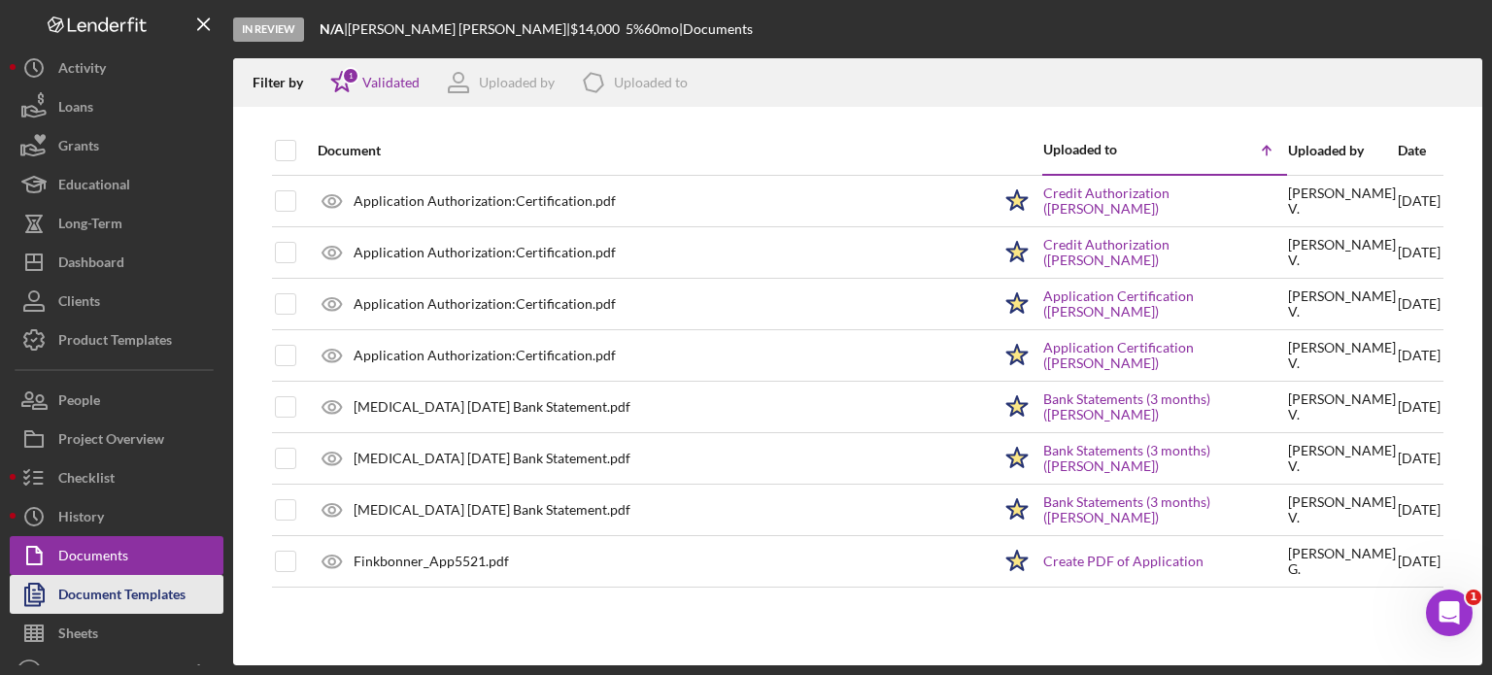
click at [136, 593] on div "Document Templates" at bounding box center [121, 597] width 127 height 44
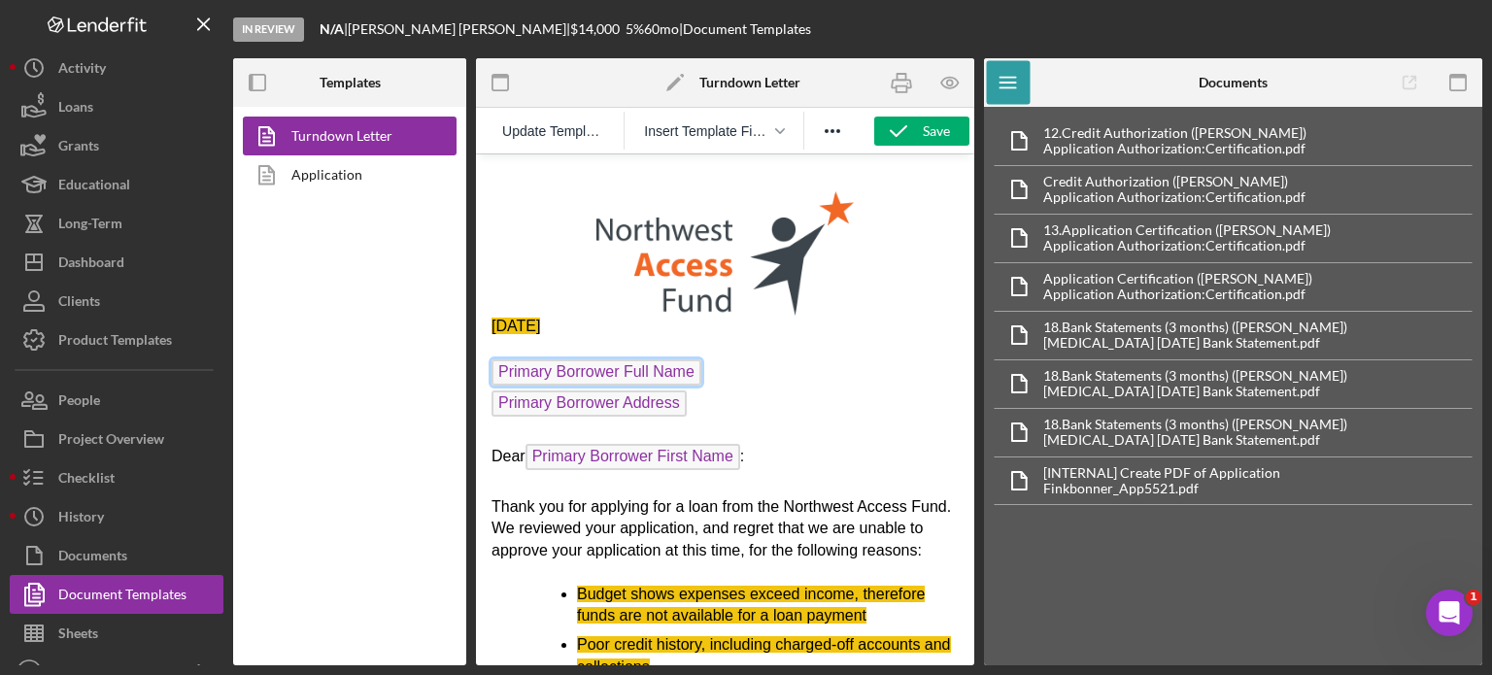
click at [667, 364] on span "Primary Borrower Full Name" at bounding box center [597, 373] width 210 height 26
click at [668, 373] on span "Primary Borrower Full Name" at bounding box center [597, 373] width 210 height 26
click at [914, 130] on icon "button" at bounding box center [898, 131] width 49 height 49
click at [319, 185] on link "Application" at bounding box center [345, 174] width 204 height 39
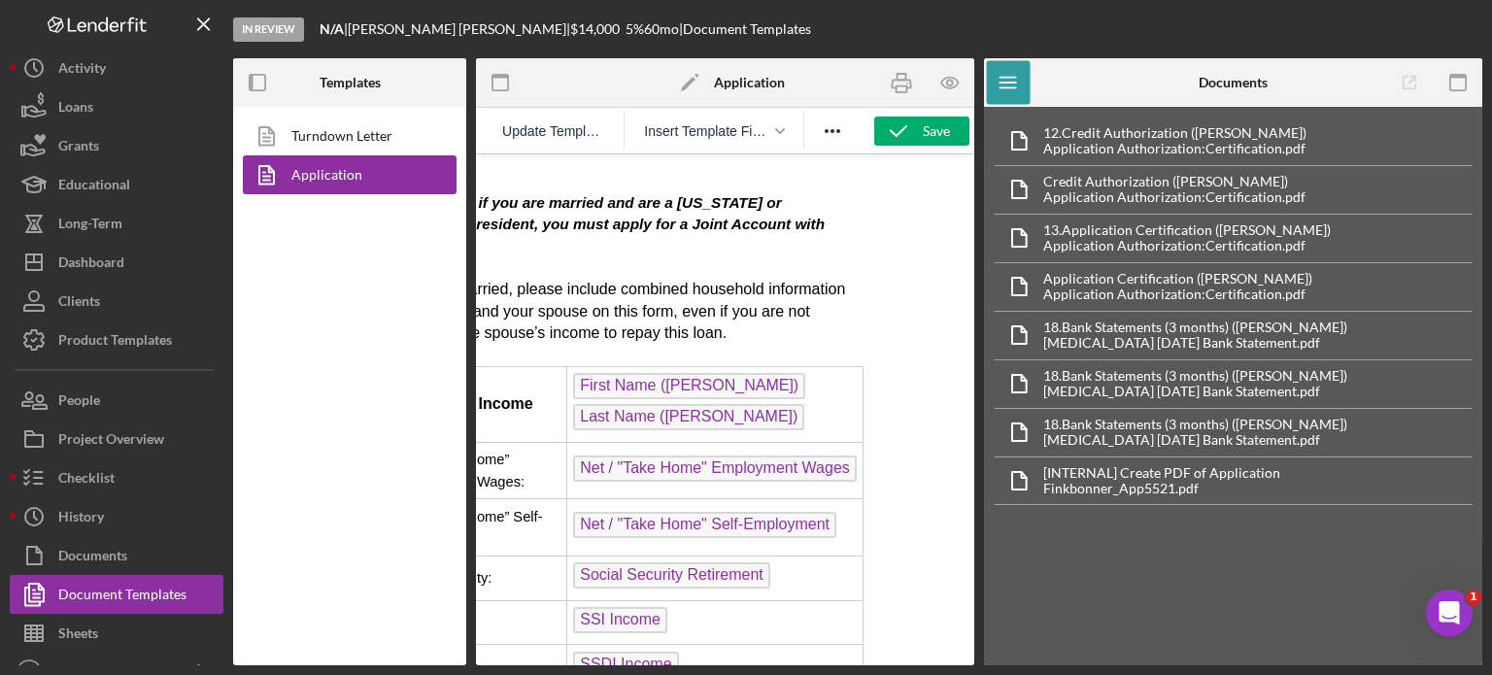
scroll to position [5830, 105]
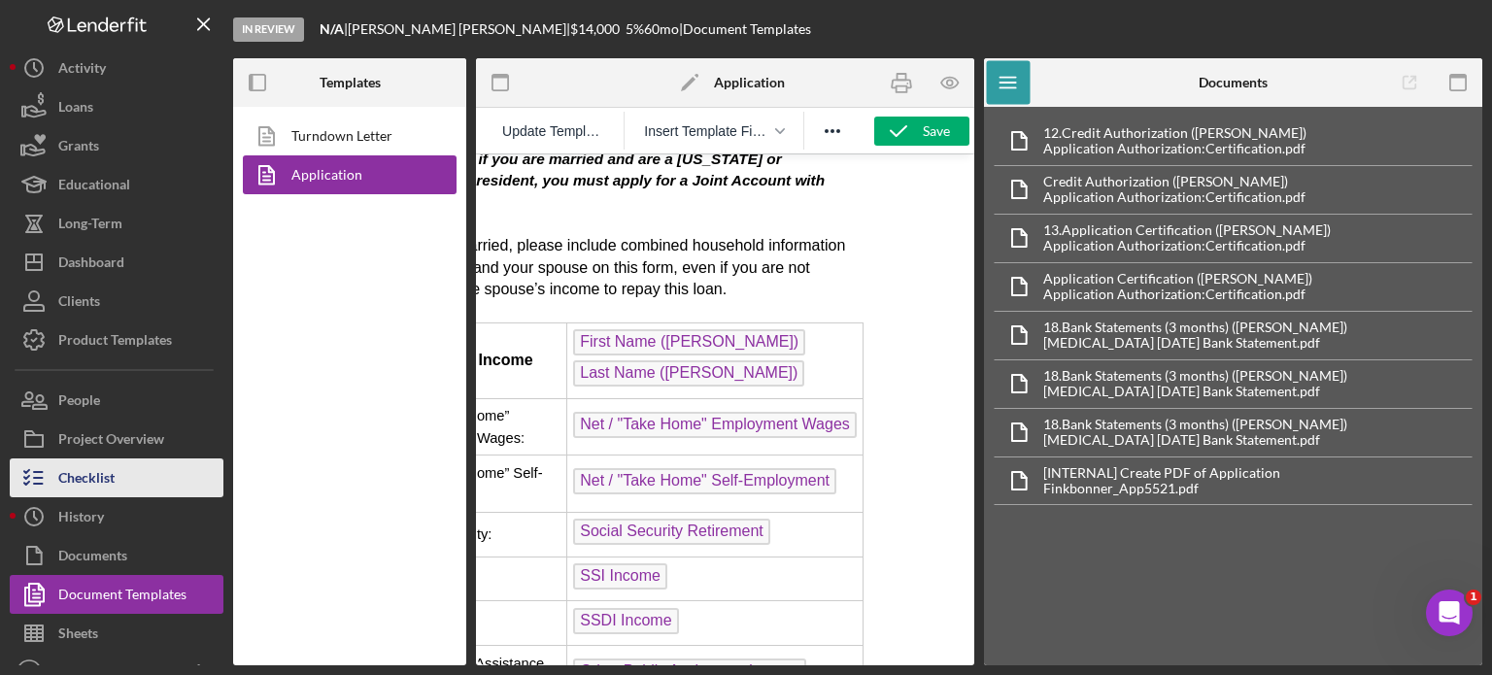
click at [78, 482] on div "Checklist" at bounding box center [86, 481] width 56 height 44
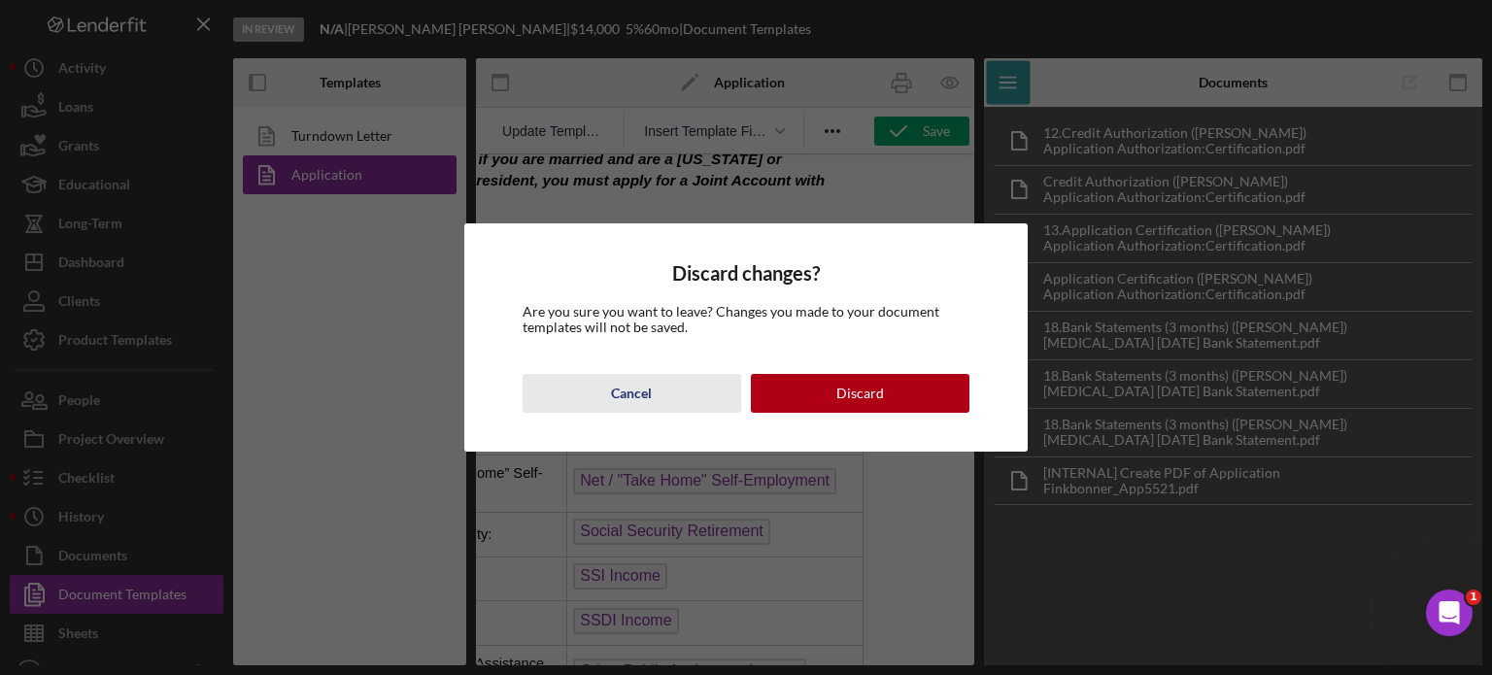
click at [657, 405] on button "Cancel" at bounding box center [632, 393] width 219 height 39
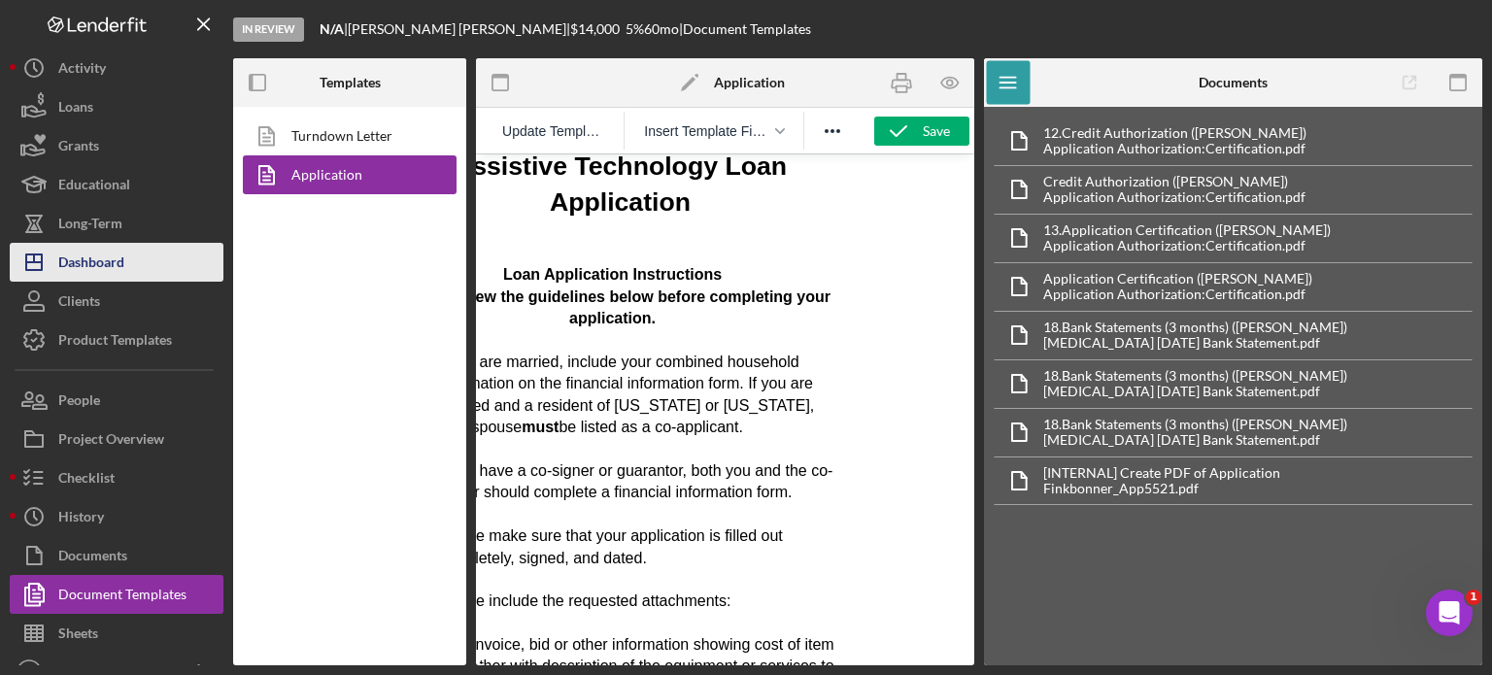
scroll to position [0, 105]
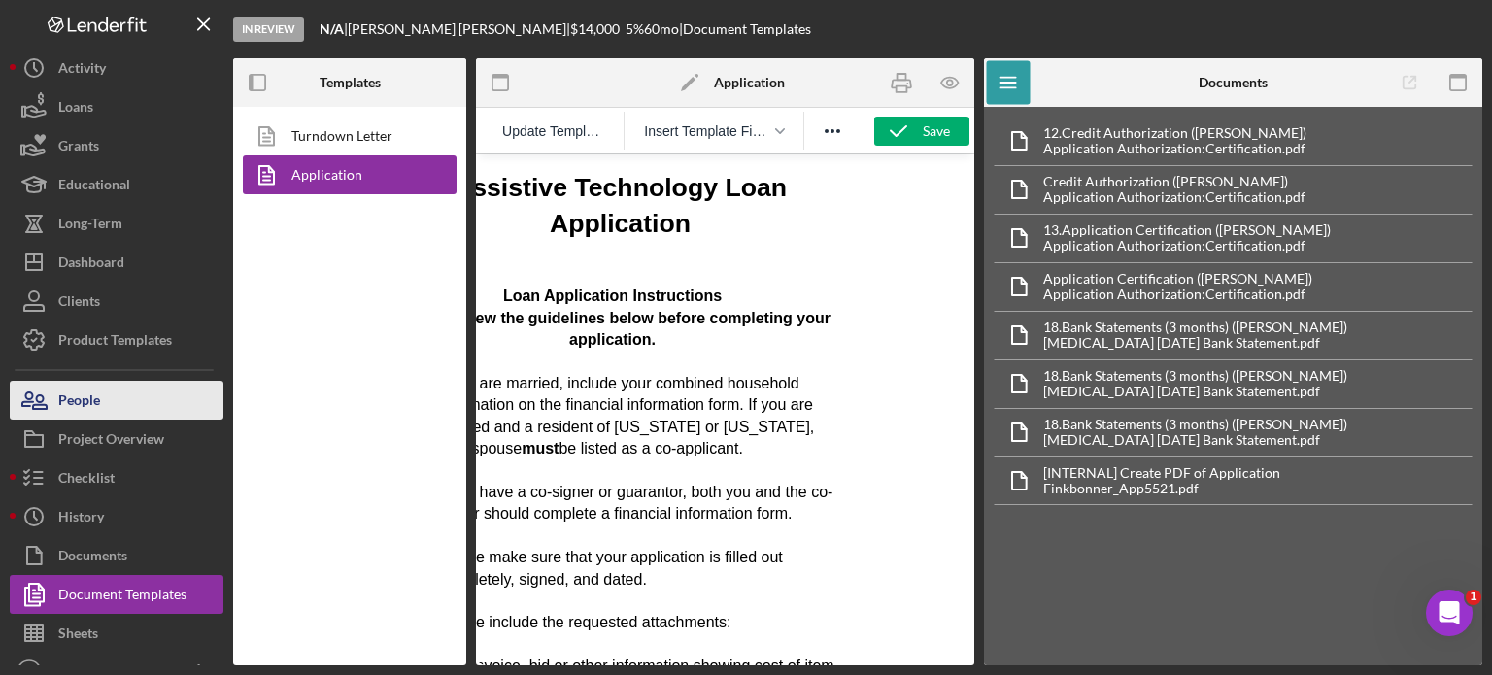
click at [102, 399] on button "People" at bounding box center [117, 400] width 214 height 39
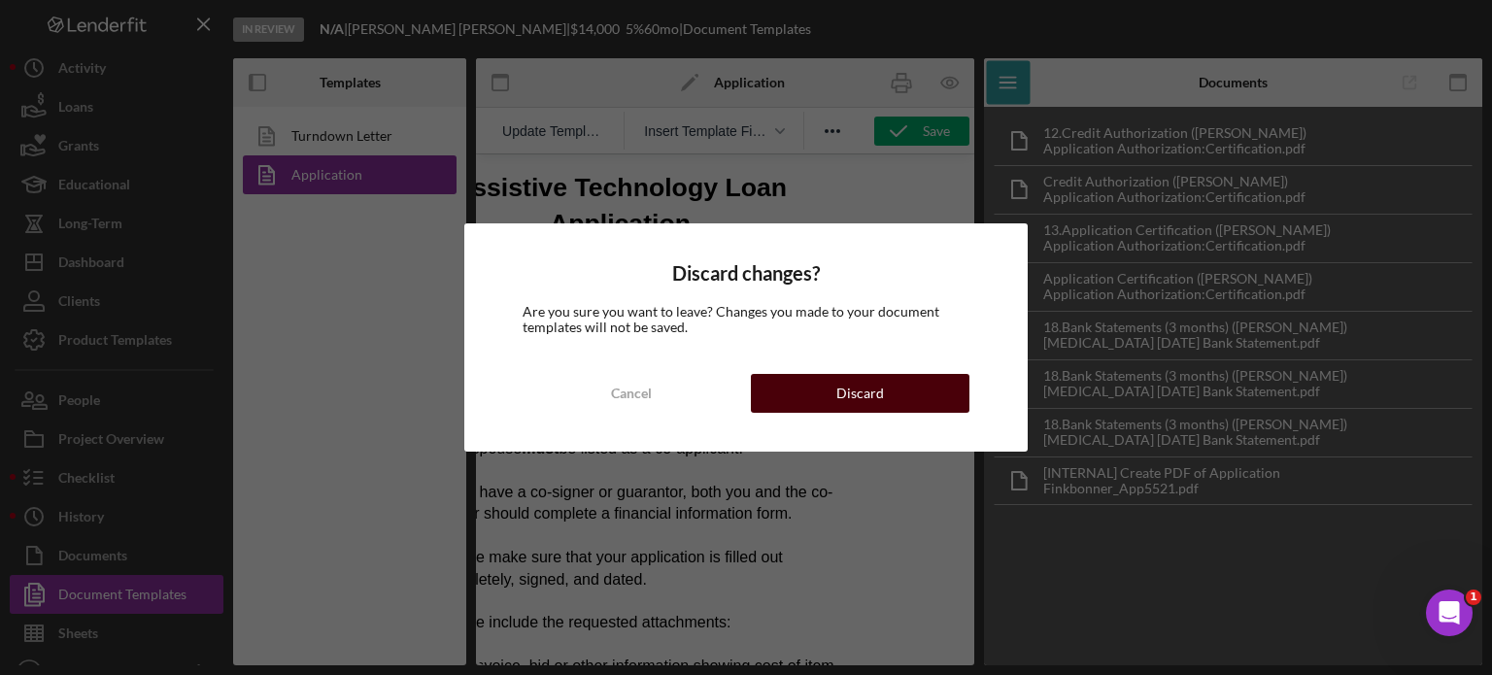
click at [822, 405] on button "Discard" at bounding box center [860, 393] width 219 height 39
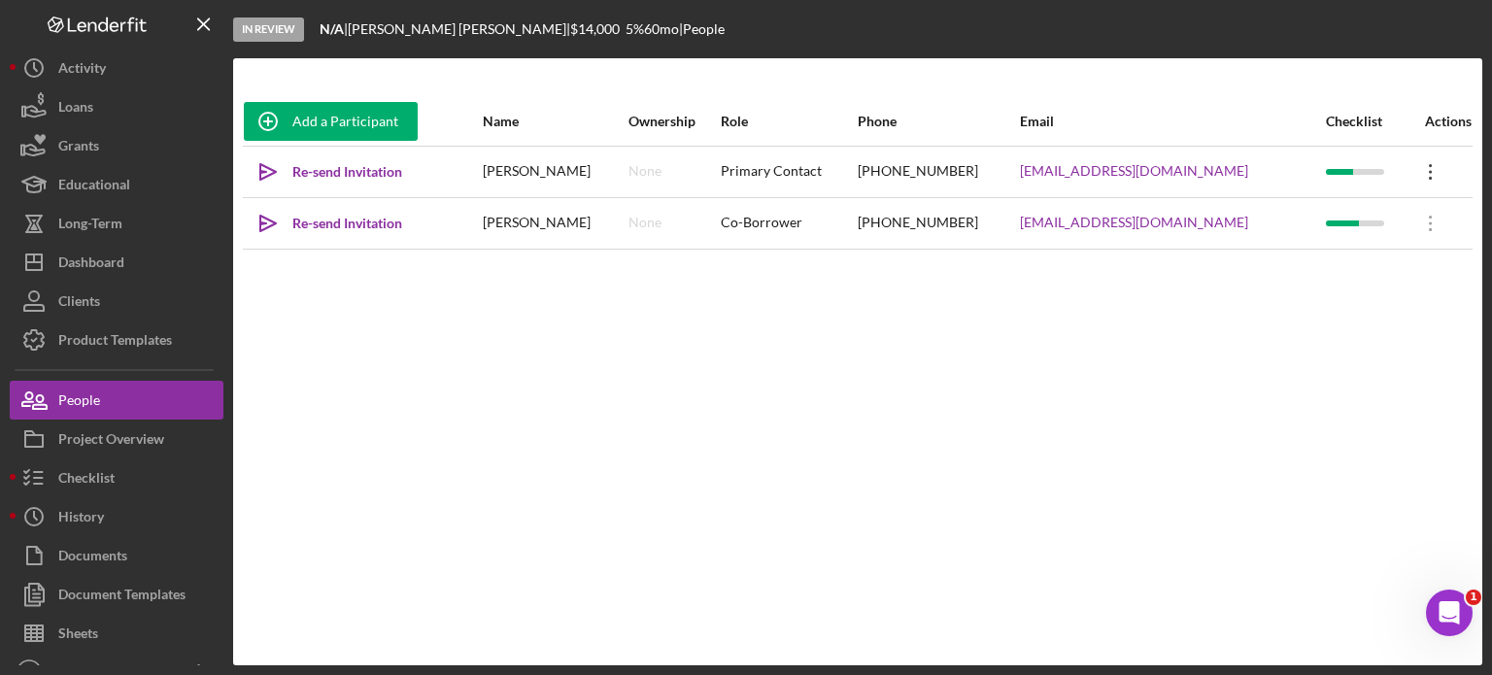
click at [1426, 166] on icon "Icon/Overflow" at bounding box center [1431, 172] width 49 height 49
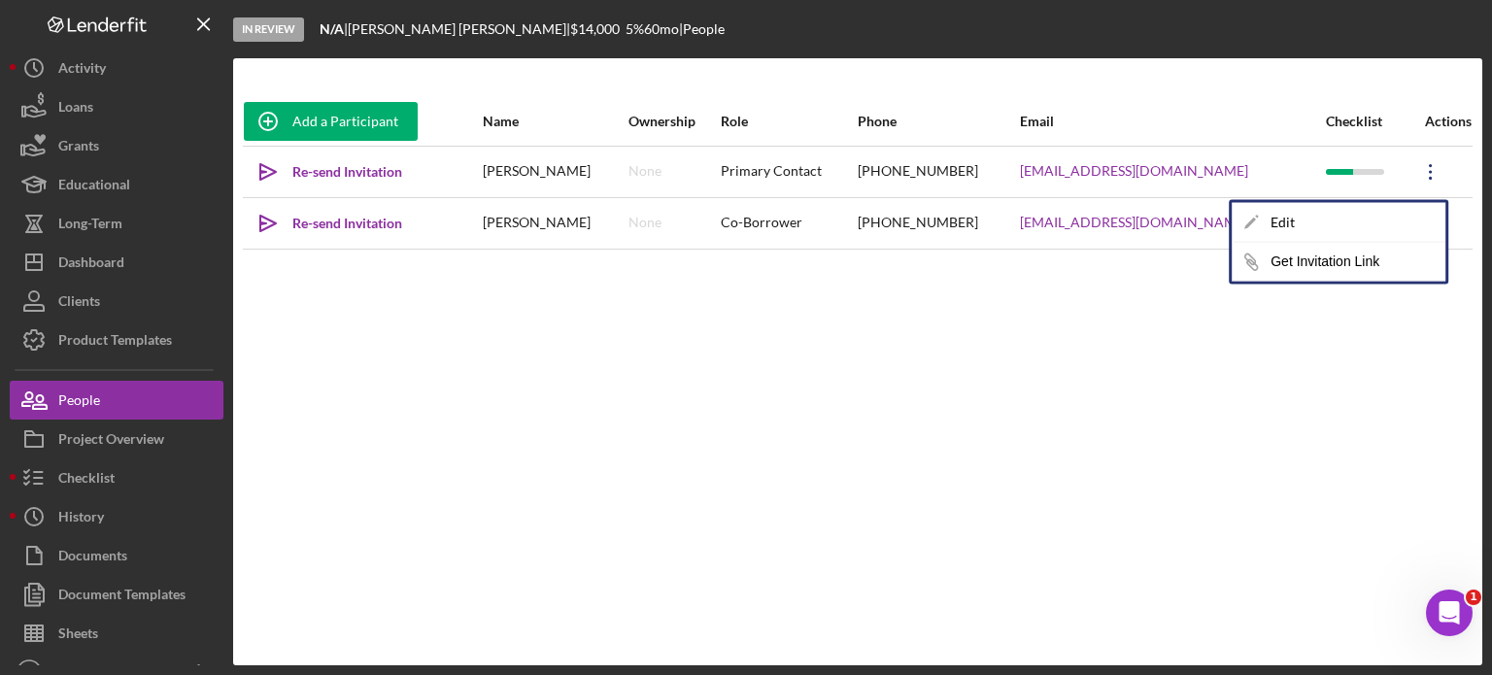
drag, startPoint x: 715, startPoint y: 463, endPoint x: 740, endPoint y: 463, distance: 25.3
click at [723, 466] on div "Add a Participant Name Ownership Role Phone Email Checklist Actions Icon/icon-i…" at bounding box center [858, 362] width 1250 height 530
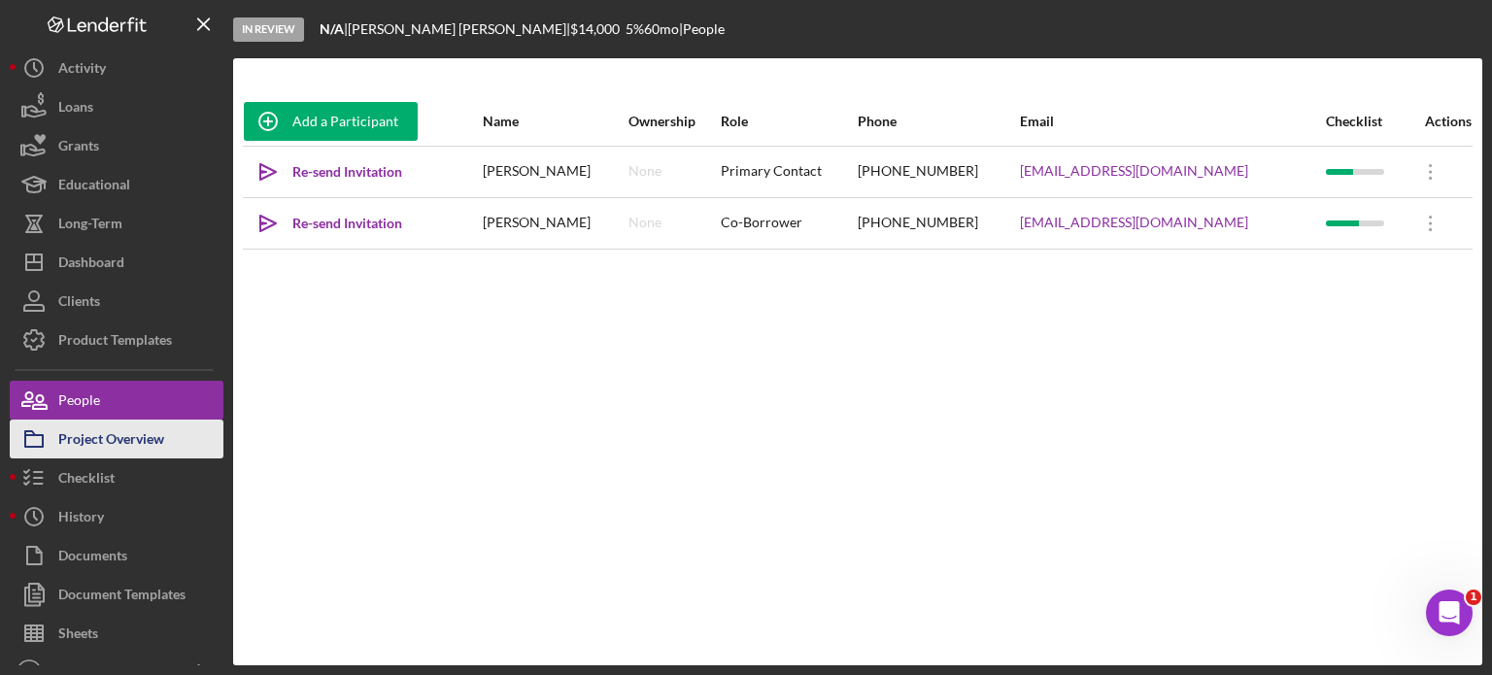
click at [118, 425] on div "Project Overview" at bounding box center [111, 442] width 106 height 44
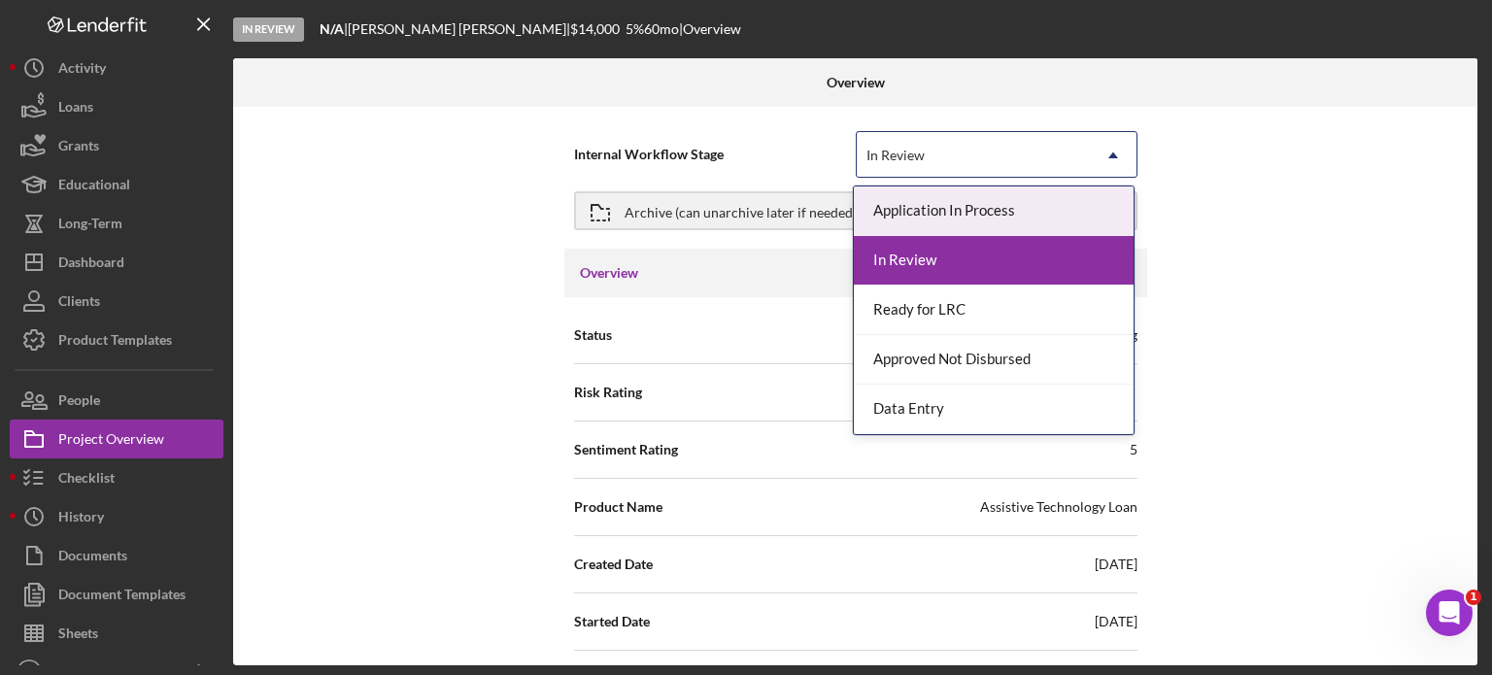
click at [980, 147] on div "In Review" at bounding box center [973, 155] width 233 height 45
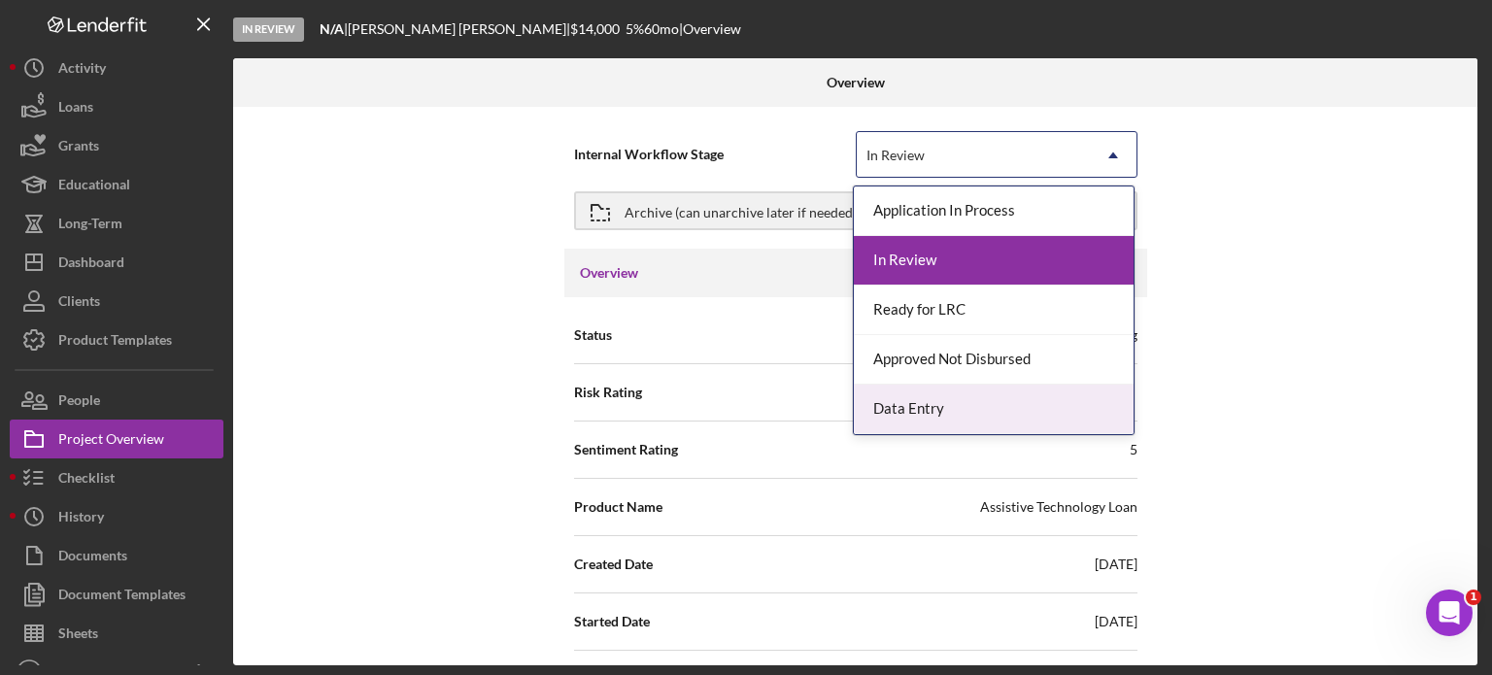
click at [1329, 357] on div "Internal Workflow Stage 5 results available. Use Up and Down to choose options,…" at bounding box center [855, 386] width 1245 height 559
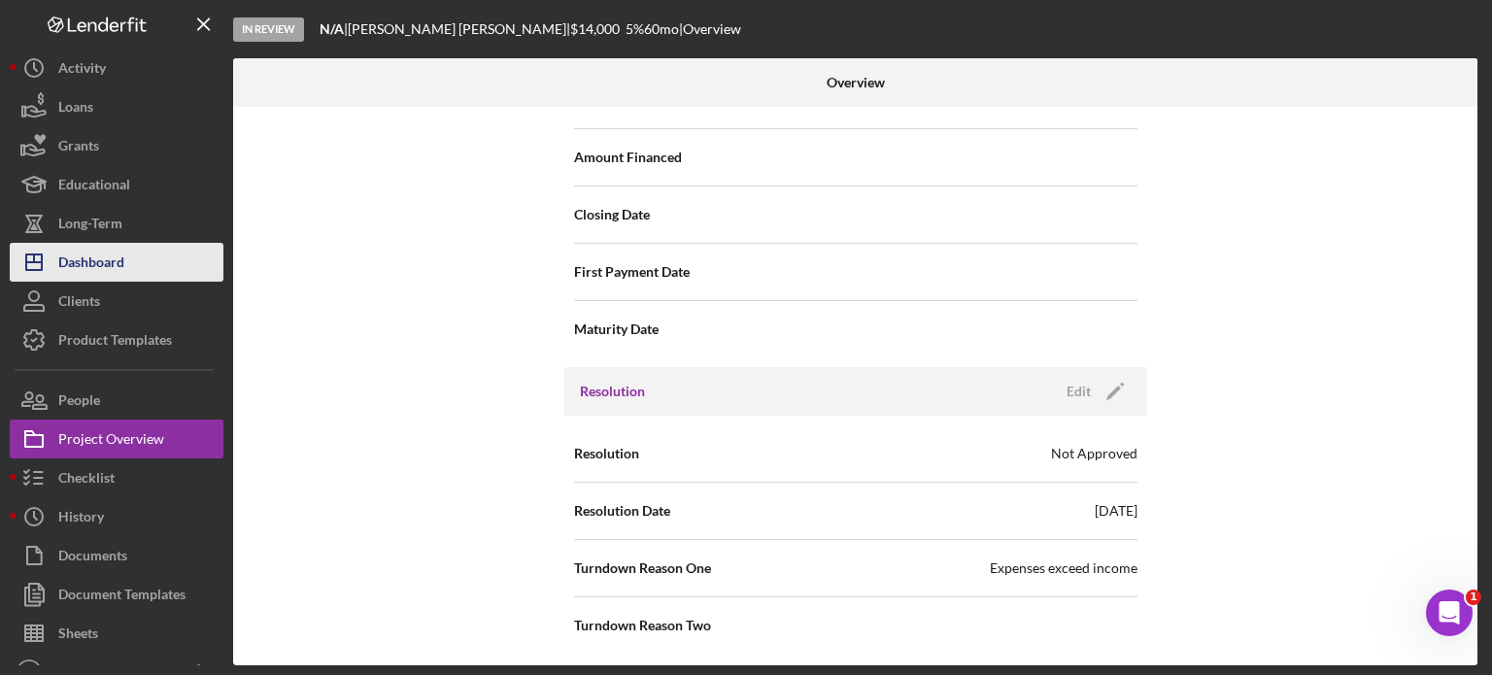
click at [132, 256] on button "Icon/Dashboard Dashboard" at bounding box center [117, 262] width 214 height 39
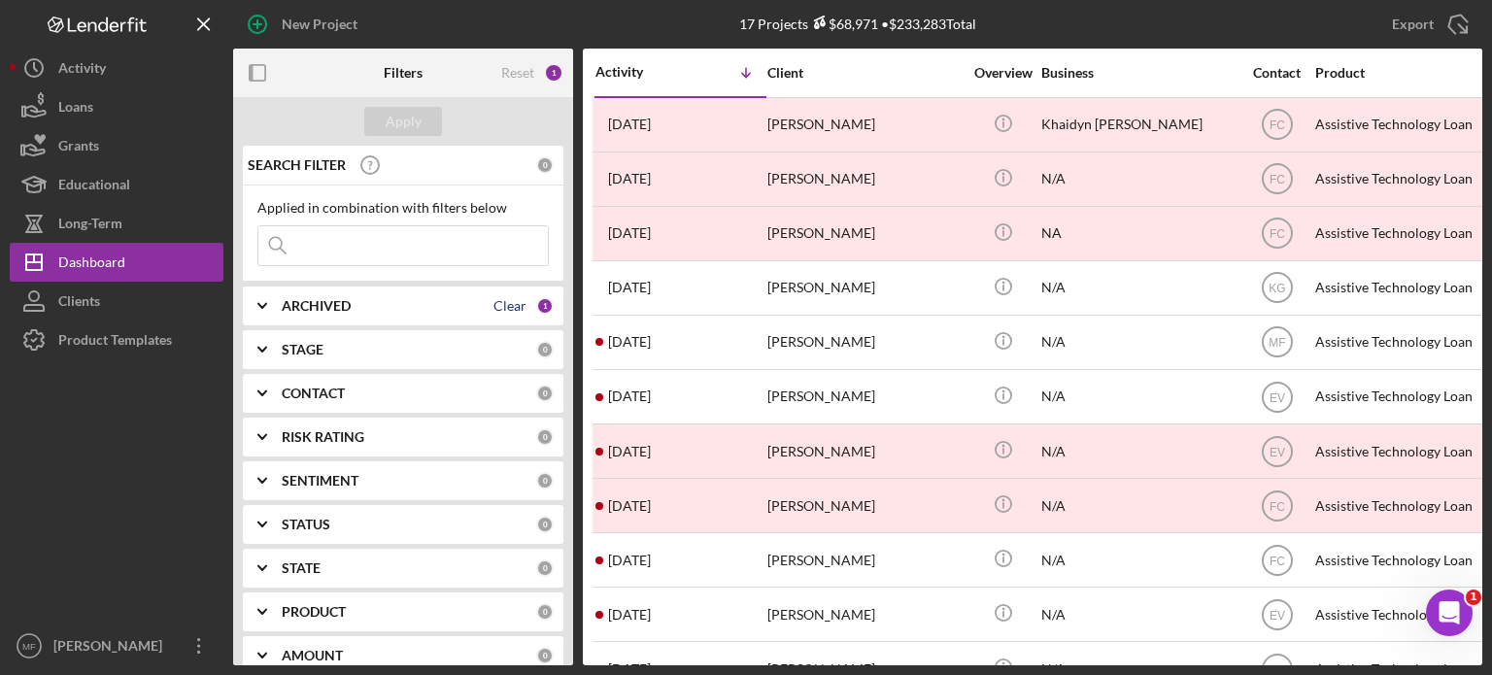
click at [517, 303] on div "Clear" at bounding box center [510, 306] width 33 height 16
click at [325, 301] on b "ARCHIVED" at bounding box center [316, 306] width 69 height 16
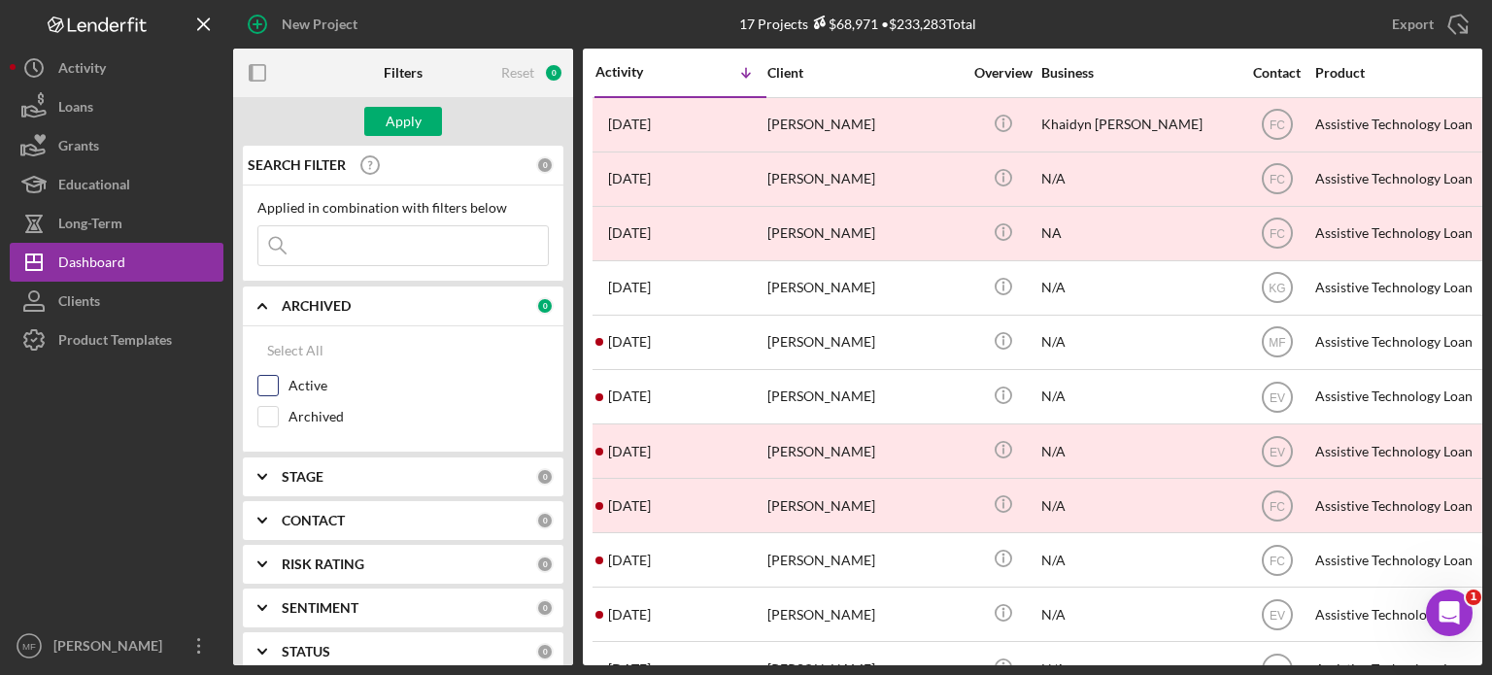
click at [315, 380] on label "Active" at bounding box center [419, 385] width 260 height 19
click at [278, 380] on input "Active" at bounding box center [267, 385] width 19 height 19
checkbox input "true"
click at [441, 475] on div "STAGE" at bounding box center [409, 477] width 255 height 16
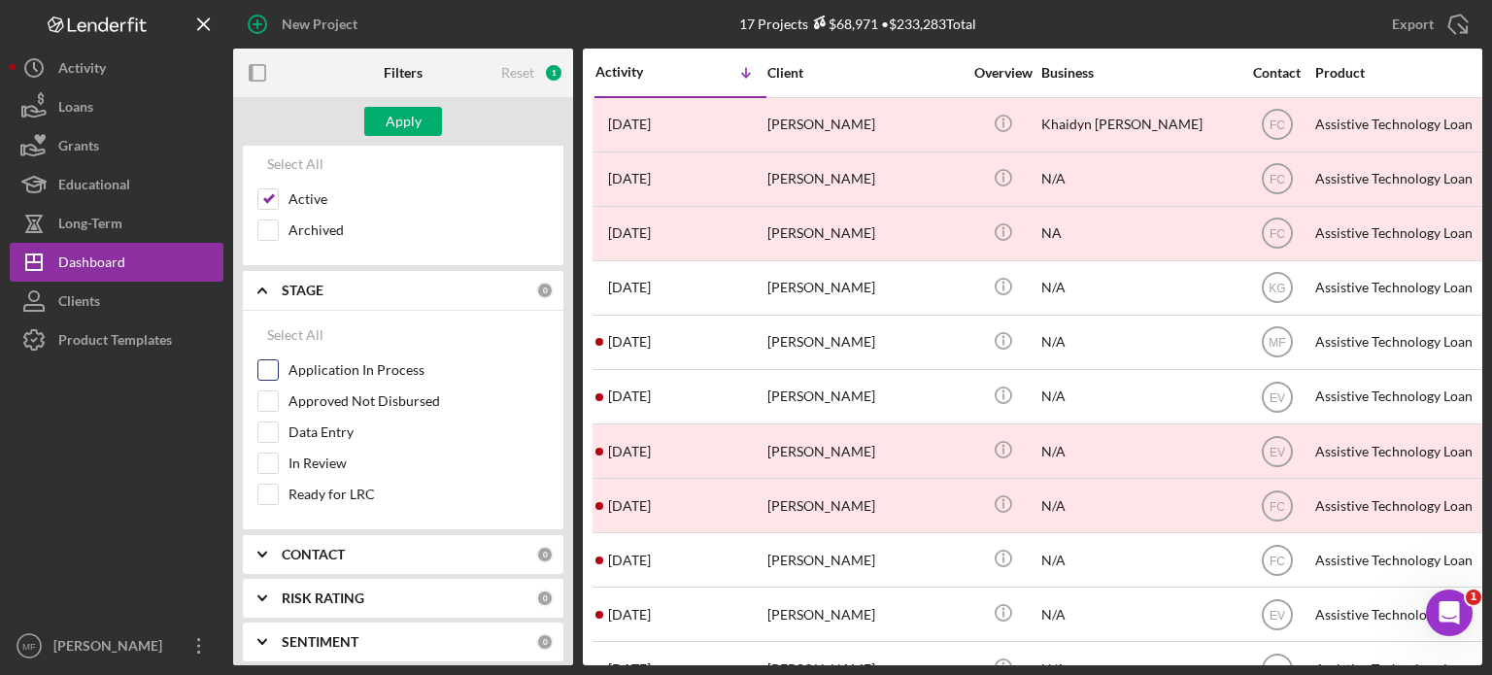
scroll to position [194, 0]
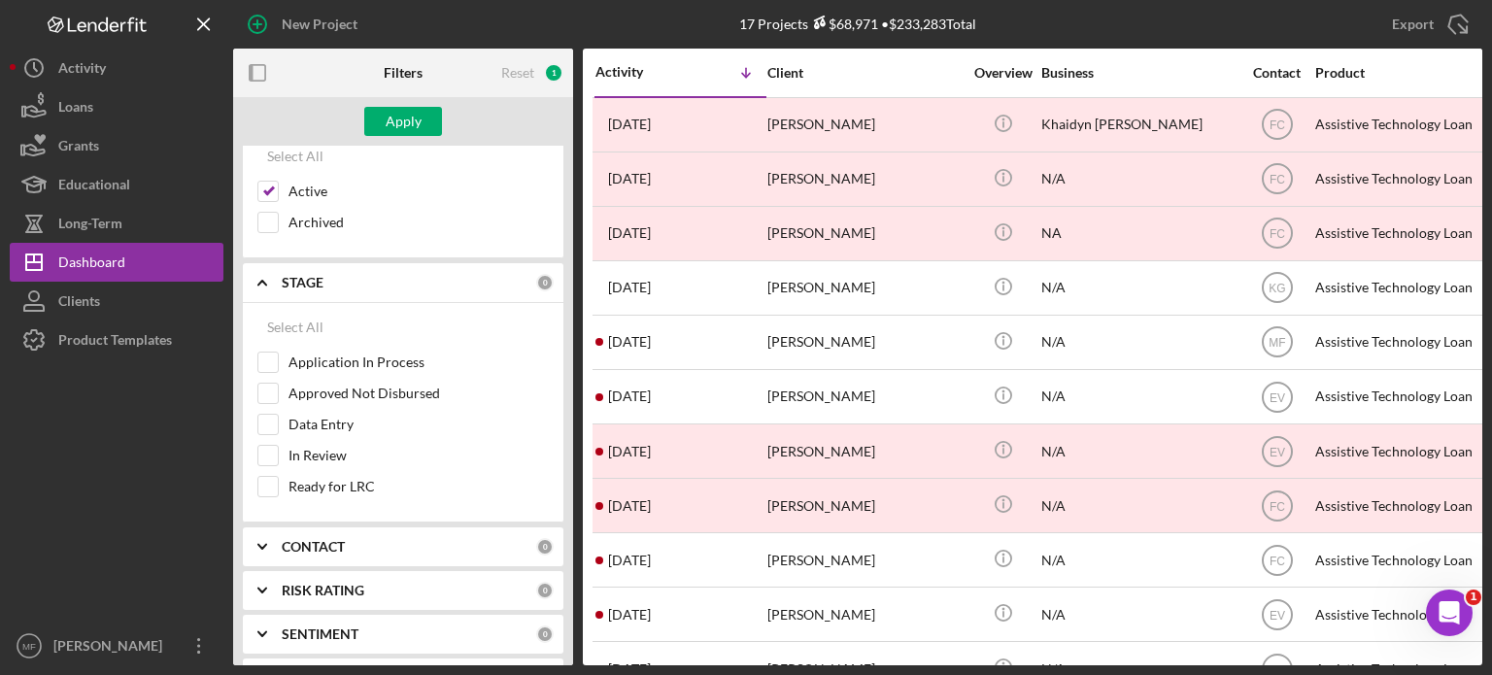
click at [402, 544] on div "CONTACT" at bounding box center [409, 547] width 255 height 16
click at [271, 621] on input "Me" at bounding box center [267, 626] width 19 height 19
checkbox input "true"
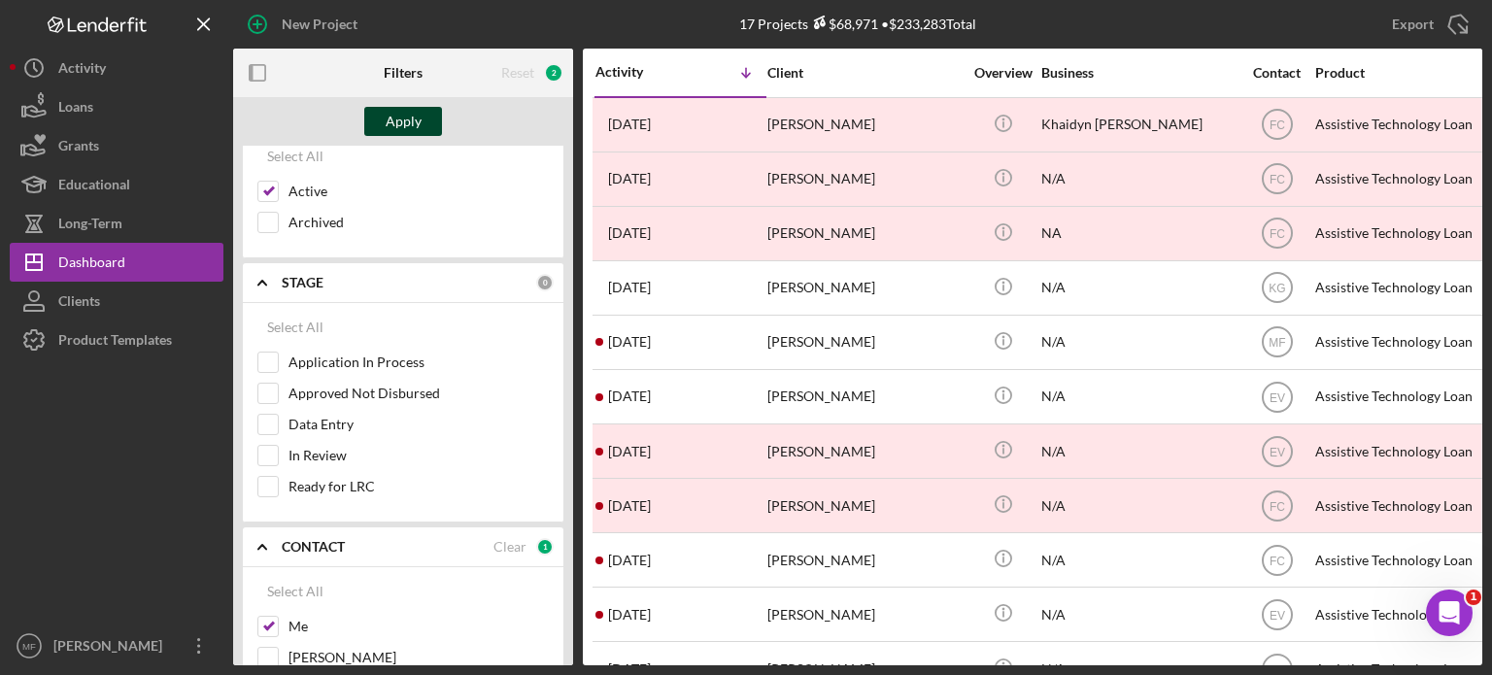
click at [406, 113] on div "Apply" at bounding box center [404, 121] width 36 height 29
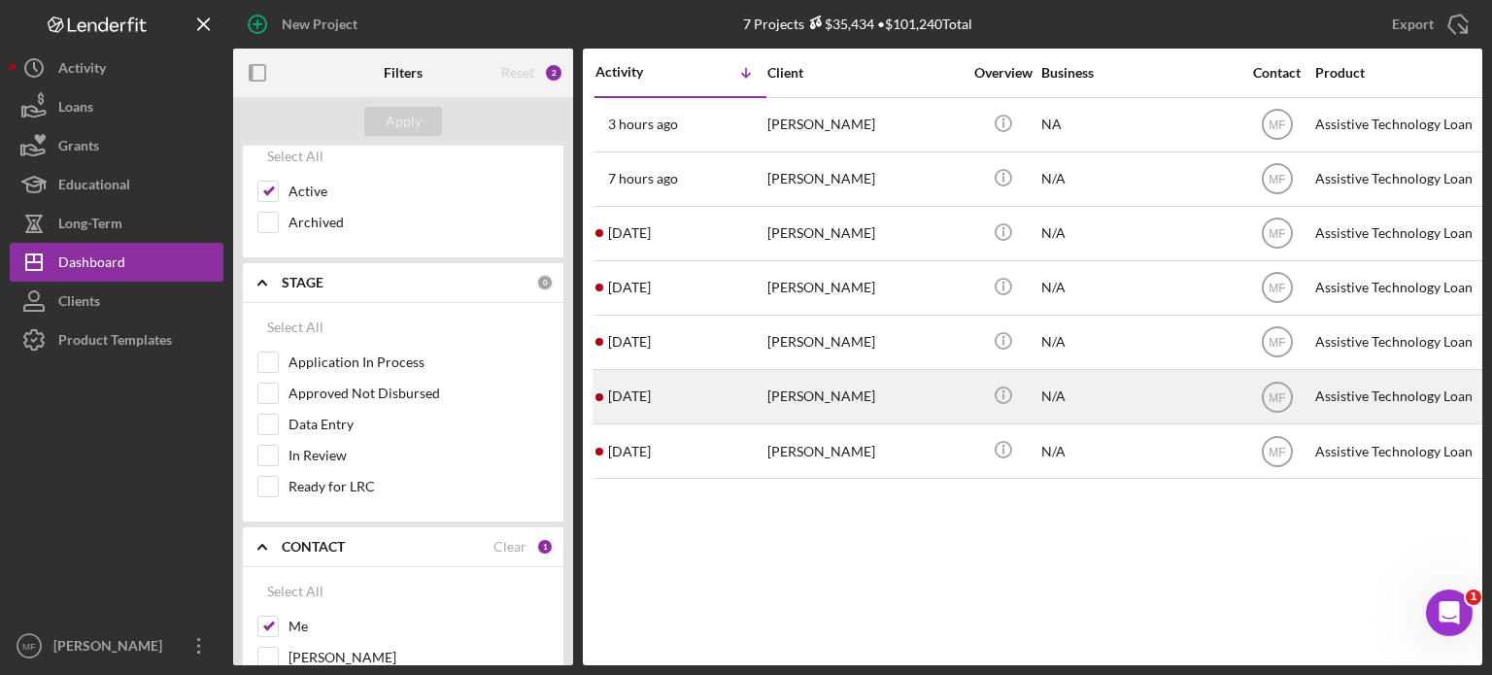
click at [916, 394] on div "[PERSON_NAME]" at bounding box center [865, 396] width 194 height 51
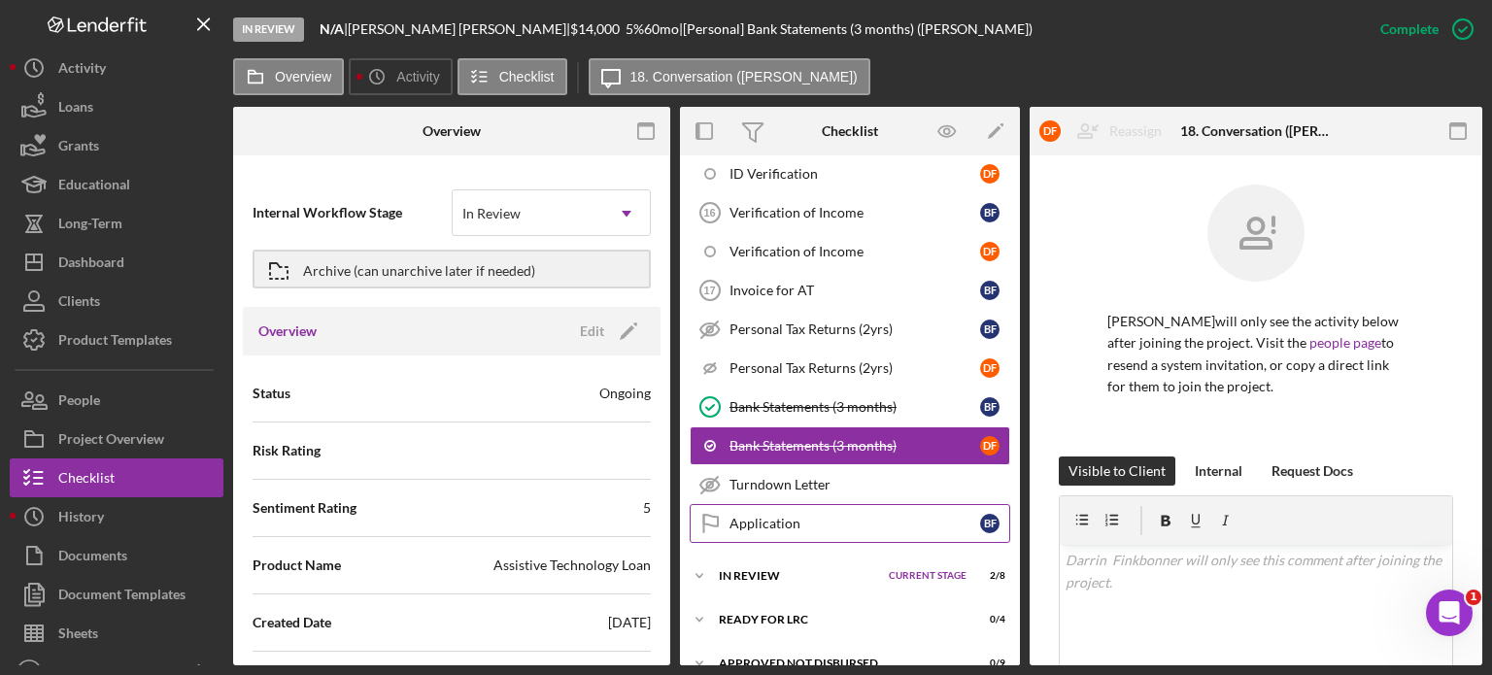
scroll to position [1123, 0]
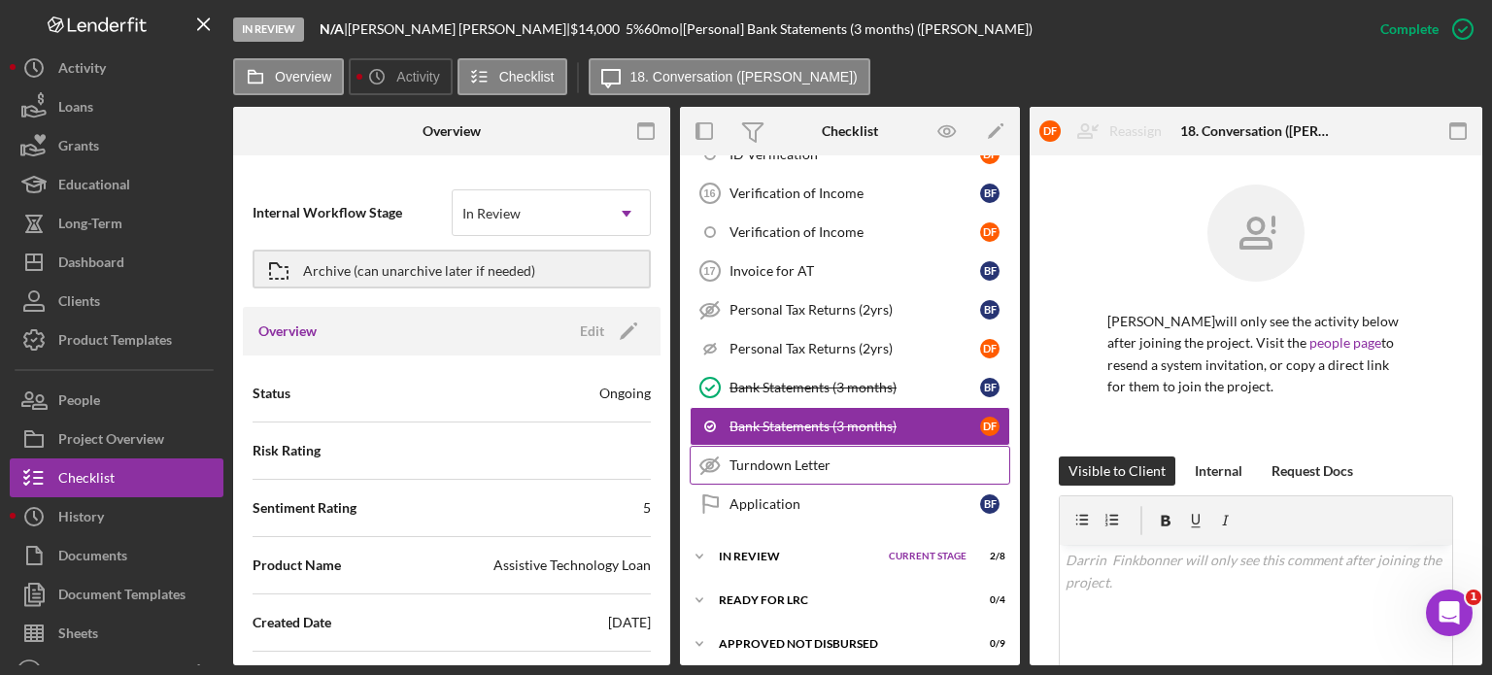
click at [804, 458] on div "Turndown Letter" at bounding box center [870, 466] width 280 height 16
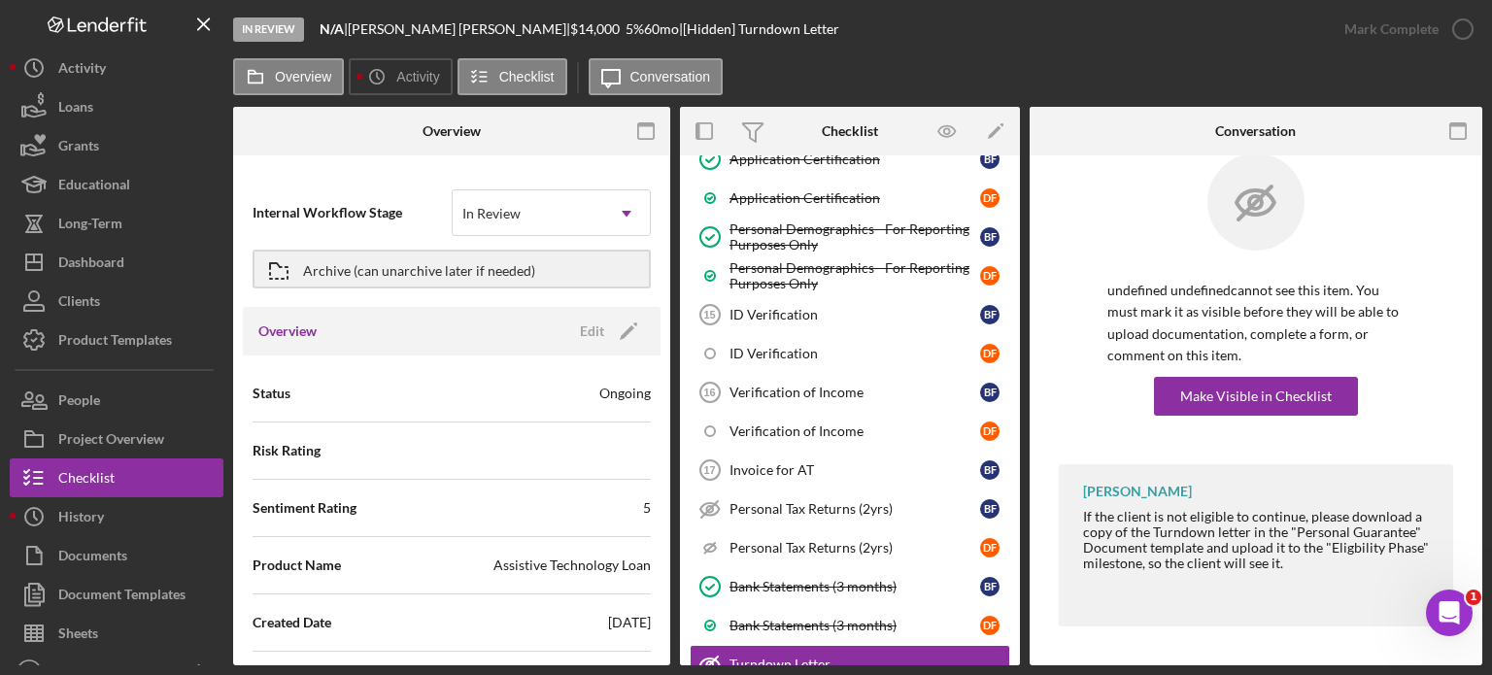
scroll to position [1159, 0]
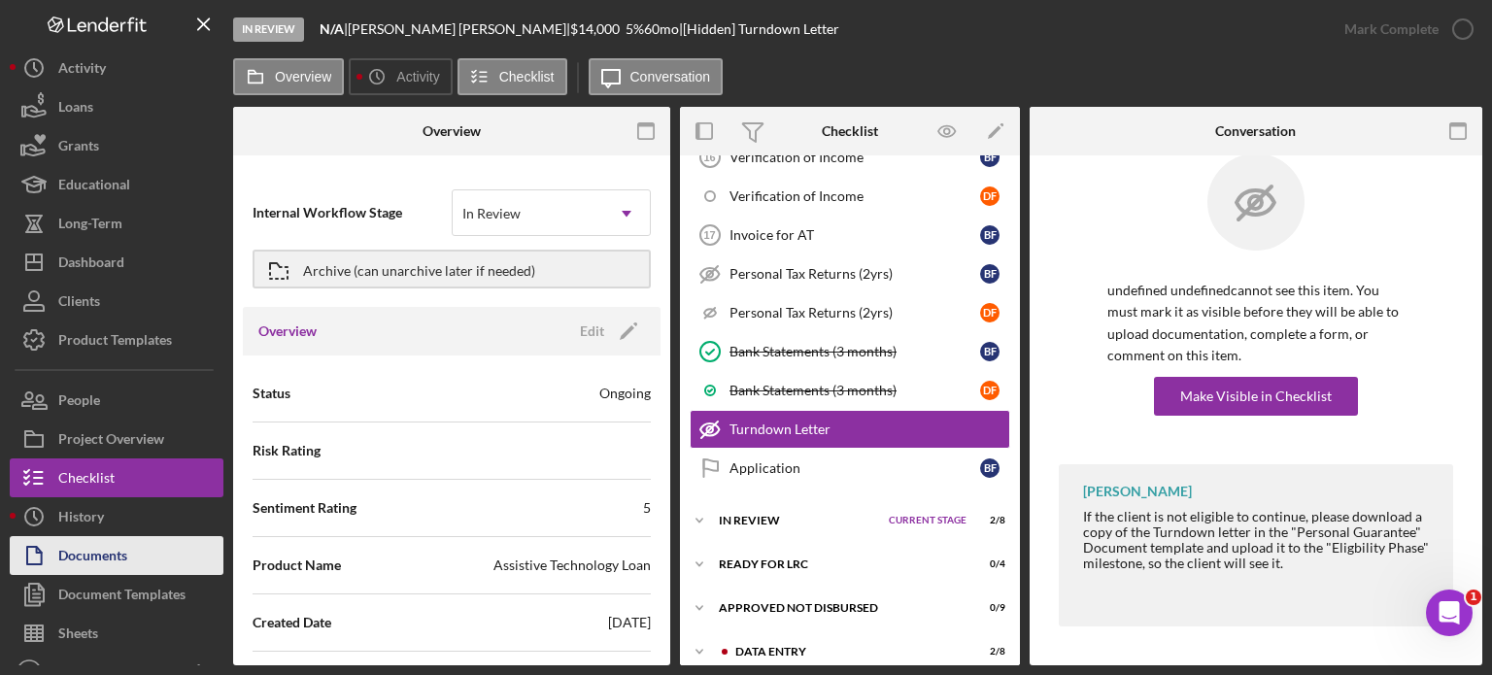
click at [126, 547] on div "Documents" at bounding box center [92, 558] width 69 height 44
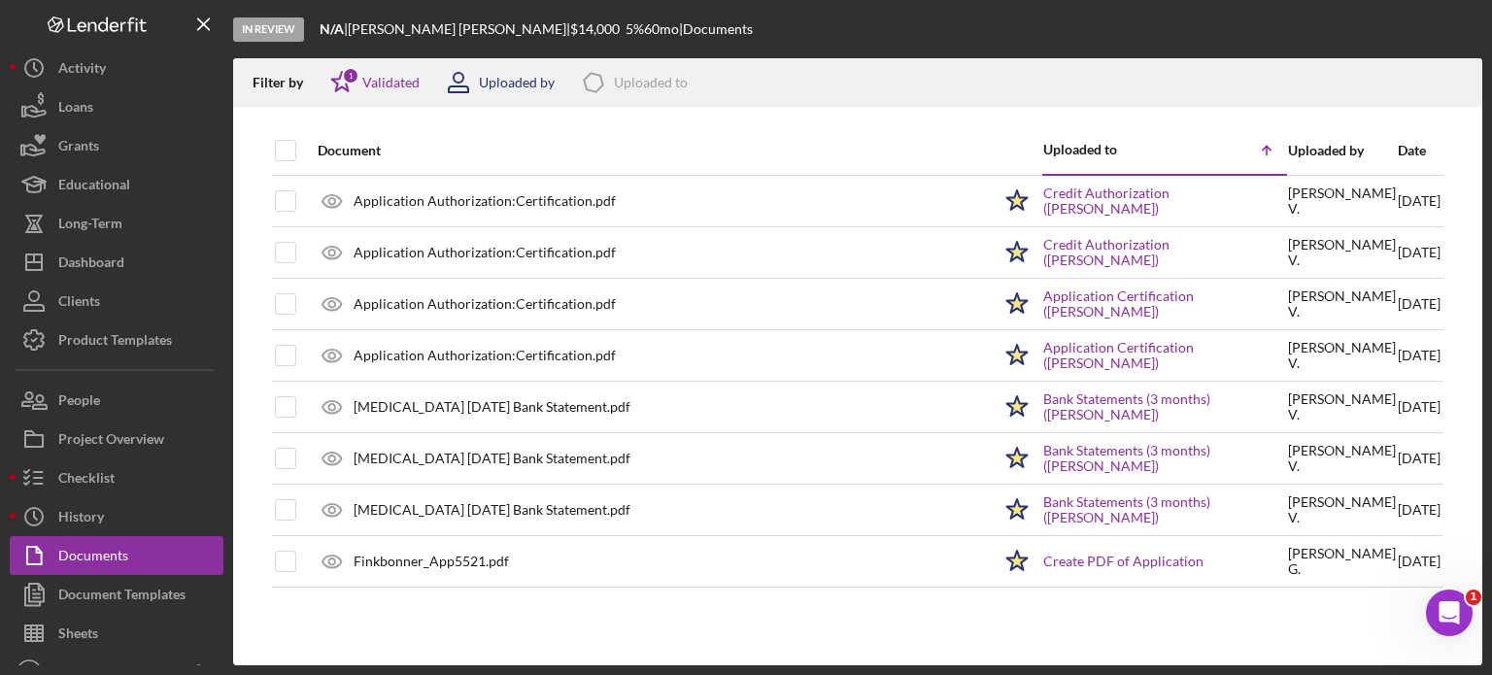
click at [523, 85] on div "Uploaded by" at bounding box center [517, 83] width 76 height 16
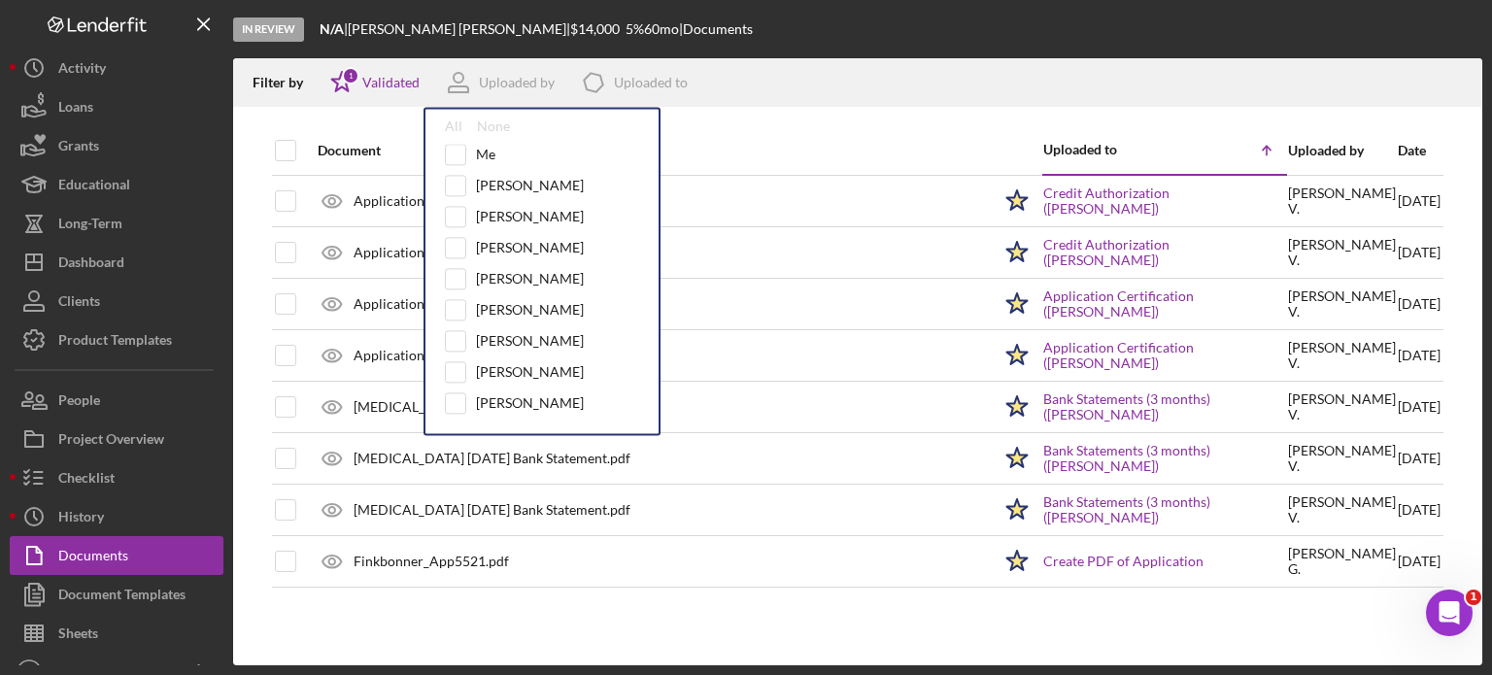
click at [744, 62] on div "Filter by Icon/Star 1 Validated Uploaded by All None Me [PERSON_NAME] [PERSON_N…" at bounding box center [858, 82] width 1250 height 49
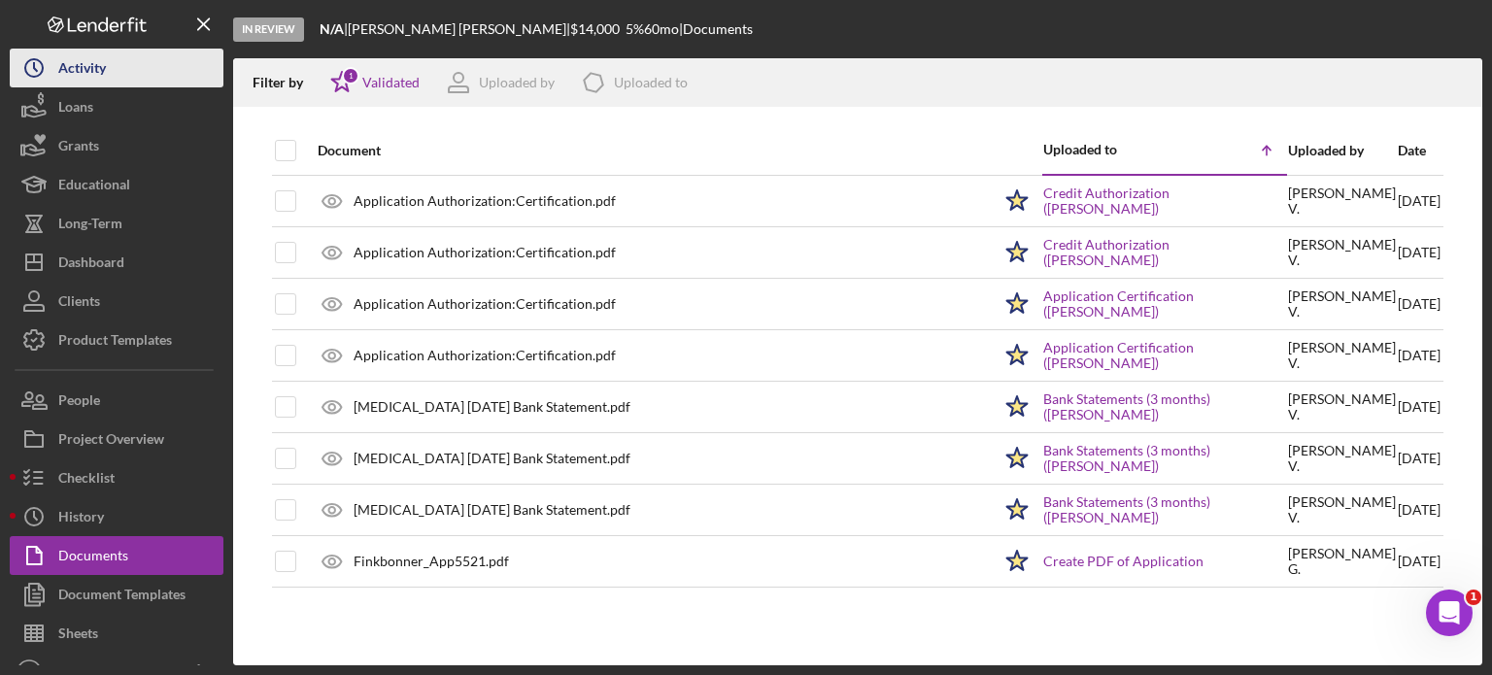
click at [89, 61] on div "Activity" at bounding box center [82, 71] width 48 height 44
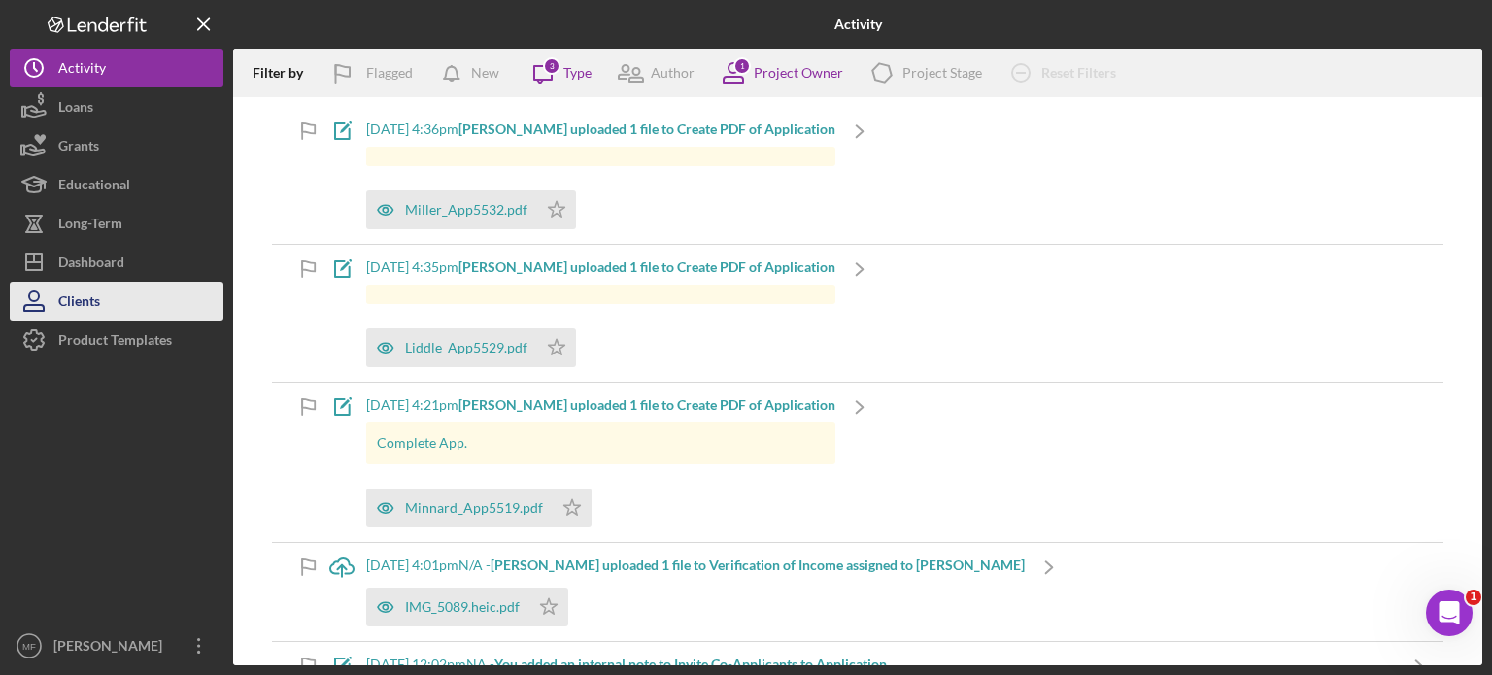
click at [101, 302] on button "Clients" at bounding box center [117, 301] width 214 height 39
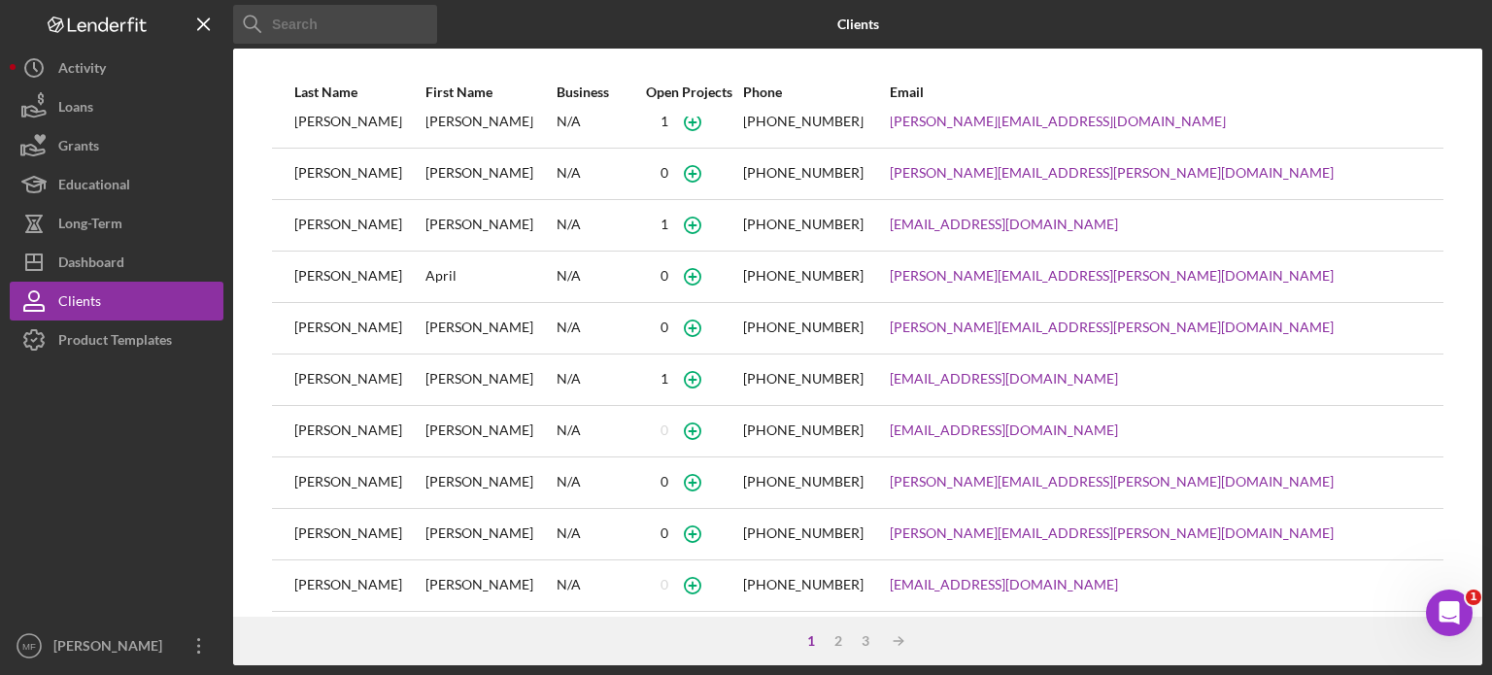
scroll to position [288, 0]
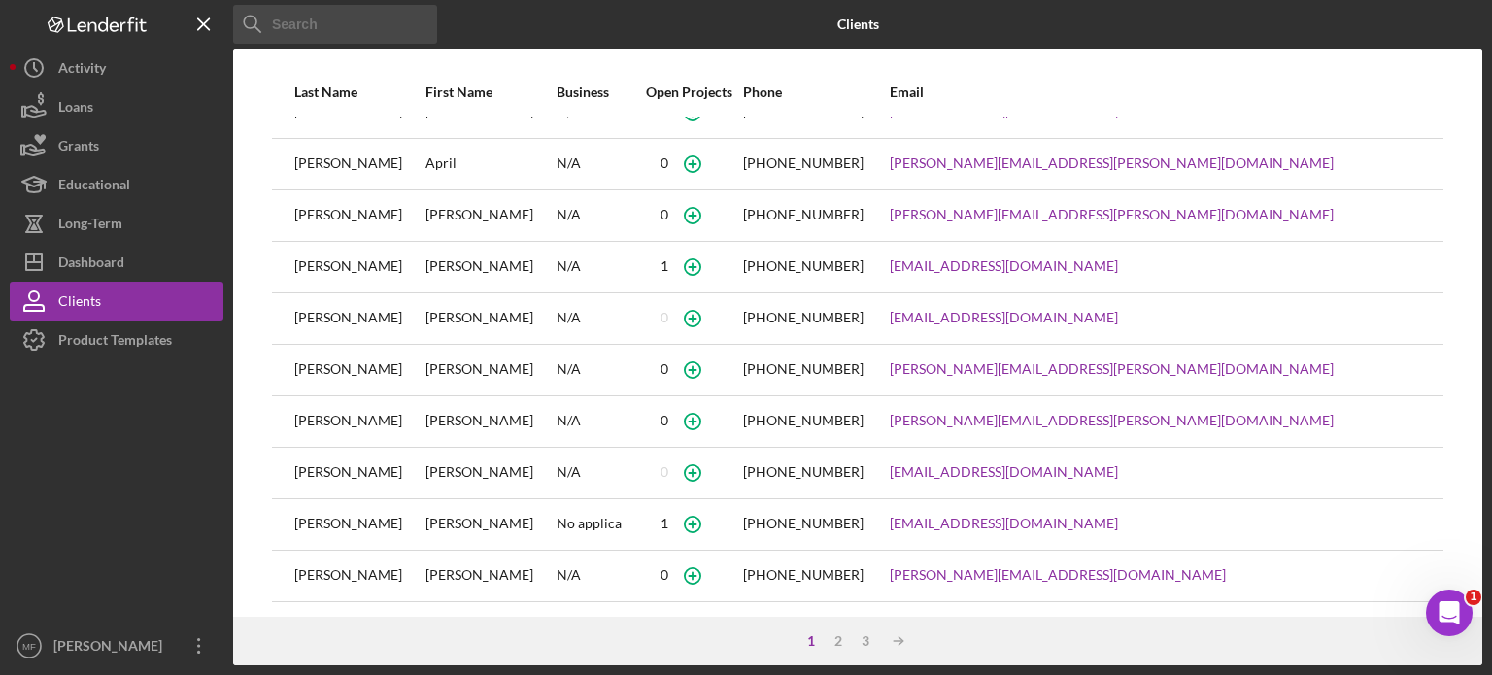
click at [635, 467] on div "N/A" at bounding box center [596, 473] width 79 height 49
click at [510, 471] on div "[PERSON_NAME]" at bounding box center [490, 473] width 129 height 49
click at [112, 254] on div "Dashboard" at bounding box center [91, 265] width 66 height 44
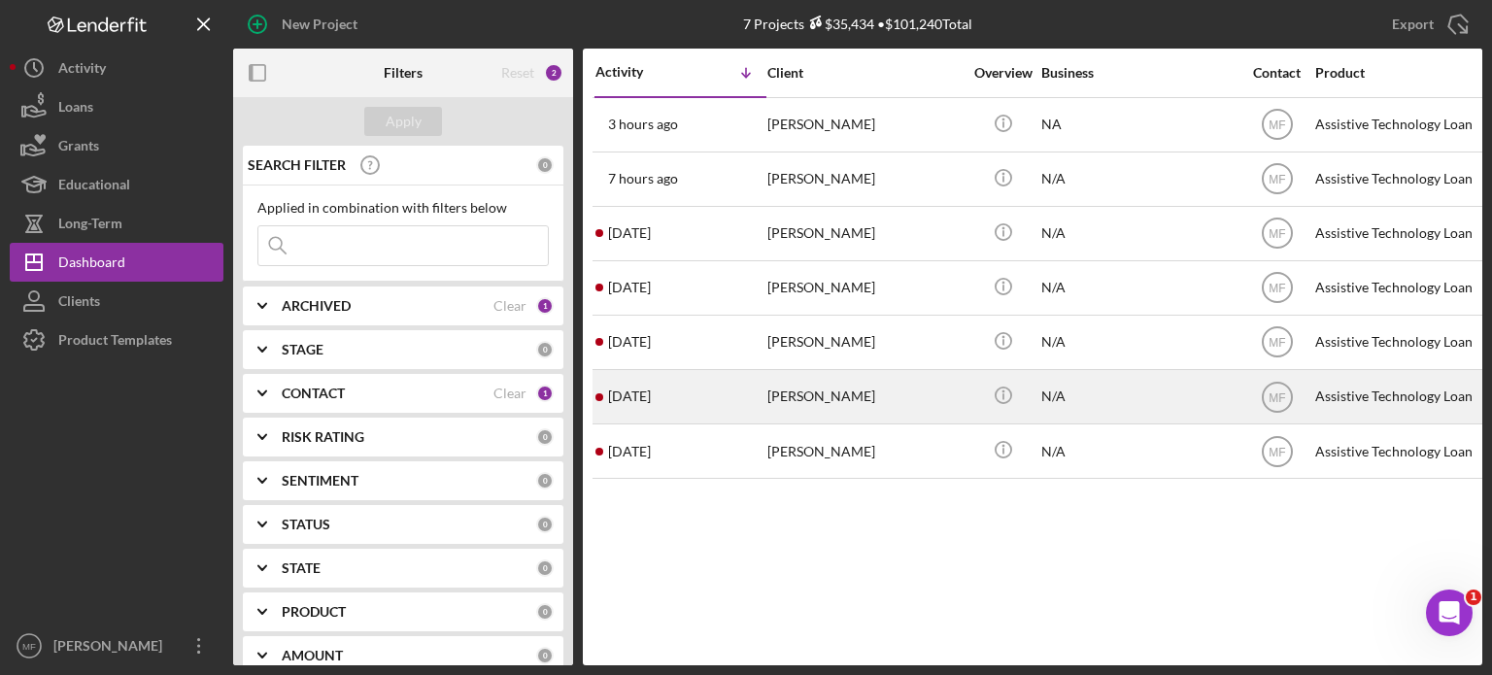
click at [1144, 386] on div "N/A" at bounding box center [1139, 396] width 194 height 51
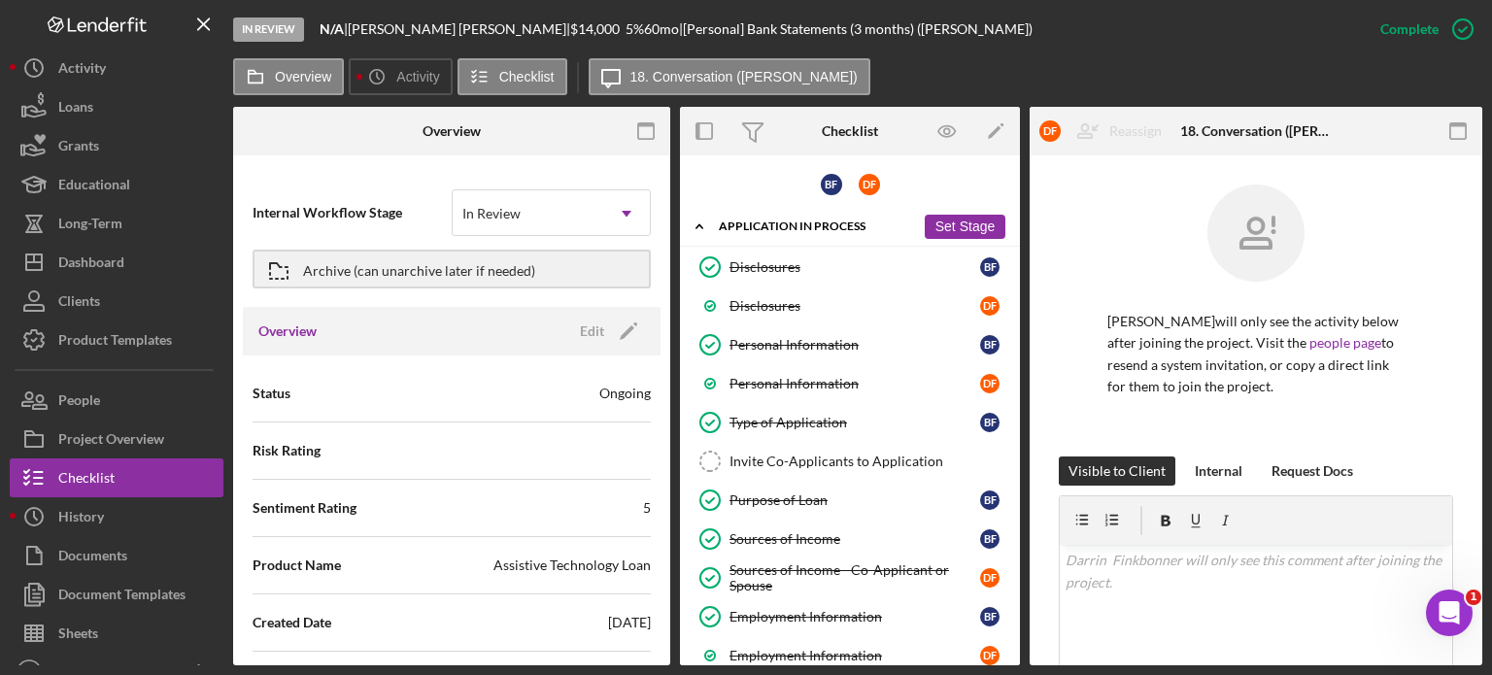
click at [939, 217] on button "Set Stage" at bounding box center [965, 227] width 81 height 24
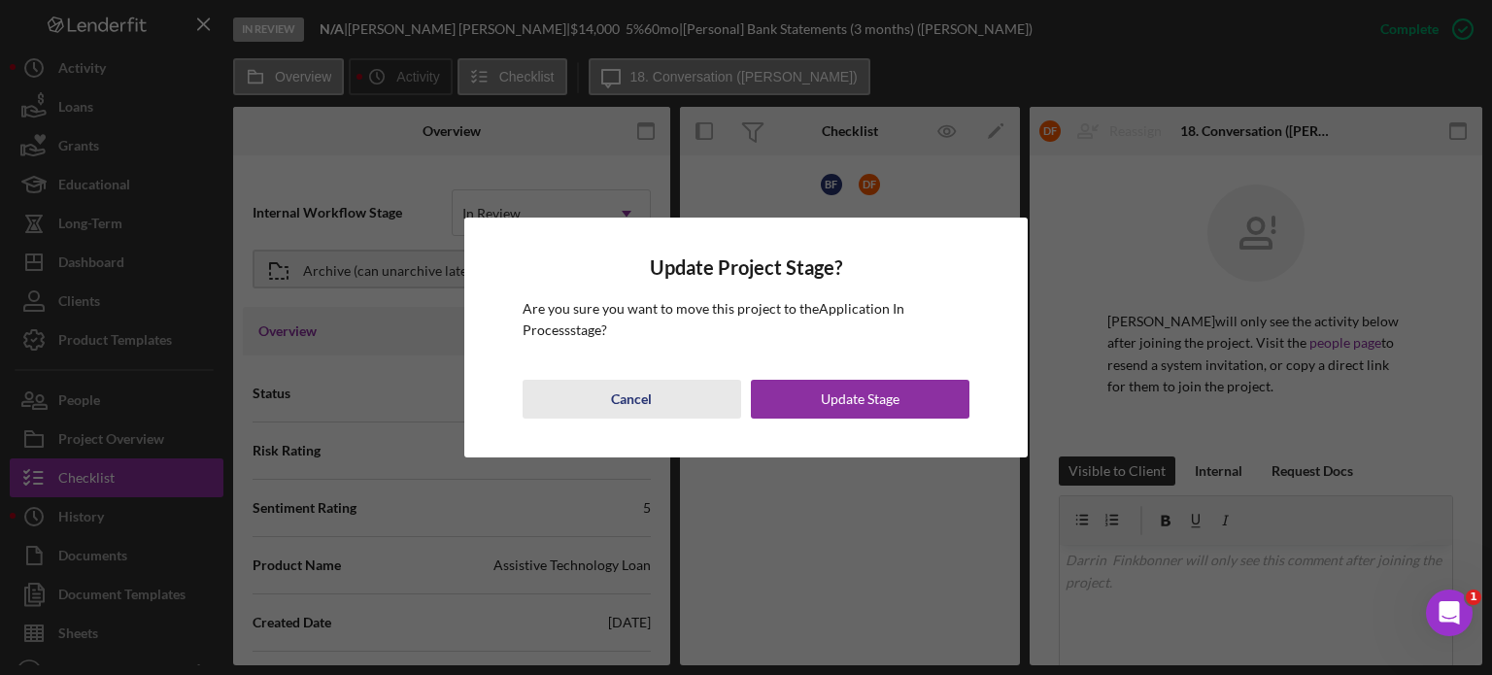
click at [642, 396] on div "Cancel" at bounding box center [631, 399] width 41 height 39
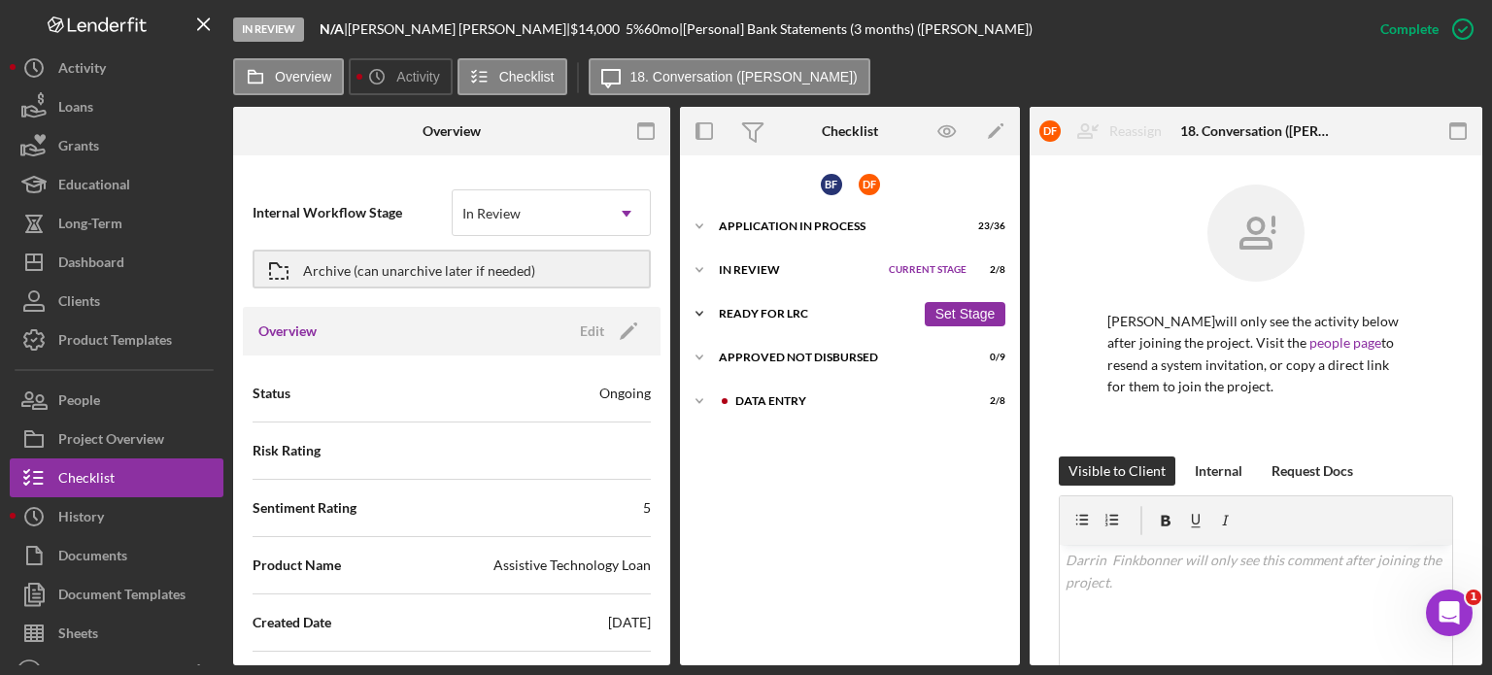
click at [827, 313] on div "Ready for LRC" at bounding box center [817, 314] width 196 height 12
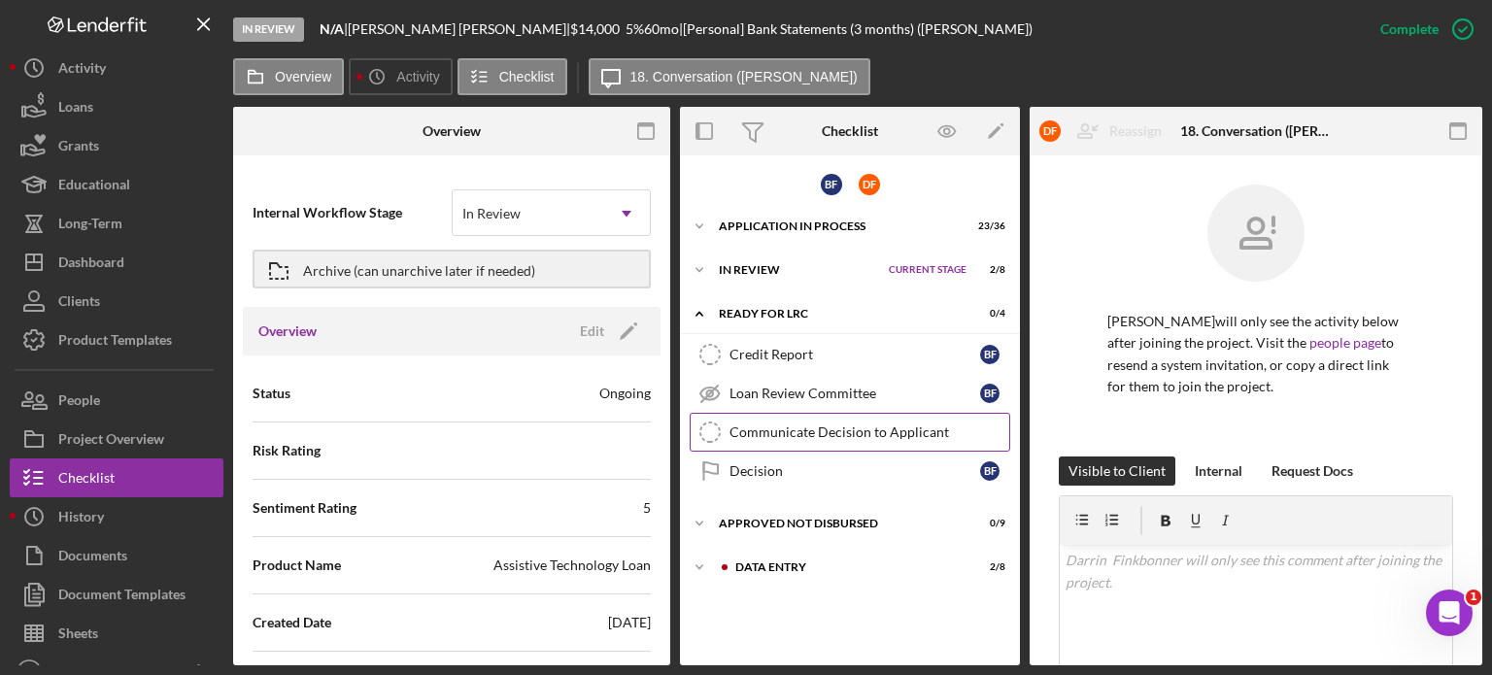
click at [832, 425] on div "Communicate Decision to Applicant" at bounding box center [870, 433] width 280 height 16
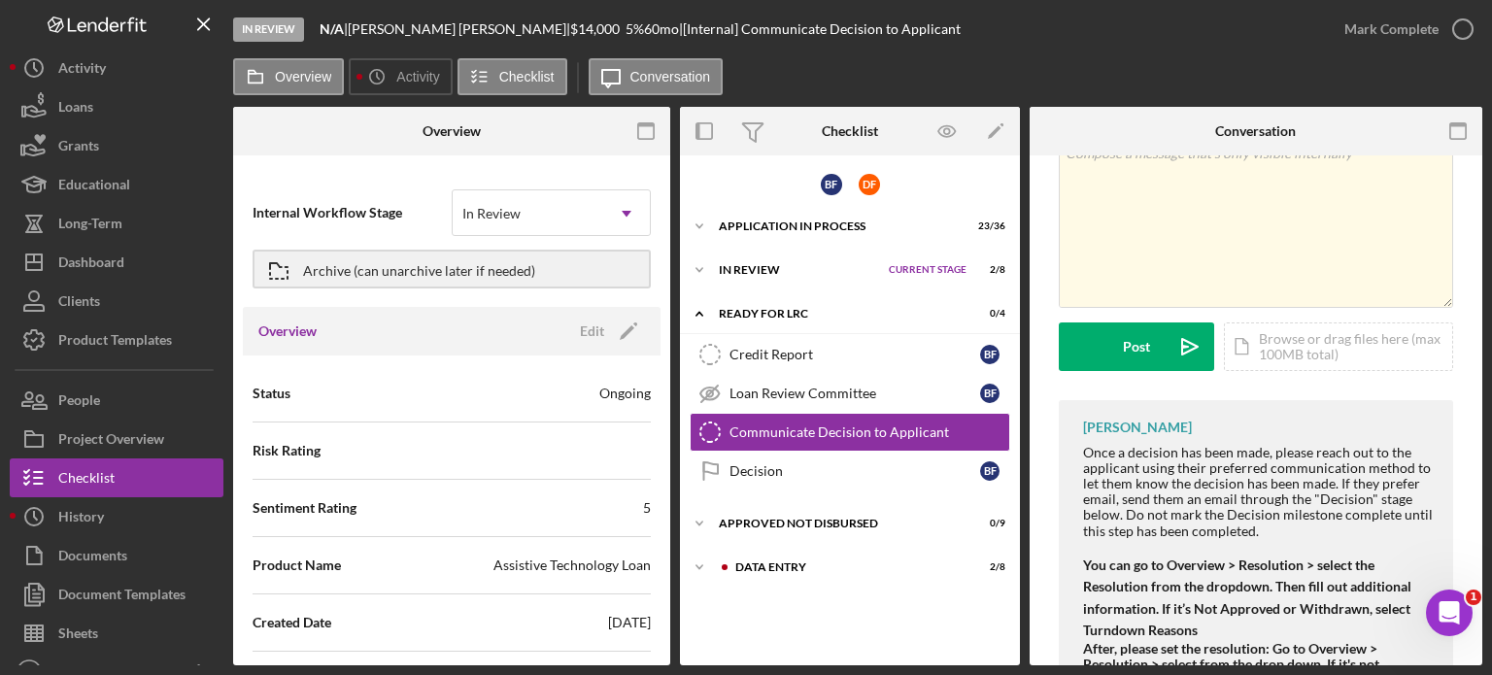
scroll to position [183, 0]
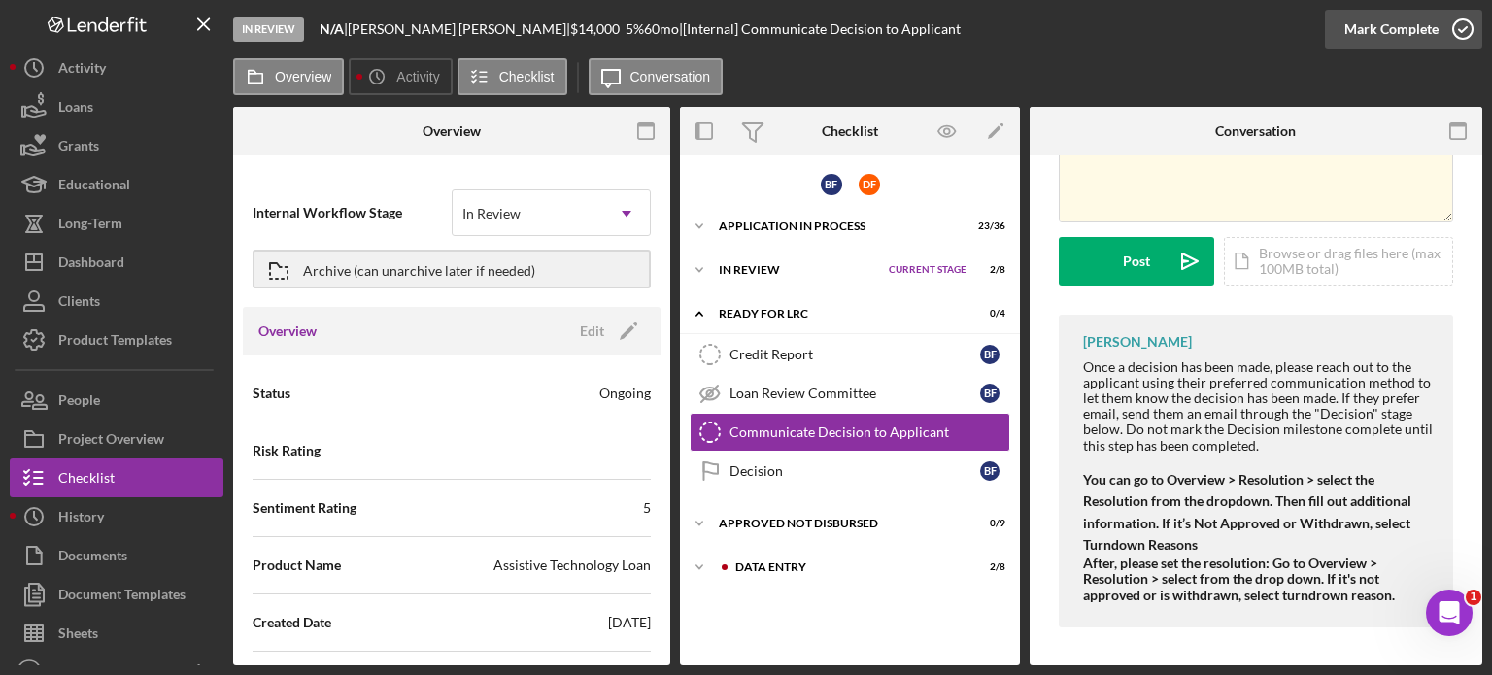
click at [1455, 22] on icon "button" at bounding box center [1463, 29] width 49 height 49
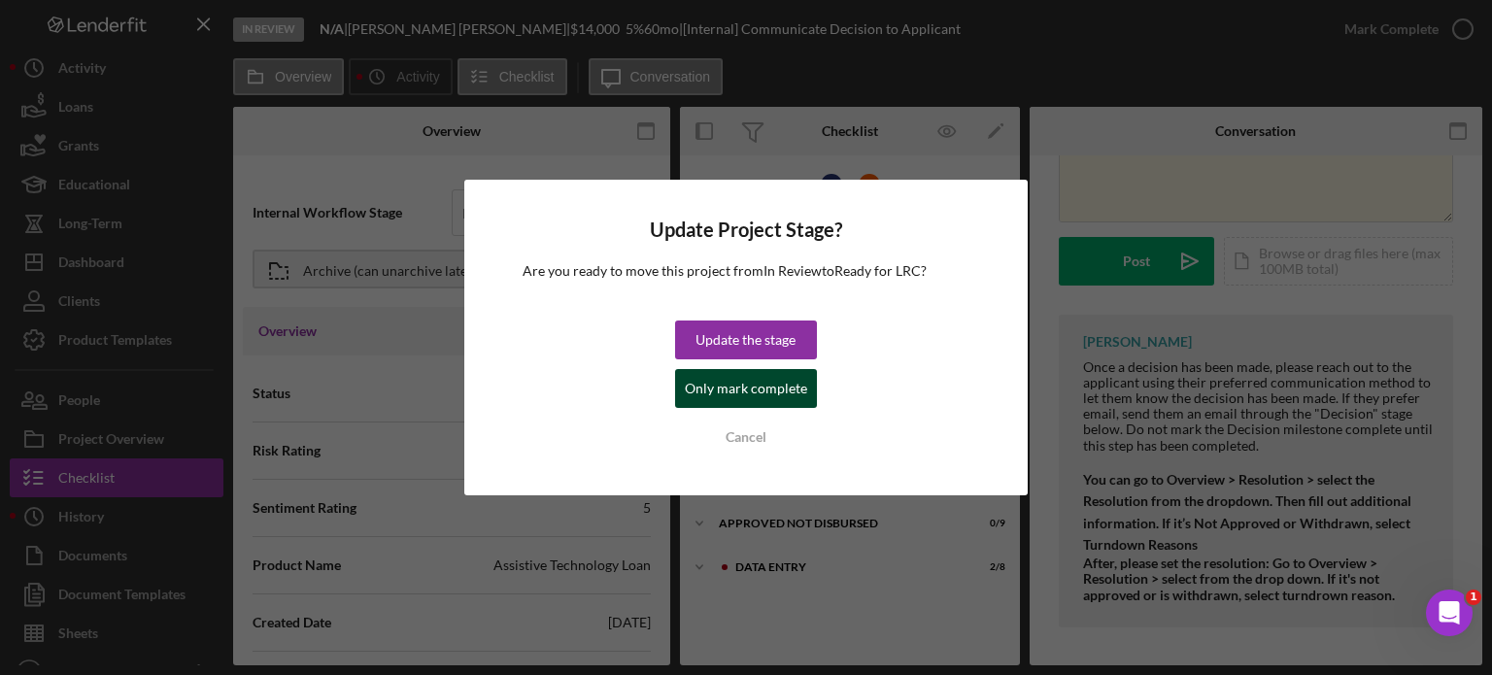
click at [740, 389] on div "Only mark complete" at bounding box center [746, 388] width 122 height 39
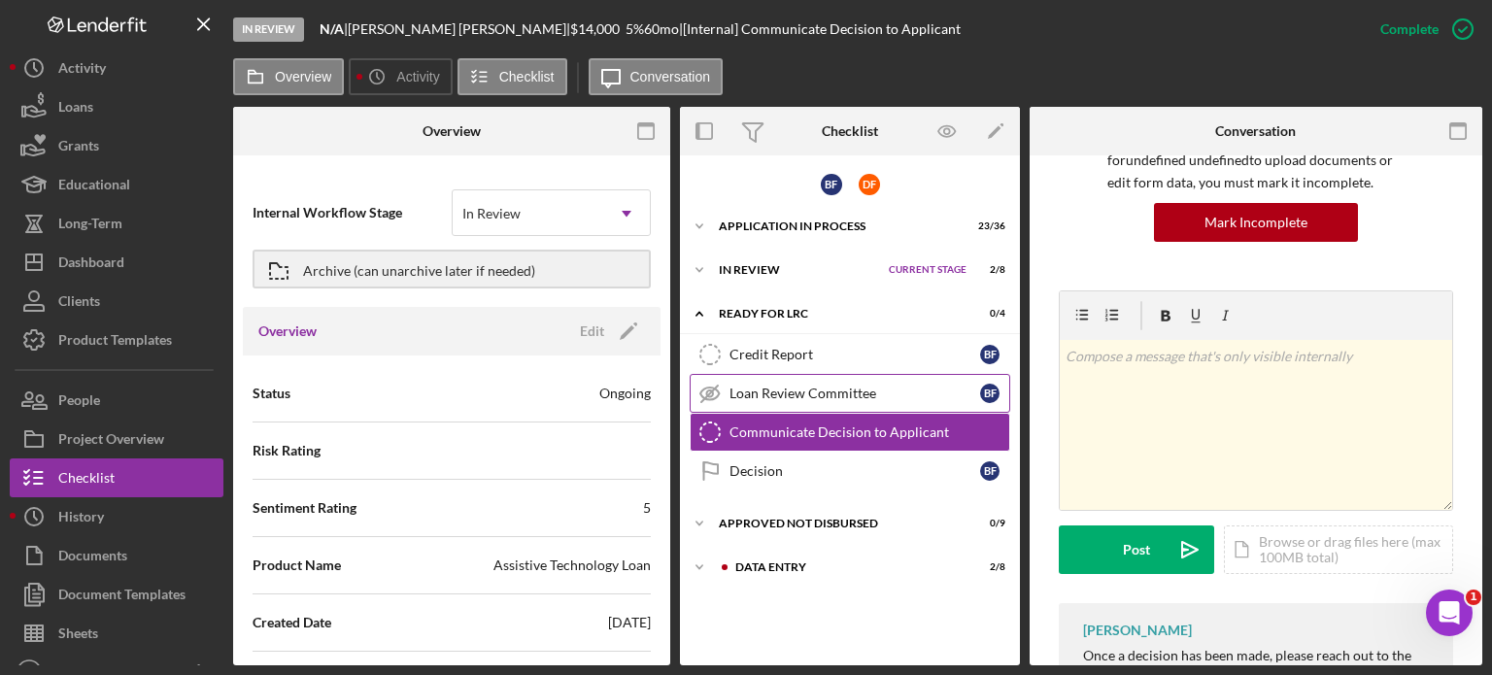
scroll to position [471, 0]
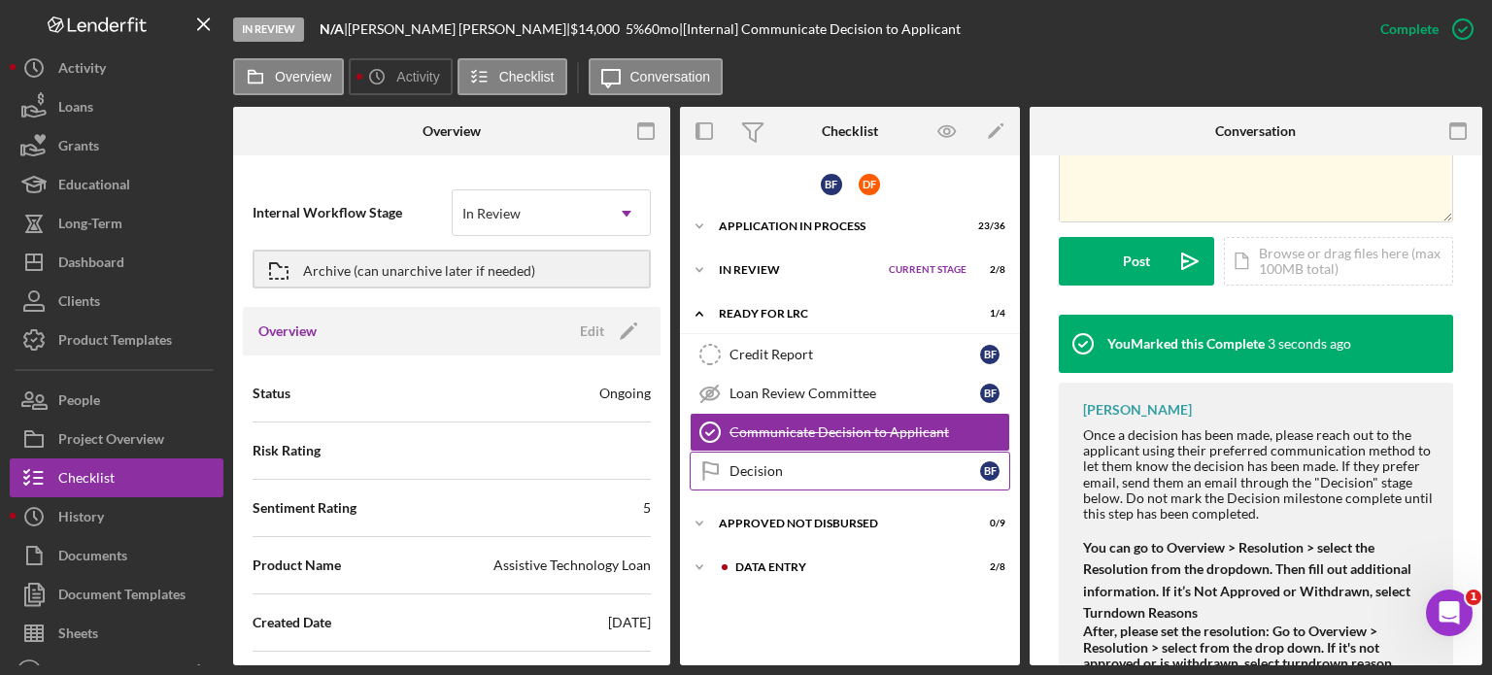
click at [777, 467] on div "Decision" at bounding box center [855, 471] width 251 height 16
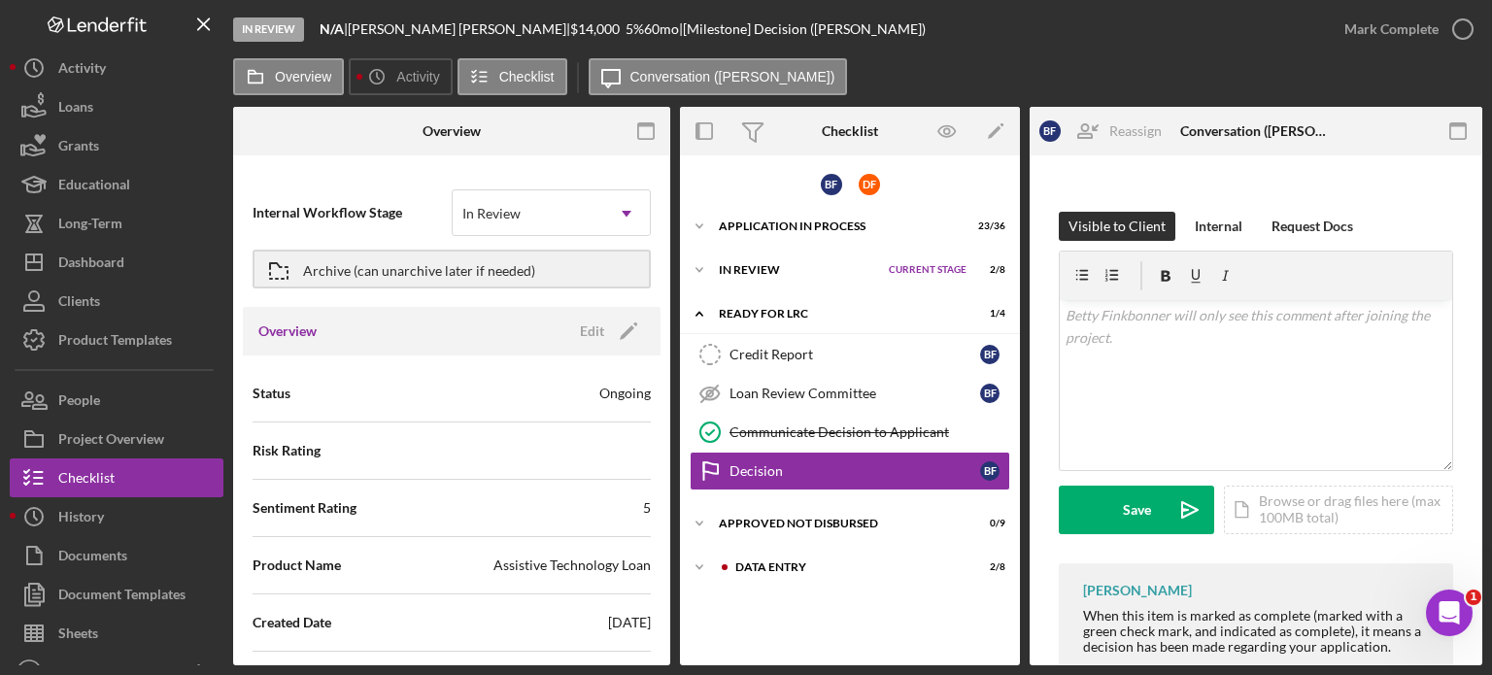
scroll to position [295, 0]
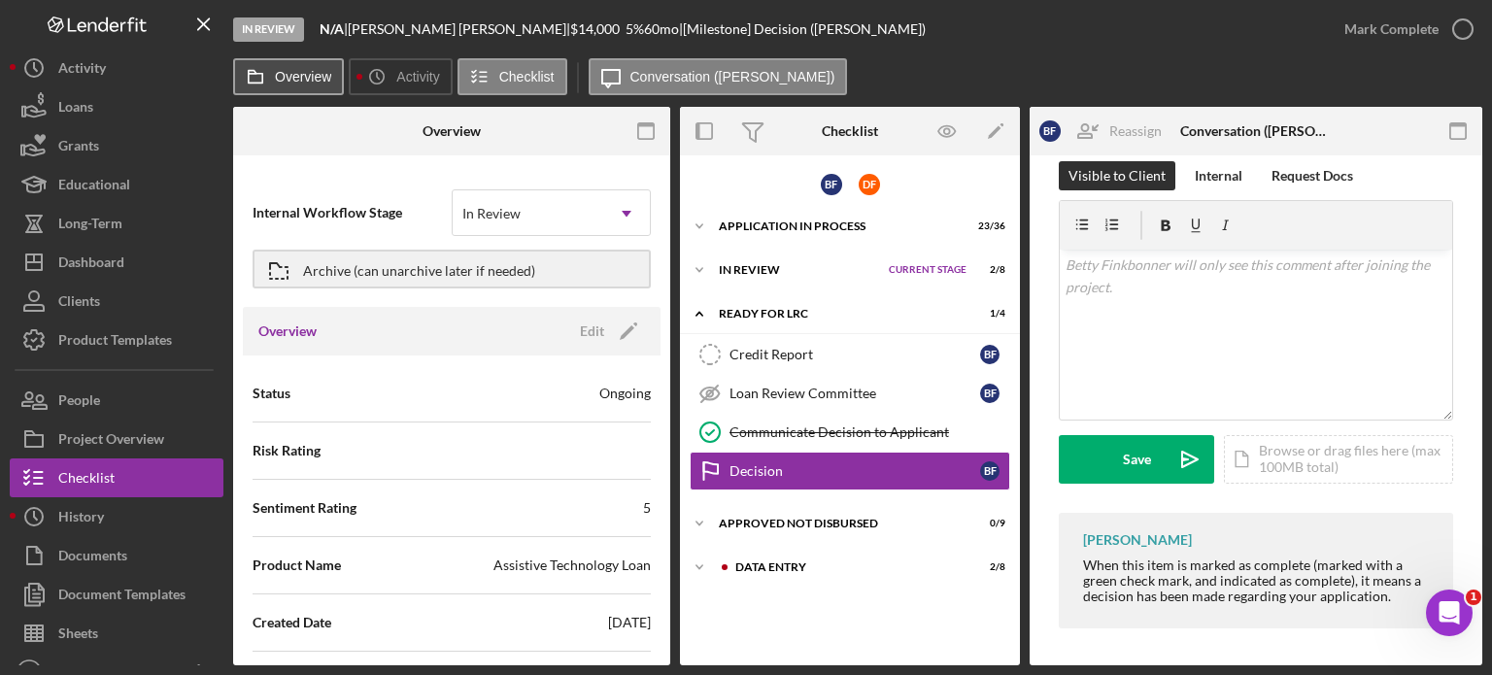
click at [304, 72] on label "Overview" at bounding box center [303, 77] width 56 height 16
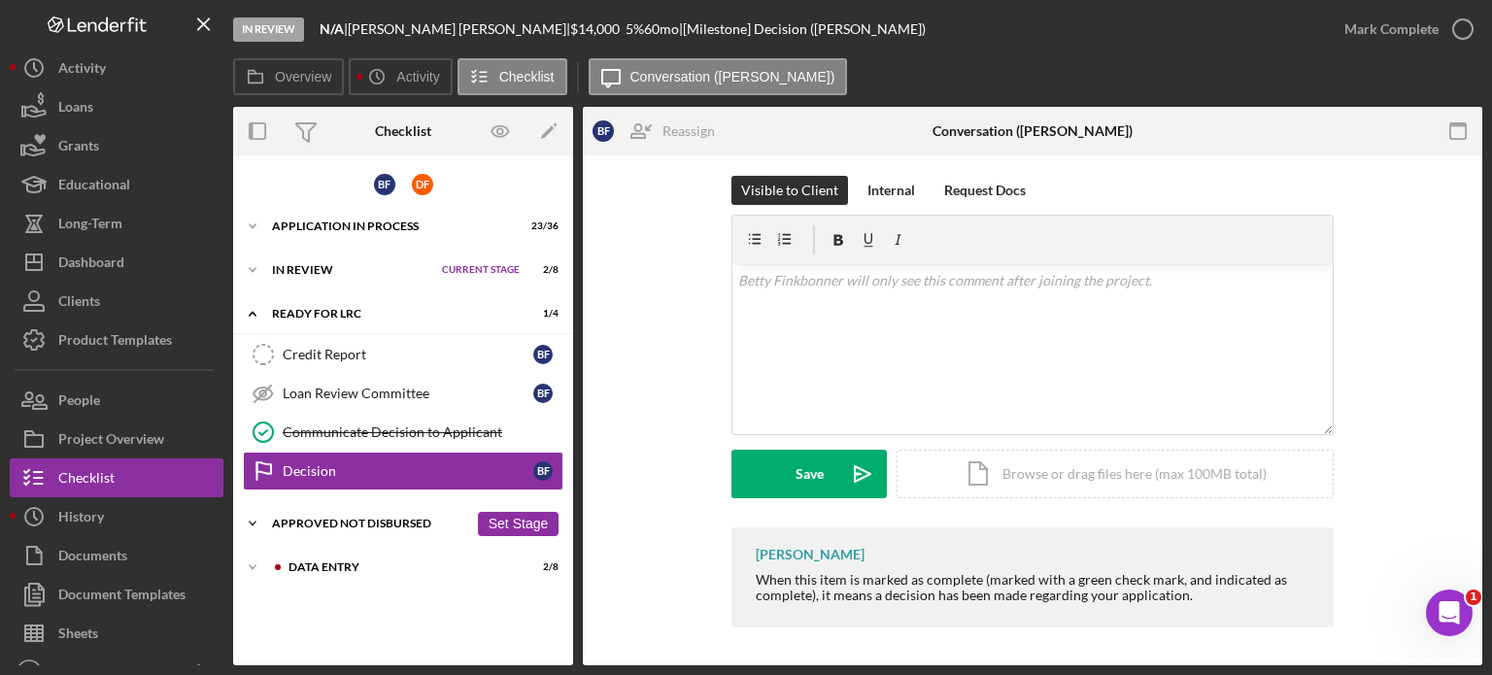
click at [383, 520] on div "Approved Not Disbursed" at bounding box center [370, 524] width 196 height 12
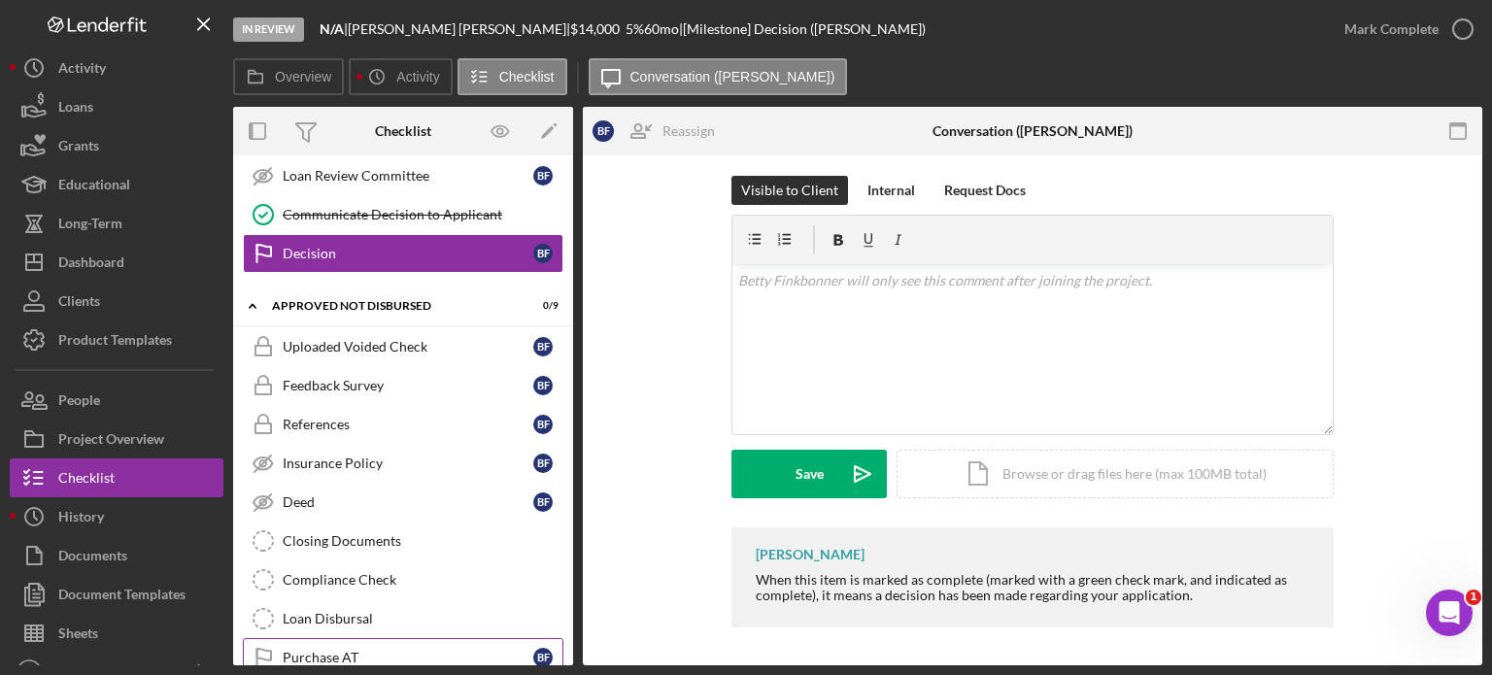
scroll to position [285, 0]
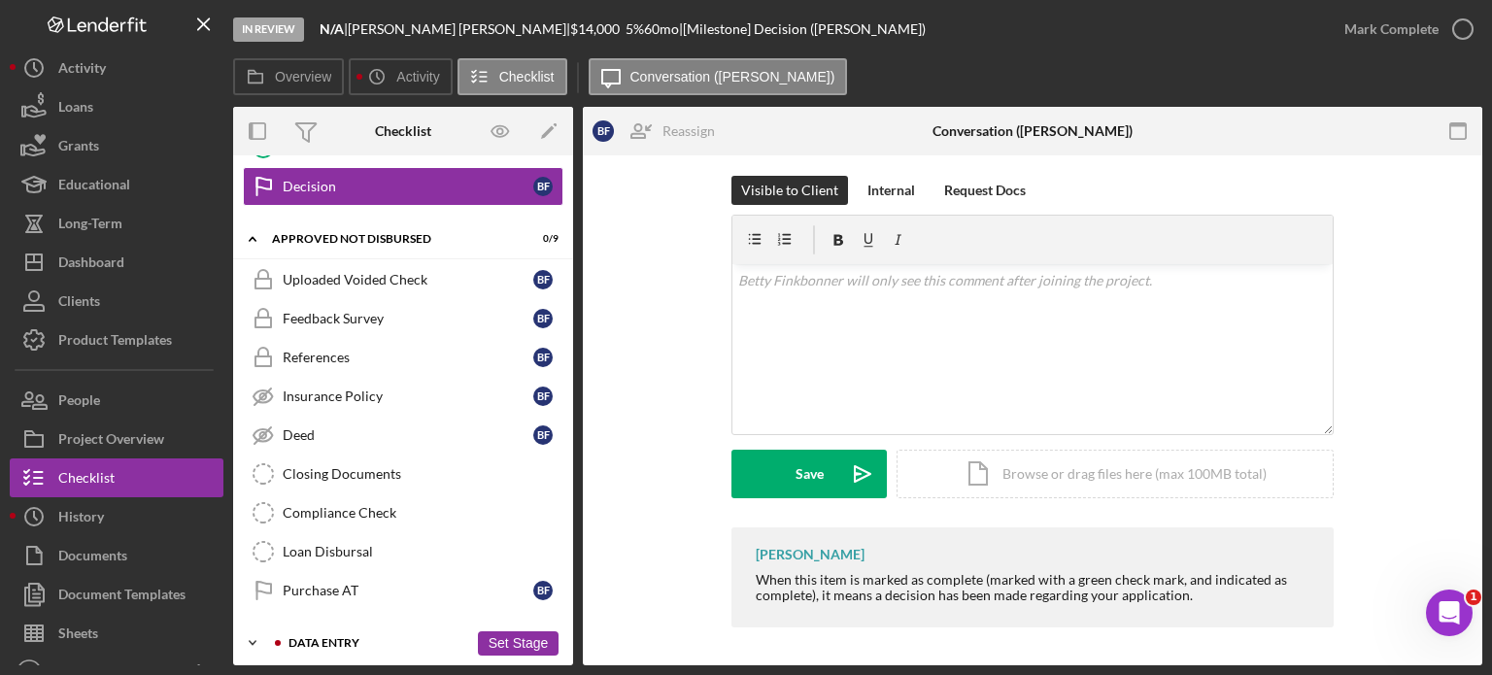
click at [343, 637] on div "Data Entry" at bounding box center [379, 643] width 180 height 12
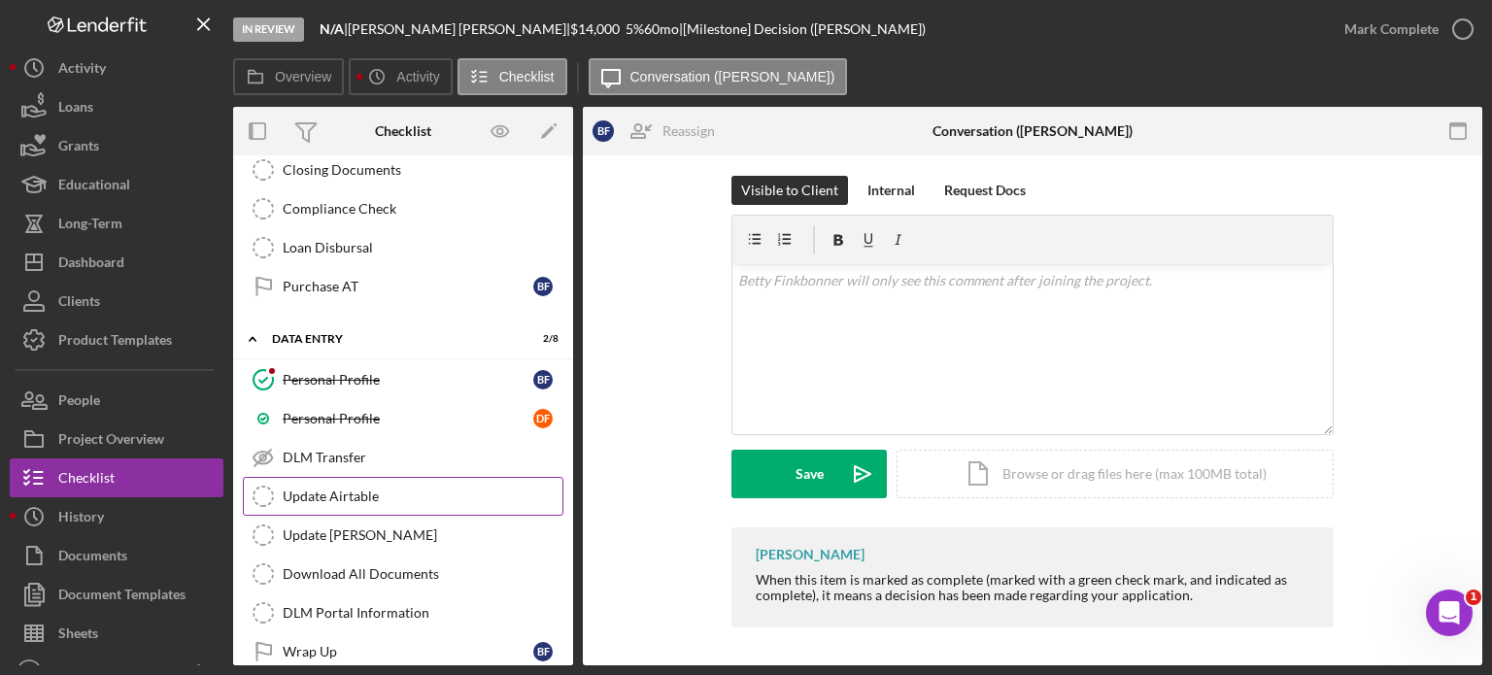
scroll to position [603, 0]
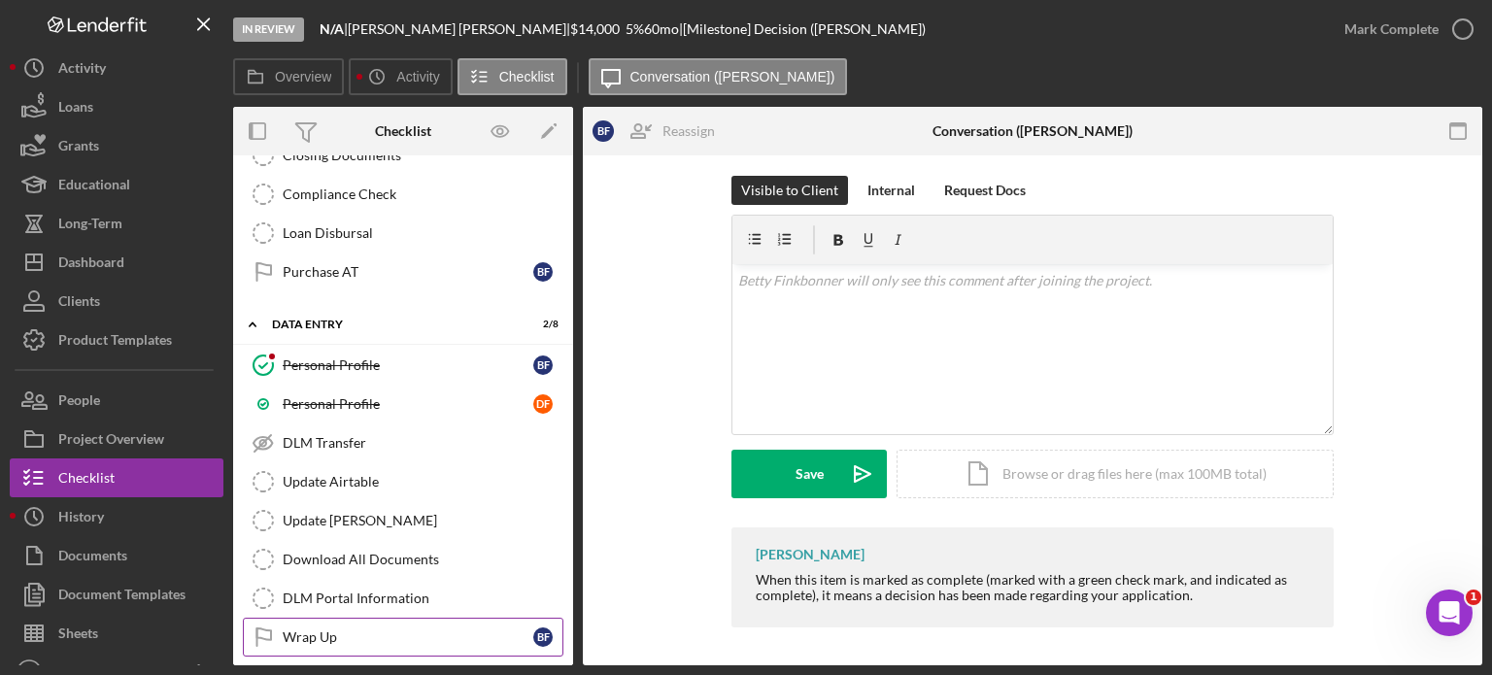
click at [336, 633] on div "Wrap Up" at bounding box center [408, 638] width 251 height 16
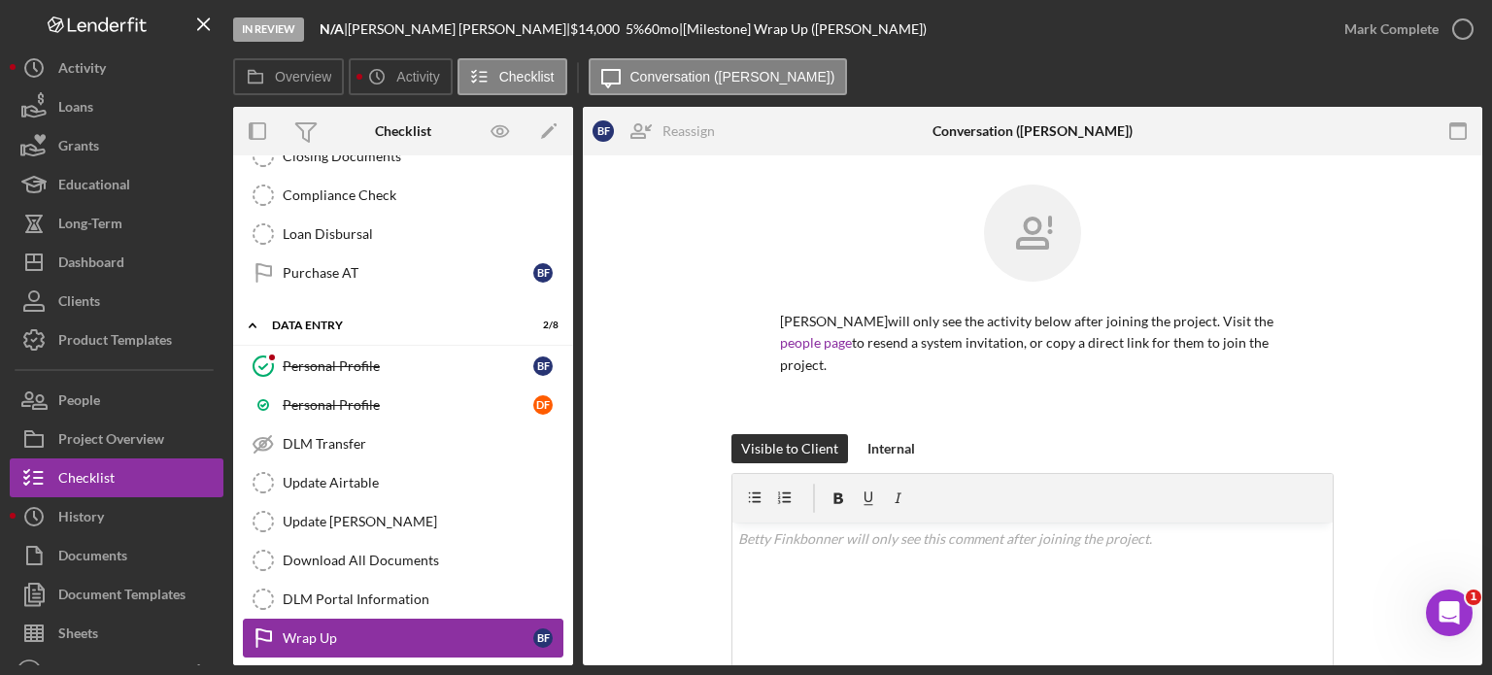
scroll to position [603, 0]
click at [899, 447] on div "Internal" at bounding box center [892, 448] width 48 height 29
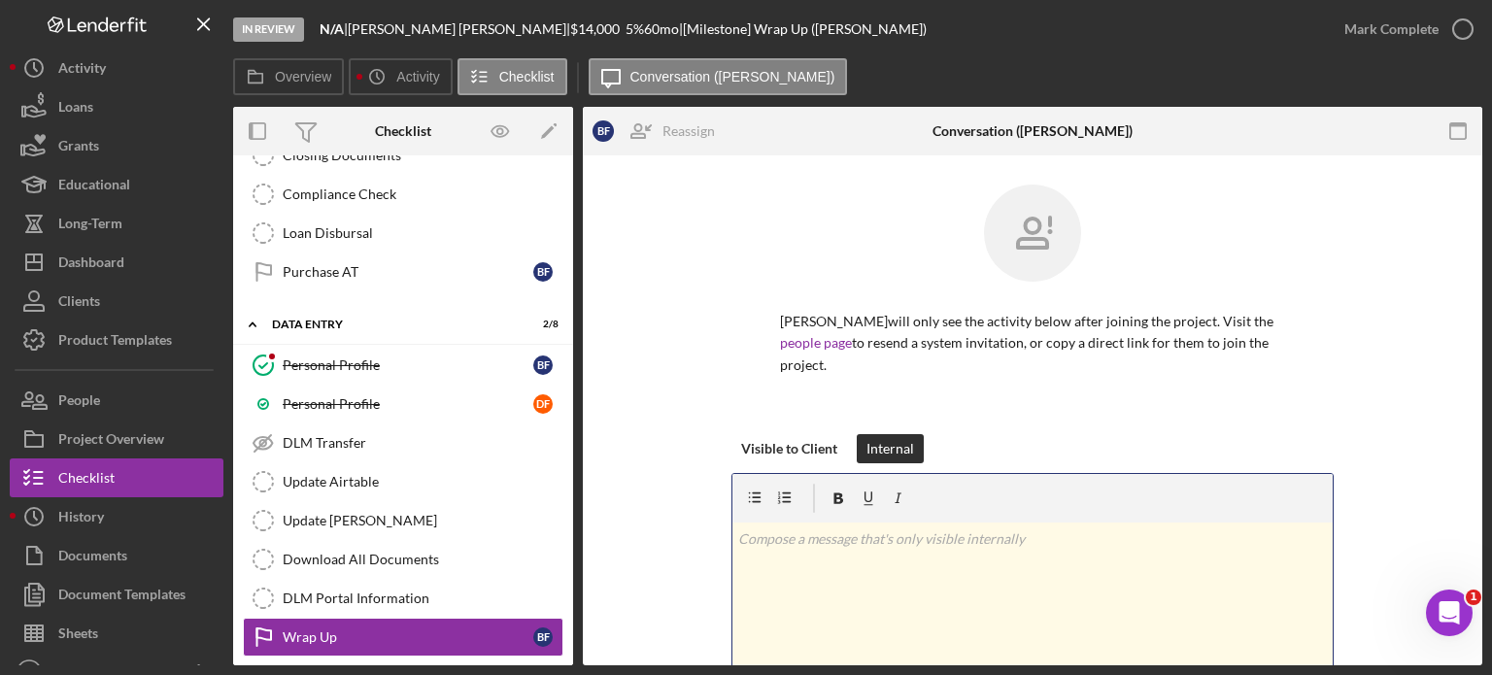
click at [841, 537] on p at bounding box center [1033, 539] width 590 height 21
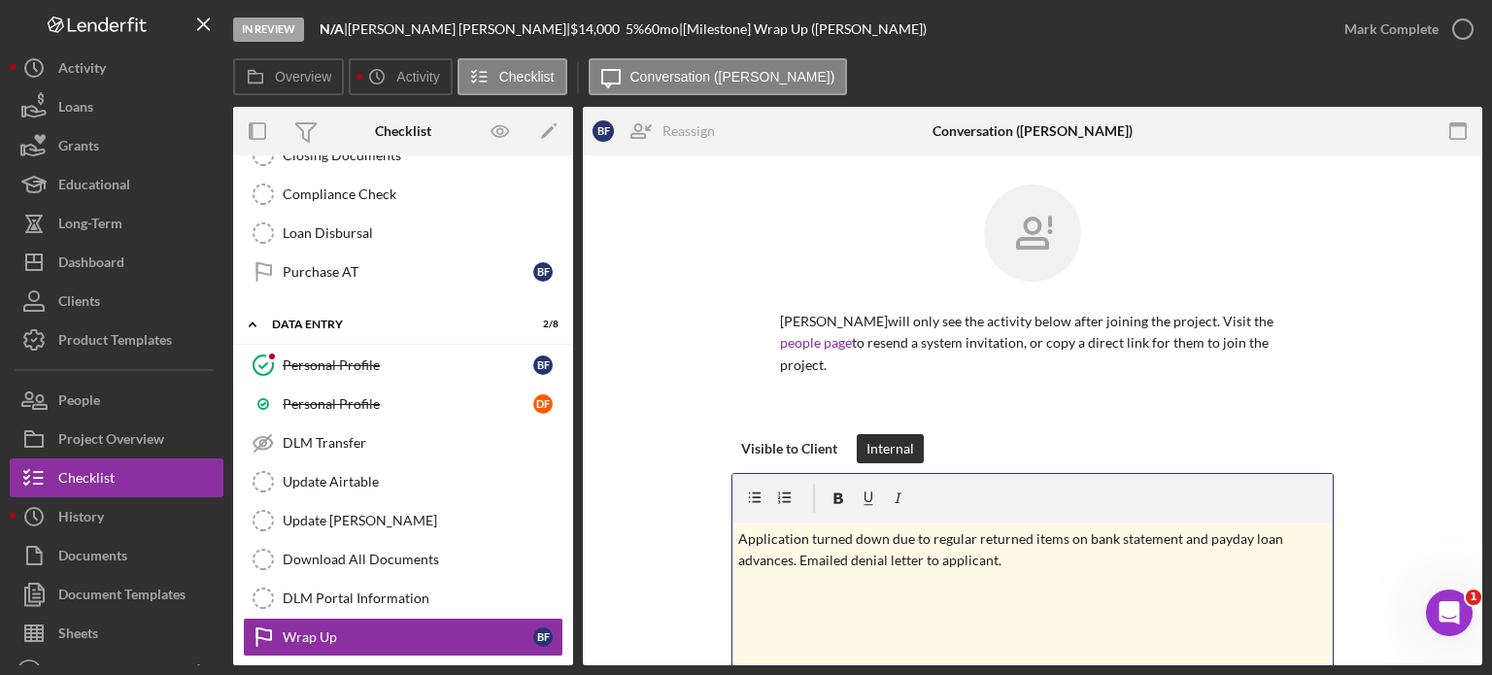
click at [738, 543] on p "Application turned down due to regular returned items on bank statement and pay…" at bounding box center [1033, 551] width 590 height 44
click at [1460, 26] on icon "button" at bounding box center [1463, 29] width 49 height 49
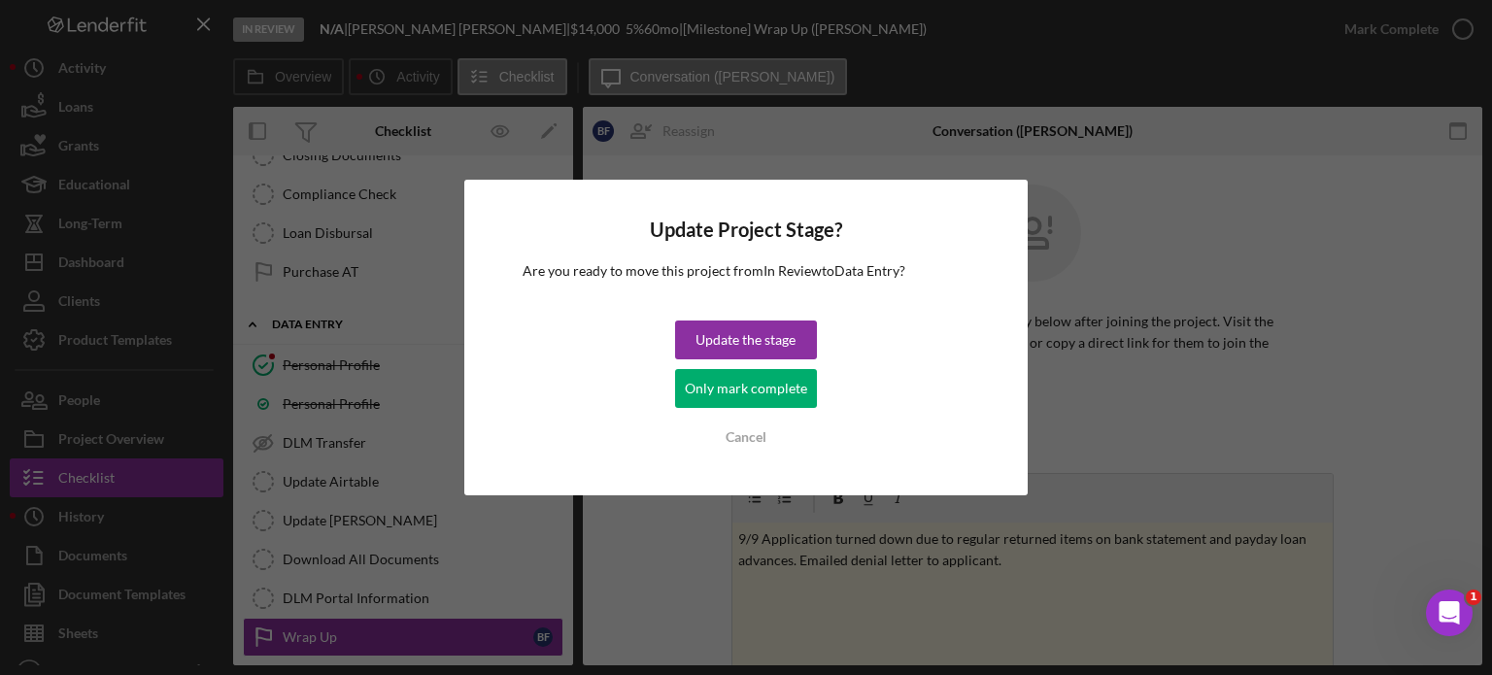
click at [738, 341] on div "Update the stage" at bounding box center [746, 340] width 100 height 39
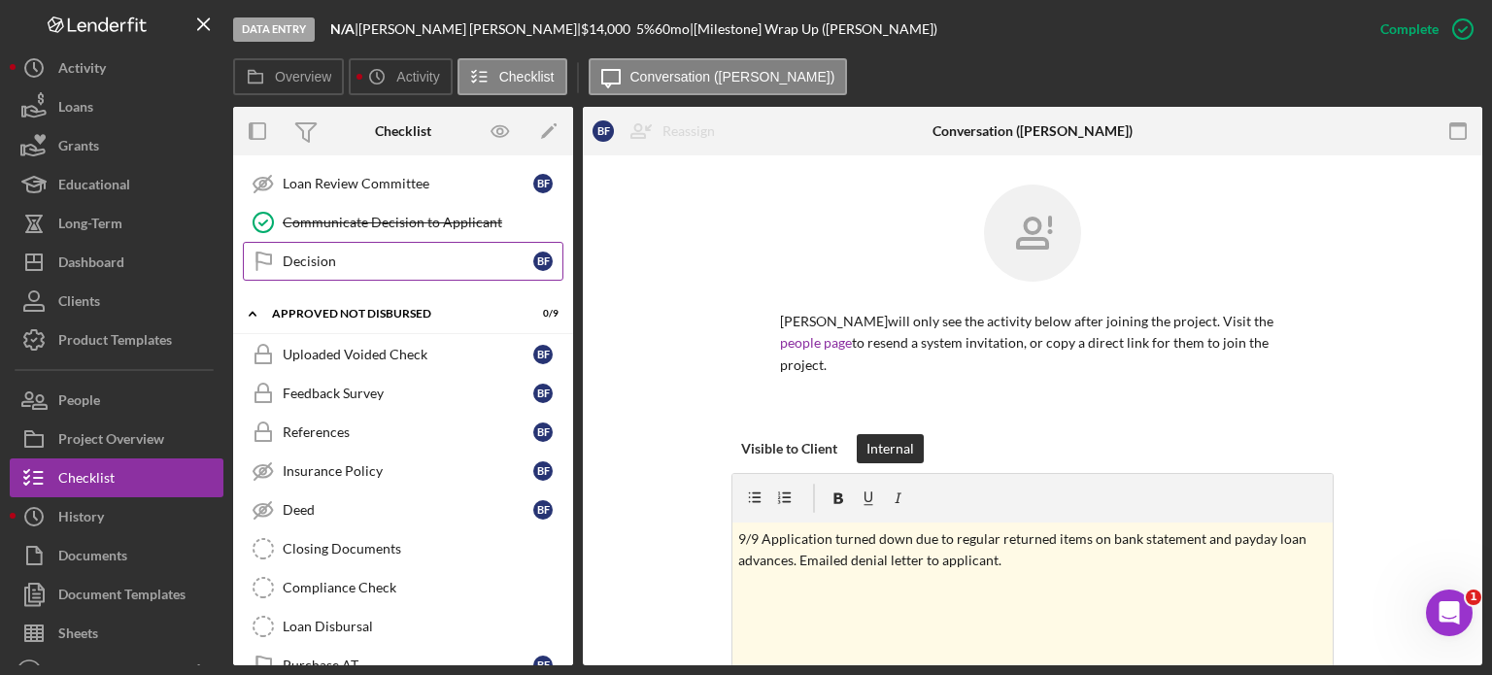
scroll to position [0, 0]
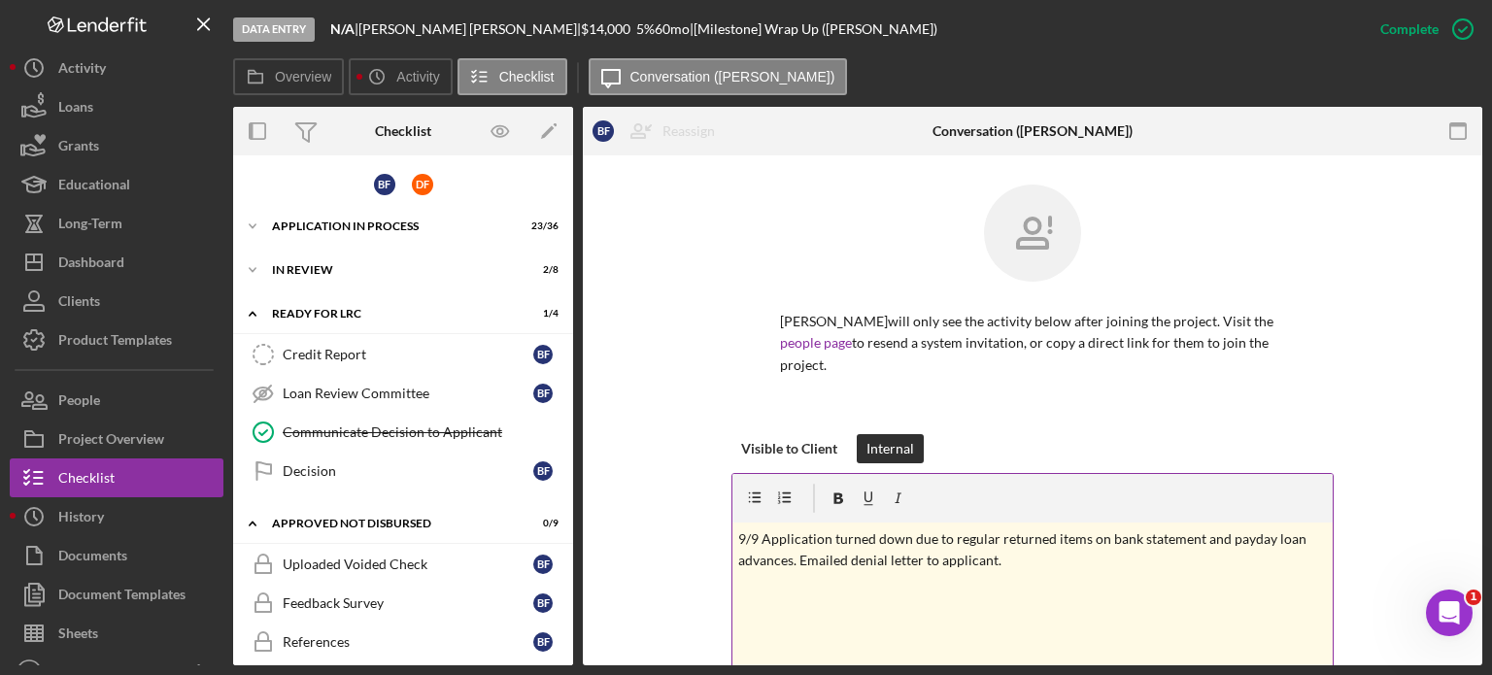
click at [1021, 562] on p "9/9 Application turned down due to regular returned items on bank statement and…" at bounding box center [1033, 551] width 590 height 44
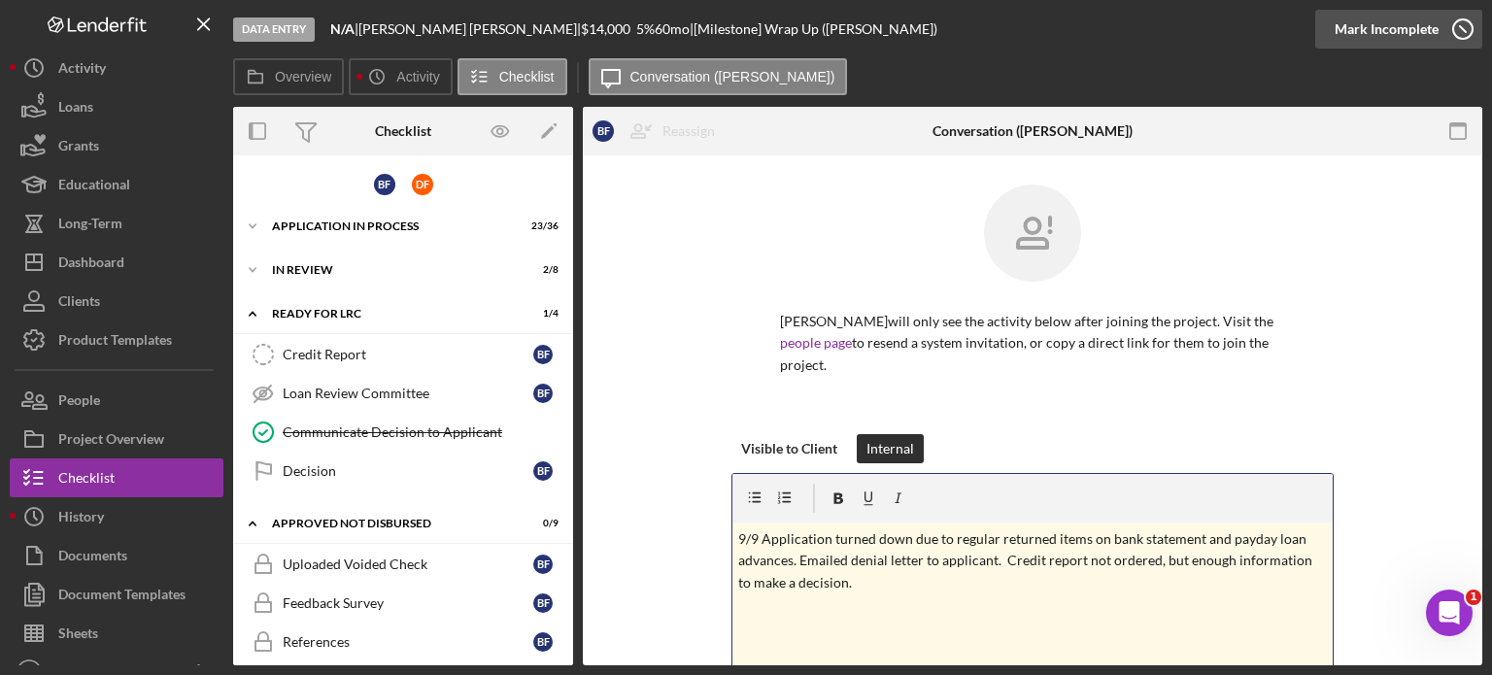
click at [1423, 27] on div "Mark Incomplete" at bounding box center [1387, 29] width 104 height 39
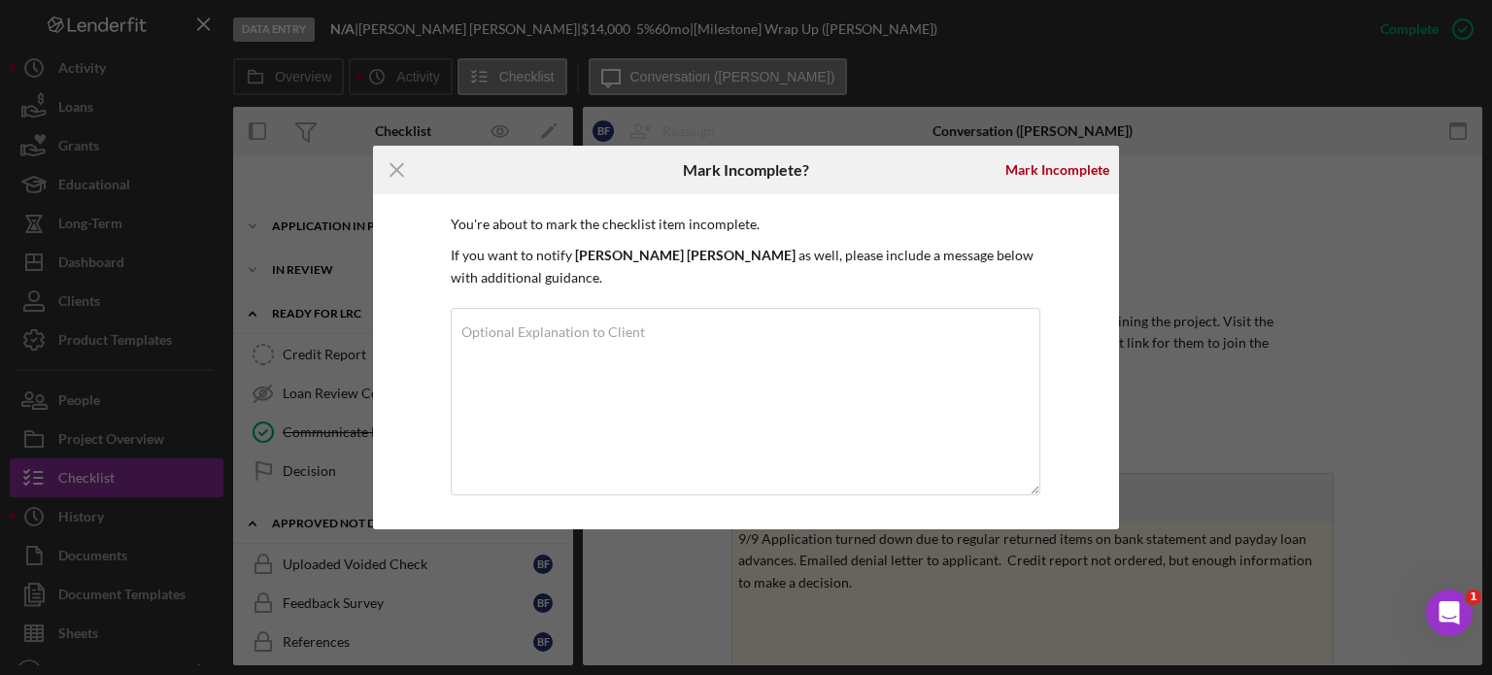
drag, startPoint x: 402, startPoint y: 173, endPoint x: 394, endPoint y: 166, distance: 10.3
click at [401, 173] on icon "Icon/Menu Close" at bounding box center [397, 170] width 49 height 49
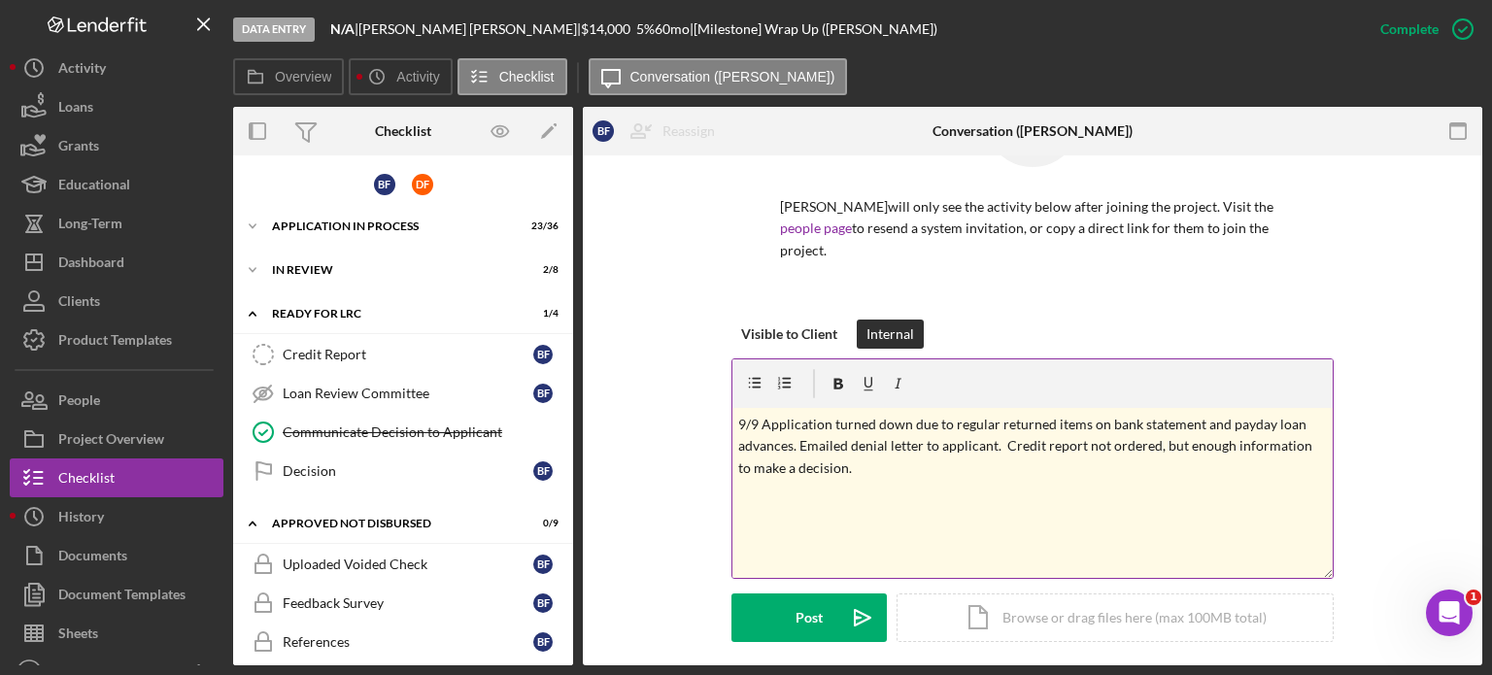
scroll to position [148, 0]
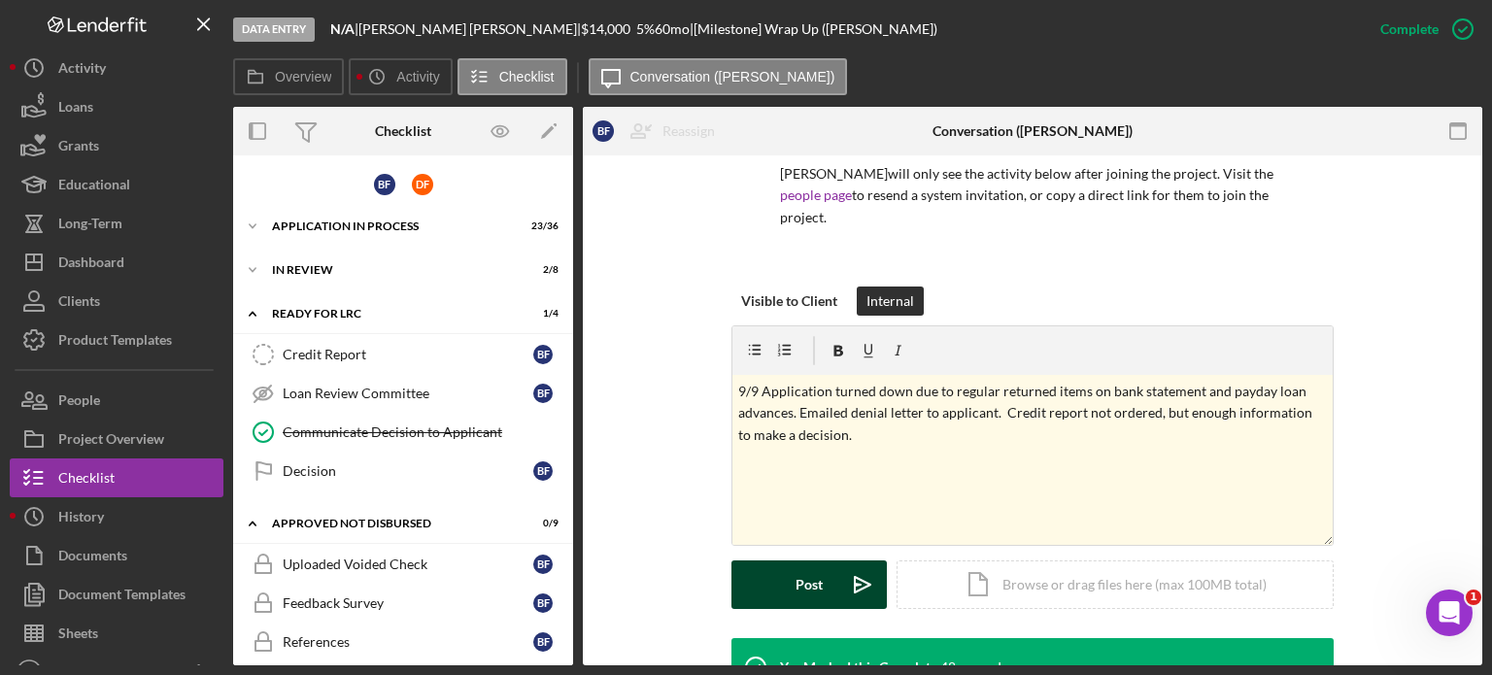
click at [832, 588] on button "Post Icon/icon-invite-send" at bounding box center [809, 585] width 155 height 49
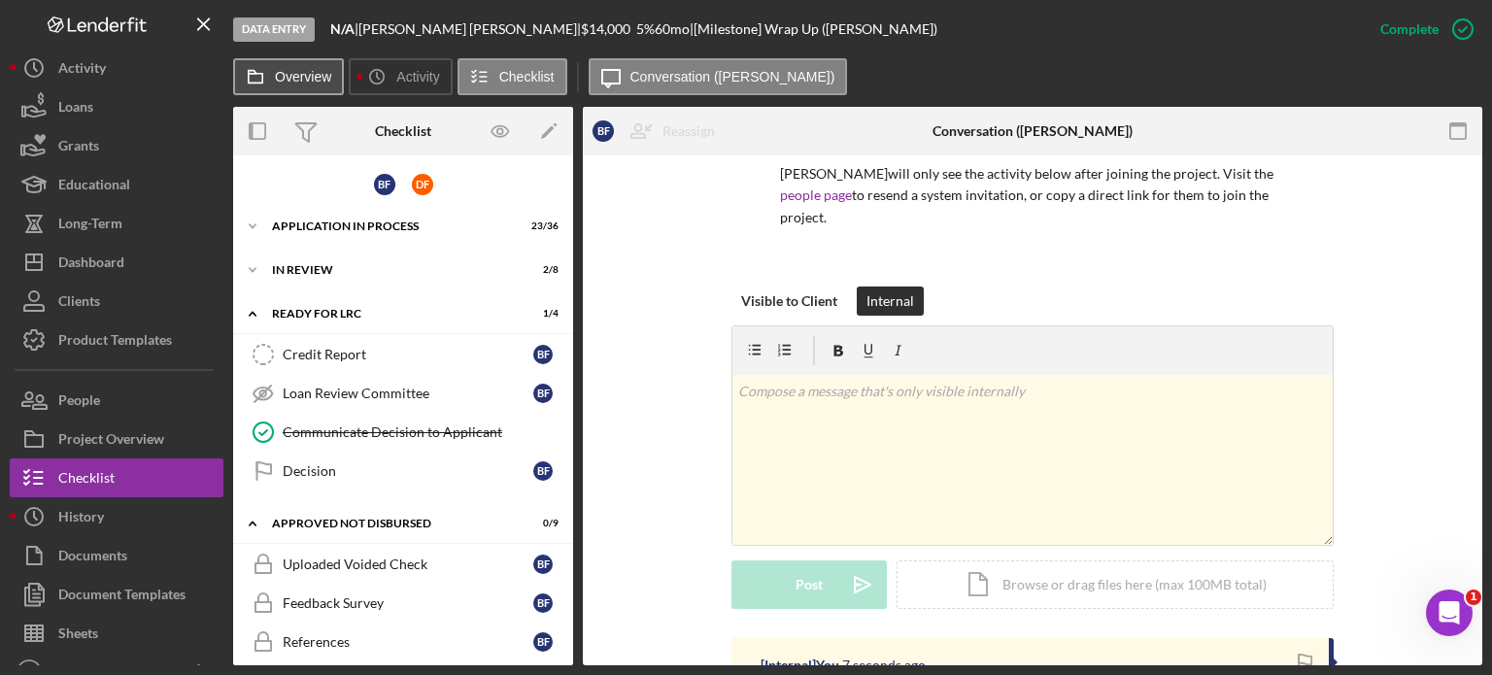
click at [286, 87] on button "Overview" at bounding box center [288, 76] width 111 height 37
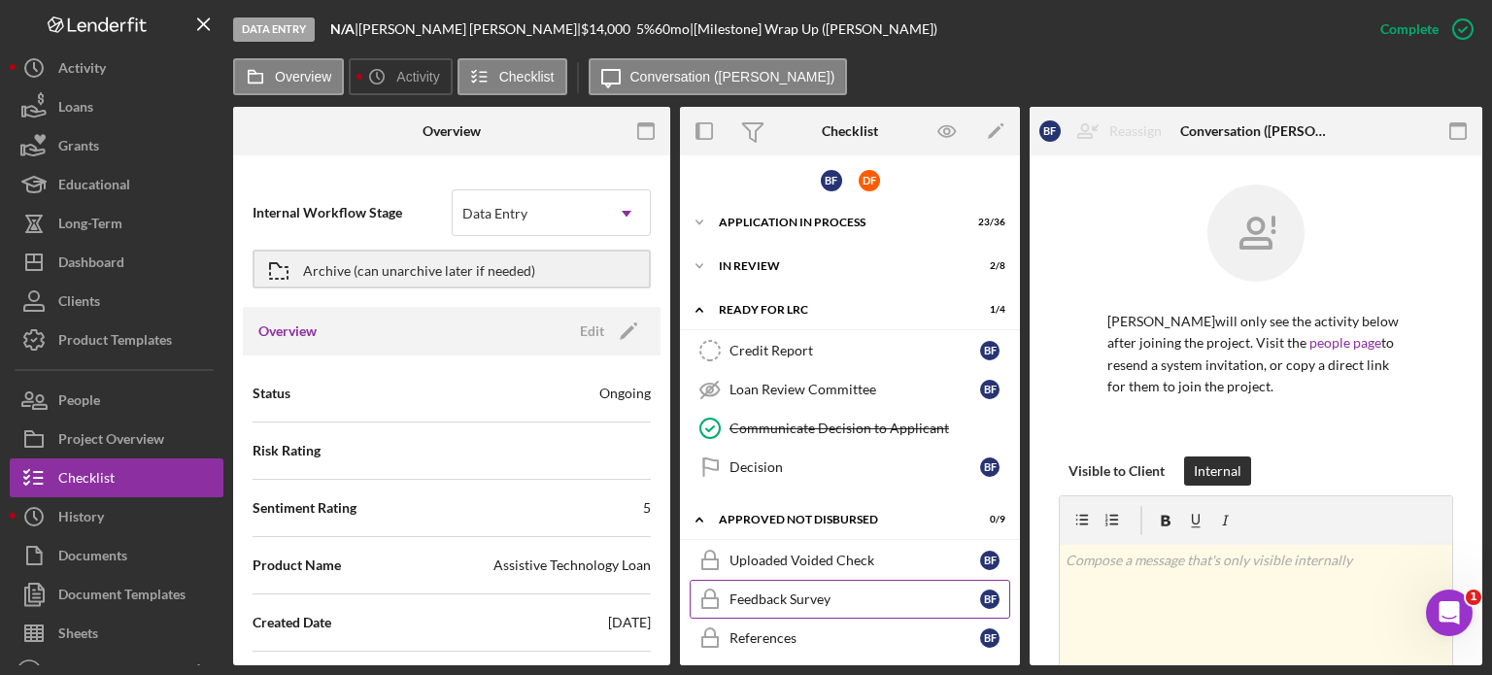
scroll to position [0, 0]
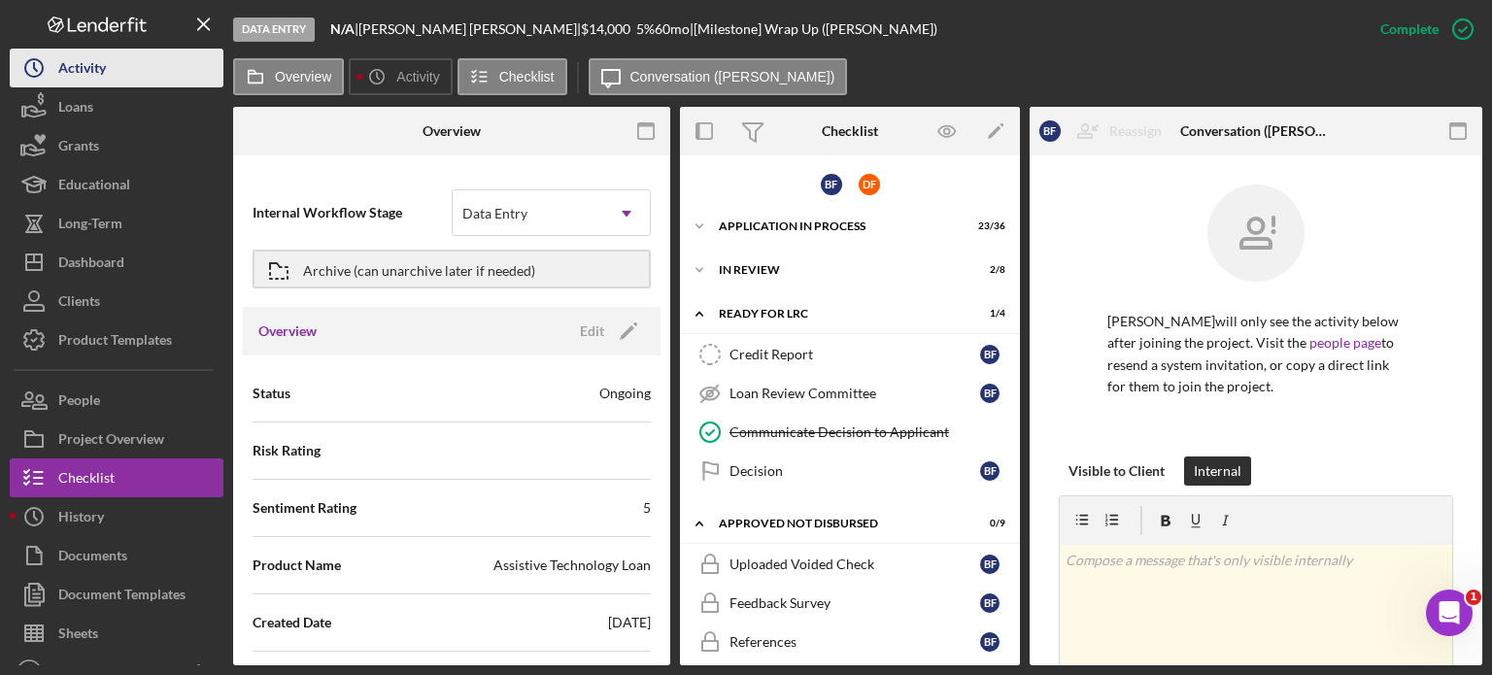
click at [81, 81] on div "Activity" at bounding box center [82, 71] width 48 height 44
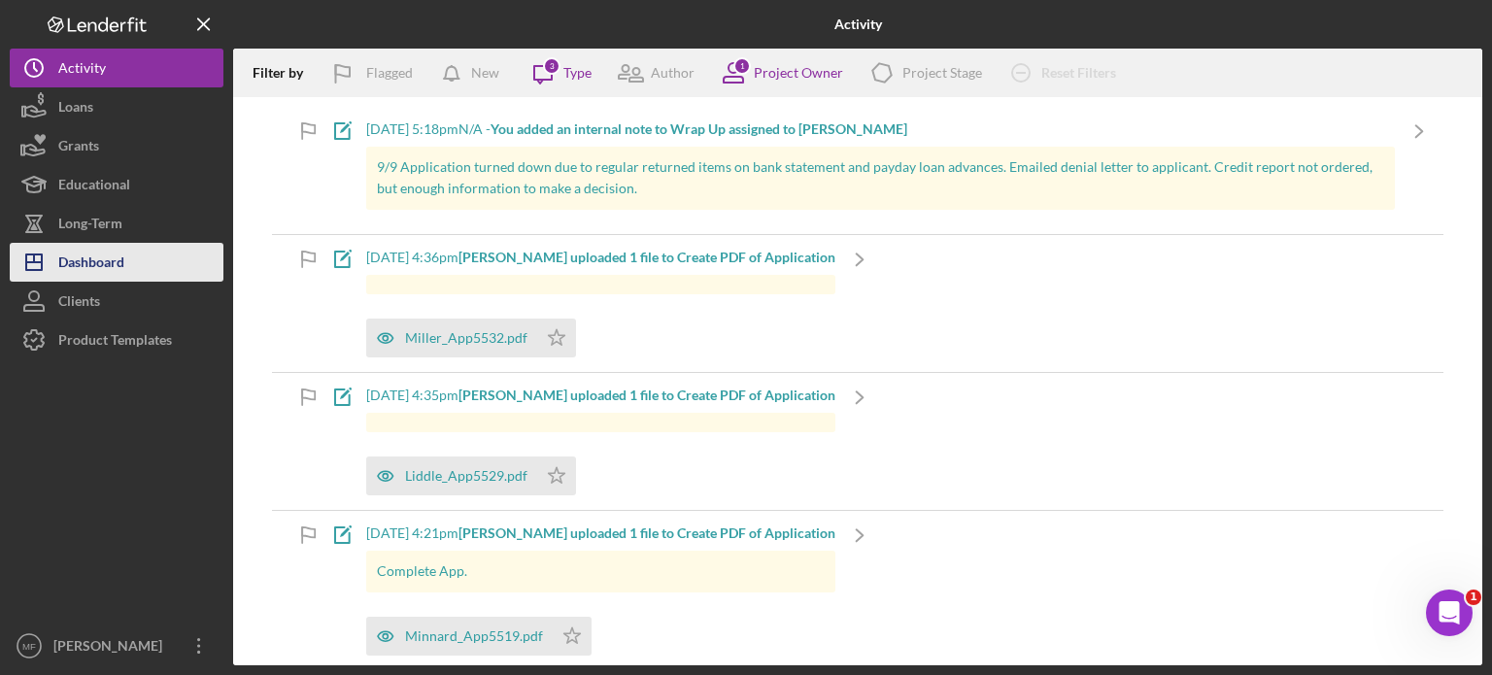
click at [113, 268] on div "Dashboard" at bounding box center [91, 265] width 66 height 44
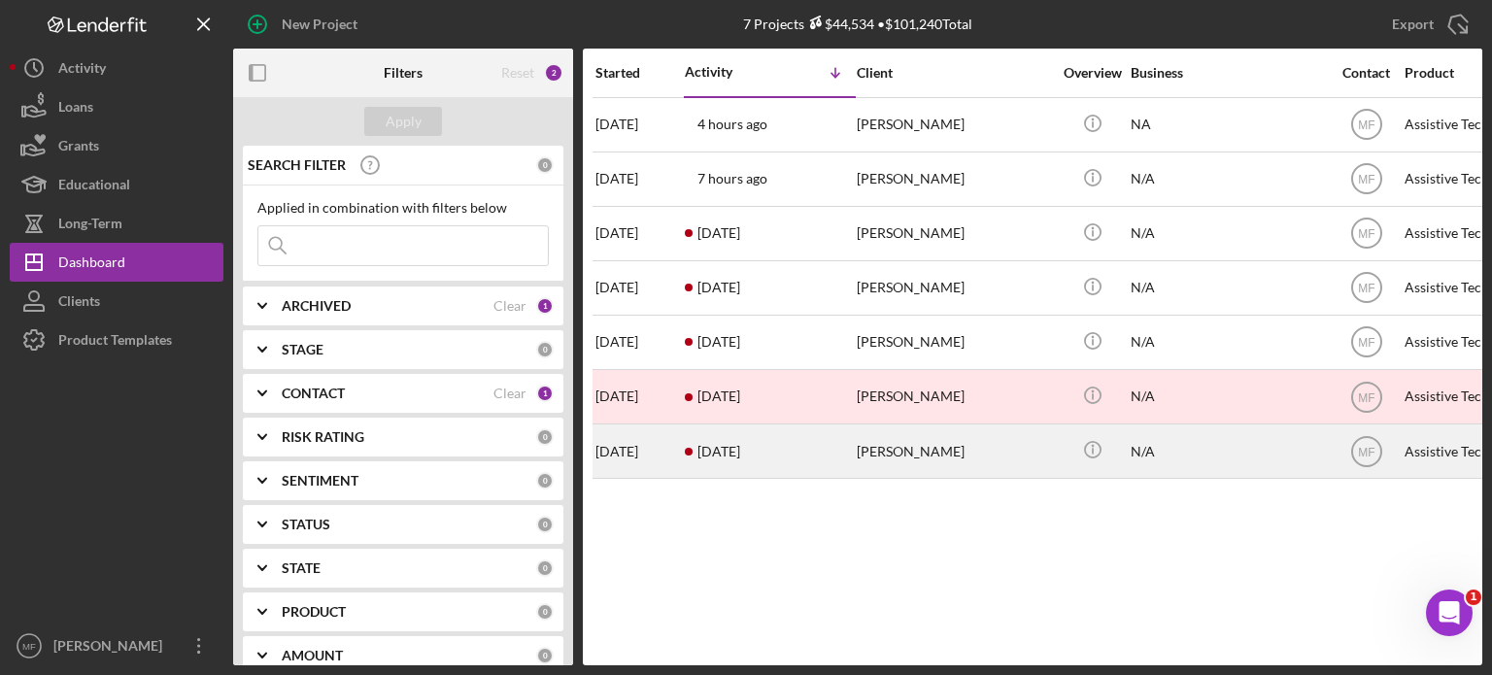
click at [942, 454] on div "[PERSON_NAME]" at bounding box center [954, 451] width 194 height 51
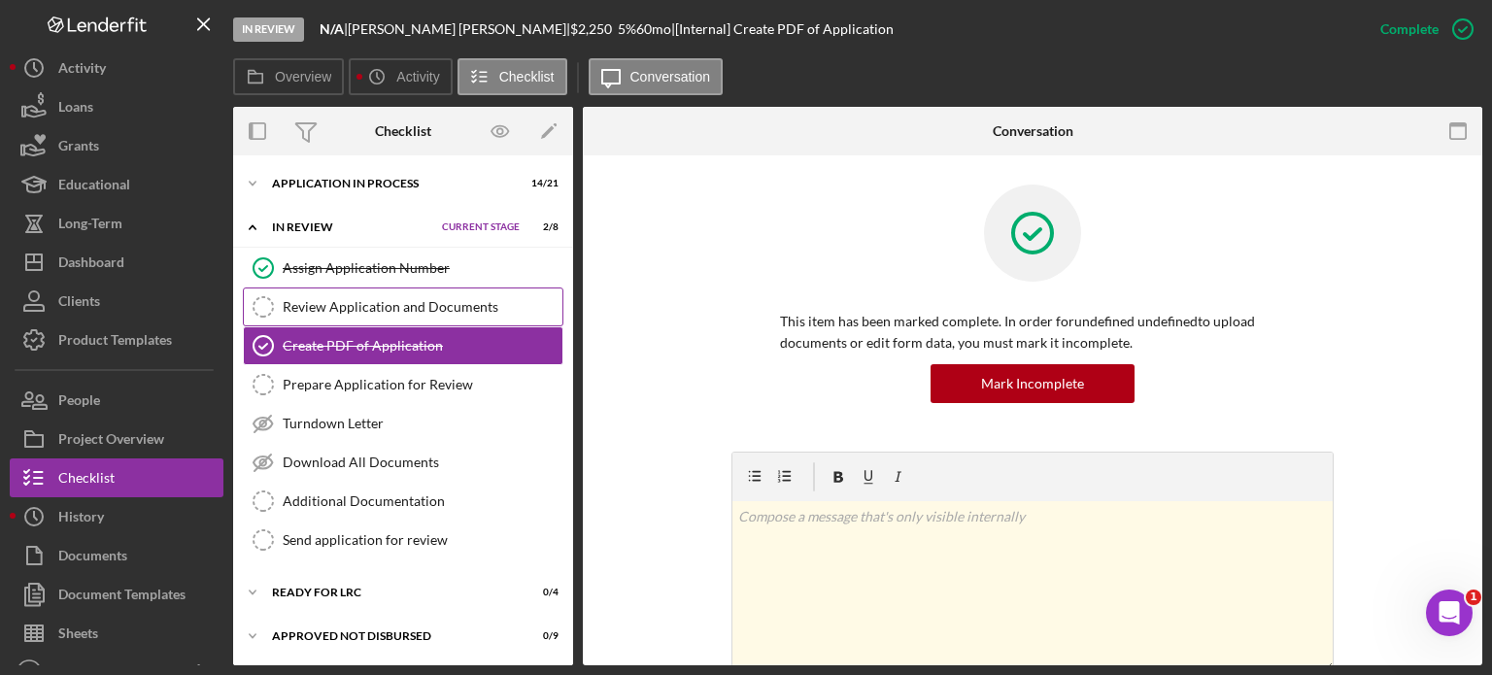
click at [403, 311] on div "Review Application and Documents" at bounding box center [423, 307] width 280 height 16
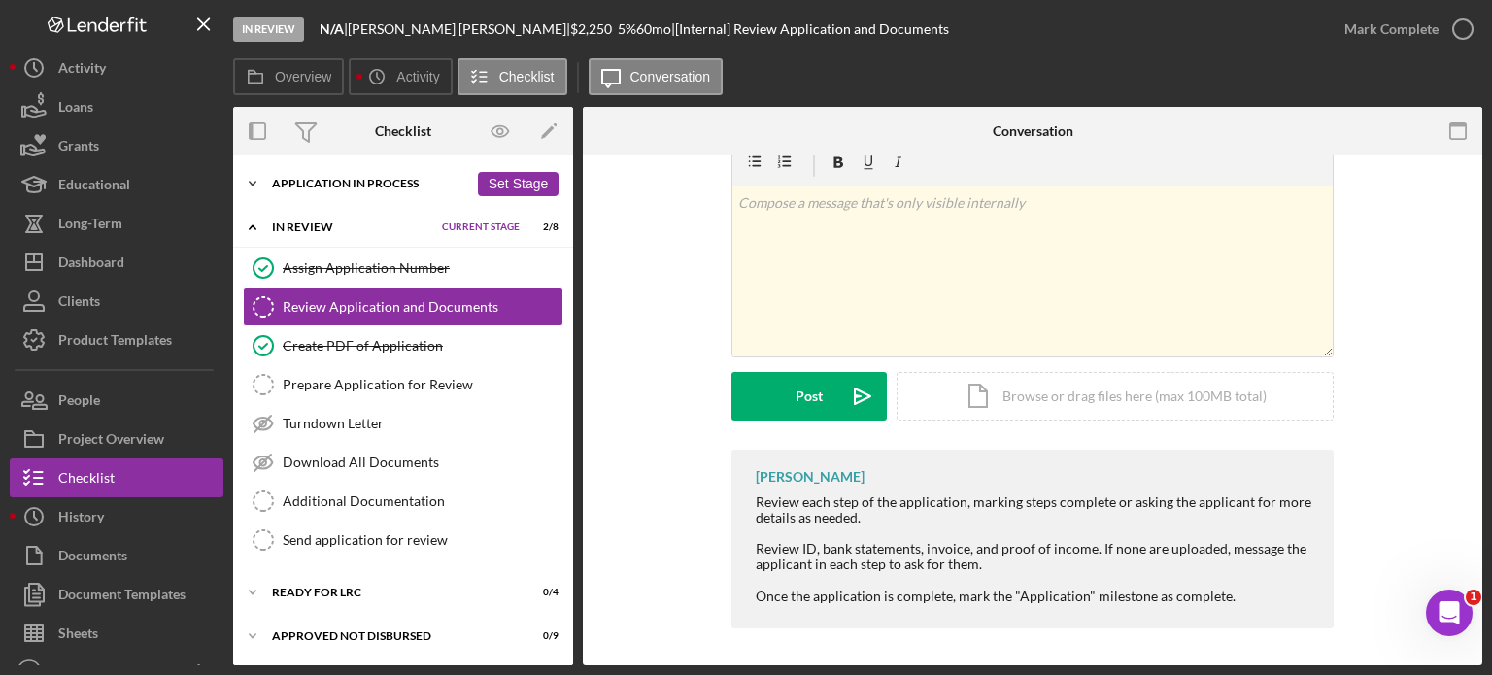
click at [365, 176] on div "Icon/Expander Application In Process 14 / 21 Set Stage" at bounding box center [403, 183] width 340 height 39
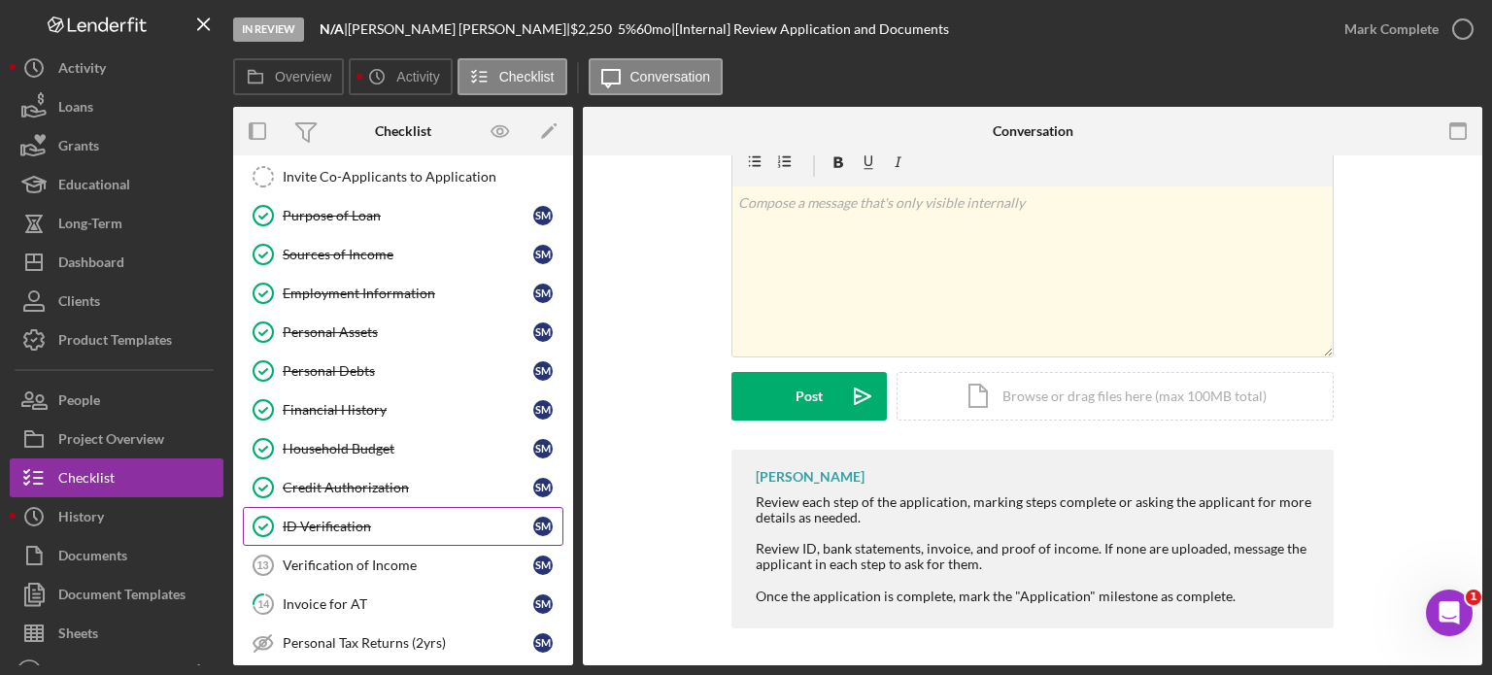
scroll to position [194, 0]
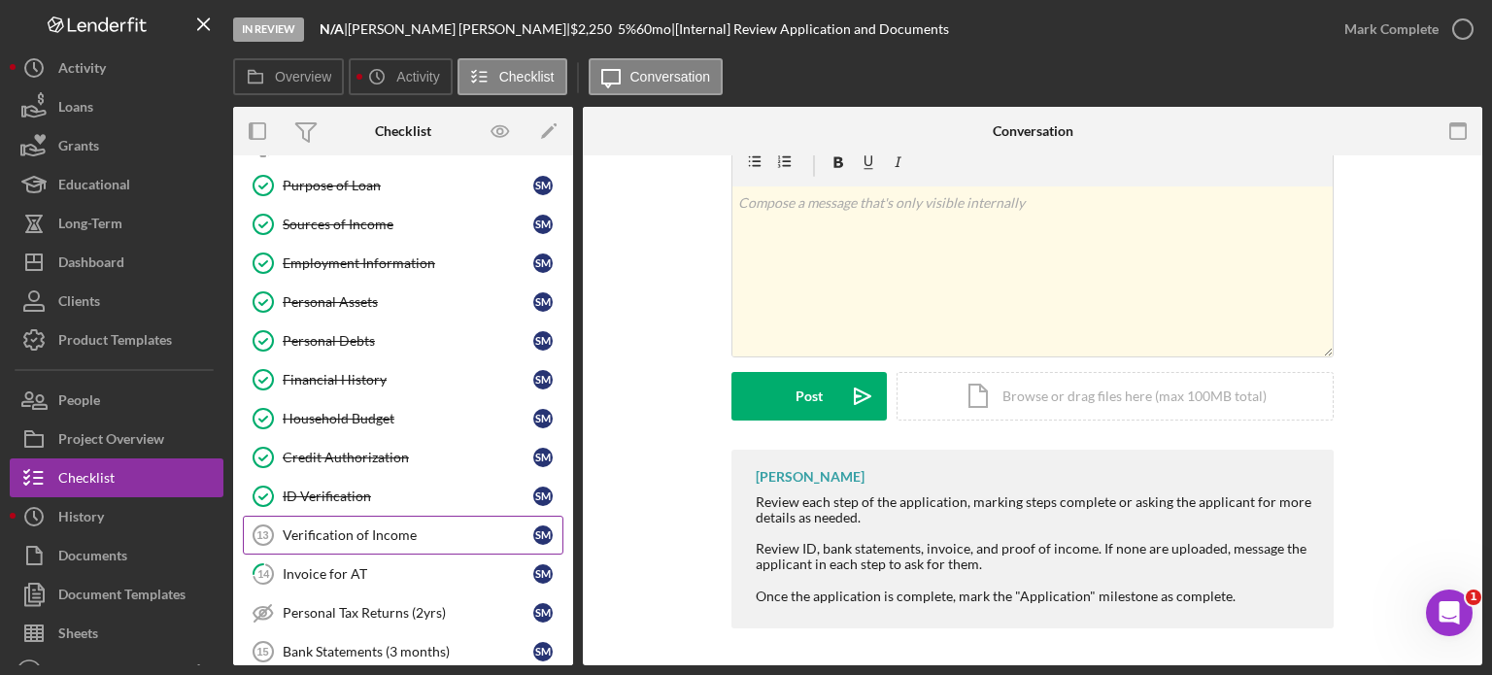
click at [355, 534] on div "Verification of Income" at bounding box center [408, 536] width 251 height 16
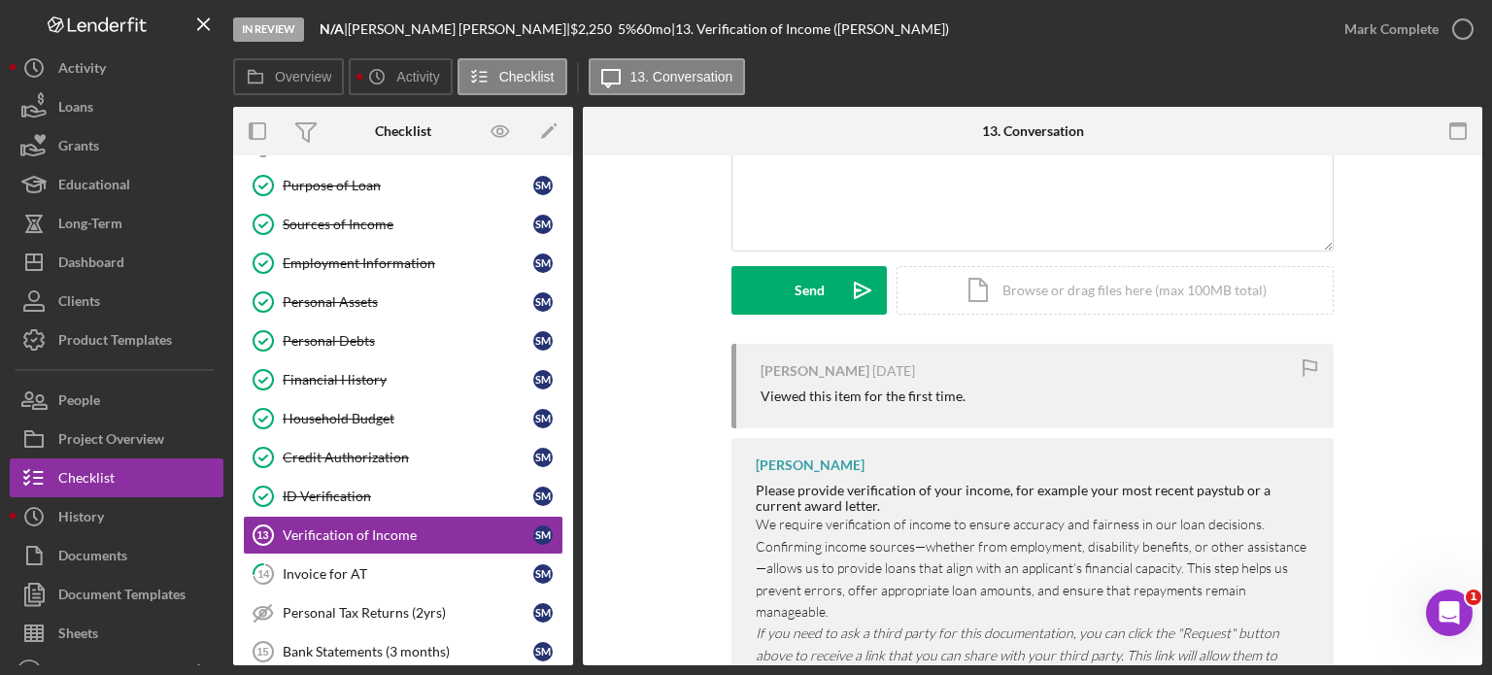
scroll to position [277, 0]
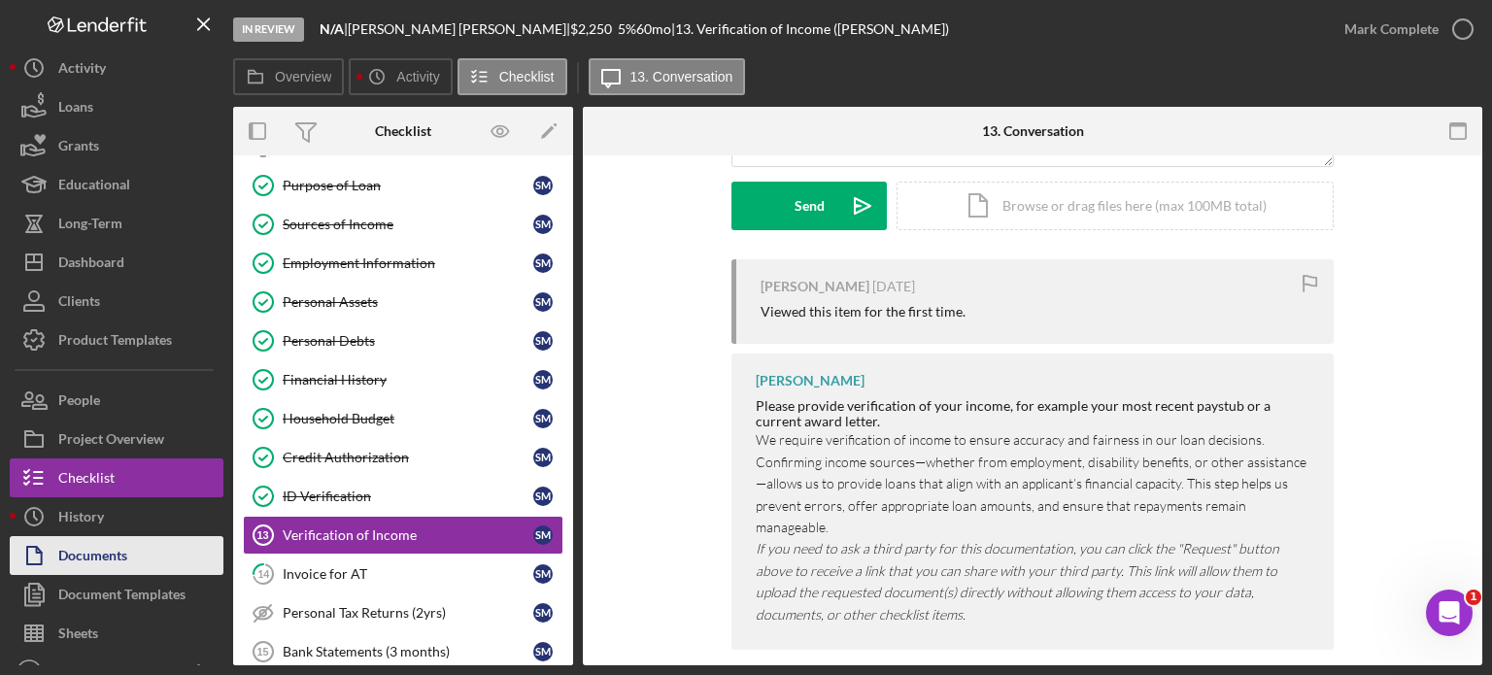
click at [86, 561] on div "Documents" at bounding box center [92, 558] width 69 height 44
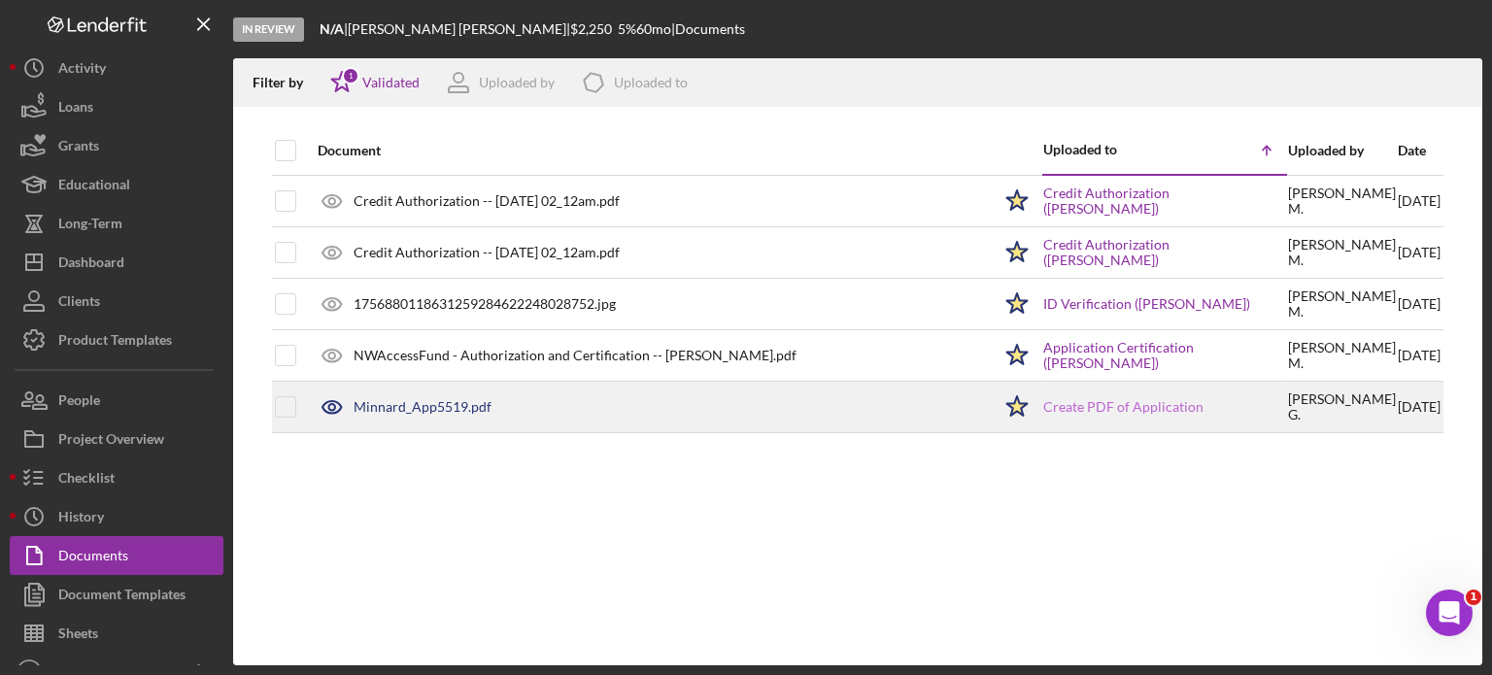
click at [1121, 411] on link "Create PDF of Application" at bounding box center [1124, 407] width 160 height 16
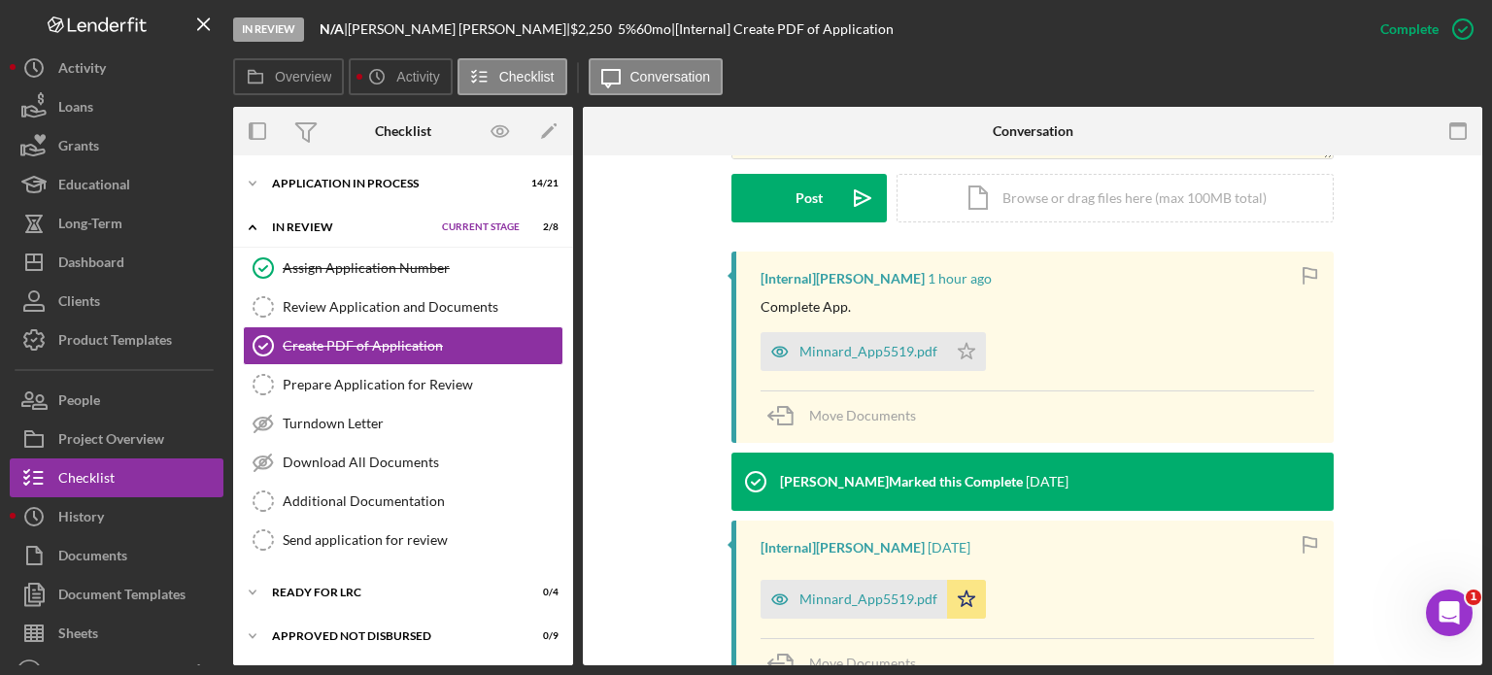
scroll to position [583, 0]
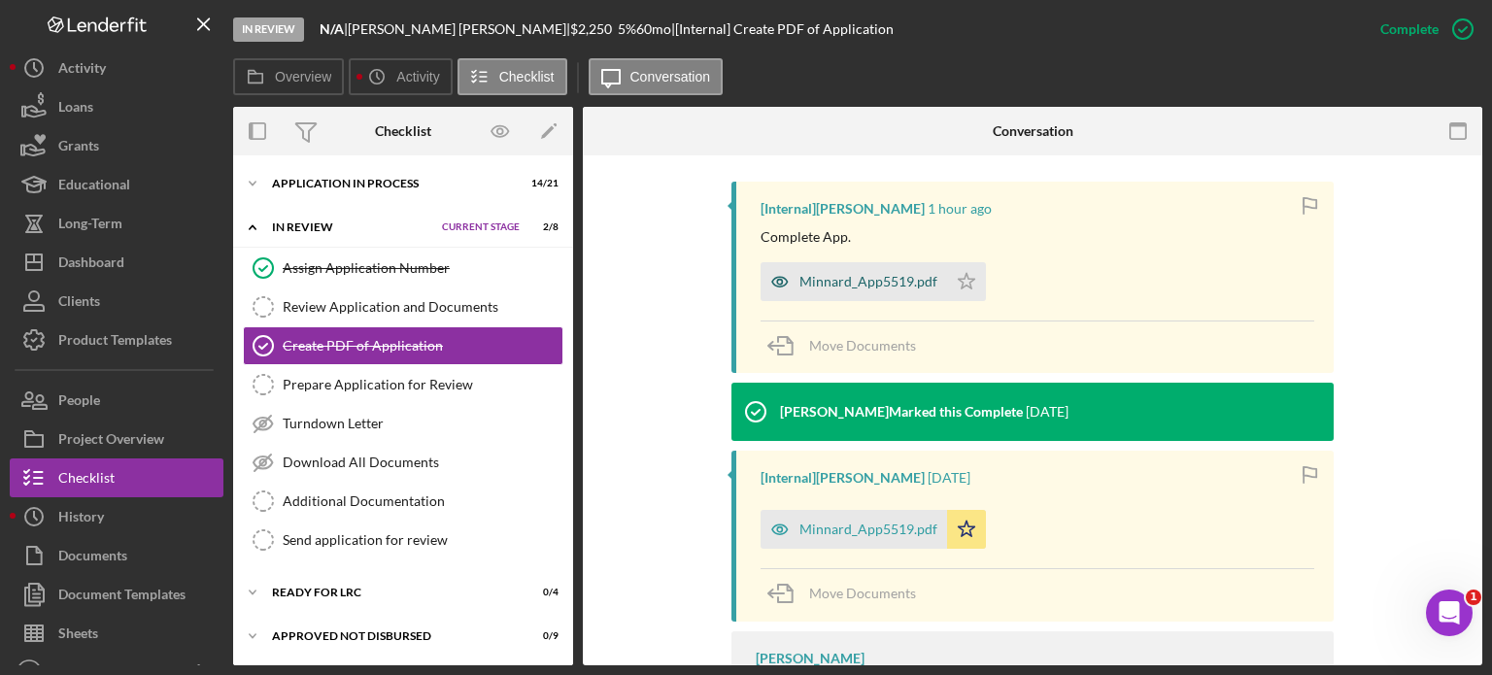
click at [848, 281] on div "Minnard_App5519.pdf" at bounding box center [869, 282] width 138 height 16
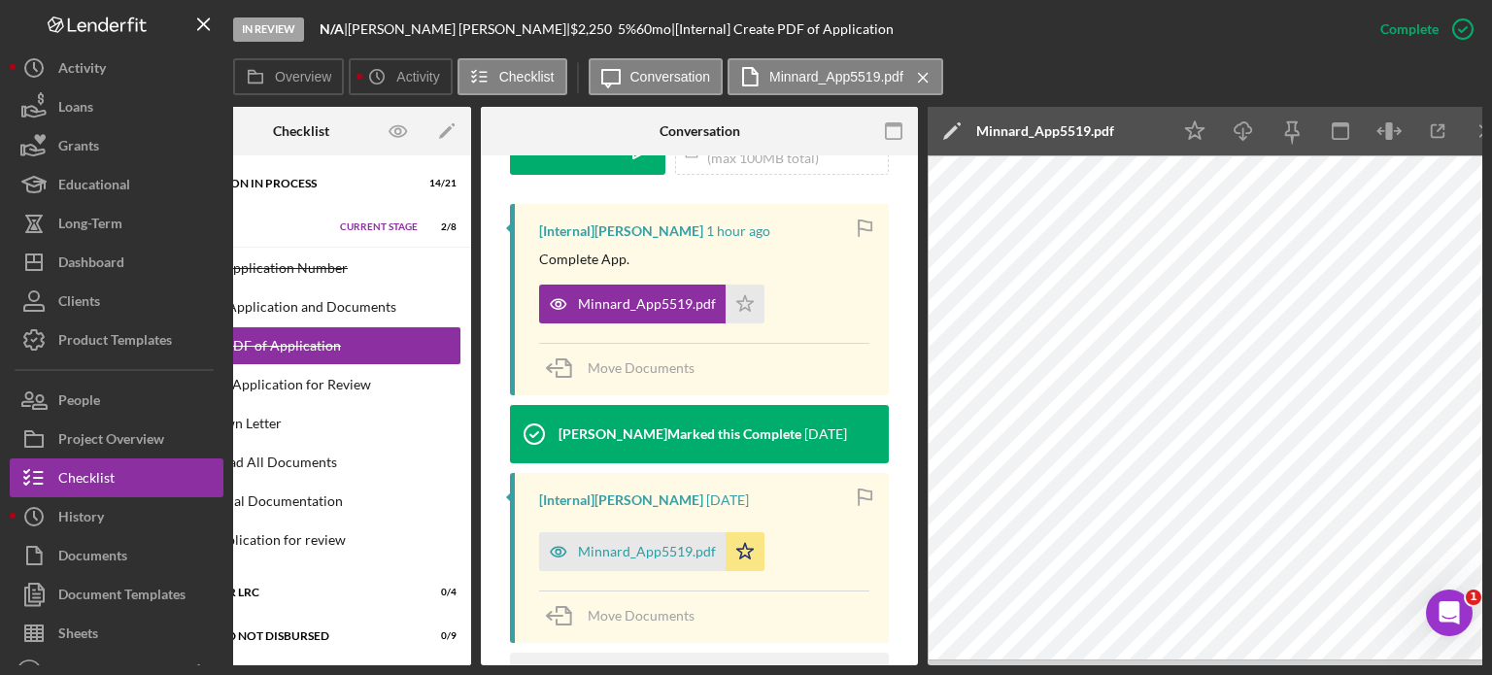
scroll to position [0, 129]
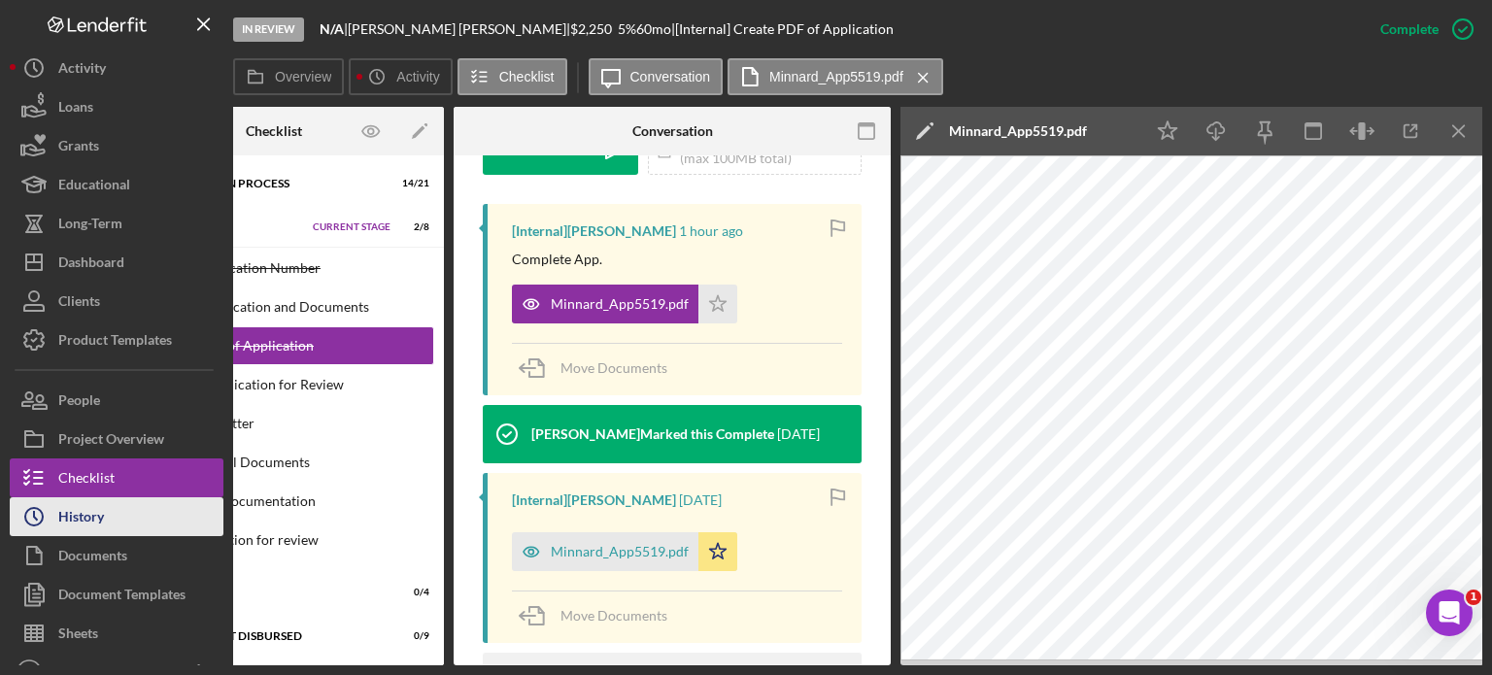
click at [78, 511] on div "History" at bounding box center [81, 519] width 46 height 44
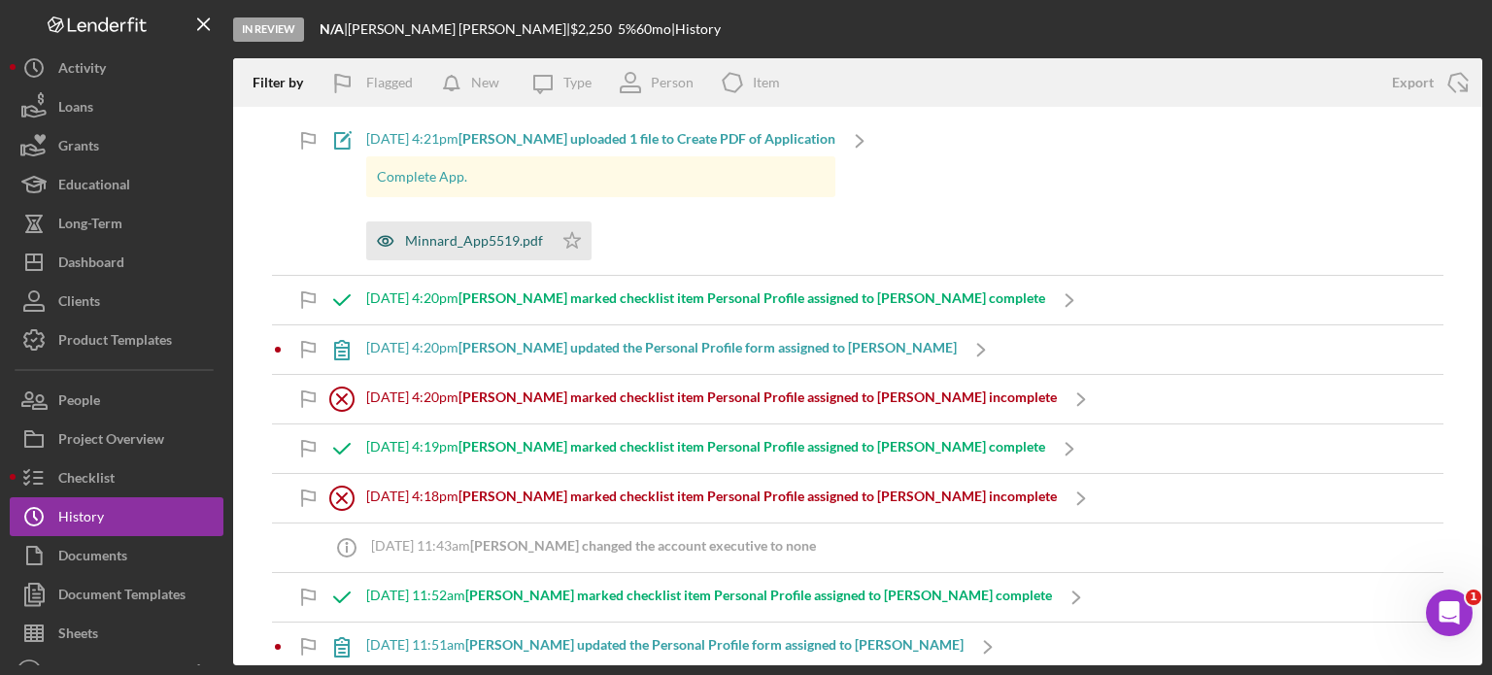
click at [441, 240] on div "Minnard_App5519.pdf" at bounding box center [474, 241] width 138 height 16
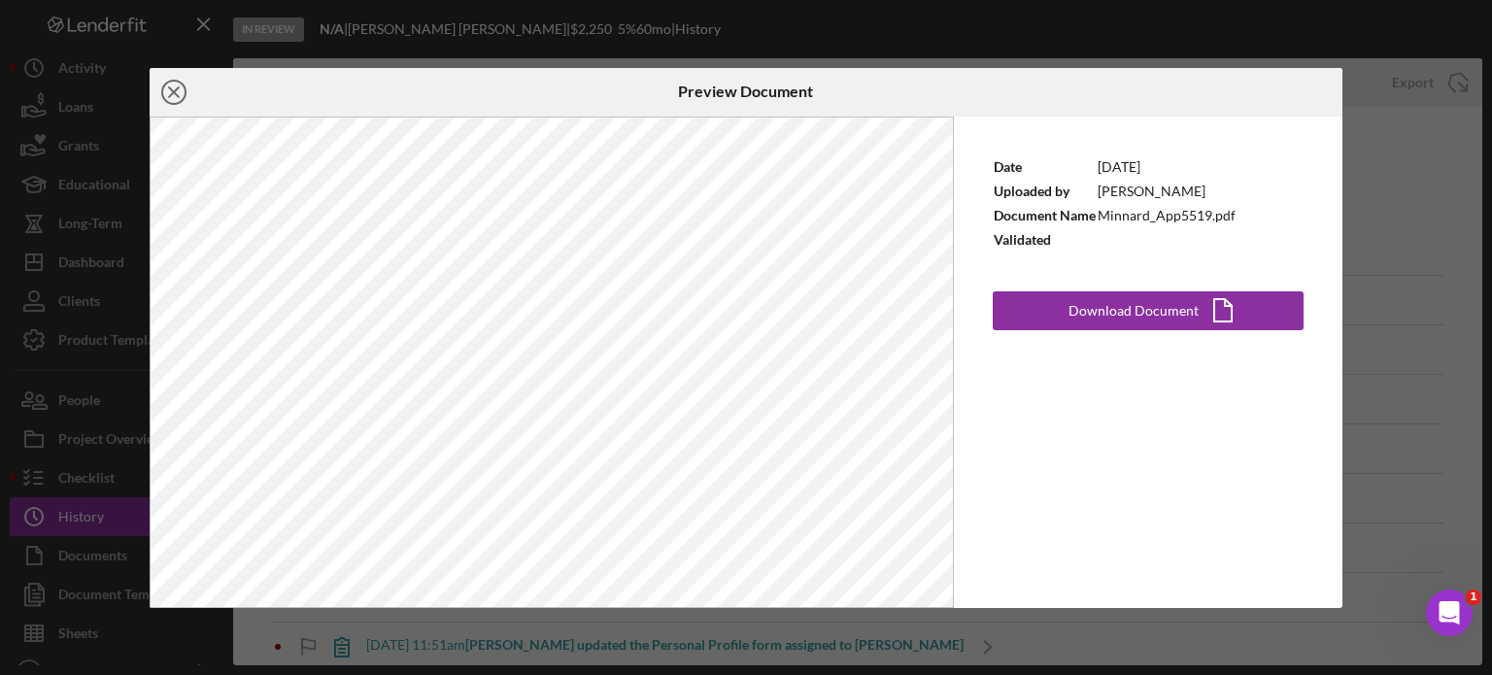
click at [170, 84] on icon "Icon/Close" at bounding box center [174, 92] width 49 height 49
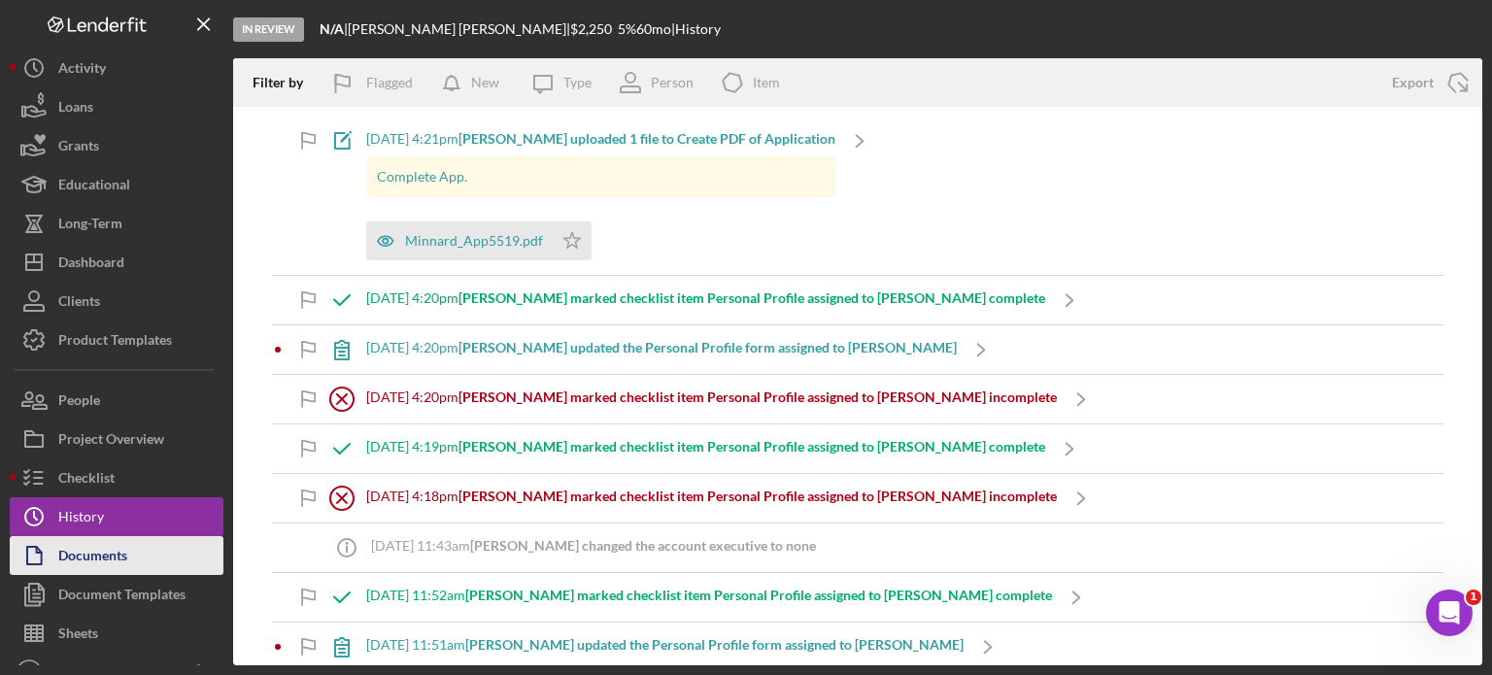
click at [73, 556] on div "Documents" at bounding box center [92, 558] width 69 height 44
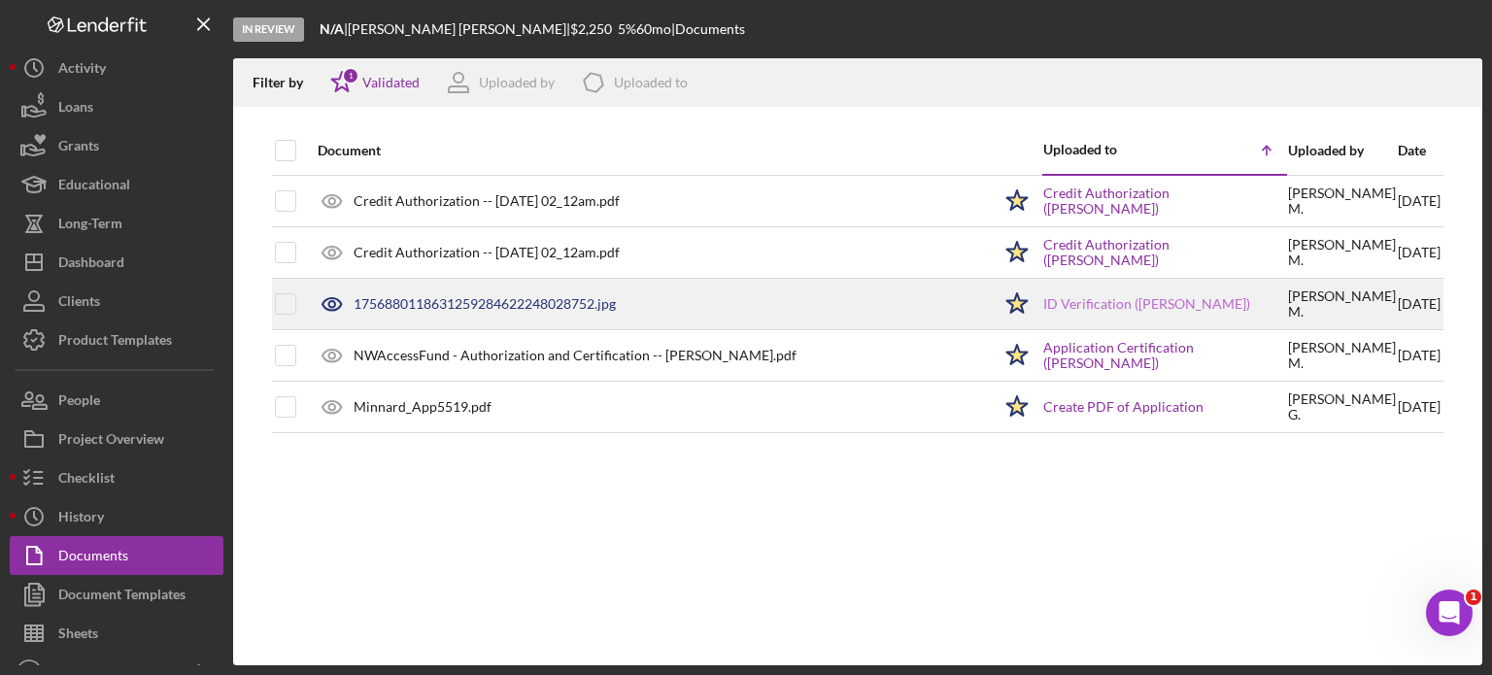
click at [1068, 304] on link "ID Verification ([PERSON_NAME])" at bounding box center [1147, 304] width 207 height 16
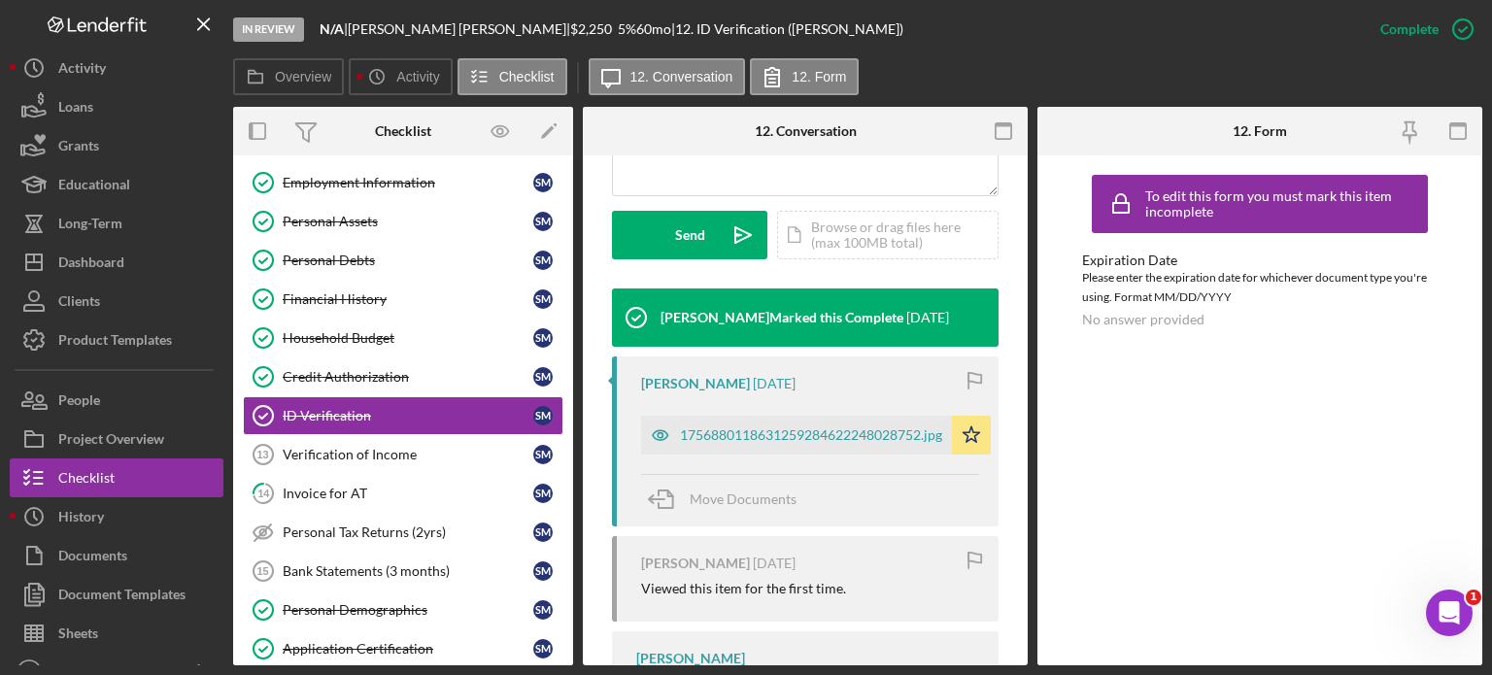
scroll to position [583, 0]
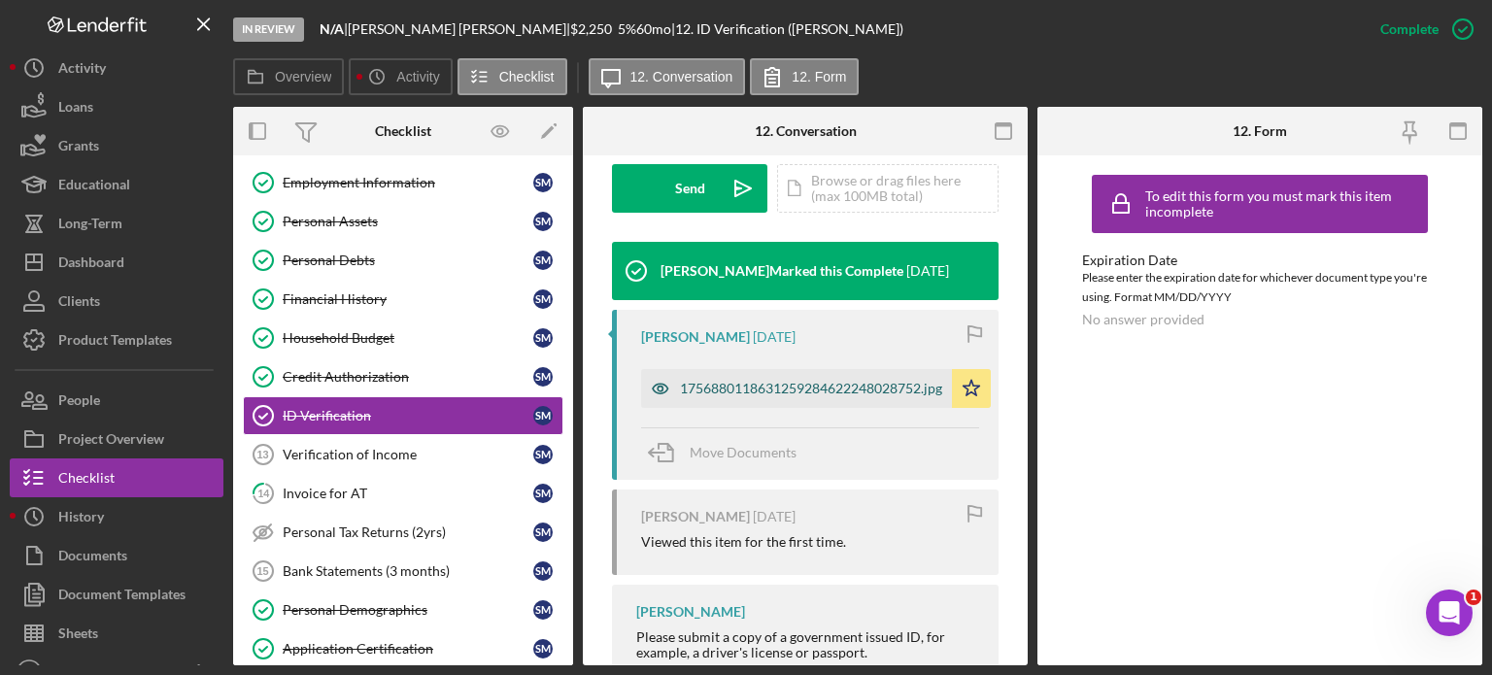
click at [832, 385] on div "1756880118631259284622248028752.jpg" at bounding box center [811, 389] width 262 height 16
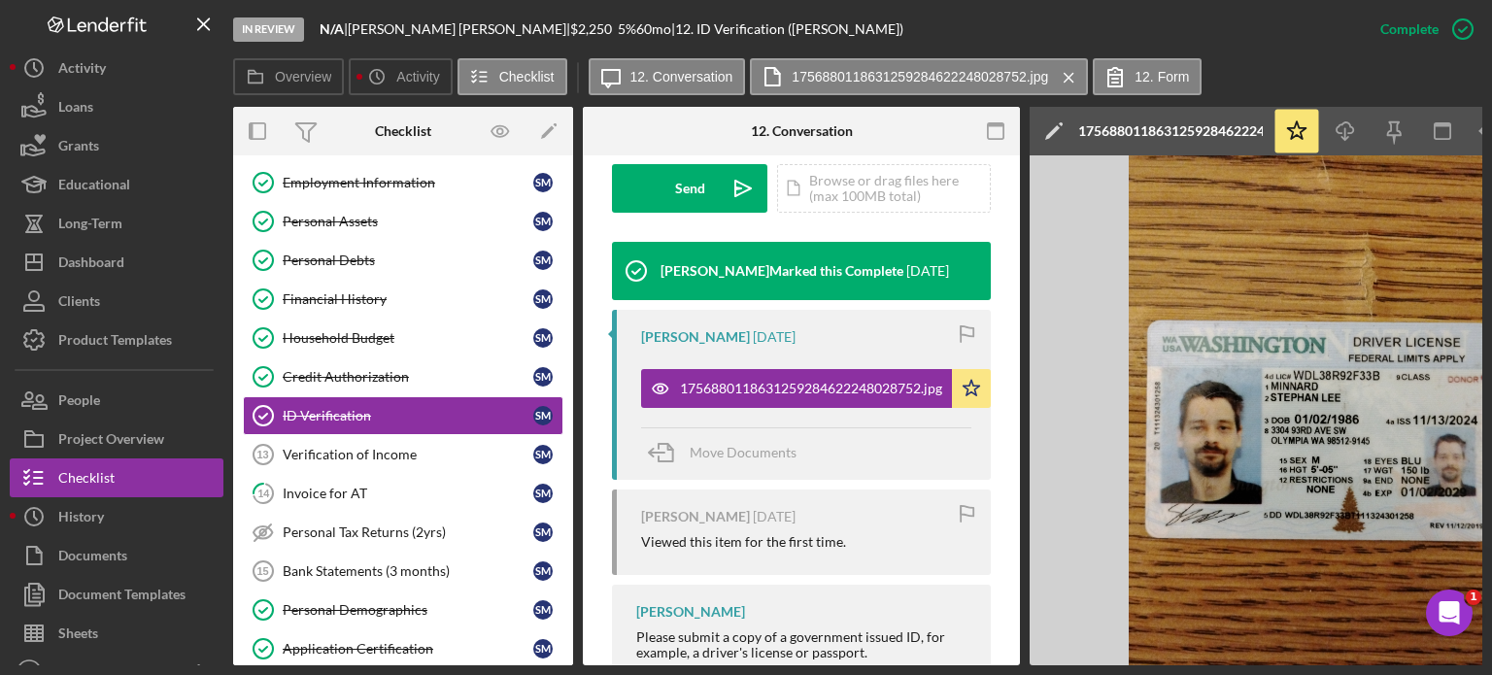
click at [1240, 609] on img at bounding box center [1321, 410] width 583 height 510
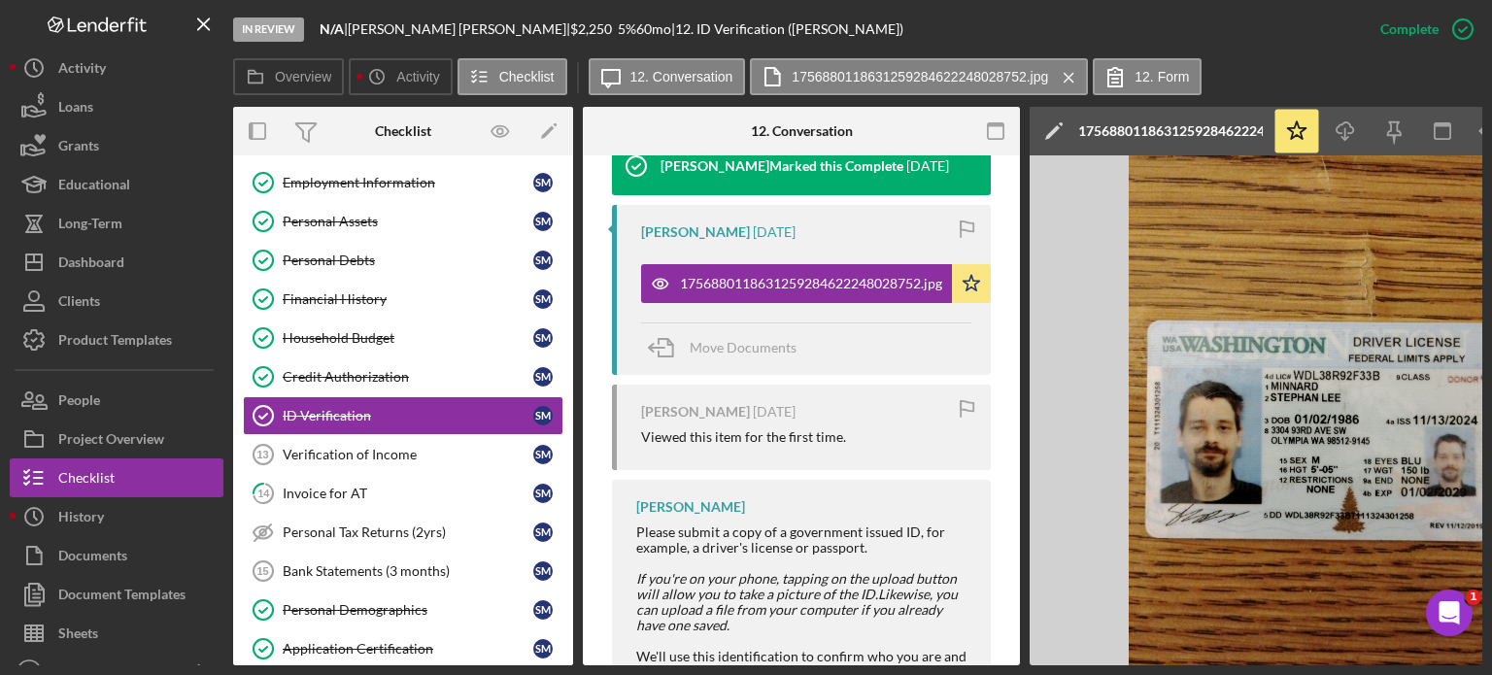
scroll to position [911, 0]
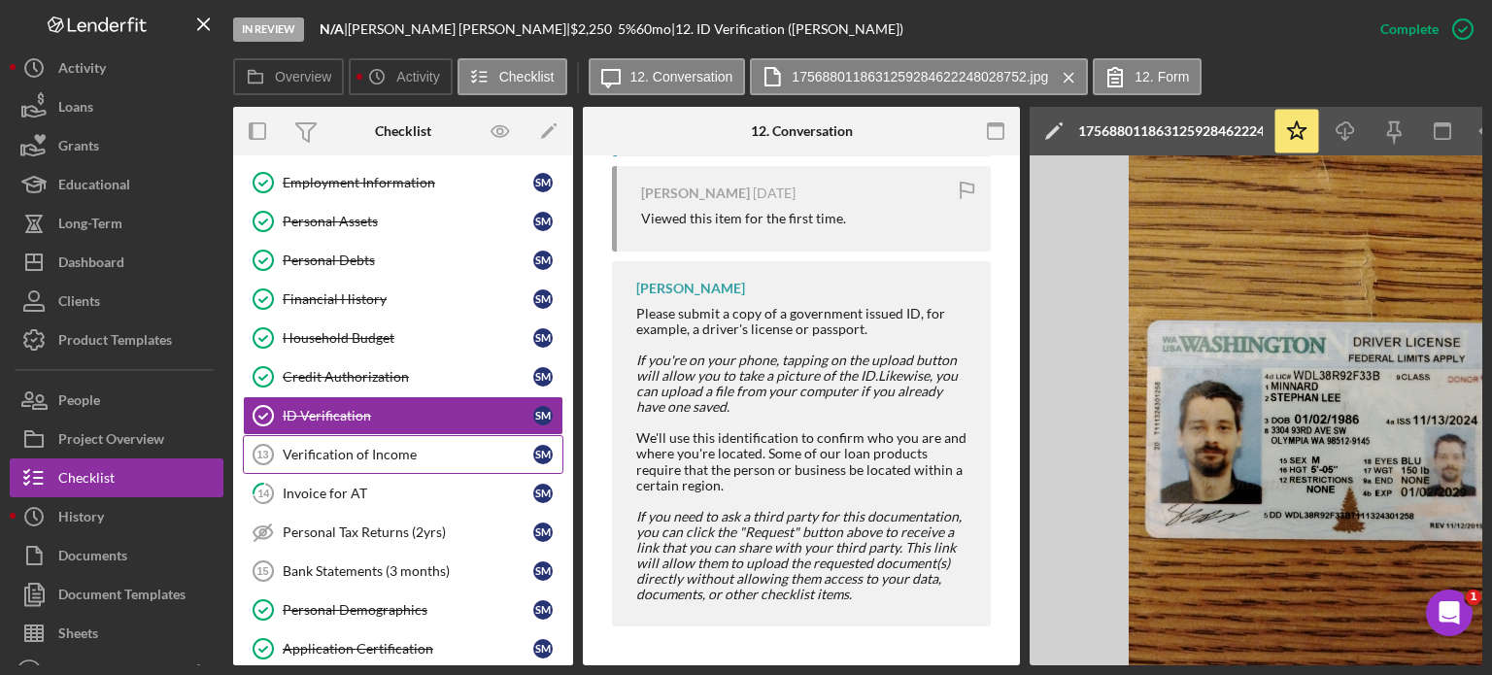
click at [351, 447] on div "Verification of Income" at bounding box center [408, 455] width 251 height 16
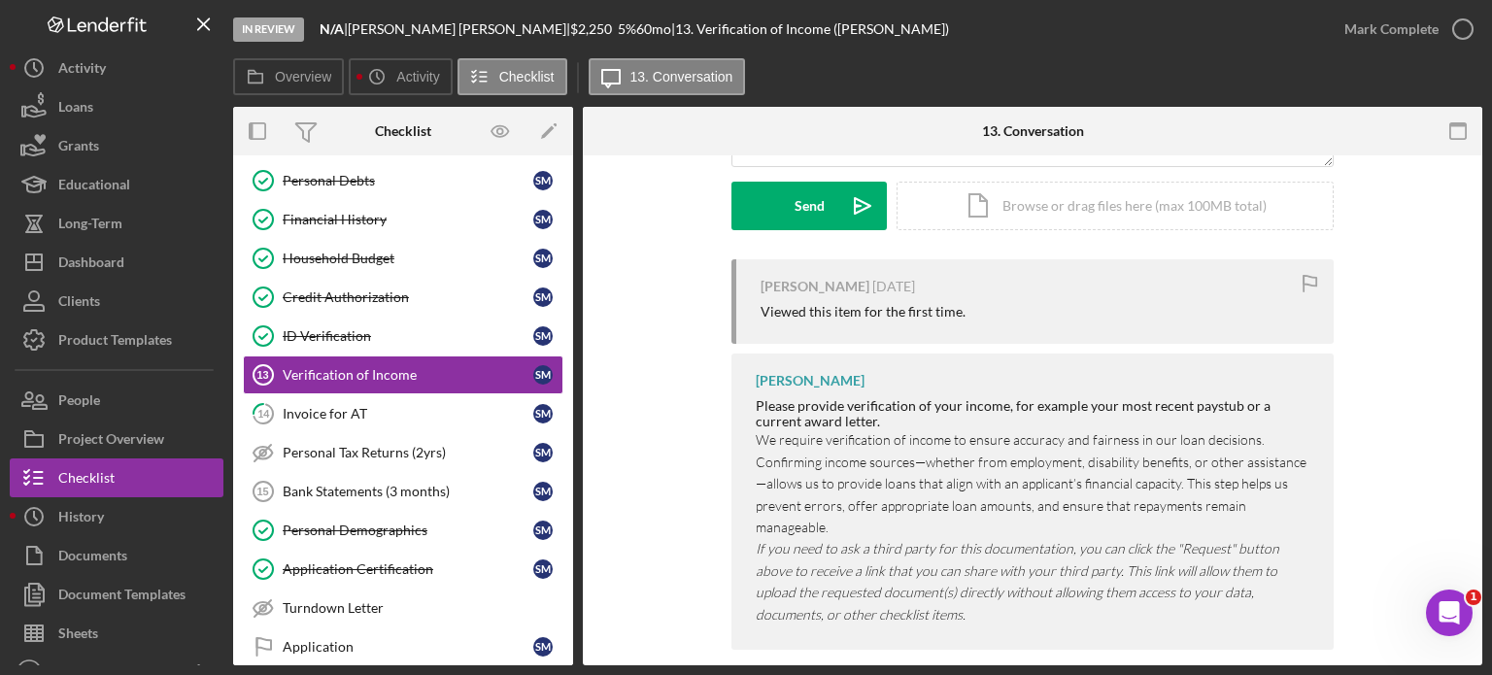
scroll to position [469, 0]
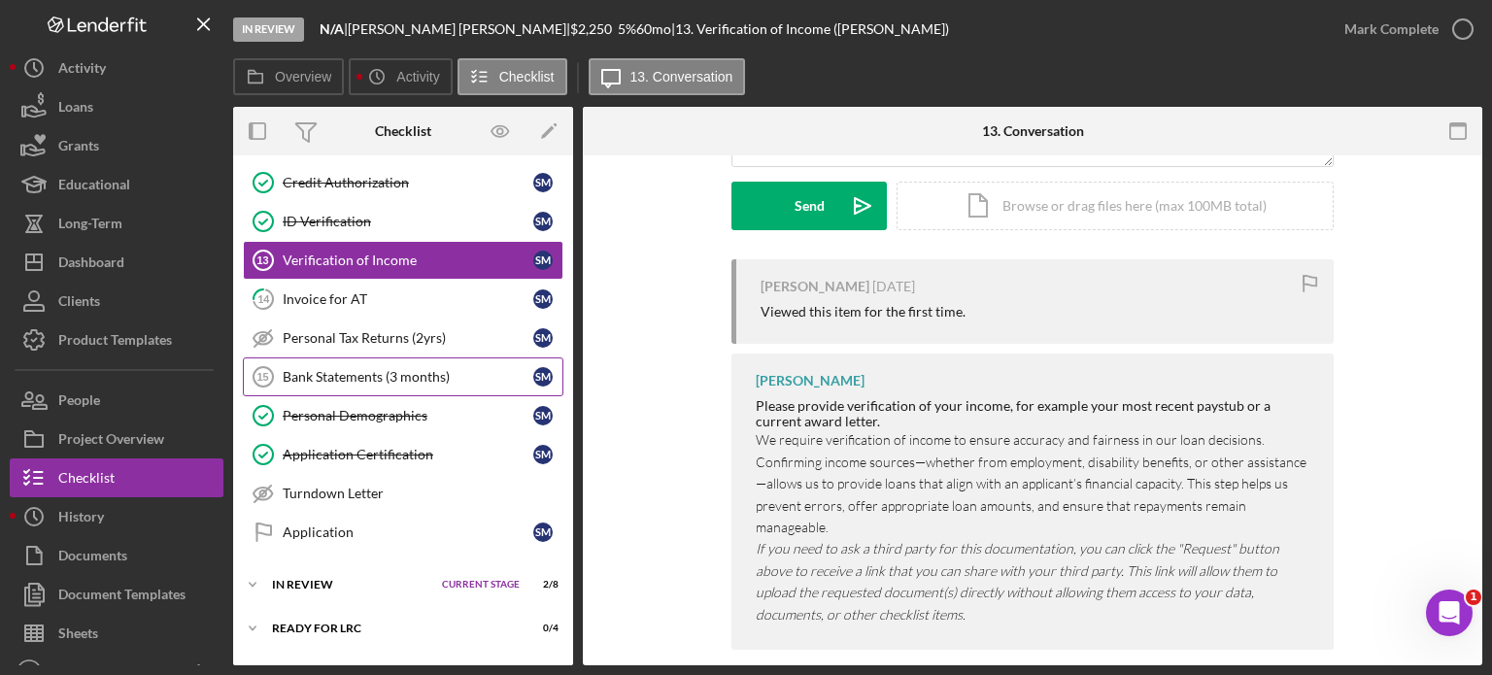
click at [365, 376] on div "Bank Statements (3 months)" at bounding box center [408, 377] width 251 height 16
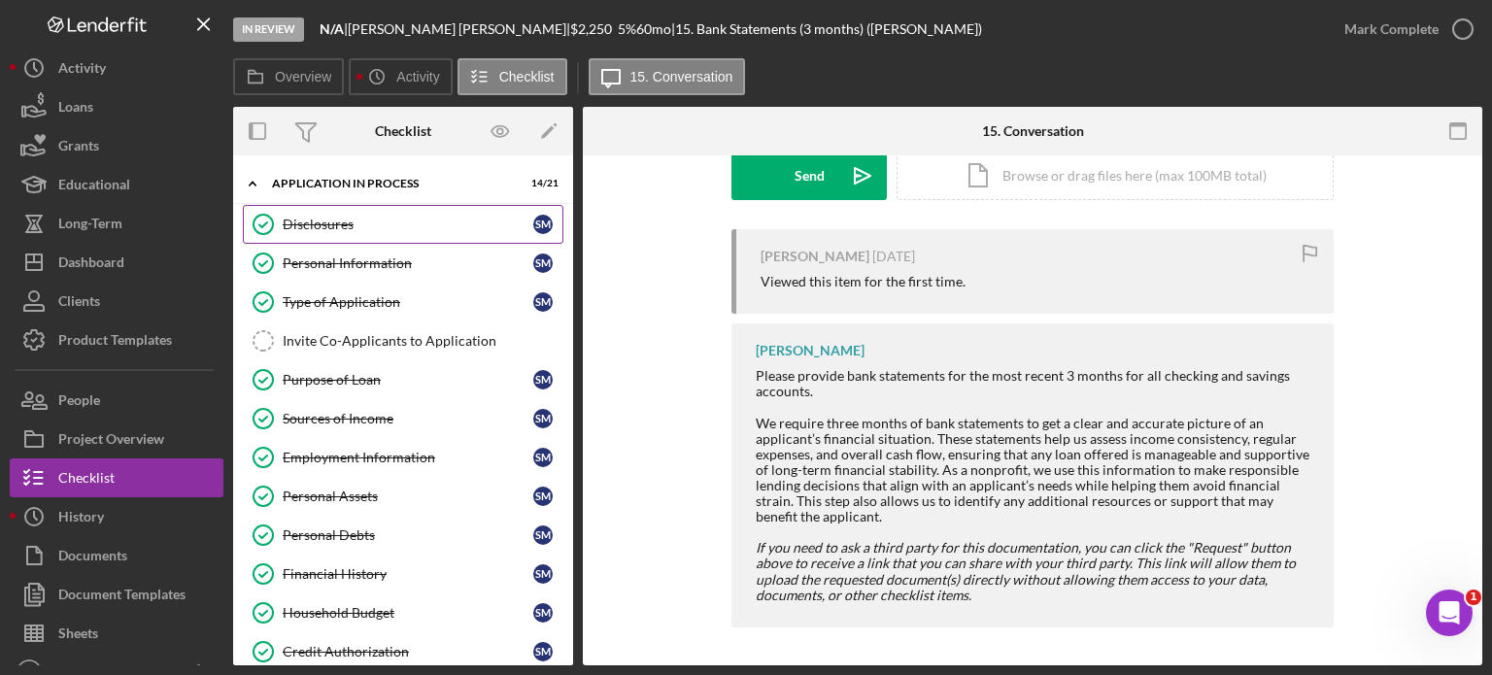
click at [338, 229] on div "Disclosures" at bounding box center [408, 225] width 251 height 16
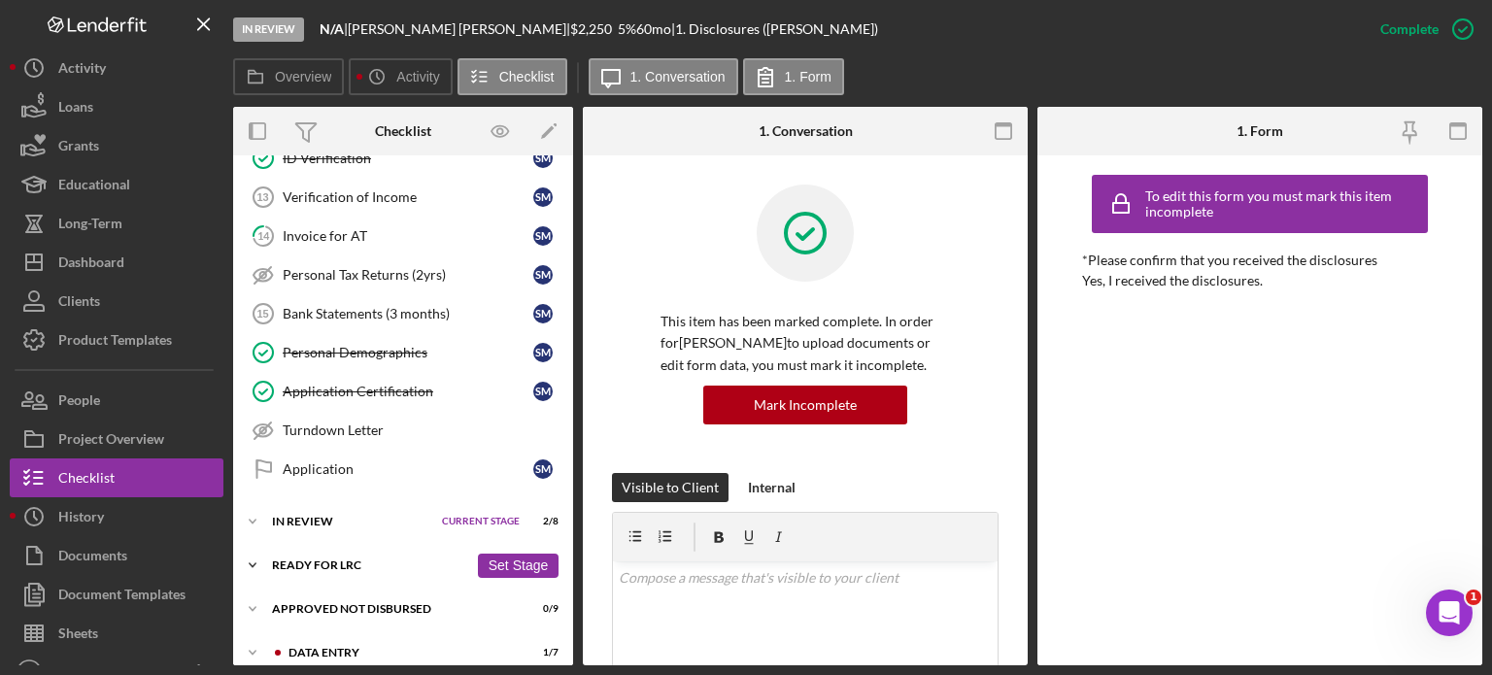
scroll to position [540, 0]
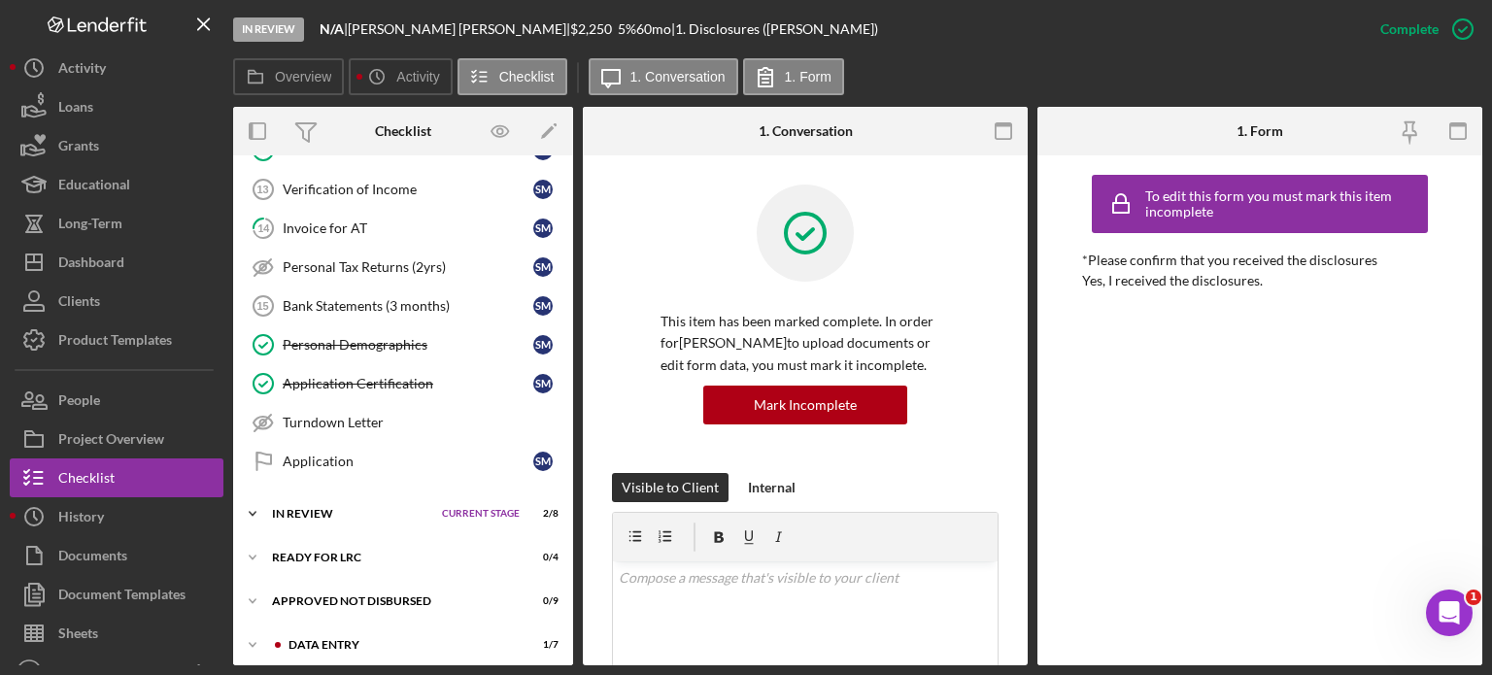
click at [353, 510] on div "Icon/Expander In Review Current Stage 2 / 8 Set Stage" at bounding box center [403, 514] width 340 height 39
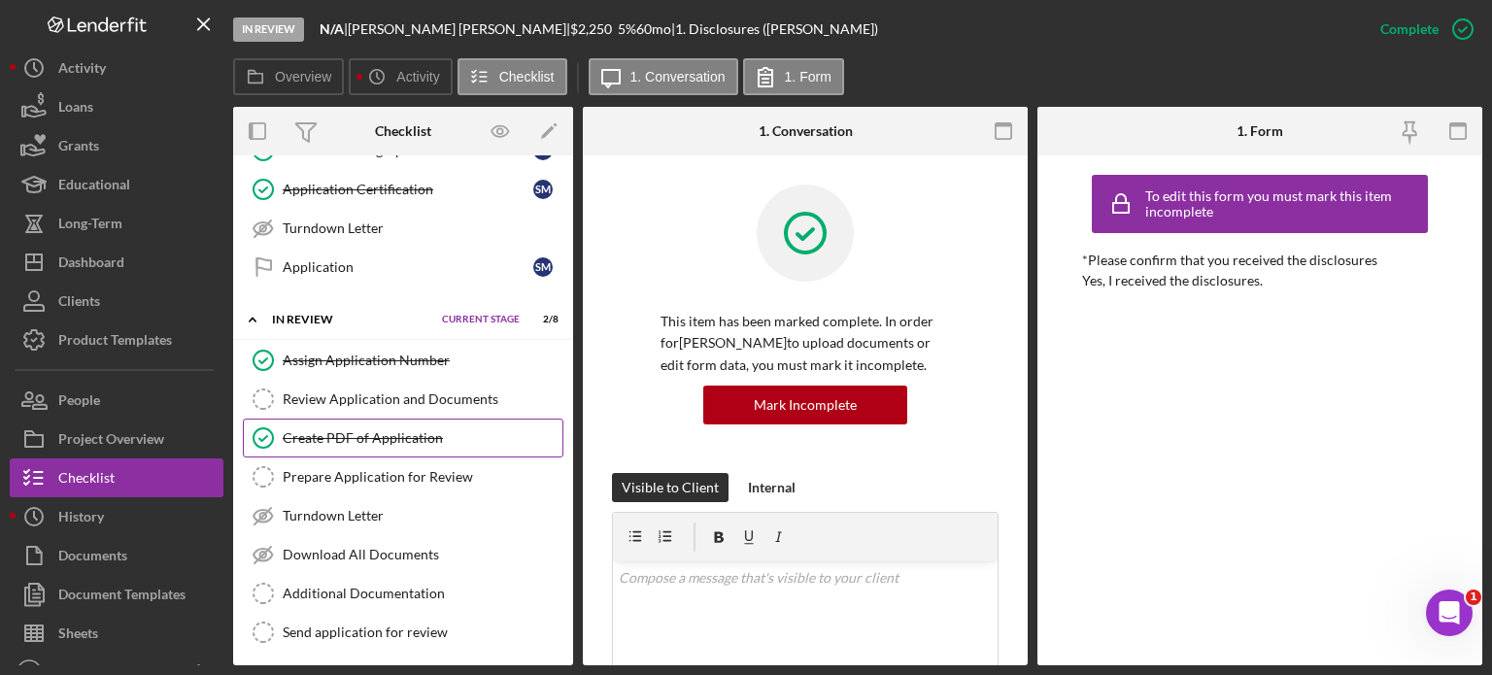
scroll to position [735, 0]
click at [362, 430] on div "Create PDF of Application" at bounding box center [423, 438] width 280 height 16
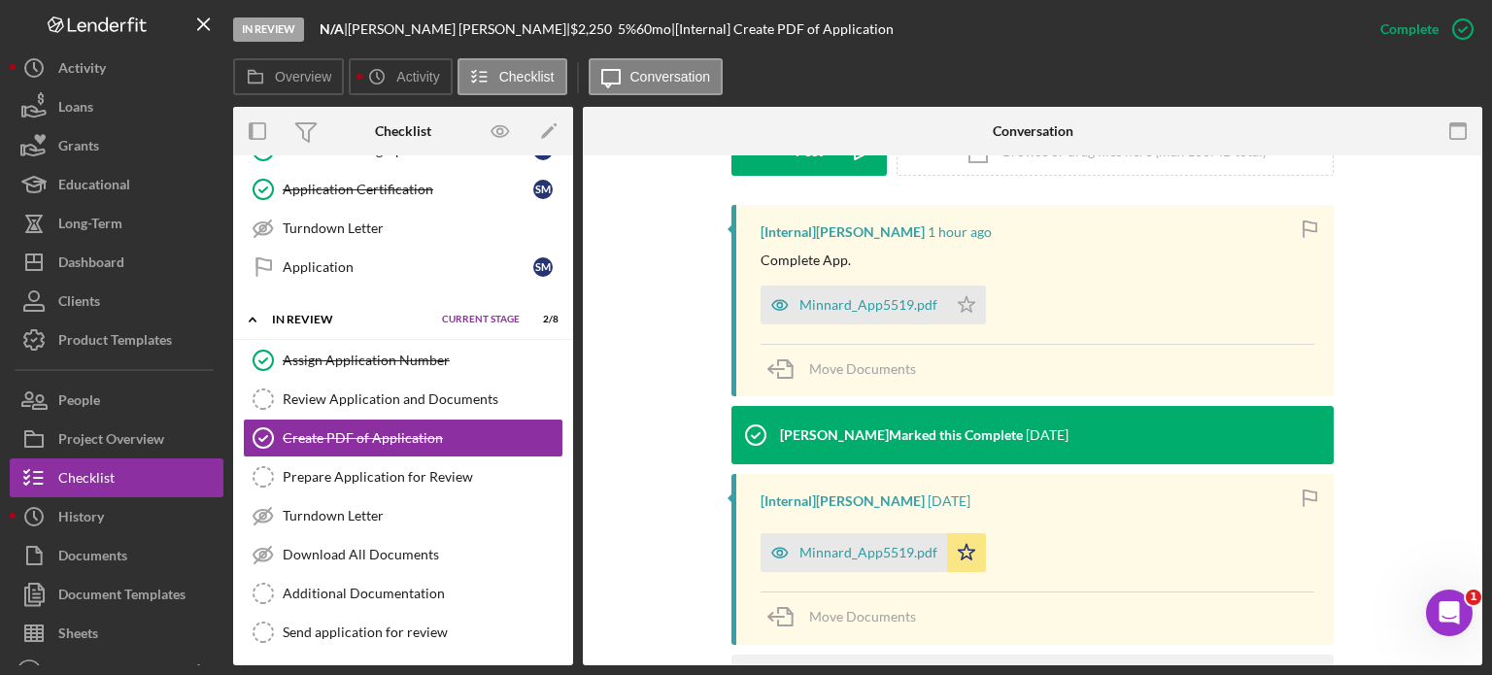
scroll to position [702, 0]
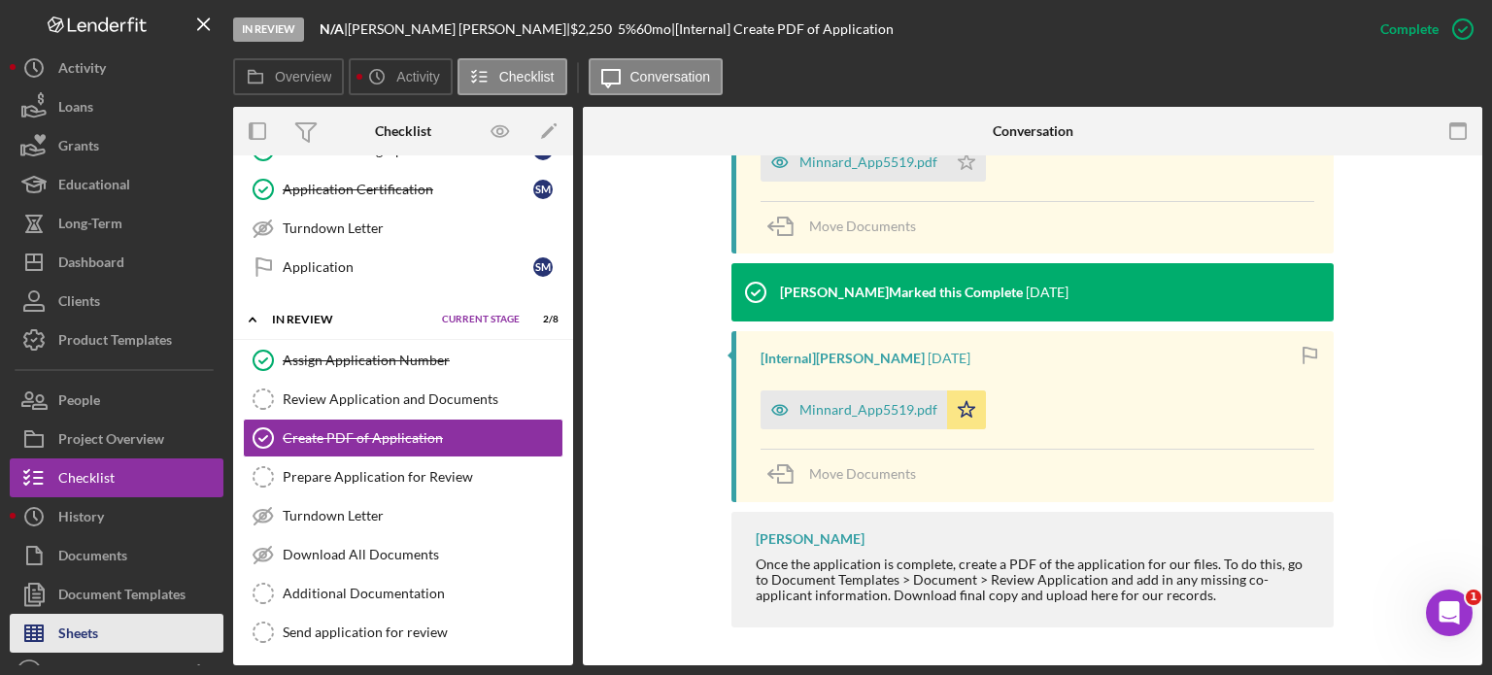
click at [75, 625] on div "Sheets" at bounding box center [78, 636] width 40 height 44
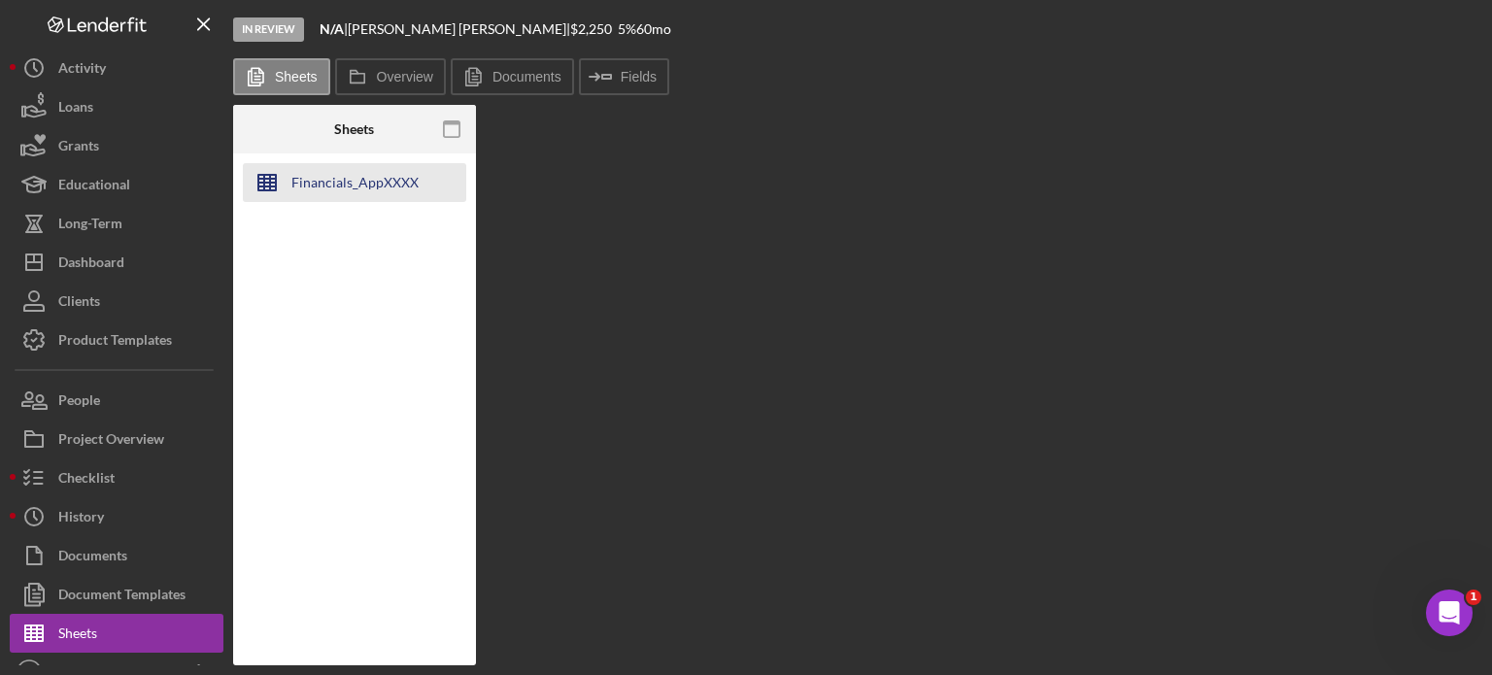
click at [366, 183] on div "Financials_AppXXXX" at bounding box center [354, 182] width 127 height 39
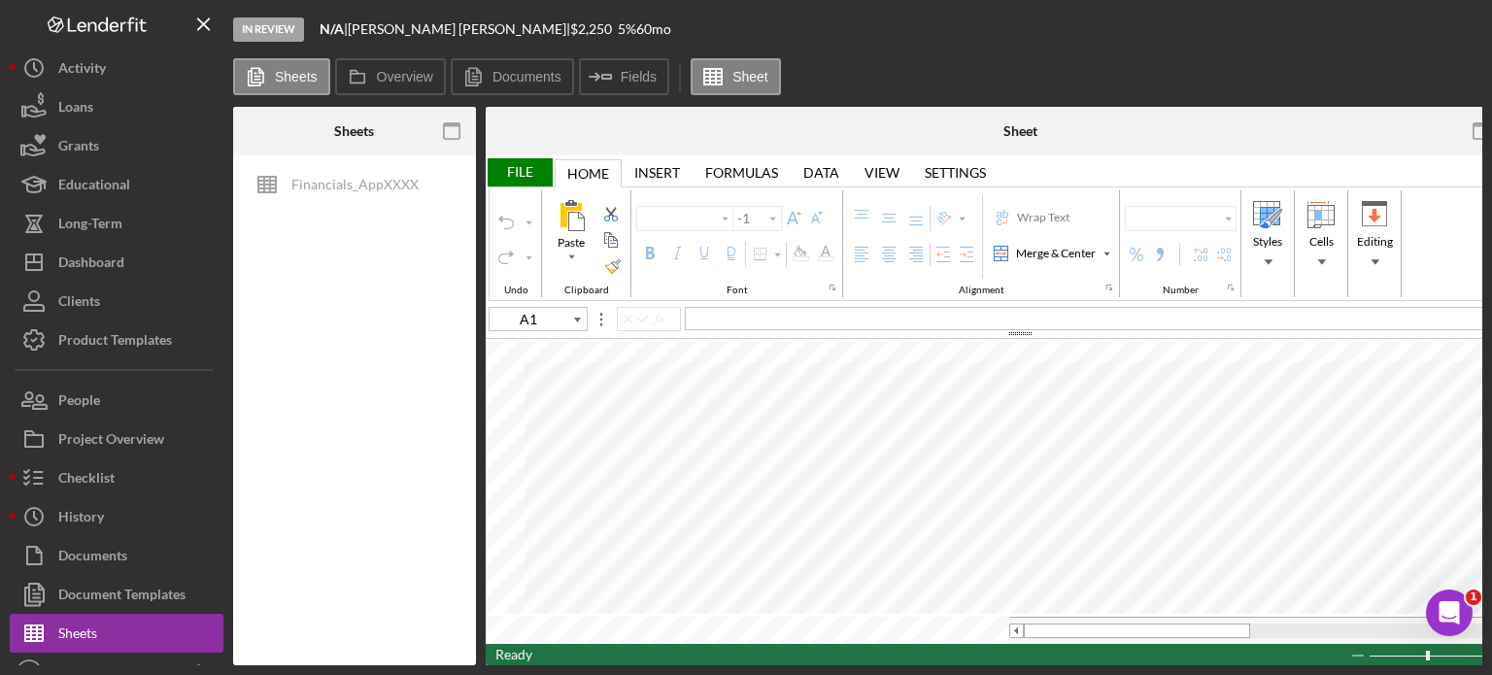
type input "Arial"
type input "10"
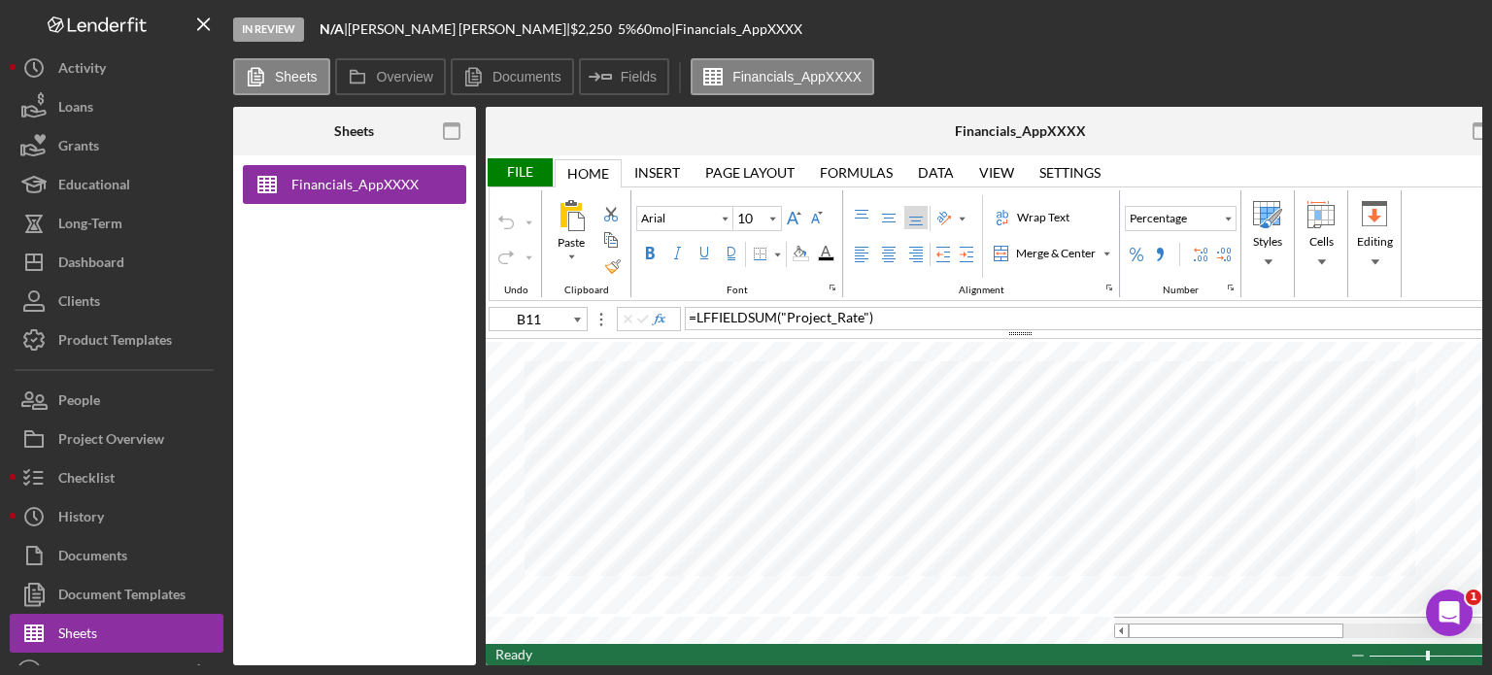
type input "F16"
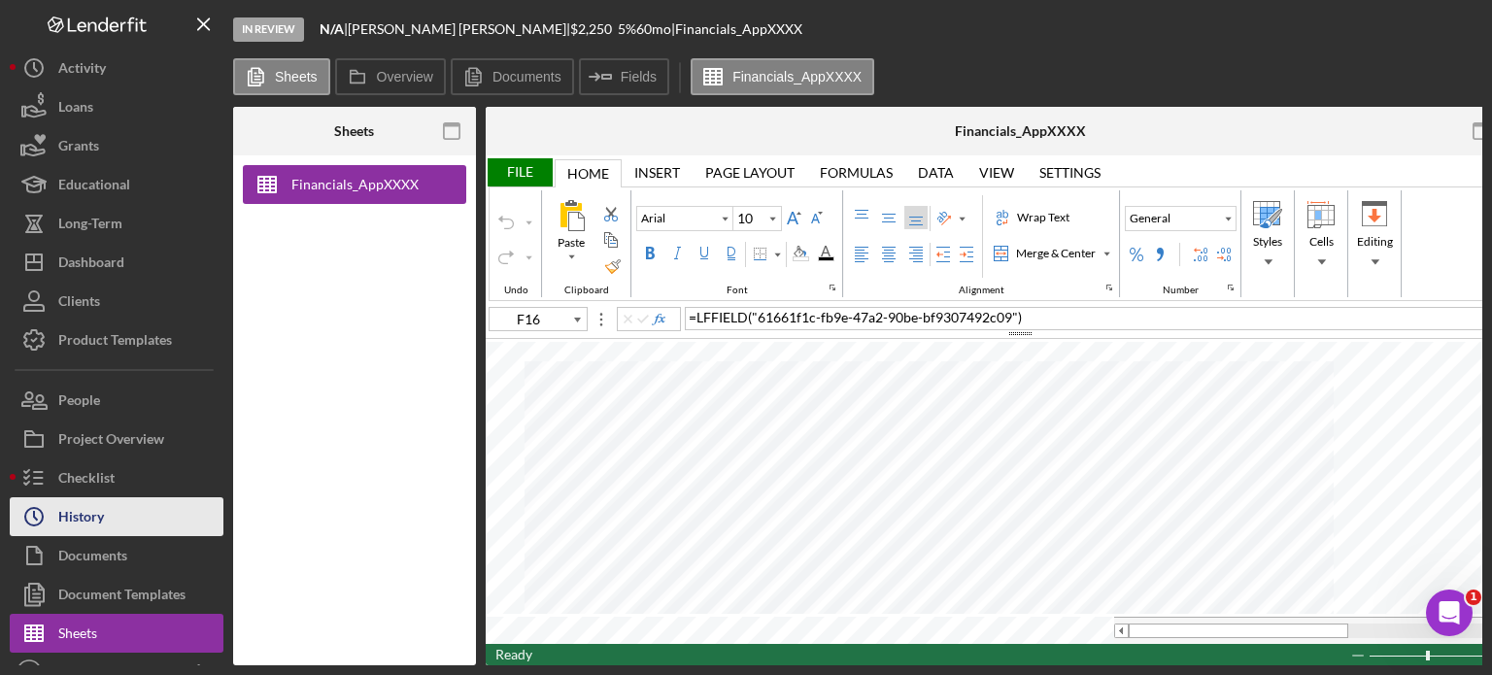
click at [75, 520] on div "History" at bounding box center [81, 519] width 46 height 44
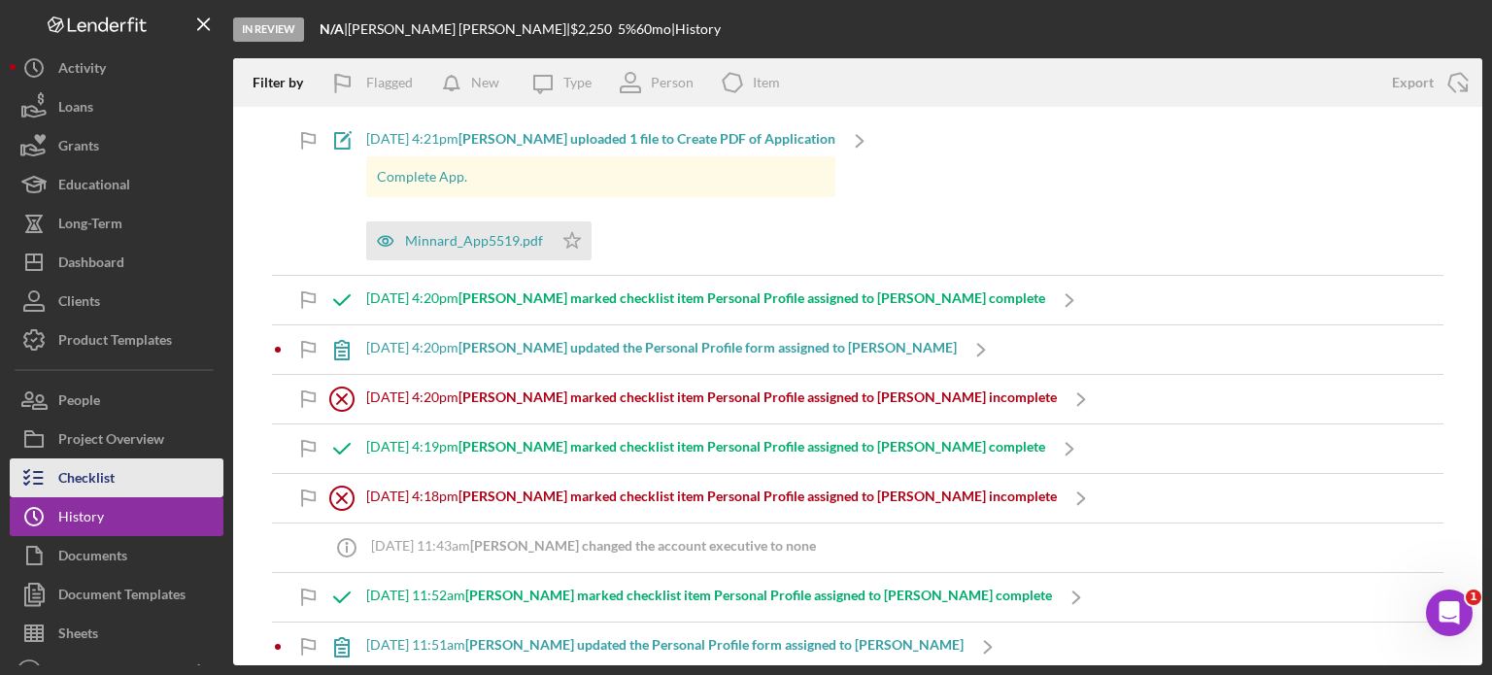
click at [91, 475] on div "Checklist" at bounding box center [86, 481] width 56 height 44
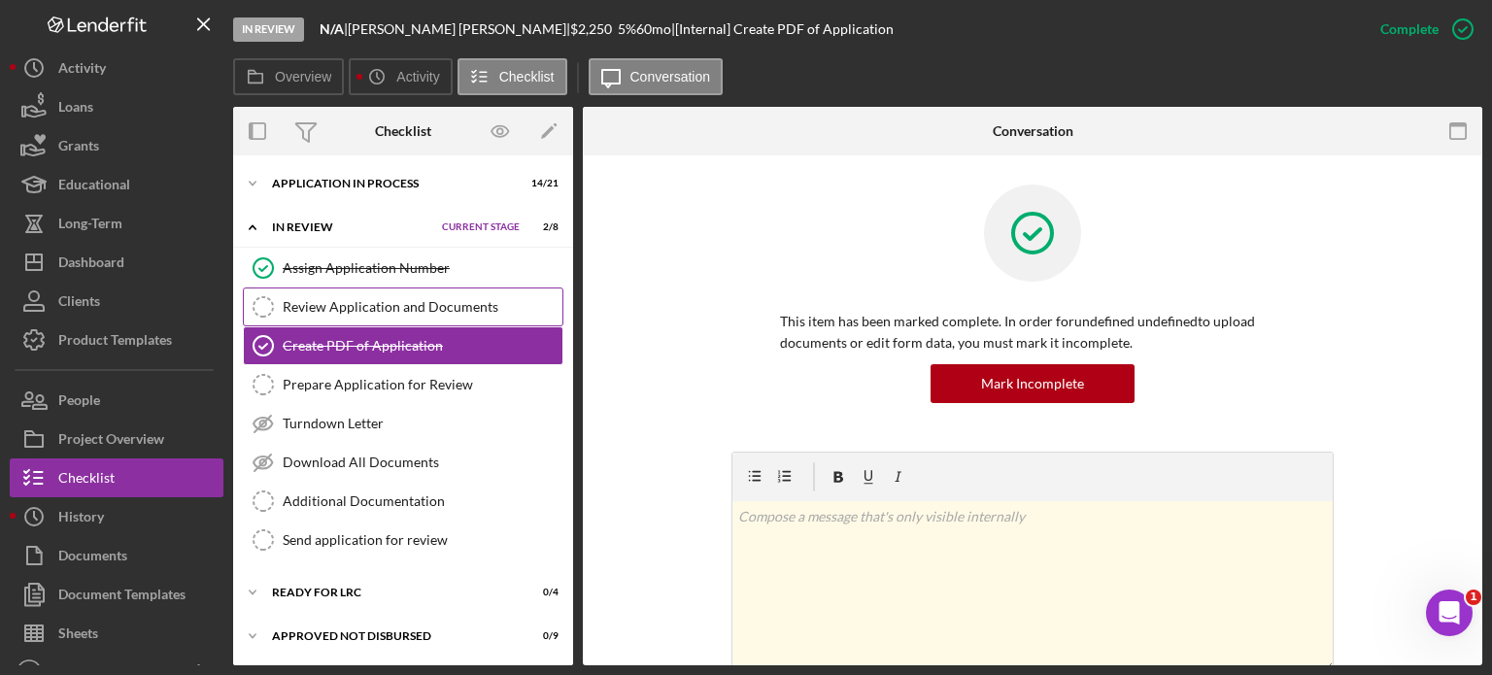
click at [419, 310] on div "Review Application and Documents" at bounding box center [423, 307] width 280 height 16
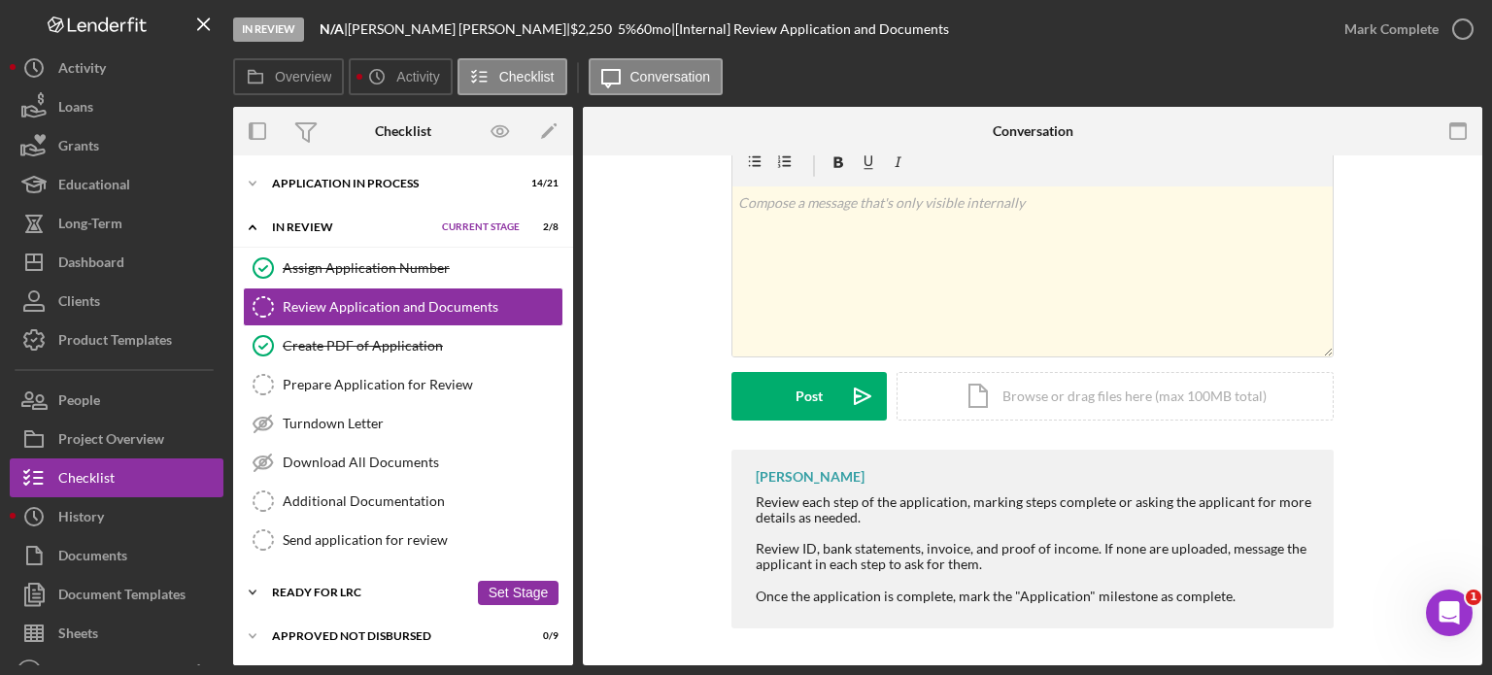
scroll to position [41, 0]
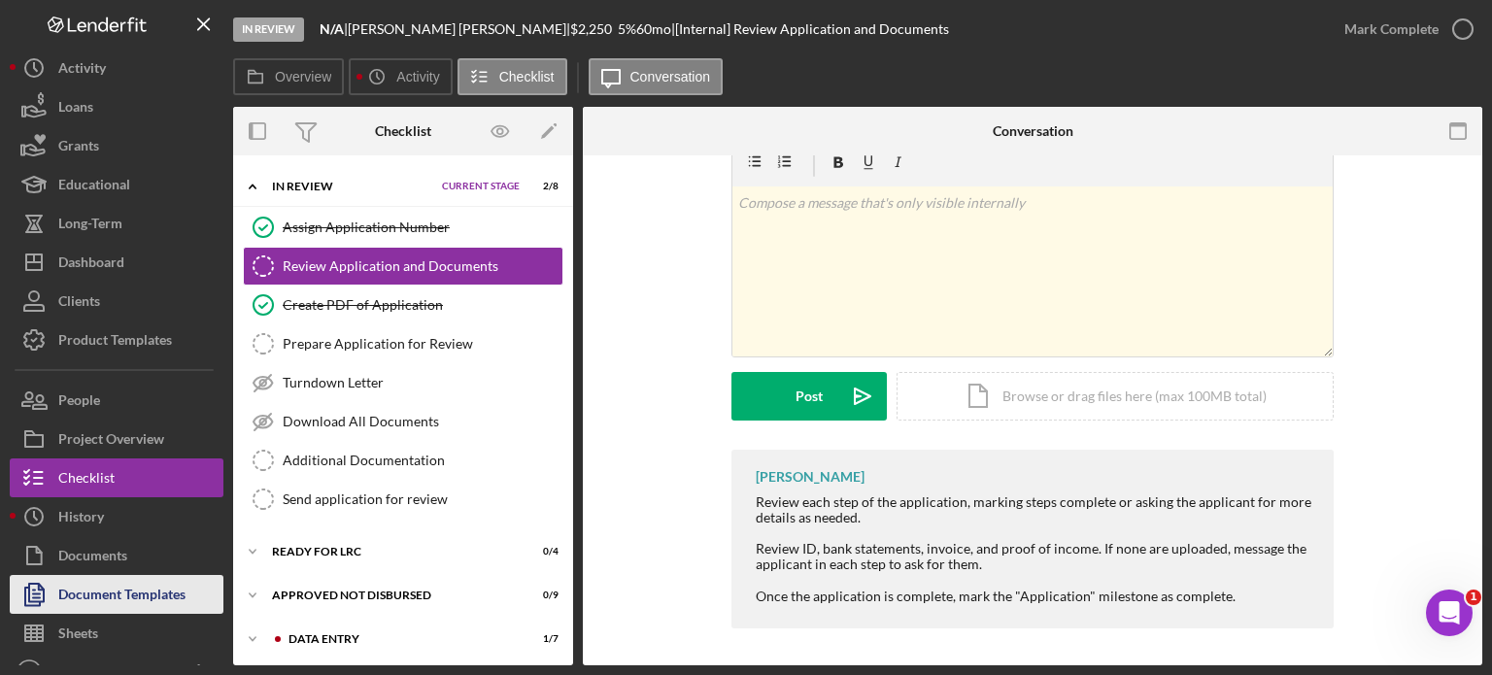
click at [108, 606] on div "Document Templates" at bounding box center [121, 597] width 127 height 44
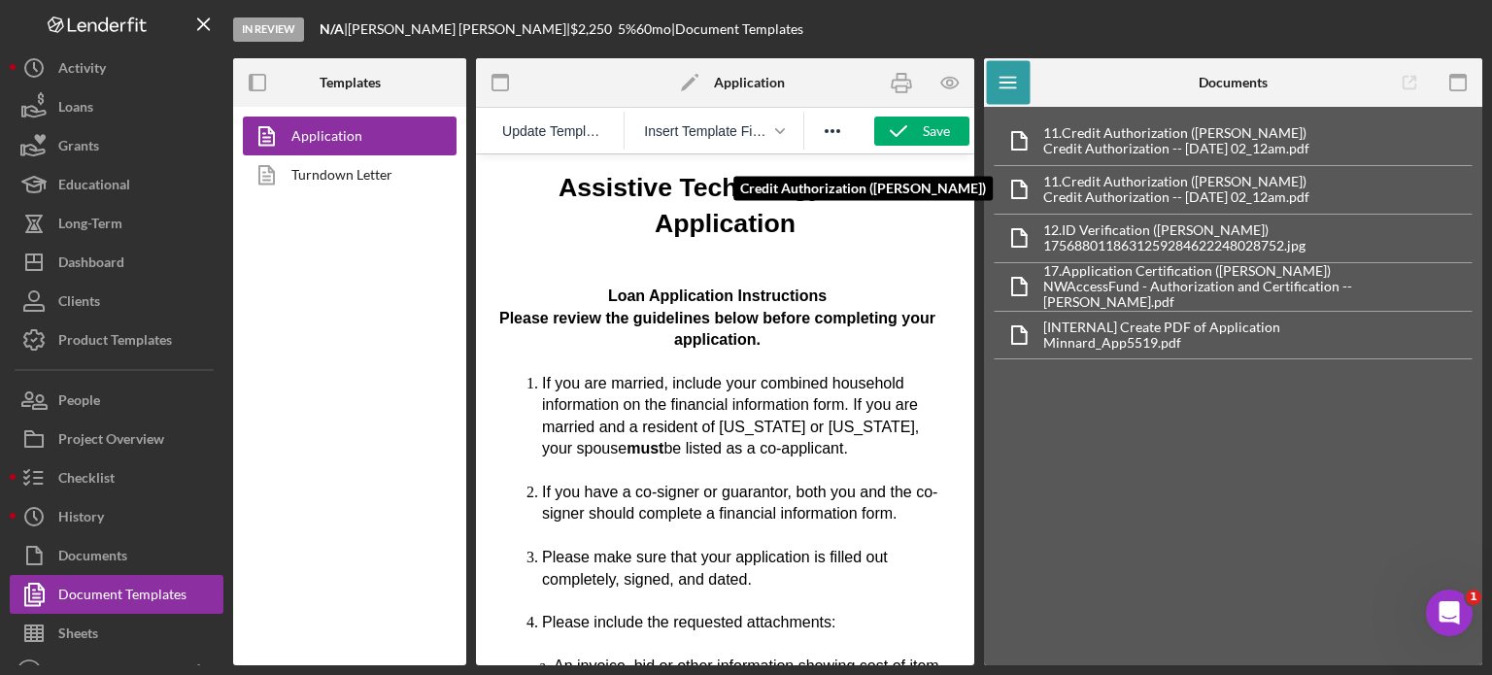
drag, startPoint x: 1128, startPoint y: 196, endPoint x: 1123, endPoint y: 186, distance: 11.7
click at [1128, 195] on div "Credit Authorization -- [DATE] 02_12am.pdf" at bounding box center [1177, 197] width 266 height 16
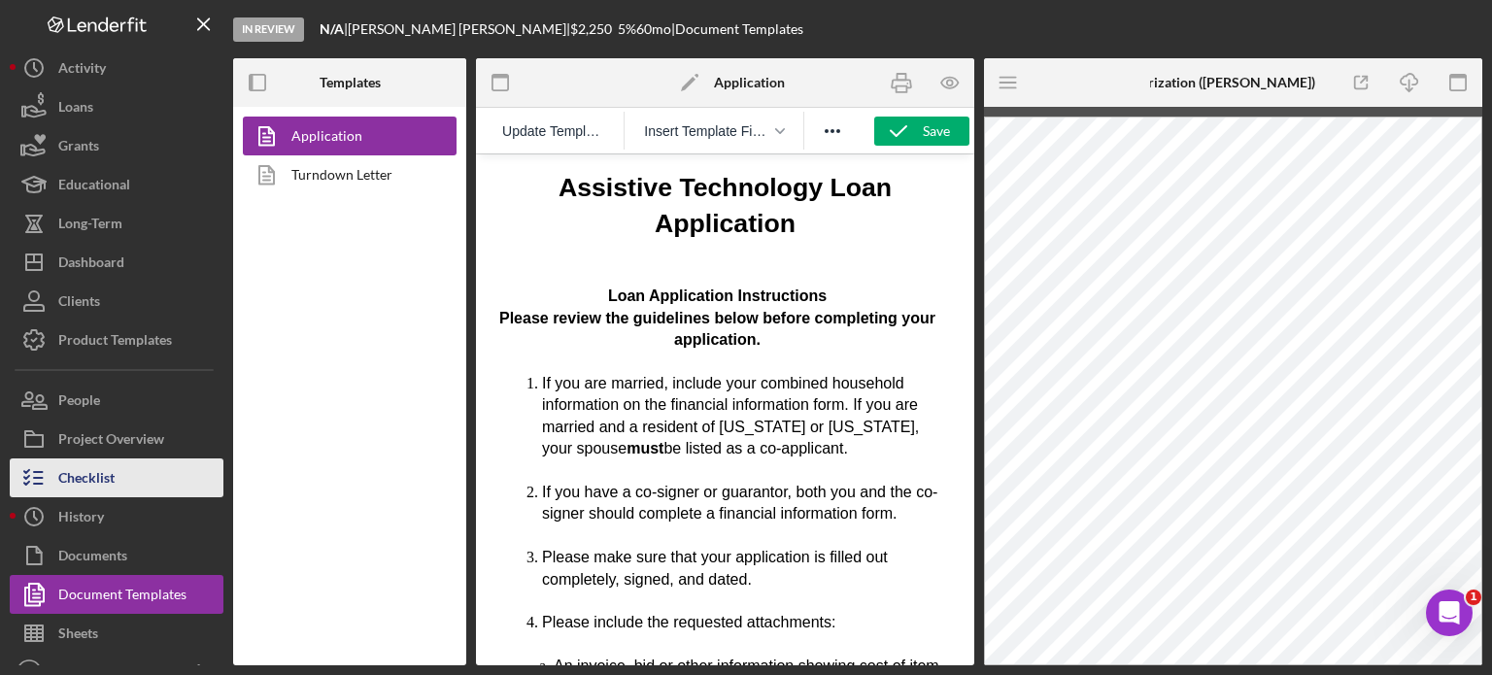
click at [117, 482] on button "Checklist" at bounding box center [117, 478] width 214 height 39
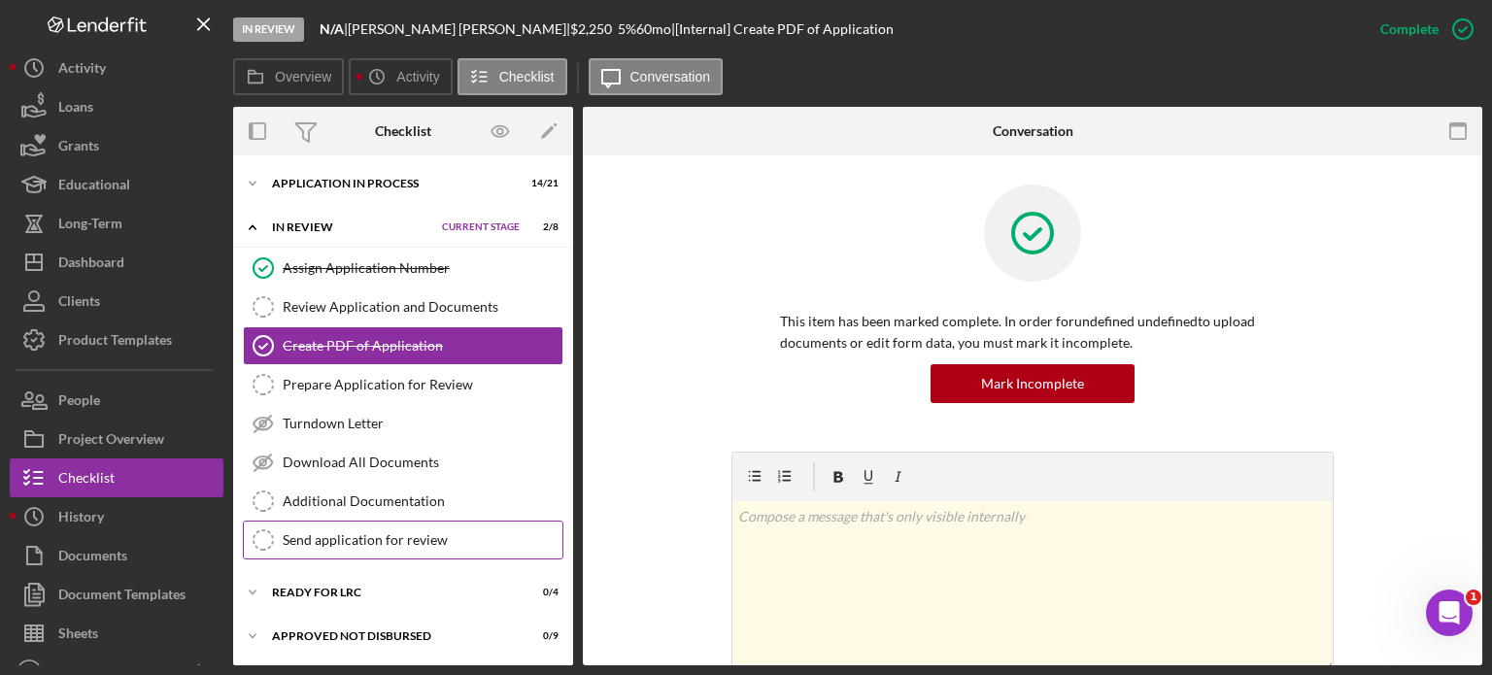
scroll to position [41, 0]
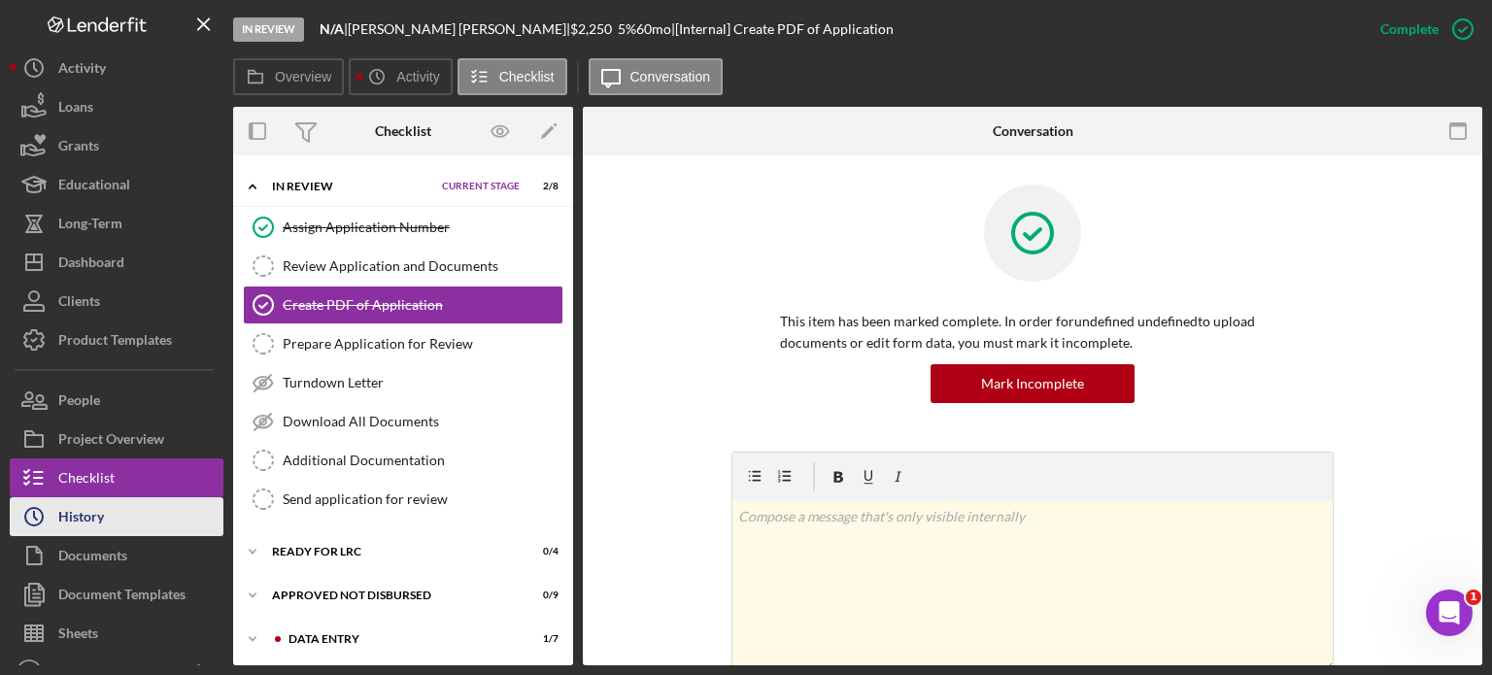
click at [72, 516] on div "History" at bounding box center [81, 519] width 46 height 44
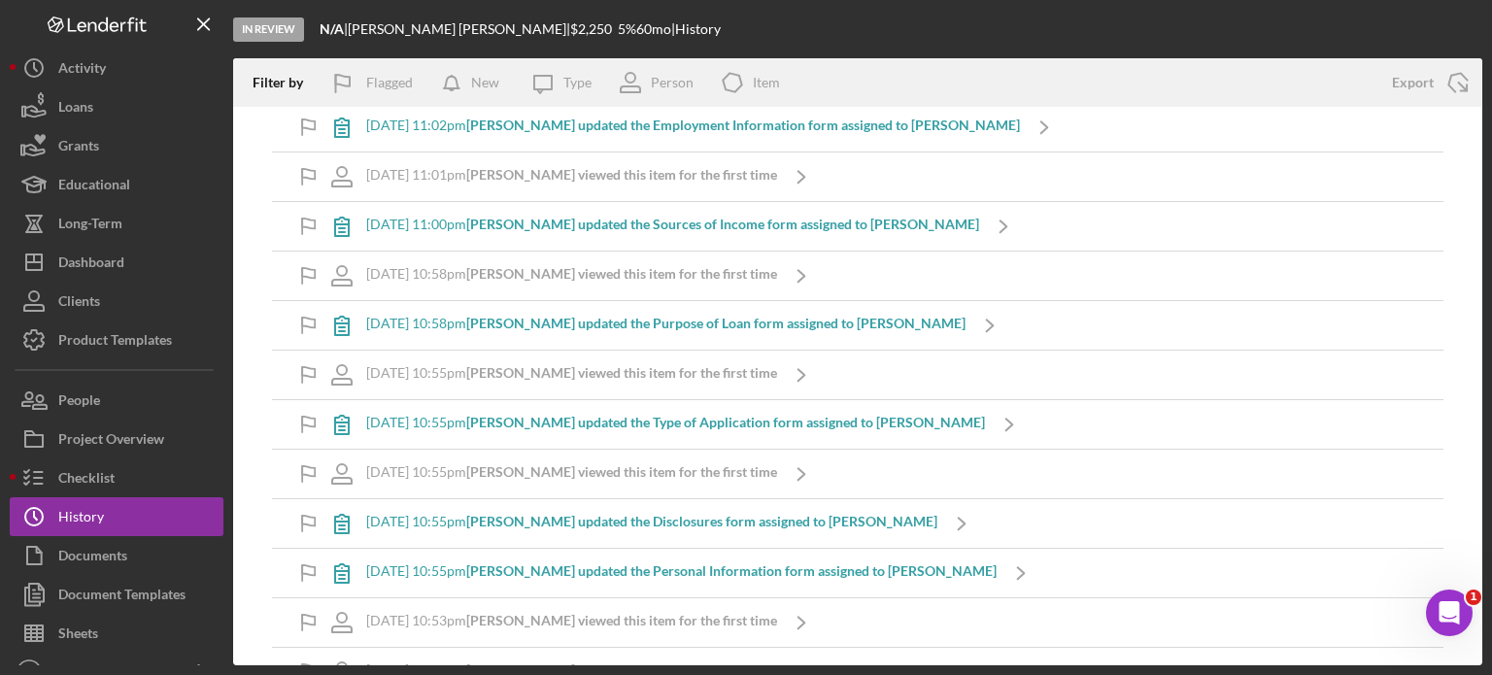
scroll to position [3362, 0]
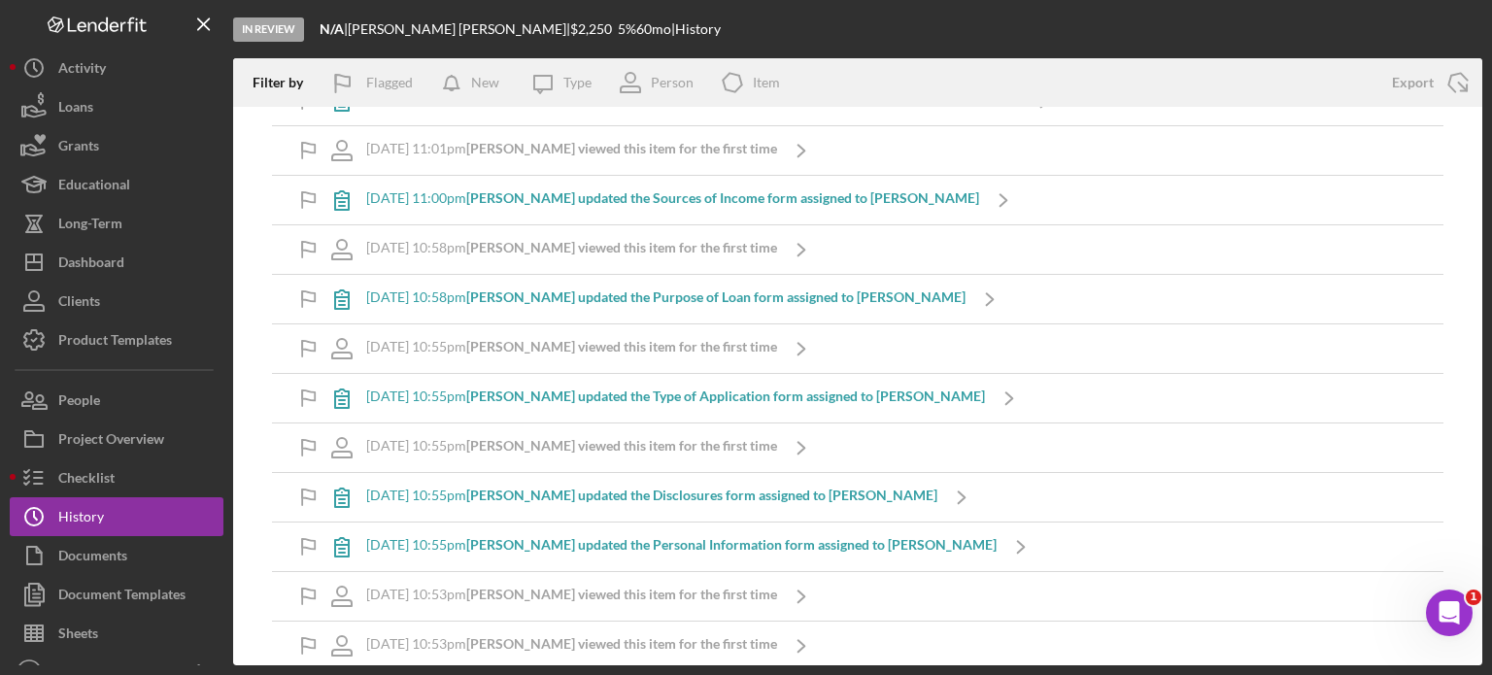
click at [670, 189] on b "[PERSON_NAME] updated the Sources of Income form assigned to [PERSON_NAME]" at bounding box center [722, 197] width 513 height 17
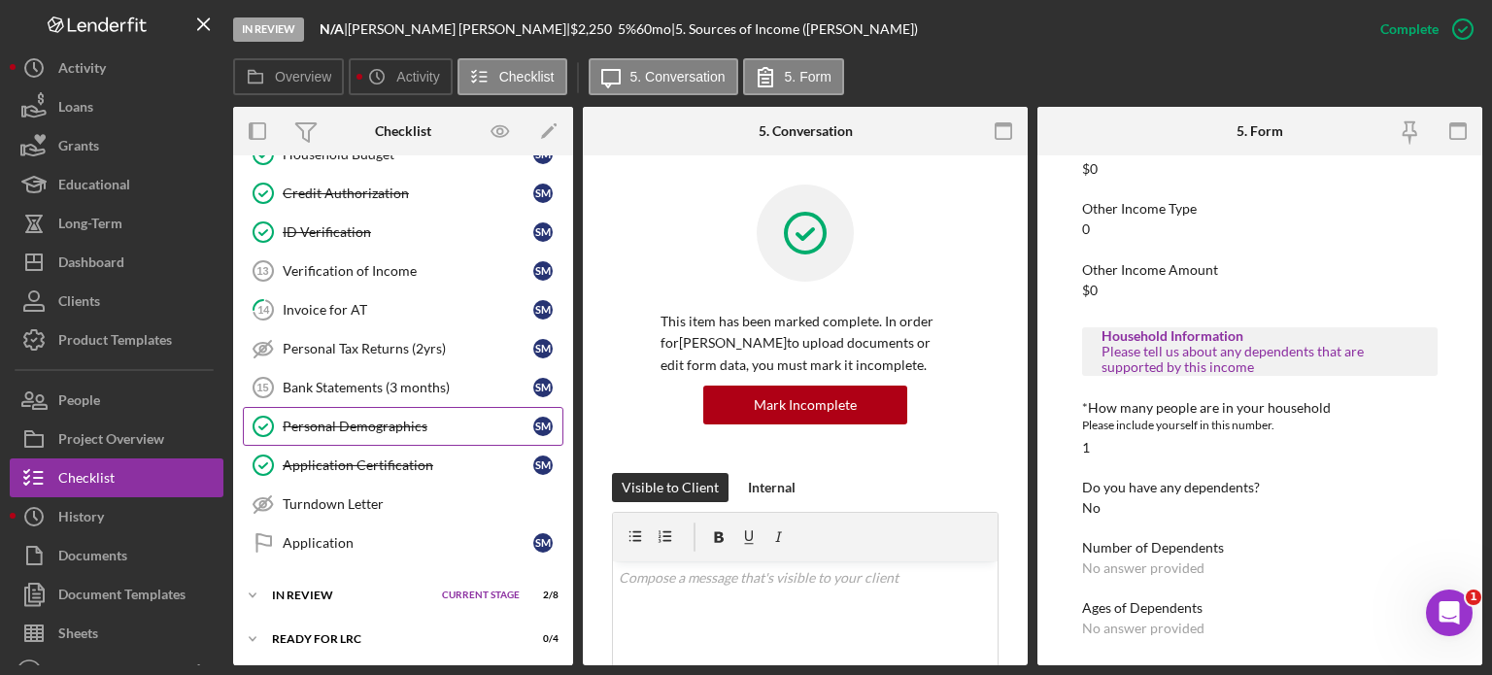
scroll to position [492, 0]
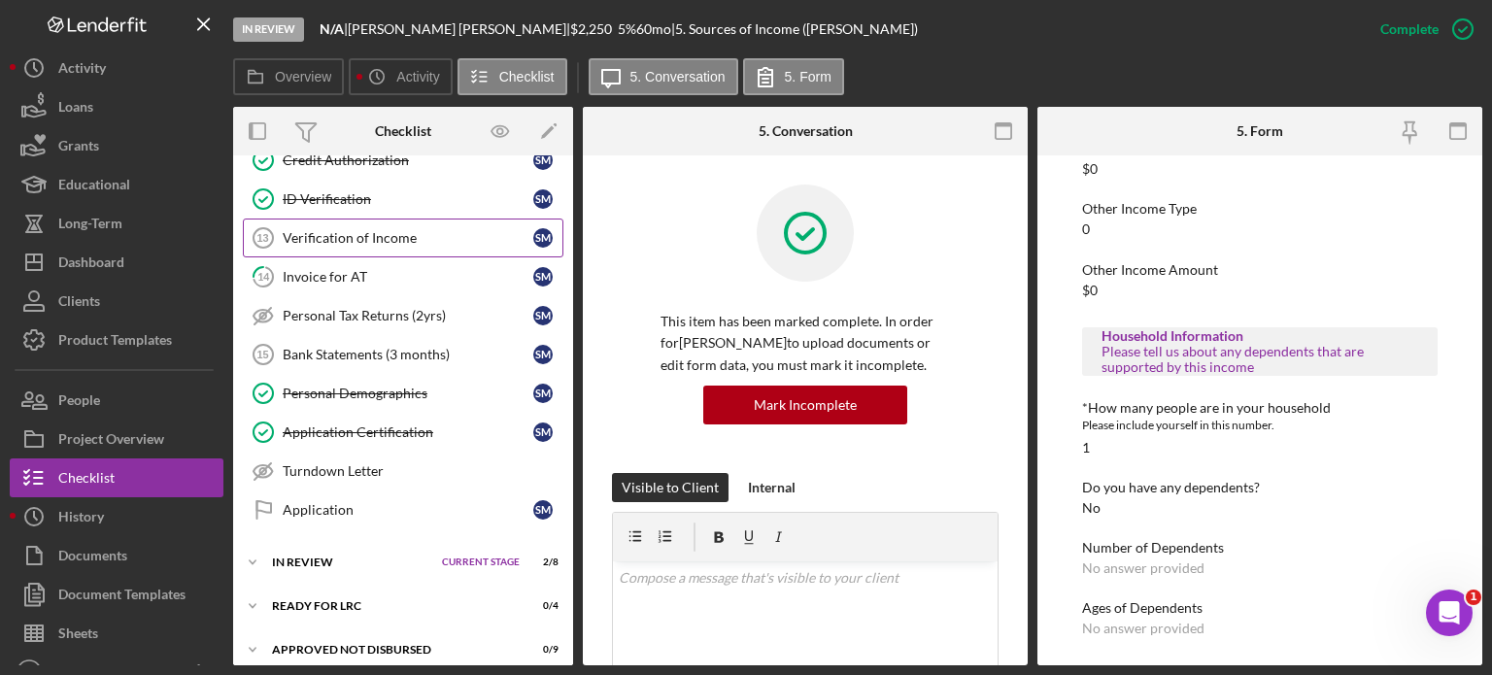
click at [334, 232] on div "Verification of Income" at bounding box center [408, 238] width 251 height 16
